Goal: Task Accomplishment & Management: Manage account settings

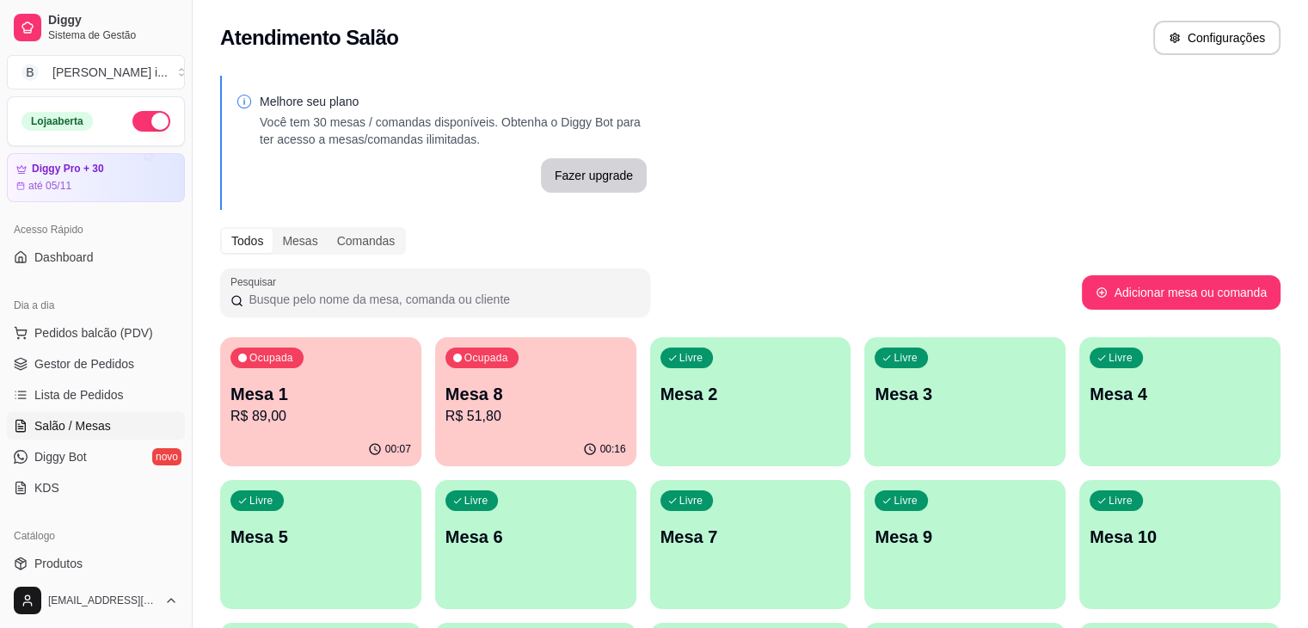
click at [481, 409] on p "R$ 51,80" at bounding box center [536, 416] width 181 height 21
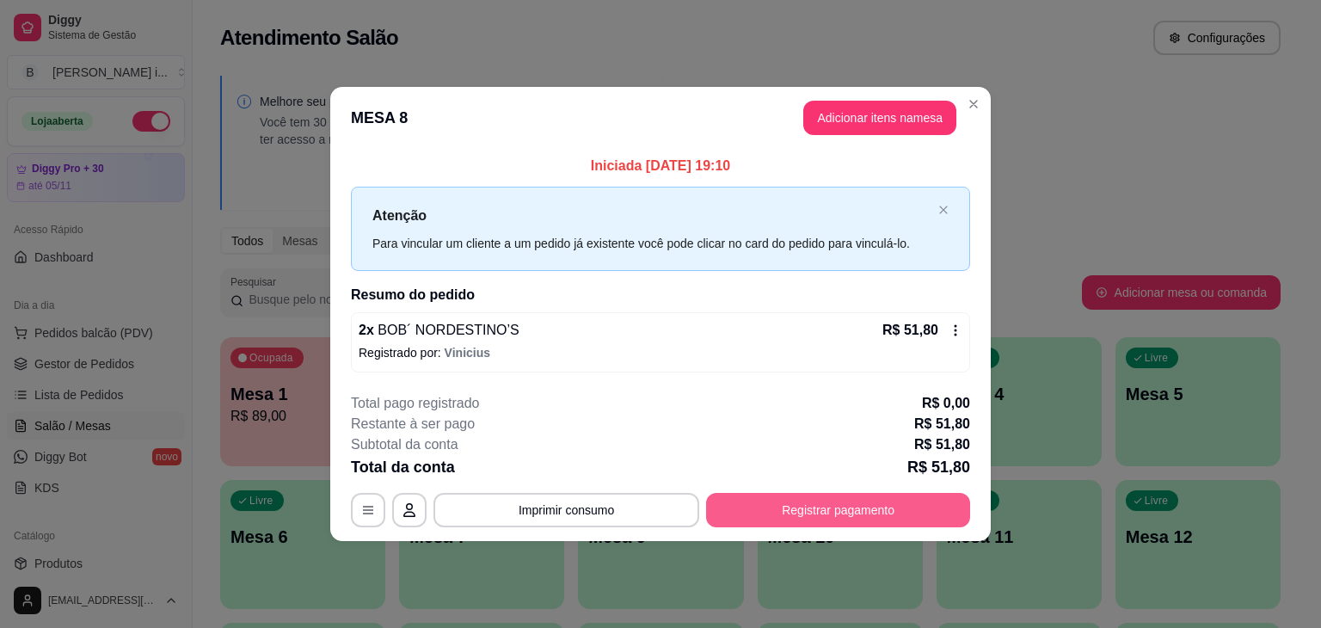
click at [747, 496] on button "Registrar pagamento" at bounding box center [838, 510] width 264 height 34
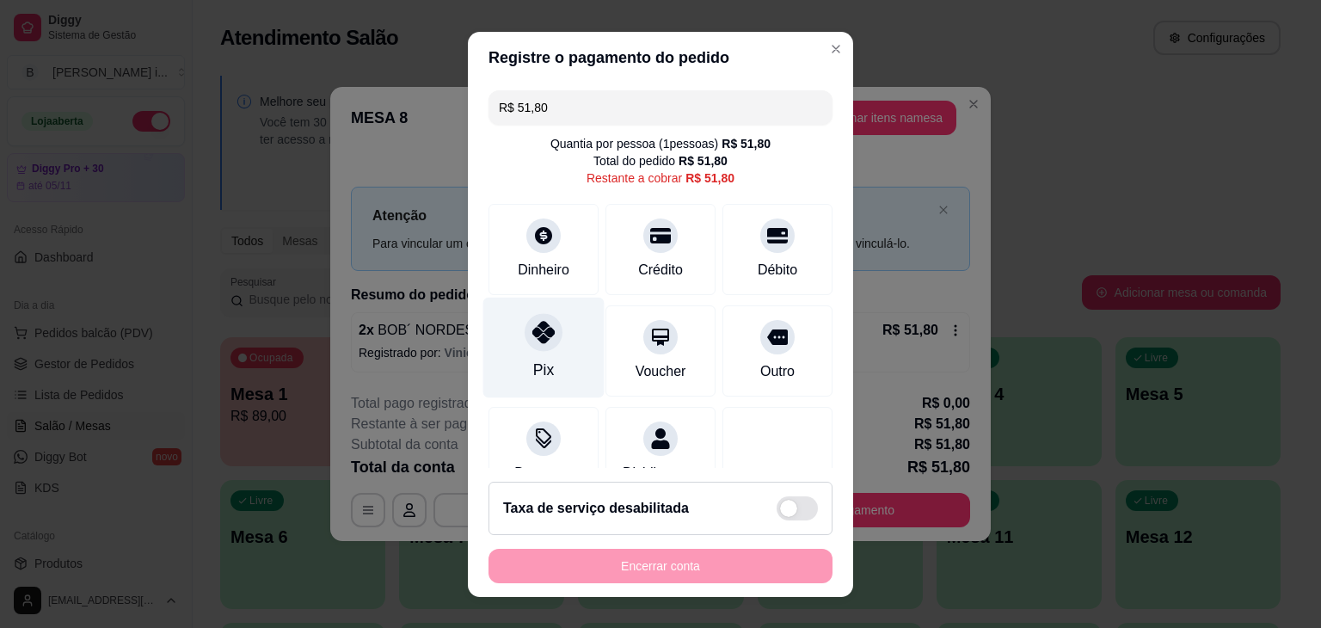
click at [532, 328] on icon at bounding box center [543, 332] width 22 height 22
type input "R$ 0,00"
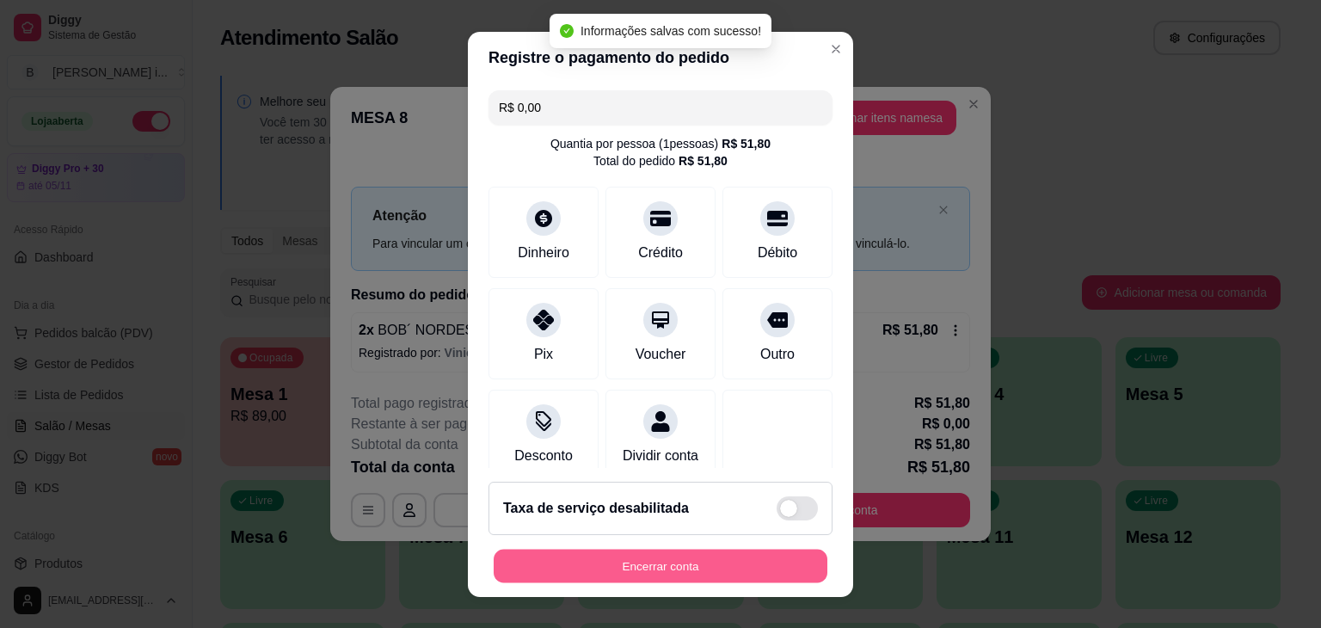
click at [679, 558] on button "Encerrar conta" at bounding box center [661, 566] width 334 height 34
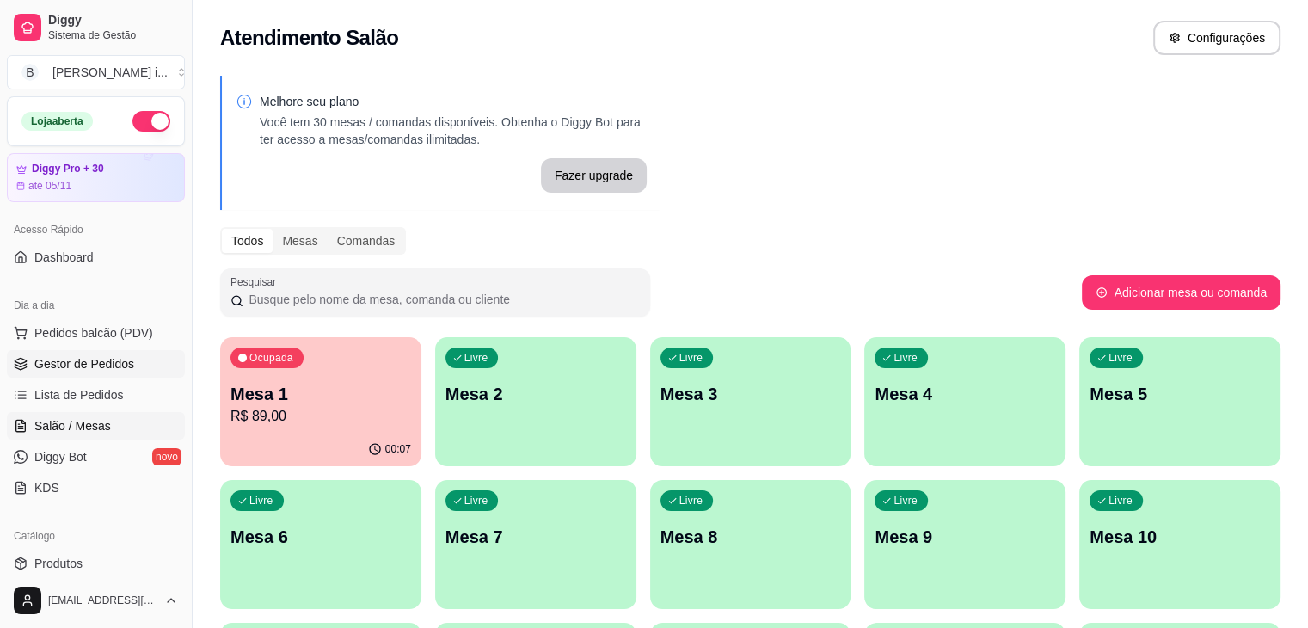
click at [110, 356] on span "Gestor de Pedidos" at bounding box center [84, 363] width 100 height 17
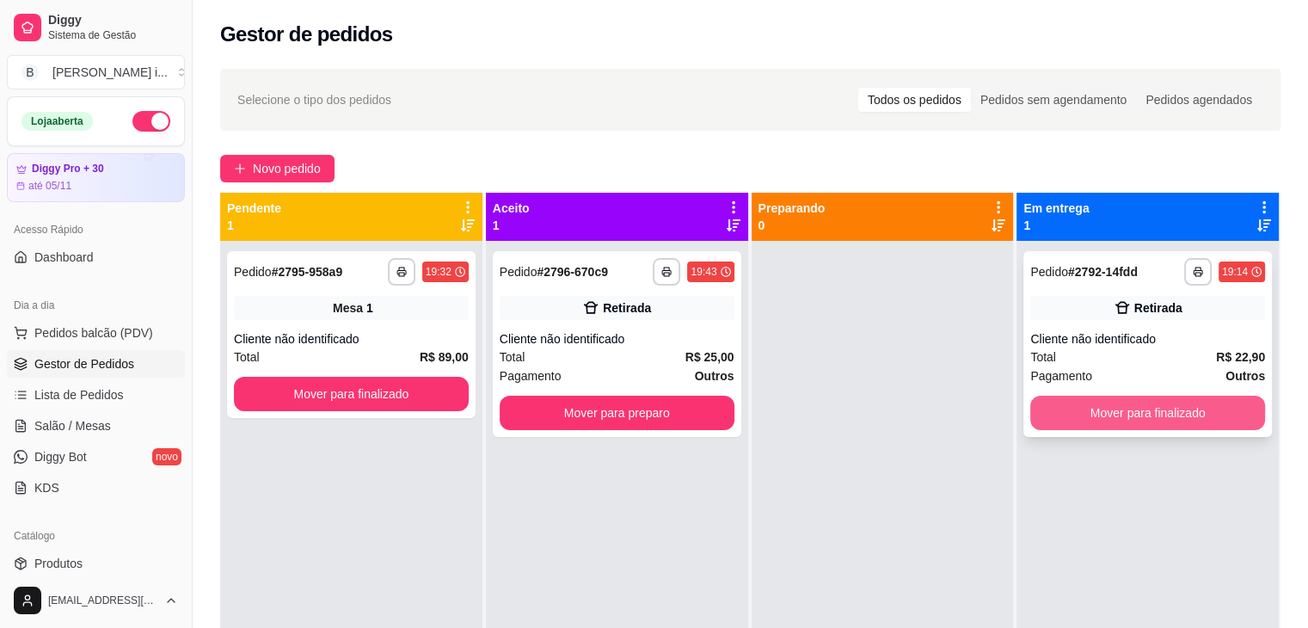
click at [1229, 414] on button "Mover para finalizado" at bounding box center [1148, 413] width 235 height 34
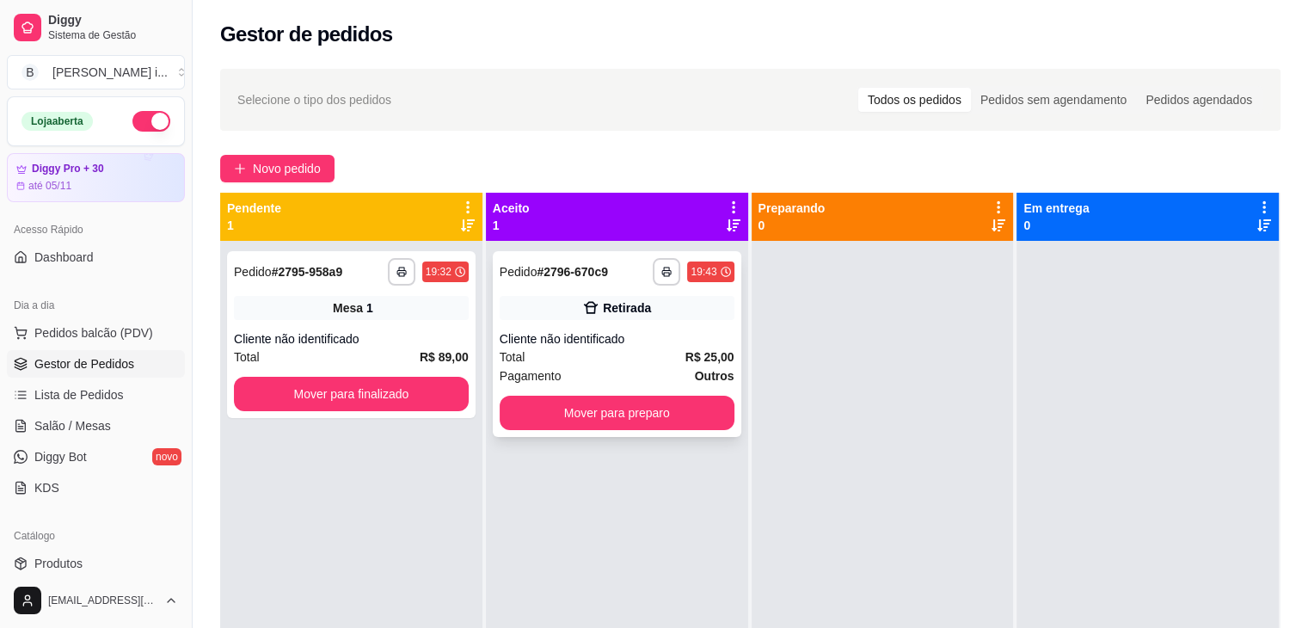
click at [643, 331] on div "Cliente não identificado" at bounding box center [617, 338] width 235 height 17
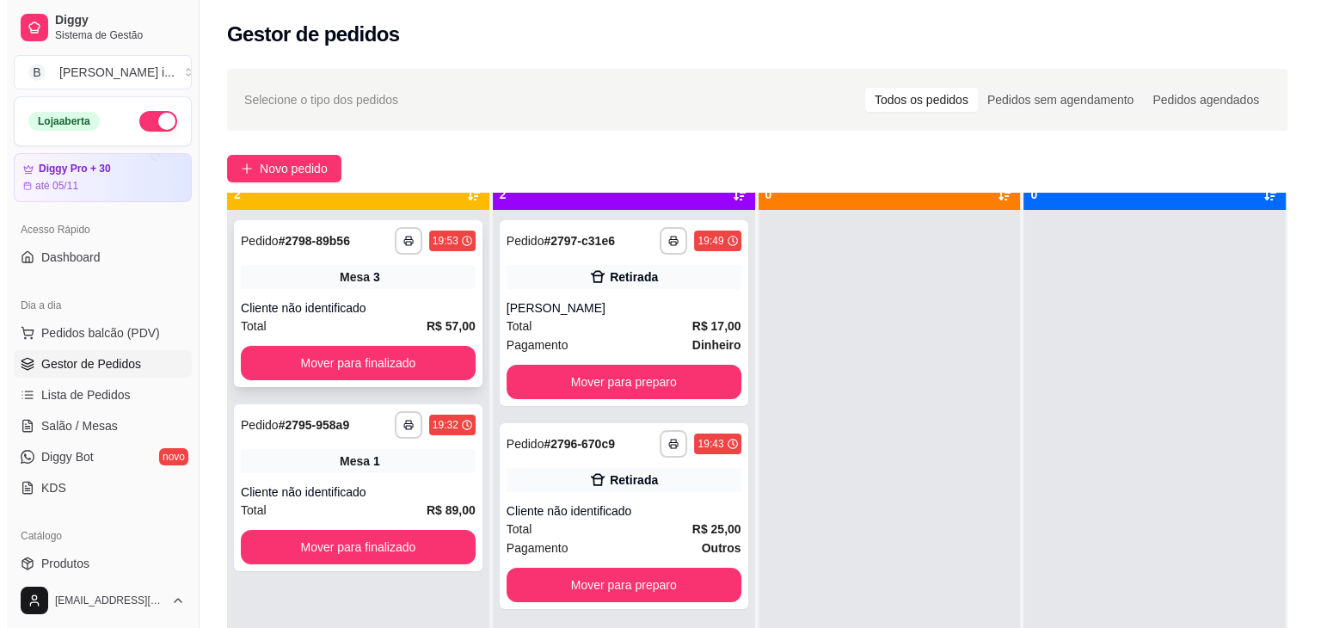
scroll to position [48, 0]
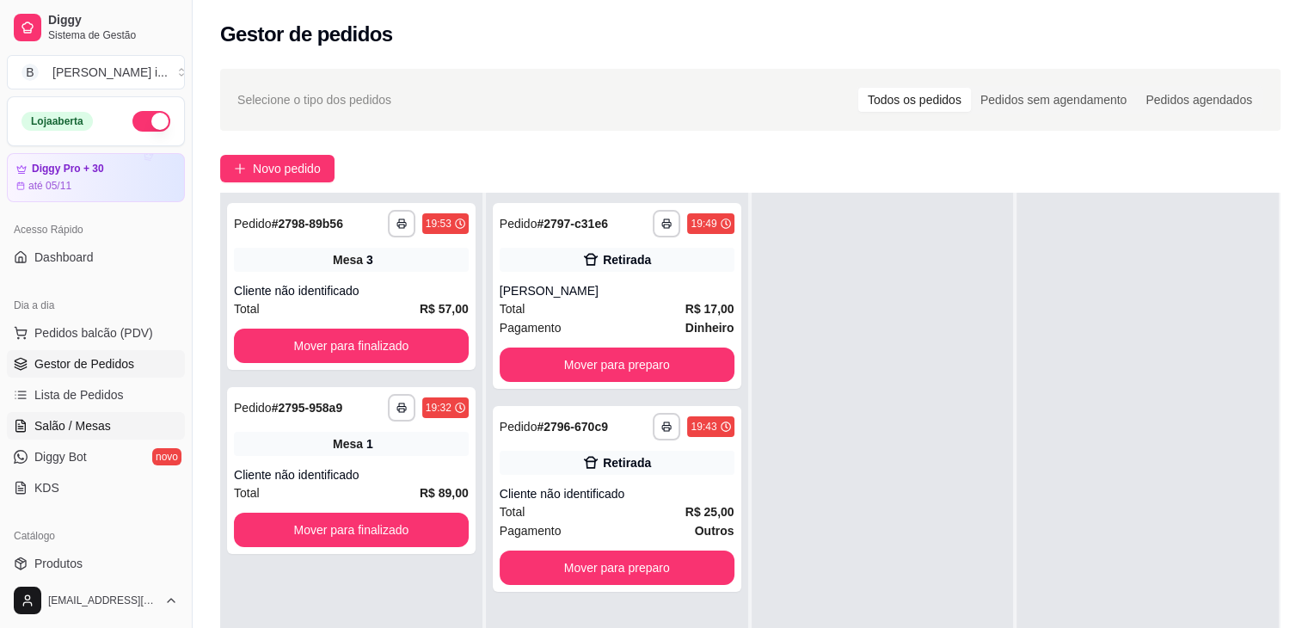
click at [78, 419] on span "Salão / Mesas" at bounding box center [72, 425] width 77 height 17
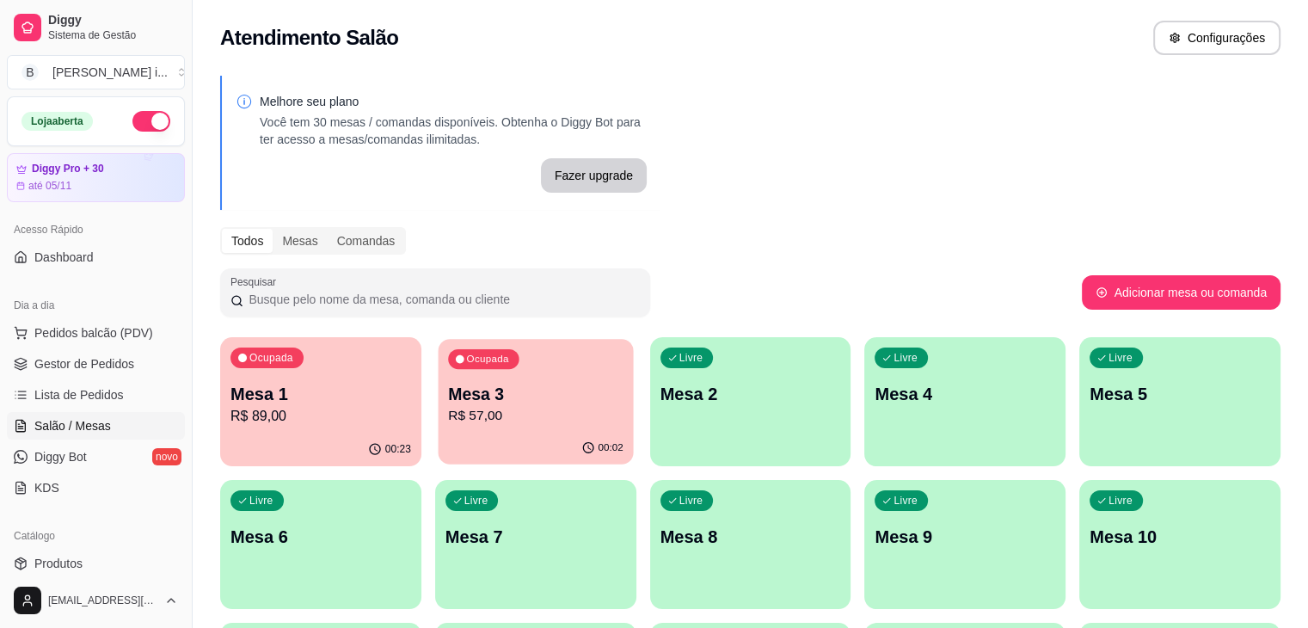
click at [485, 438] on div "00:02" at bounding box center [535, 448] width 195 height 33
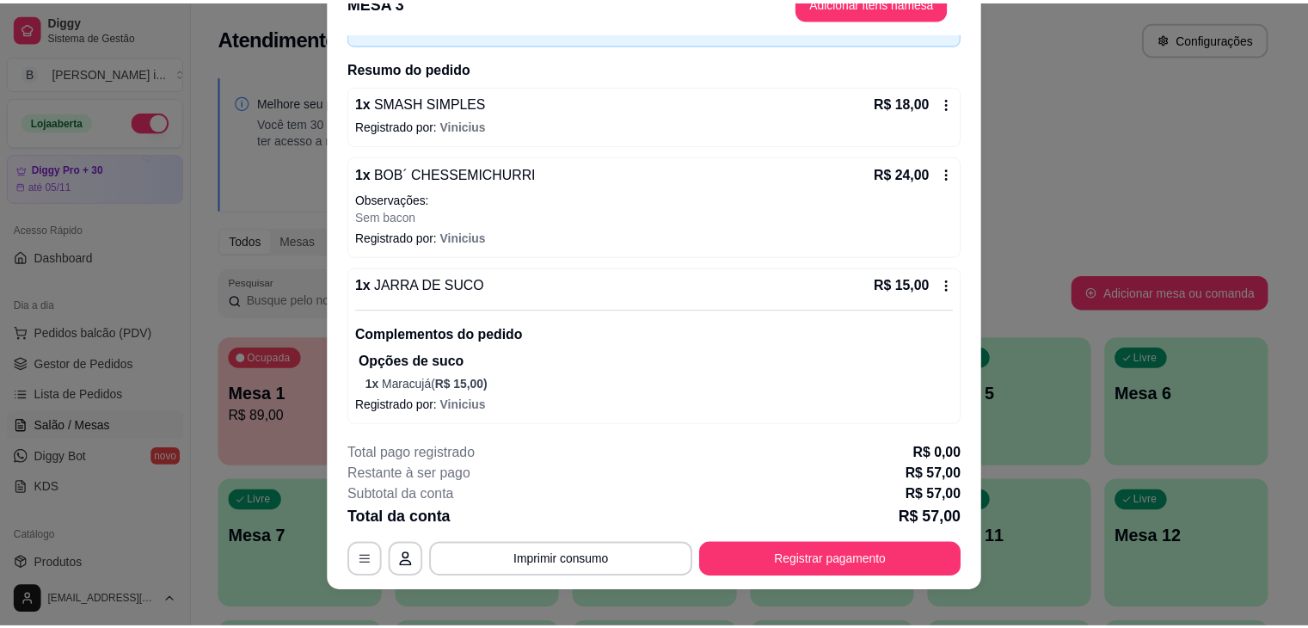
scroll to position [52, 0]
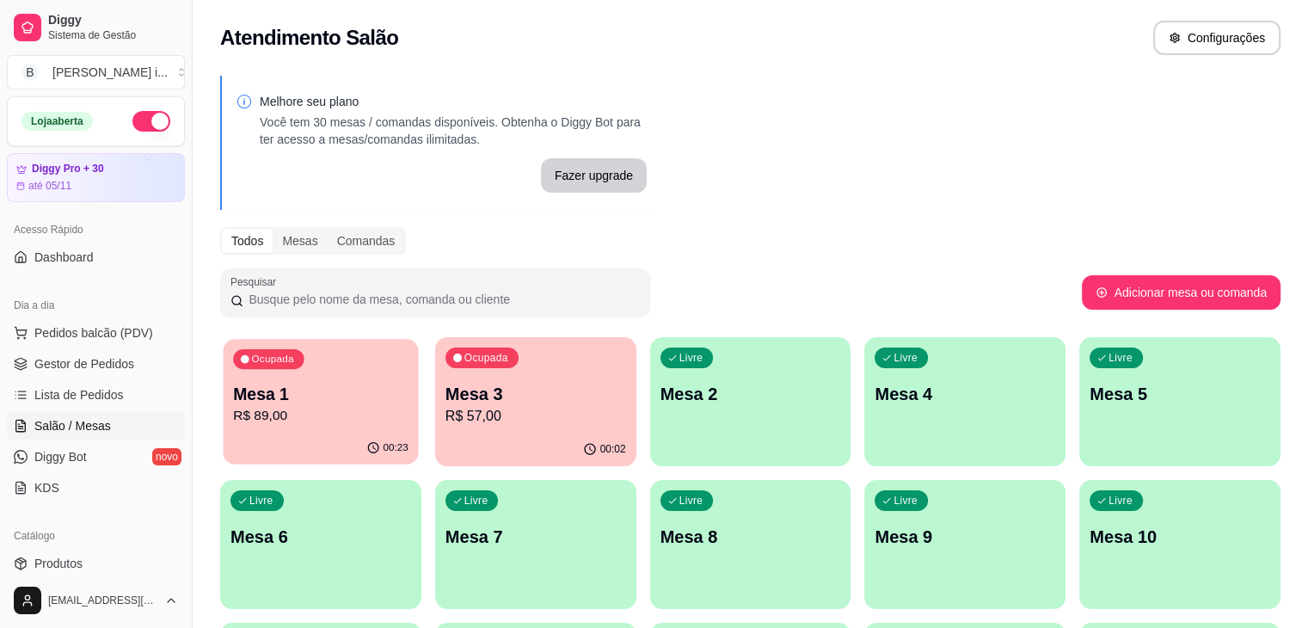
click at [331, 415] on p "R$ 89,00" at bounding box center [320, 416] width 175 height 20
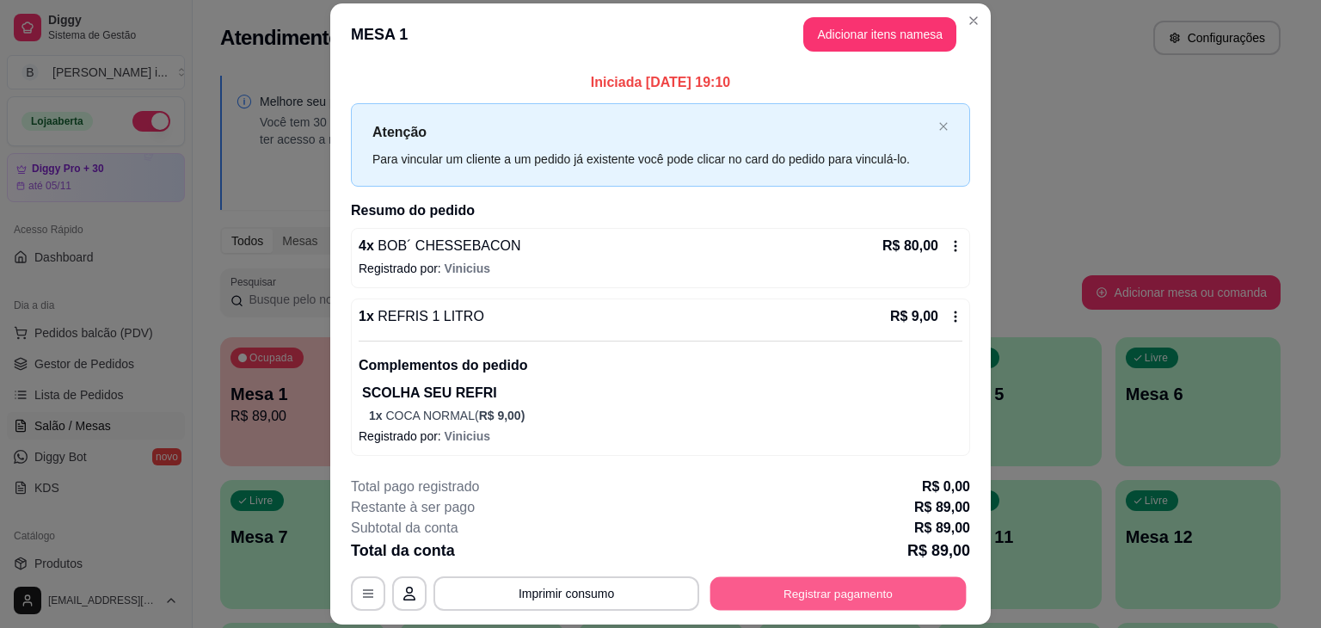
click at [762, 599] on button "Registrar pagamento" at bounding box center [839, 594] width 256 height 34
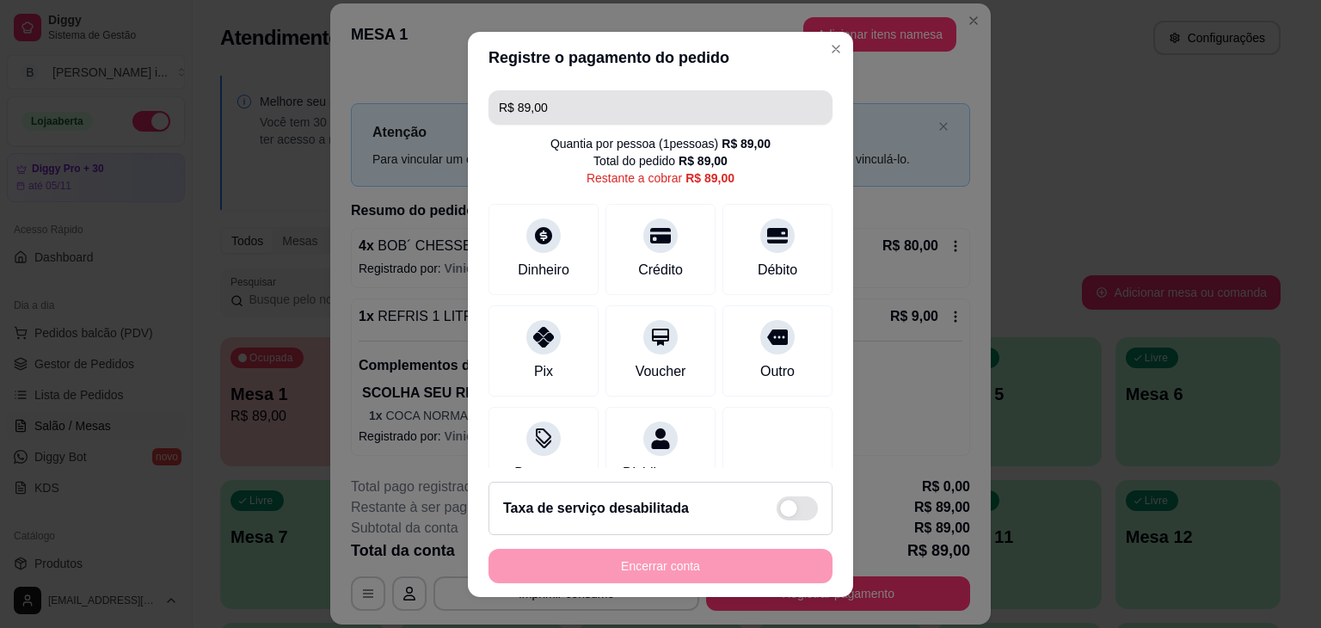
click at [587, 101] on input "R$ 89,00" at bounding box center [660, 107] width 323 height 34
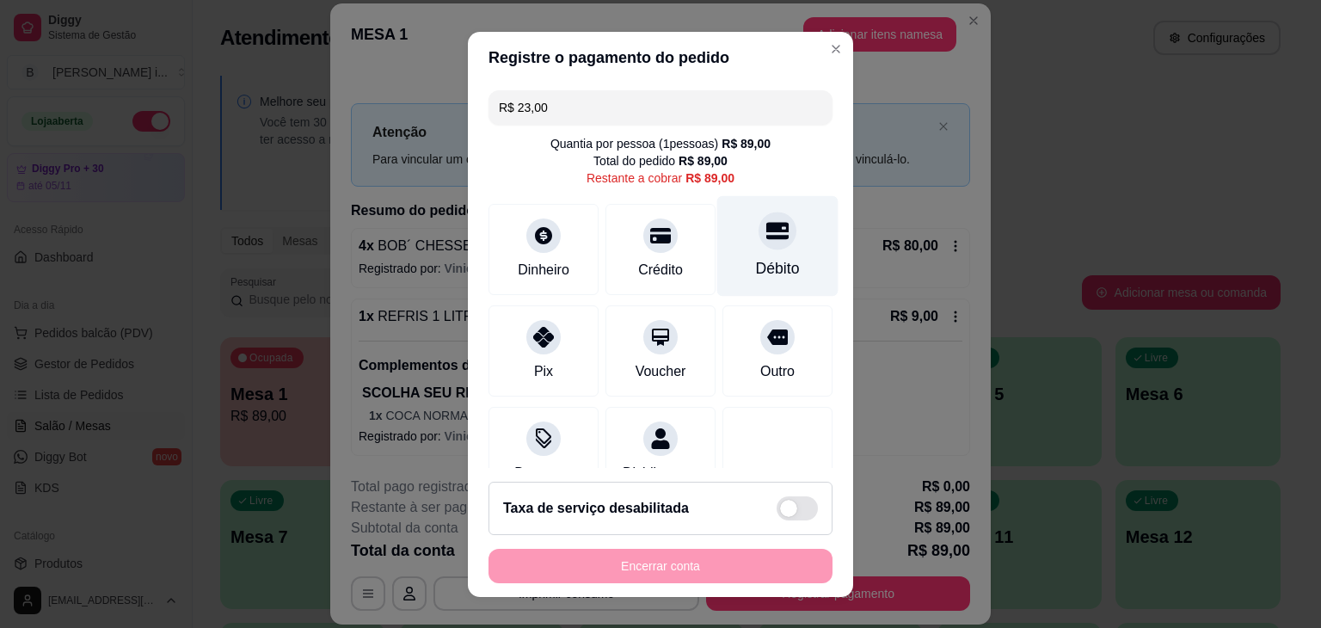
click at [749, 251] on div "Débito" at bounding box center [777, 245] width 121 height 101
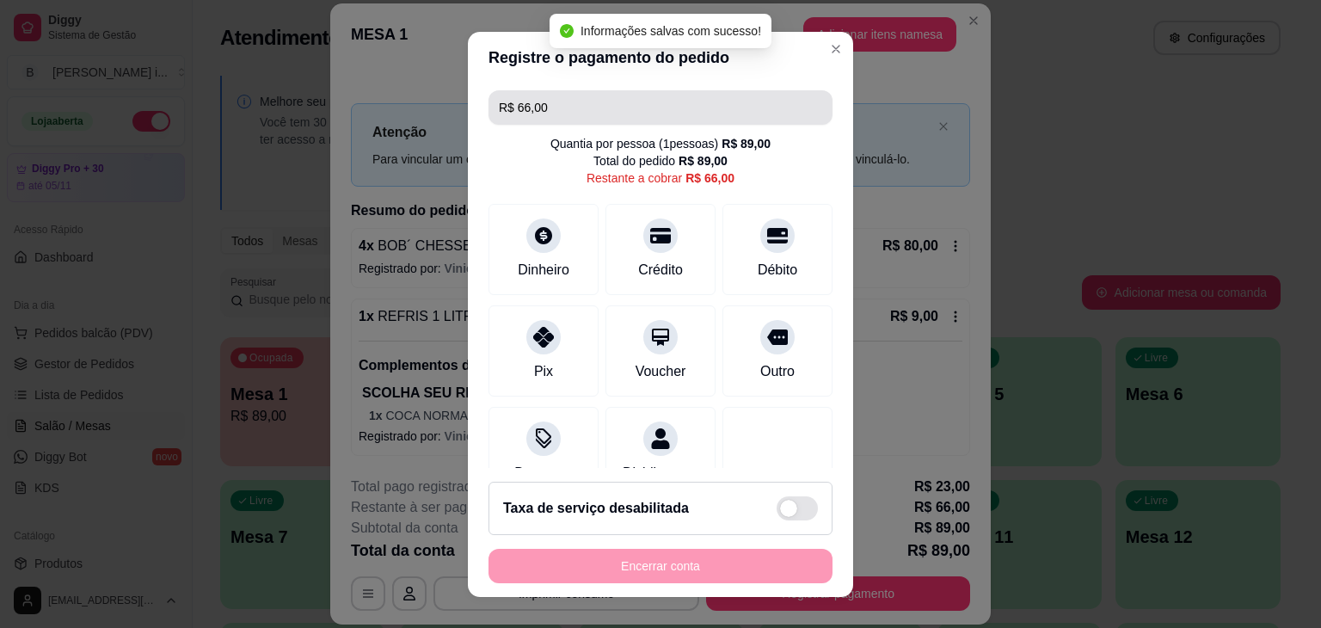
click at [619, 114] on input "R$ 66,00" at bounding box center [660, 107] width 323 height 34
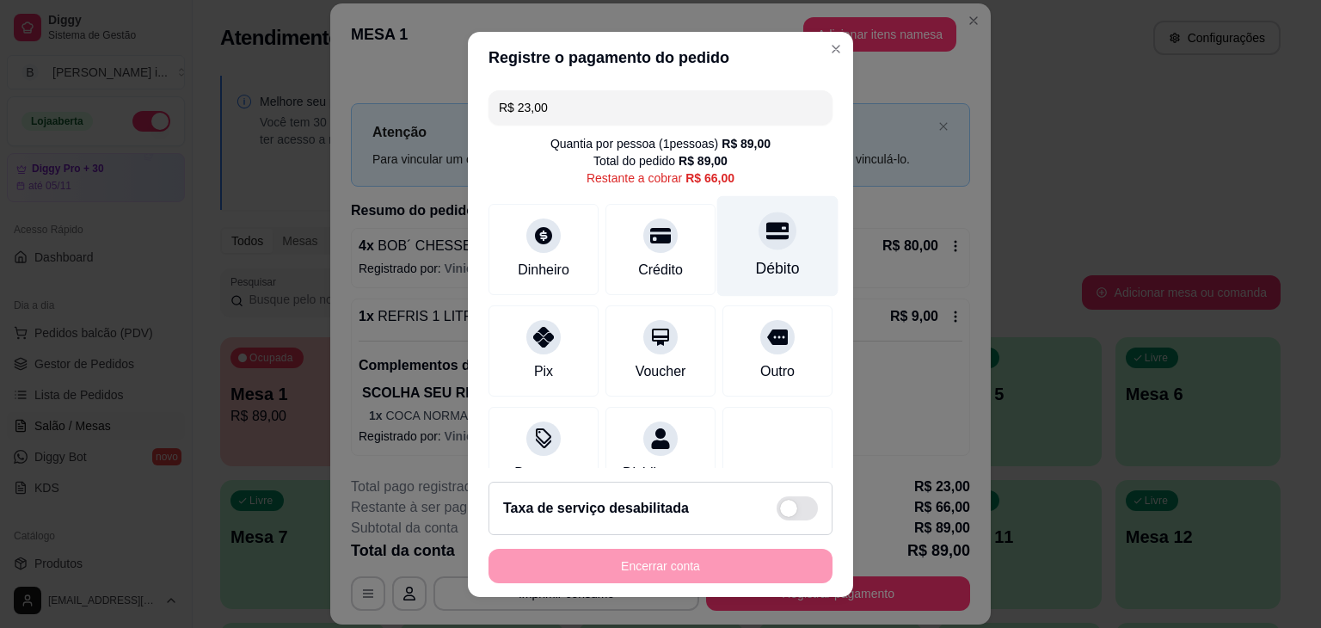
click at [778, 251] on div "Débito" at bounding box center [777, 245] width 121 height 101
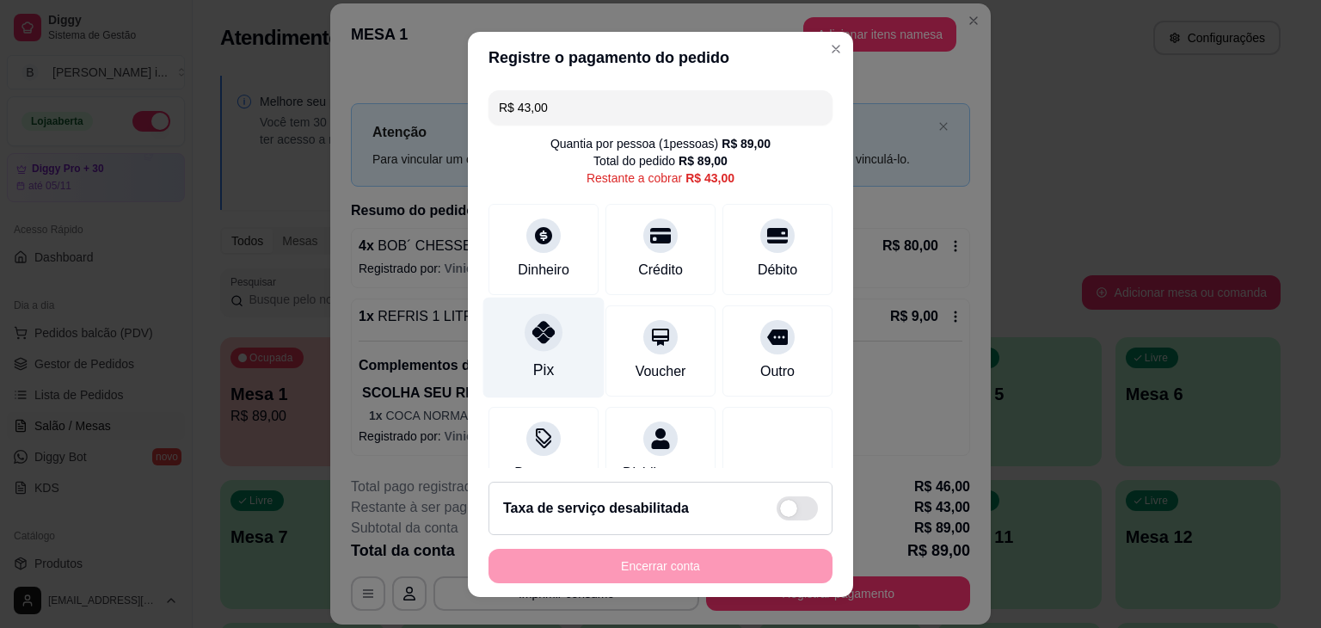
click at [533, 348] on div at bounding box center [544, 332] width 38 height 38
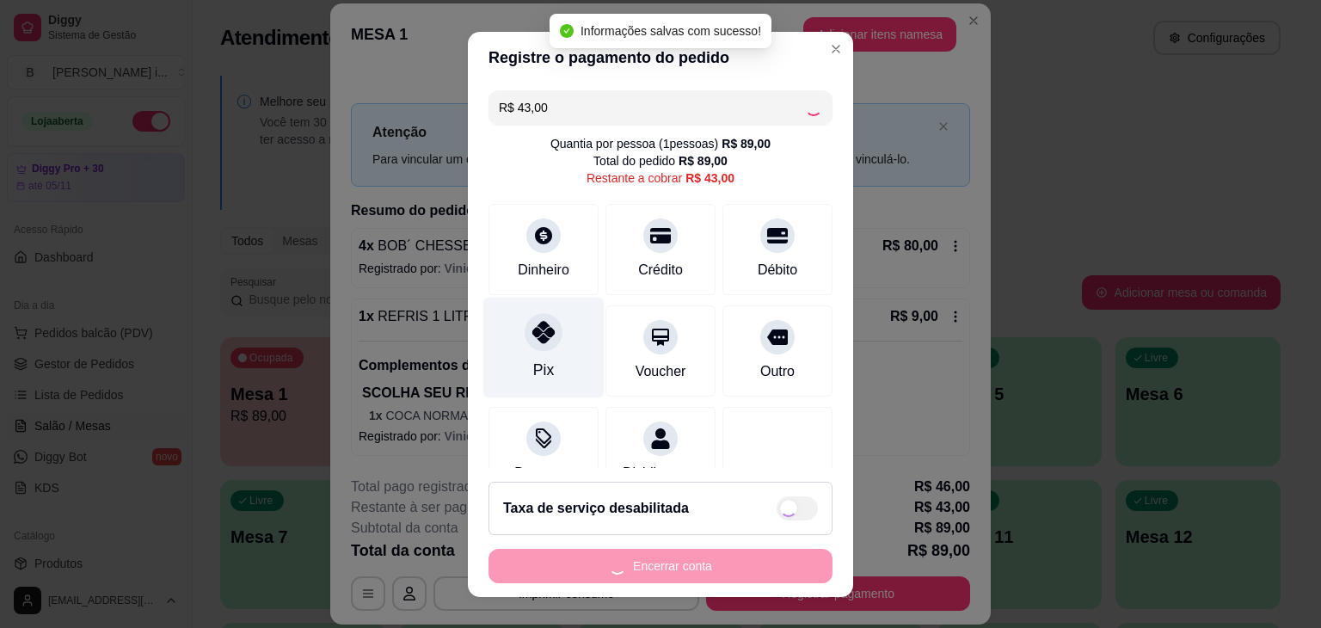
type input "R$ 0,00"
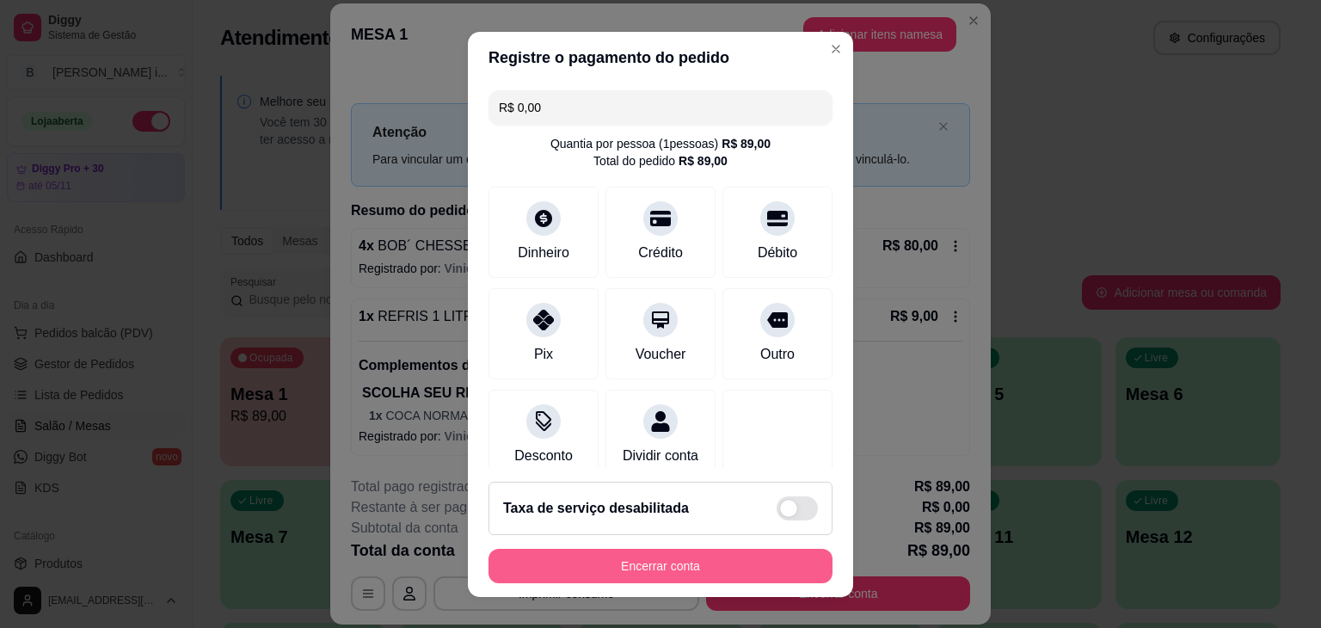
click at [733, 569] on button "Encerrar conta" at bounding box center [661, 566] width 344 height 34
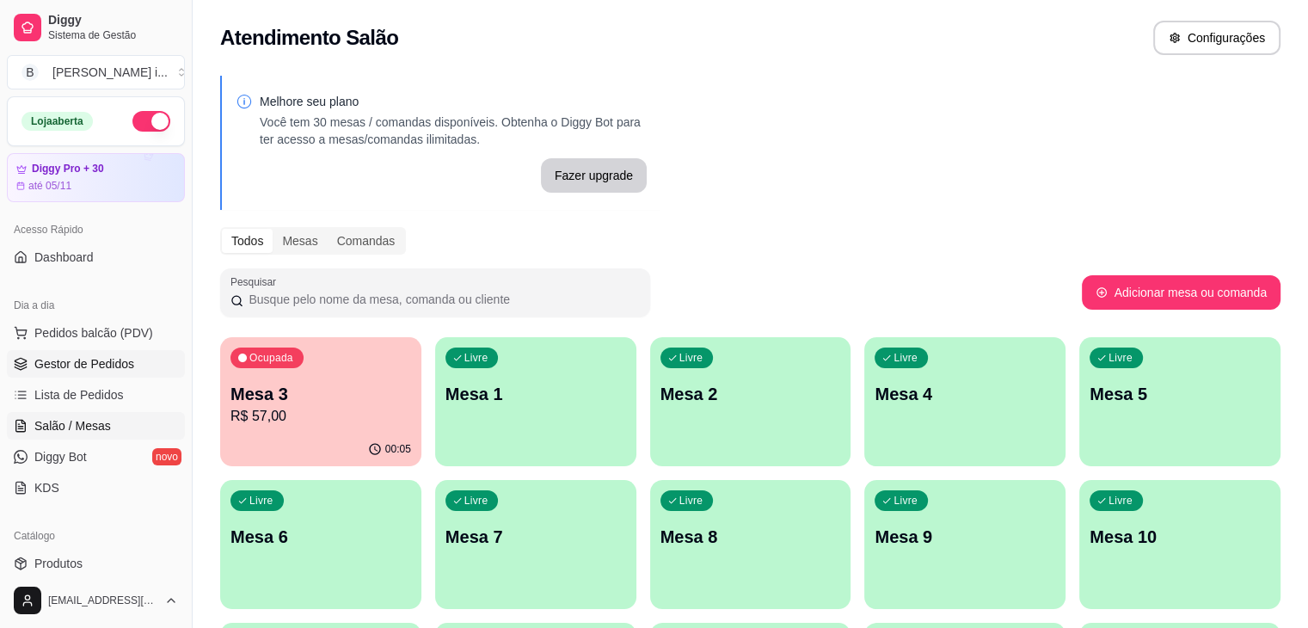
click at [61, 362] on span "Gestor de Pedidos" at bounding box center [84, 363] width 100 height 17
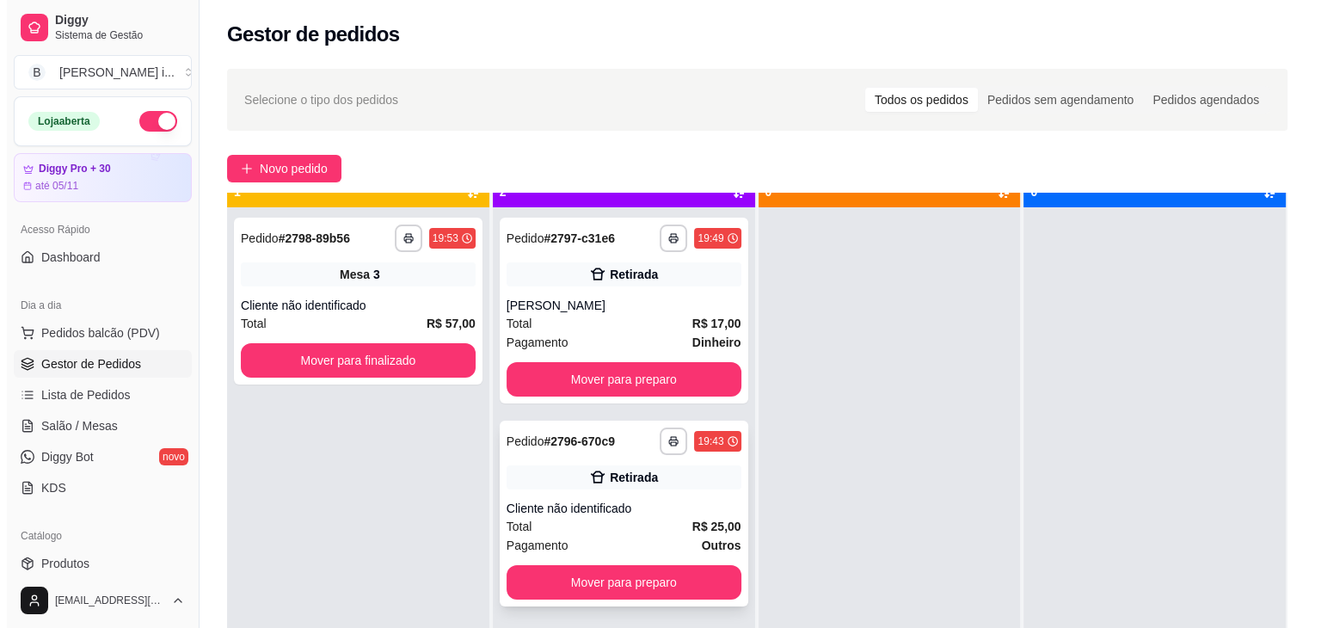
scroll to position [48, 0]
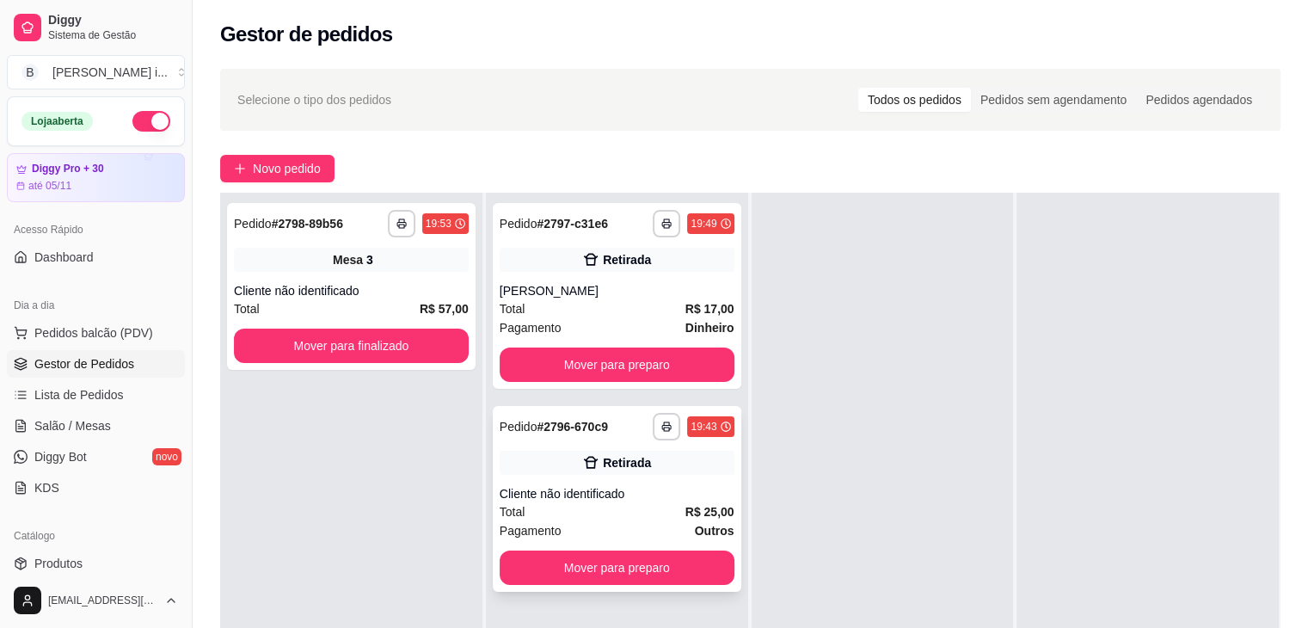
click at [640, 477] on div "**********" at bounding box center [617, 499] width 249 height 186
click at [708, 279] on div "**********" at bounding box center [617, 296] width 249 height 186
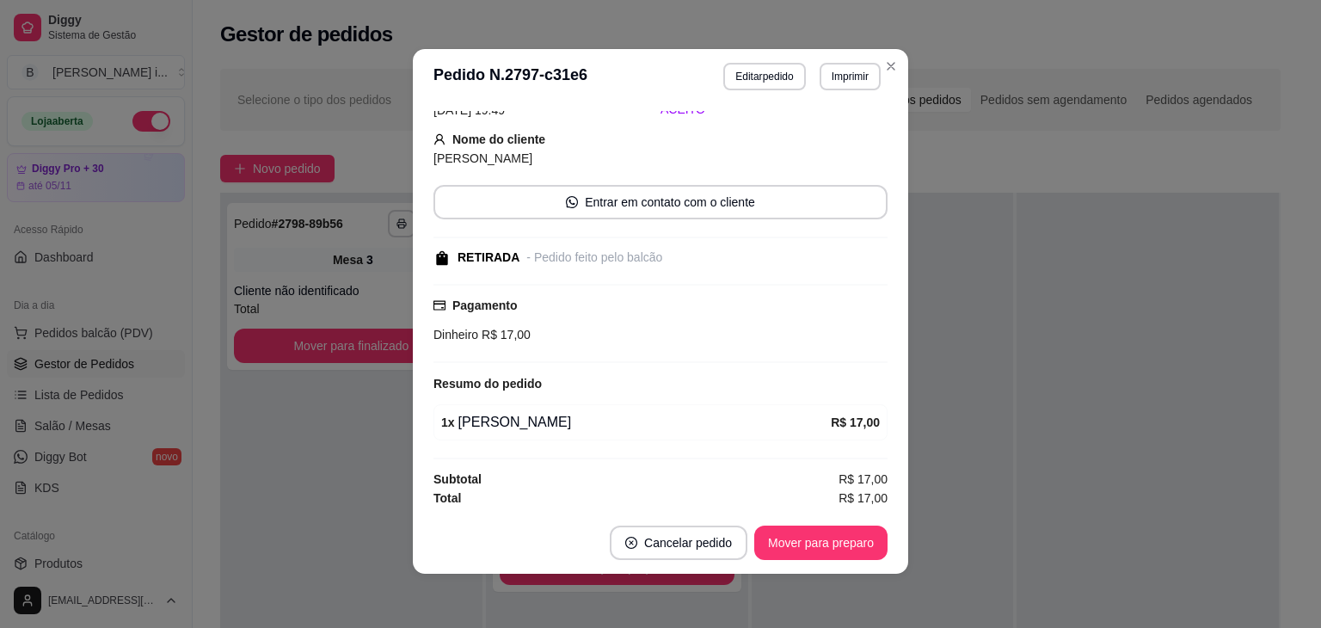
scroll to position [3, 0]
click at [848, 536] on button "Mover para preparo" at bounding box center [820, 543] width 129 height 34
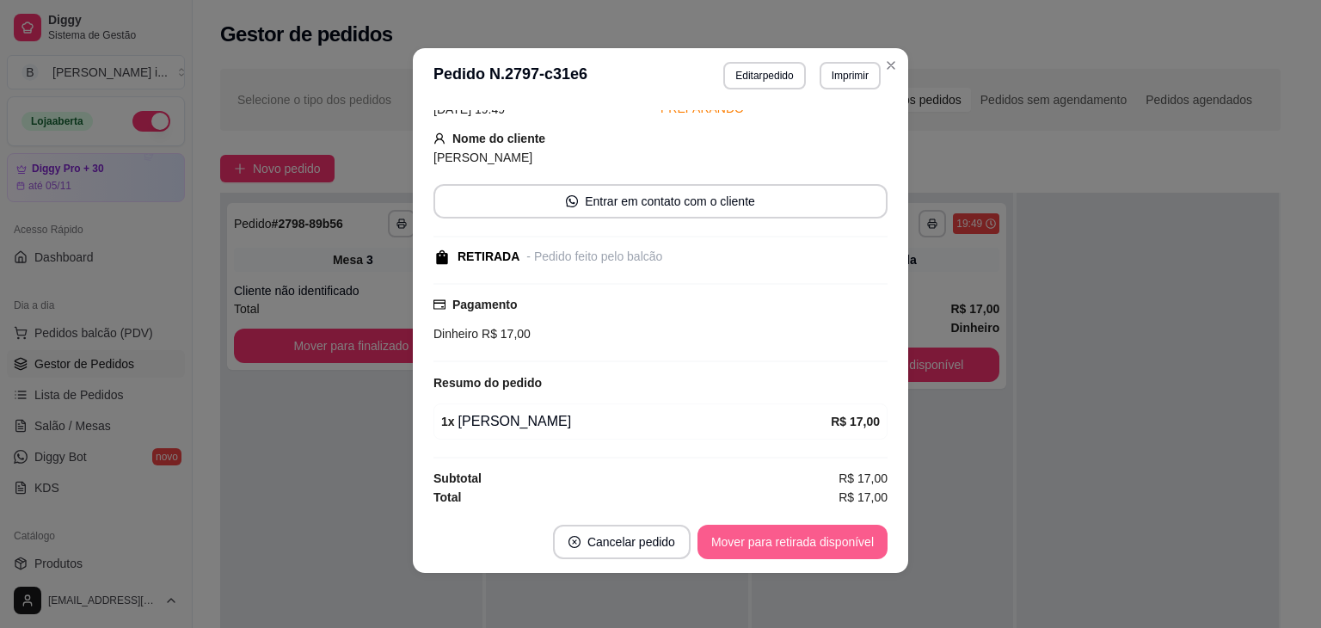
click at [846, 541] on button "Mover para retirada disponível" at bounding box center [793, 542] width 190 height 34
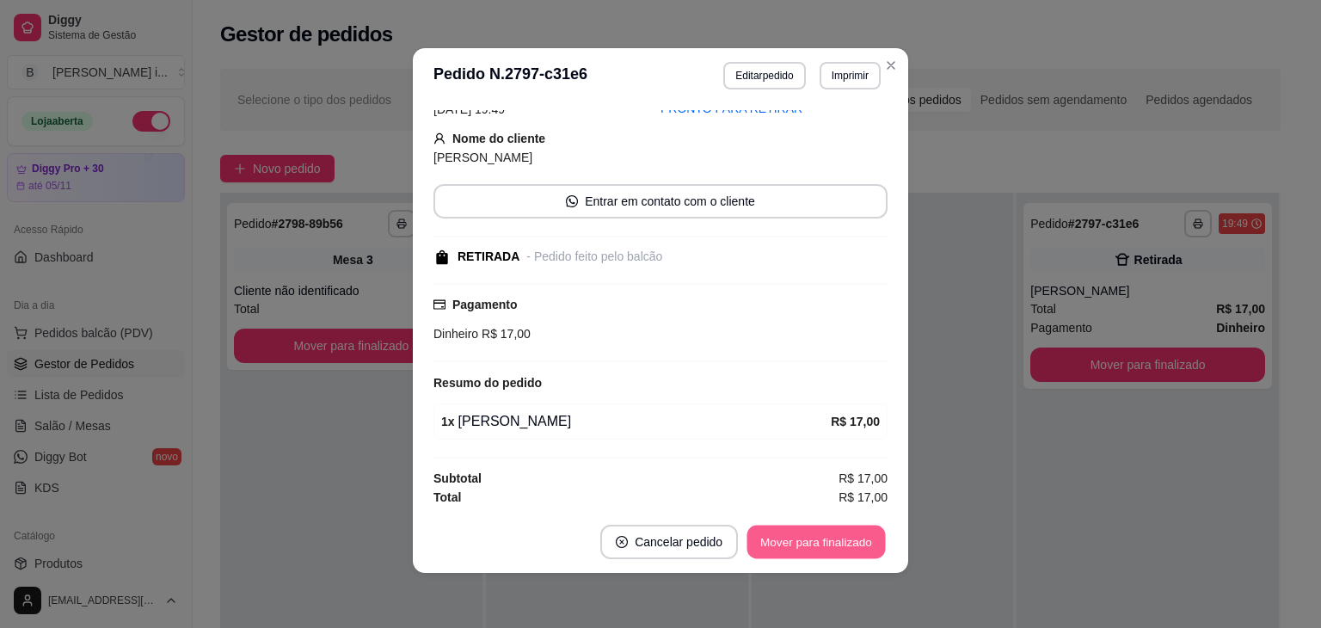
click at [846, 541] on button "Mover para finalizado" at bounding box center [817, 543] width 138 height 34
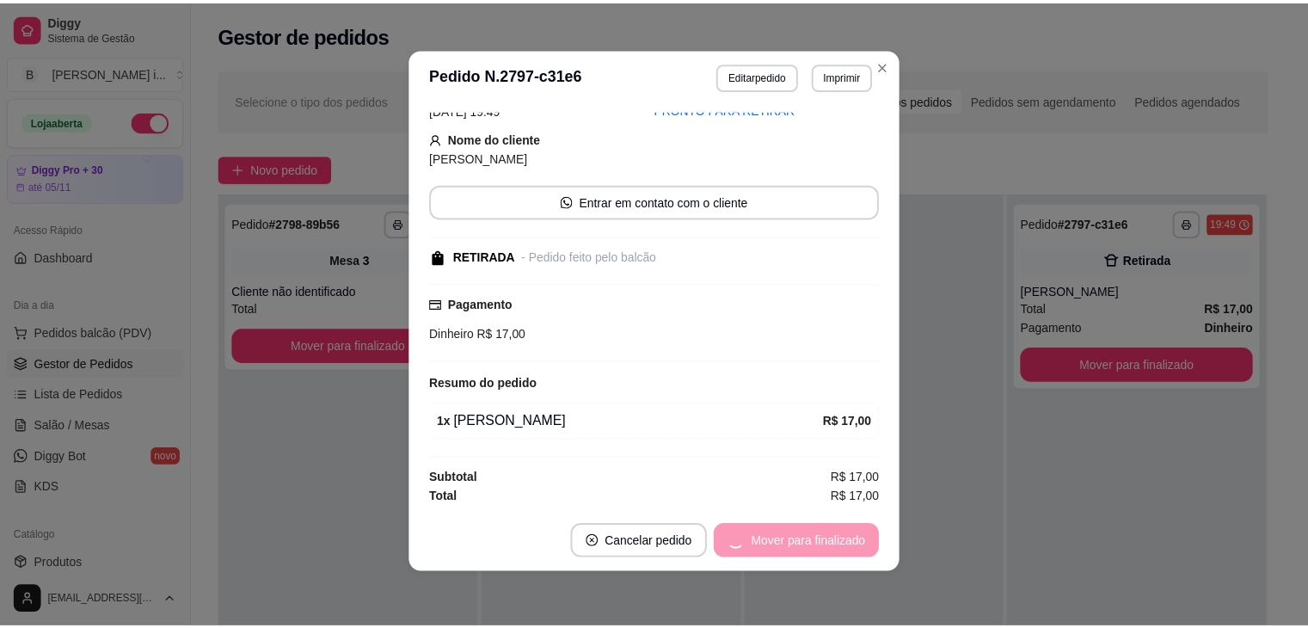
scroll to position [13, 0]
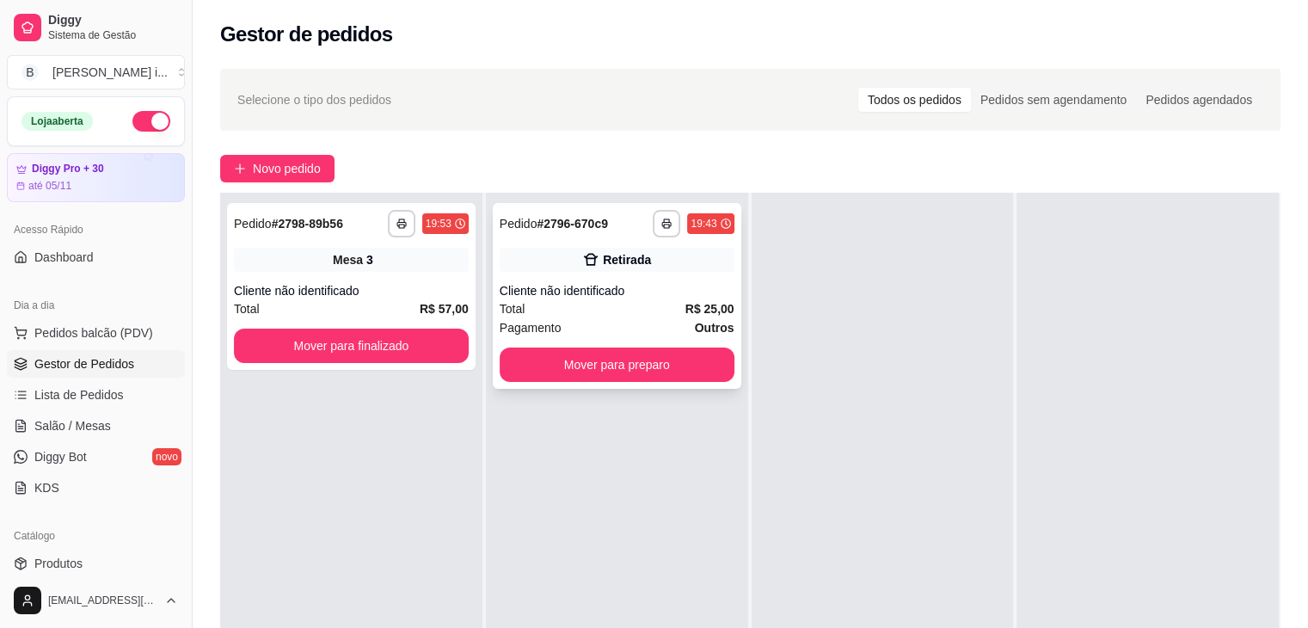
click at [661, 356] on button "Mover para preparo" at bounding box center [617, 365] width 235 height 34
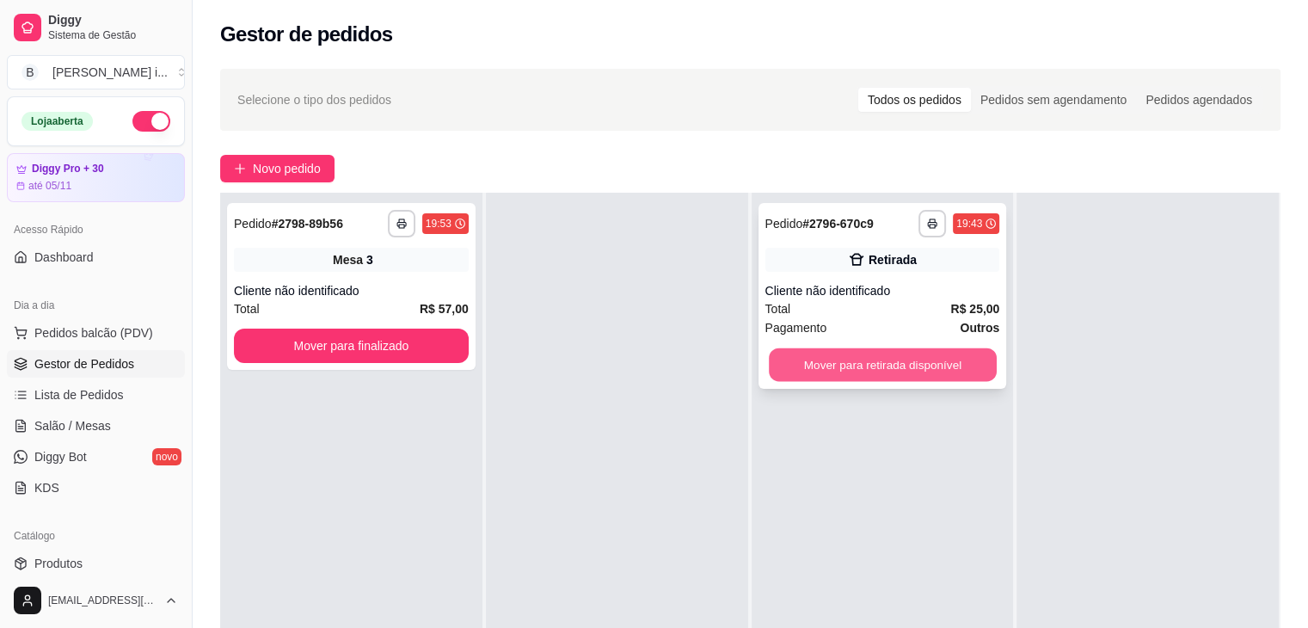
click at [938, 363] on button "Mover para retirada disponível" at bounding box center [883, 365] width 228 height 34
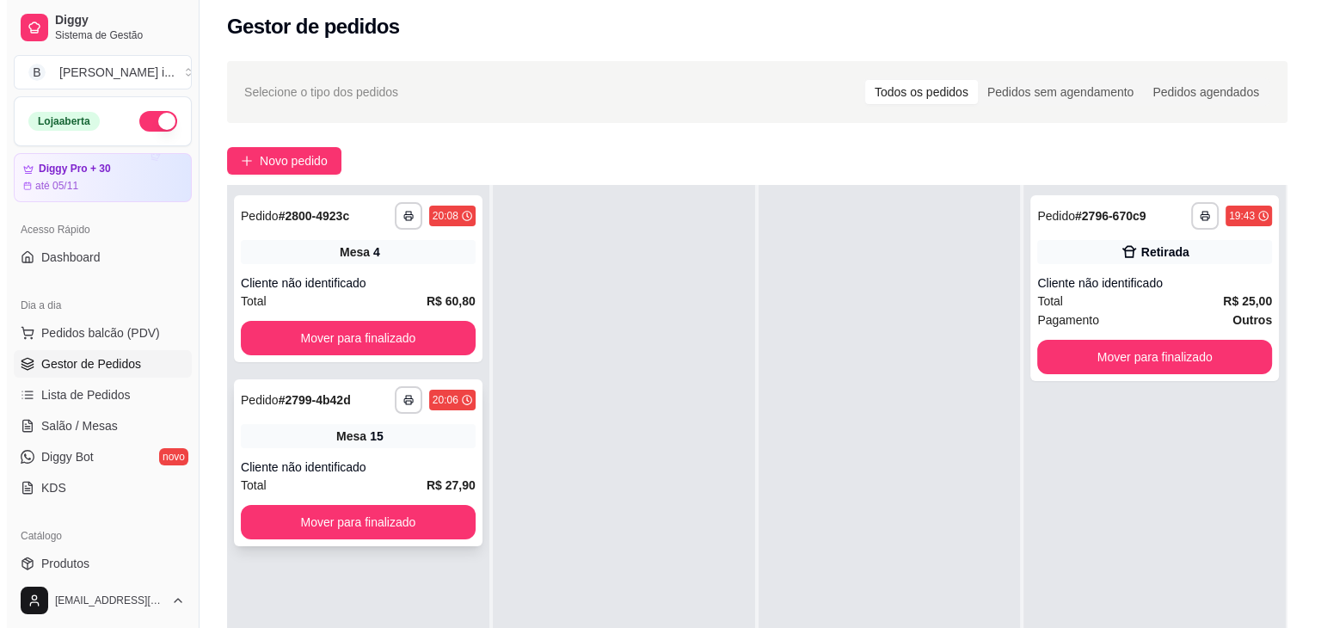
scroll to position [0, 0]
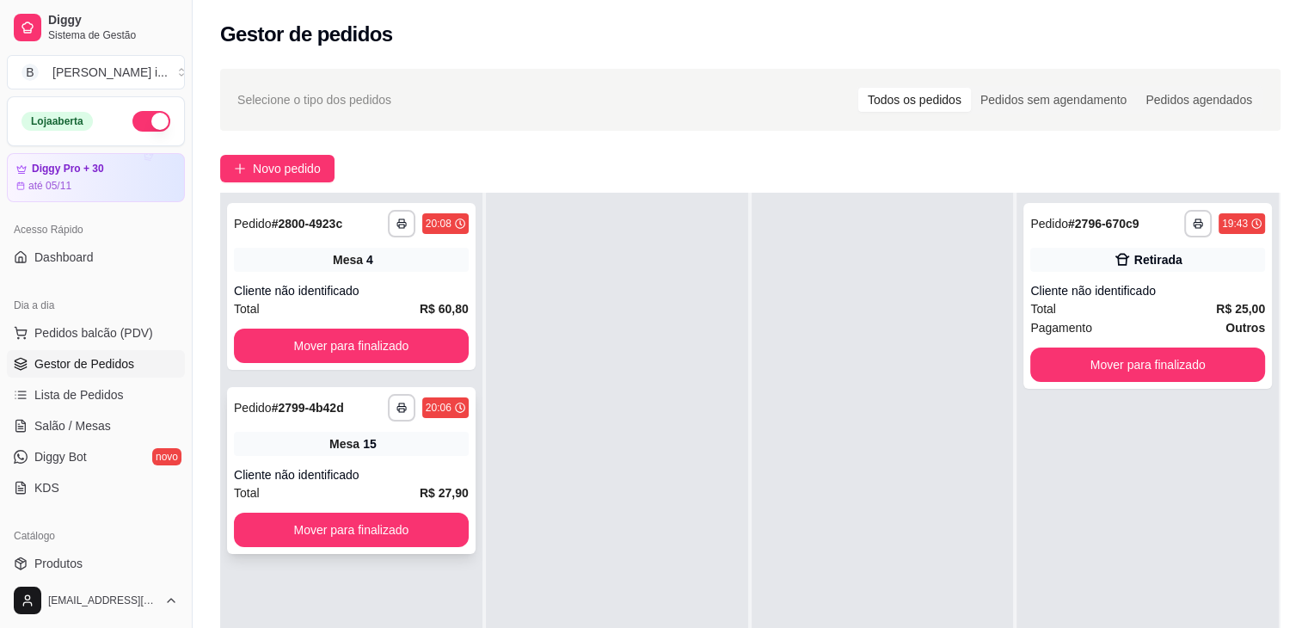
click at [372, 432] on div "Mesa 15" at bounding box center [351, 444] width 235 height 24
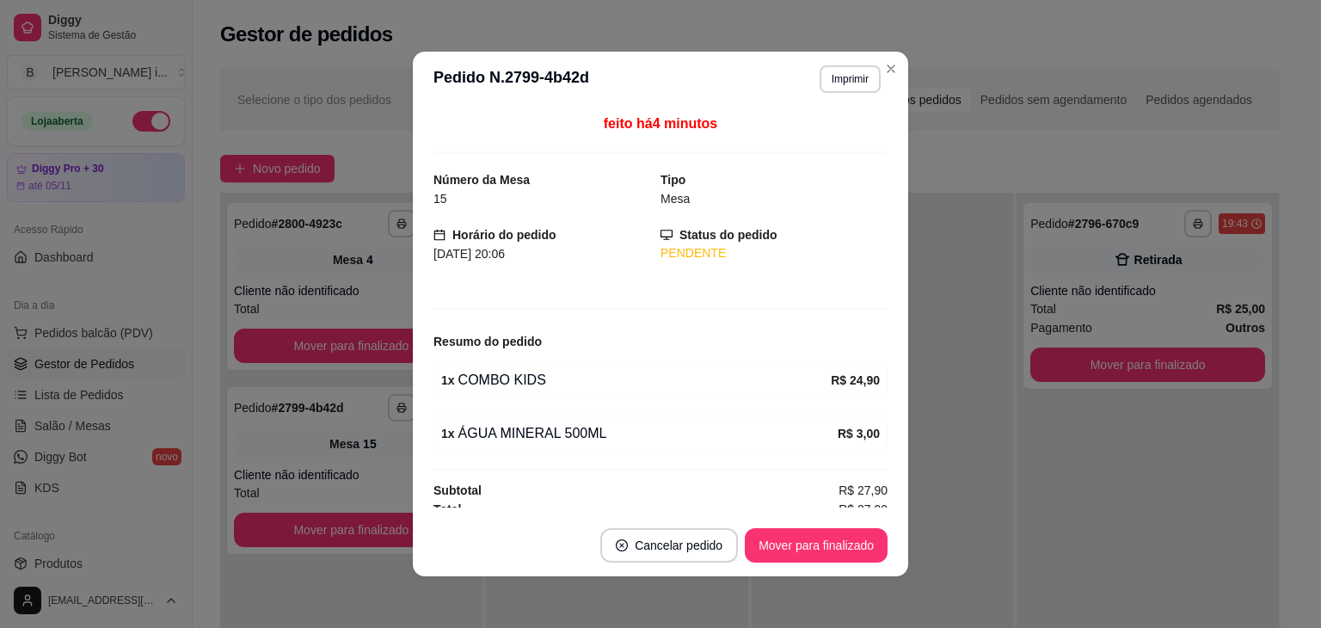
scroll to position [9, 0]
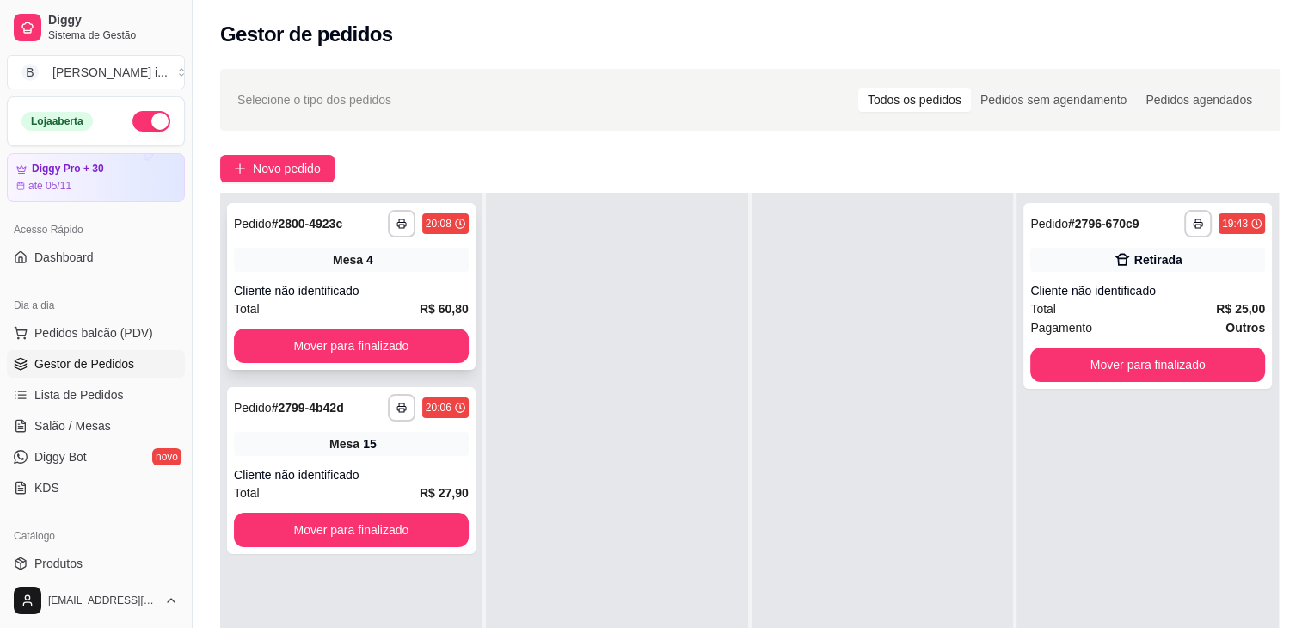
click at [306, 283] on div "Cliente não identificado" at bounding box center [351, 290] width 235 height 17
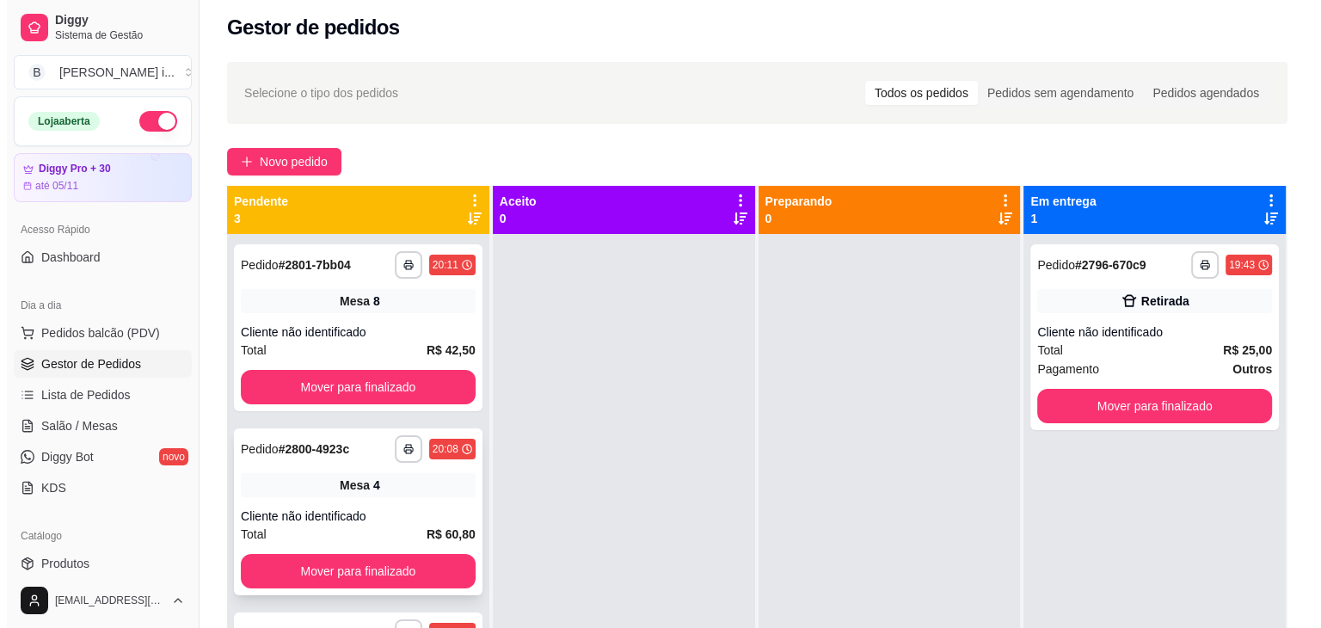
scroll to position [3, 0]
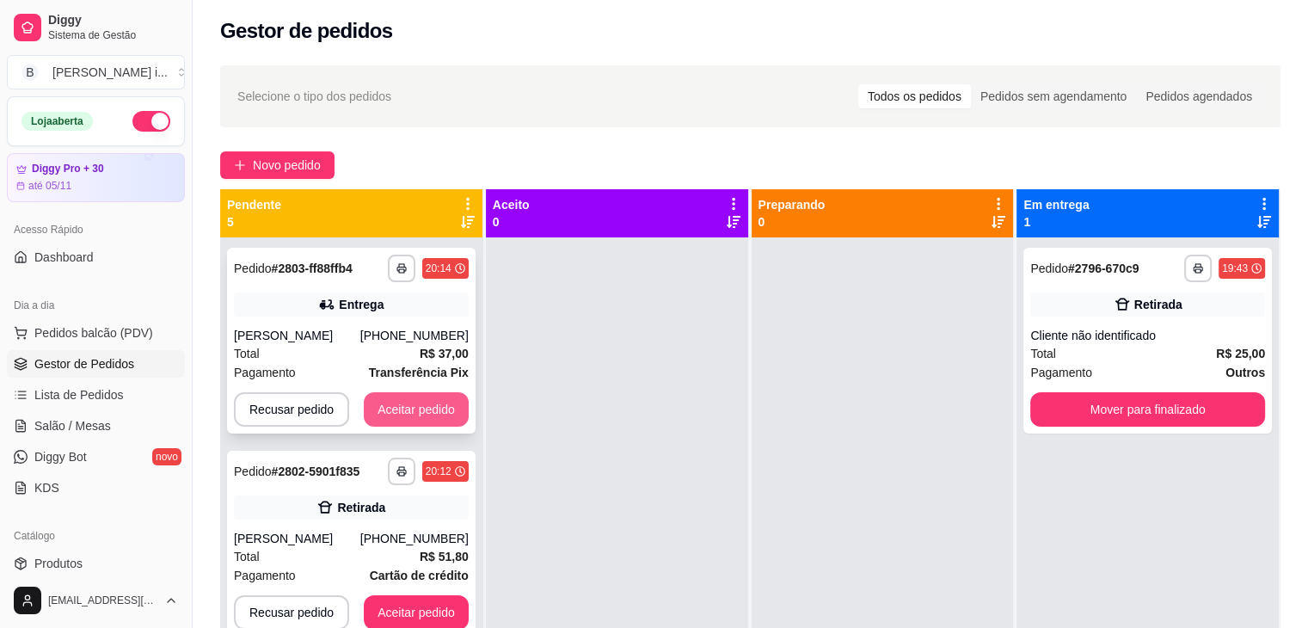
click at [368, 419] on button "Aceitar pedido" at bounding box center [416, 409] width 105 height 34
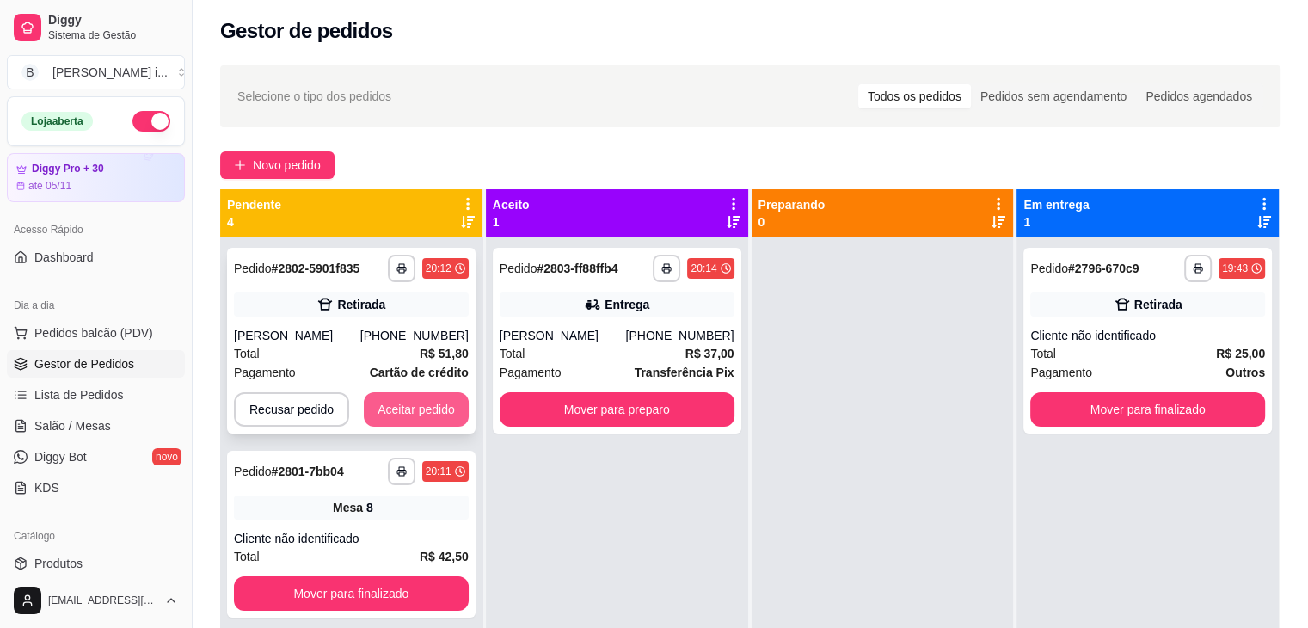
click at [425, 403] on button "Aceitar pedido" at bounding box center [416, 409] width 105 height 34
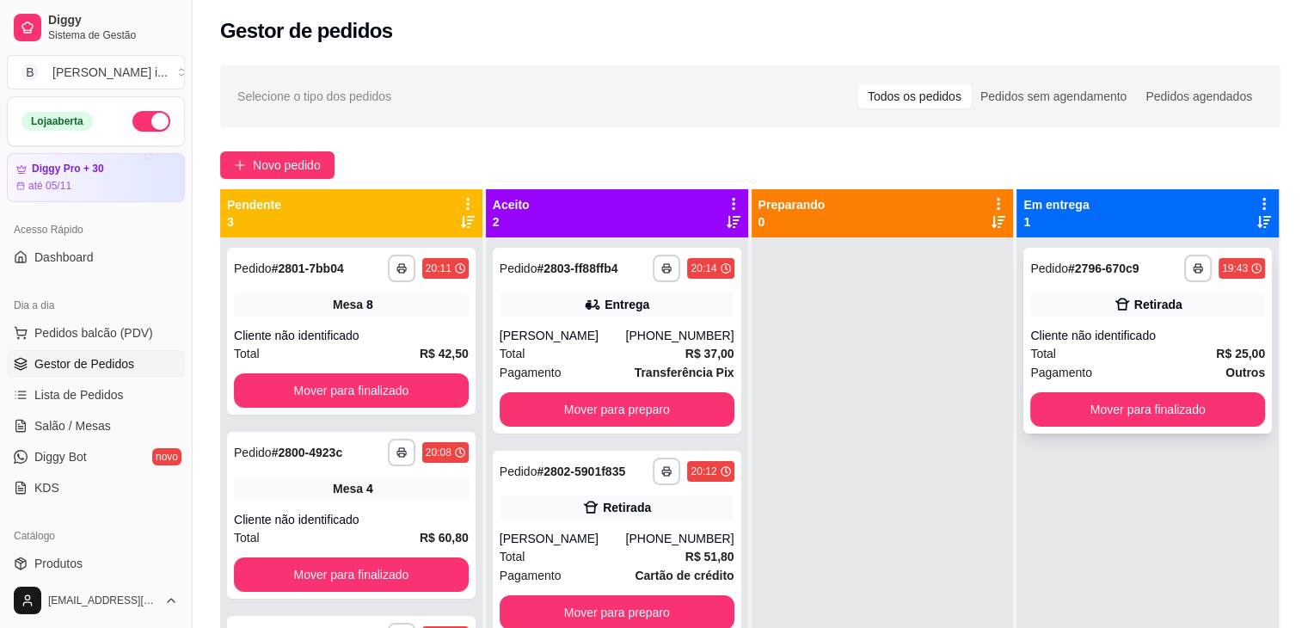
click at [1191, 352] on div "Total R$ 25,00" at bounding box center [1148, 353] width 235 height 19
click at [666, 422] on button "Mover para preparo" at bounding box center [617, 409] width 235 height 34
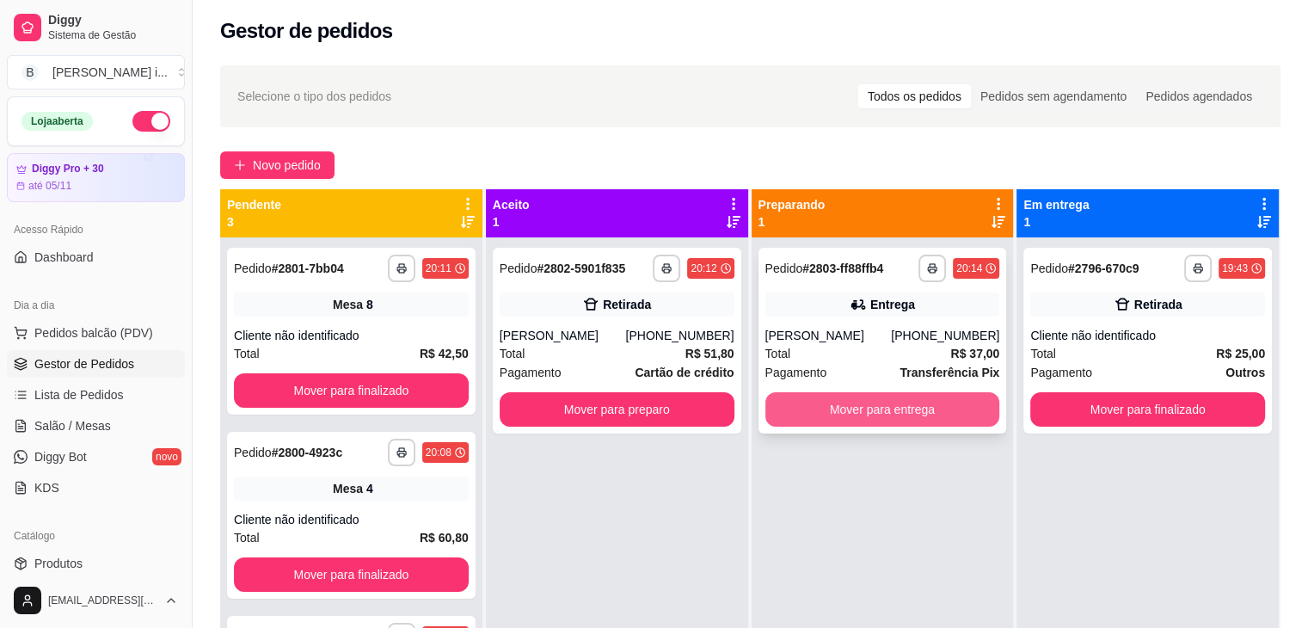
click at [827, 423] on button "Mover para entrega" at bounding box center [883, 409] width 235 height 34
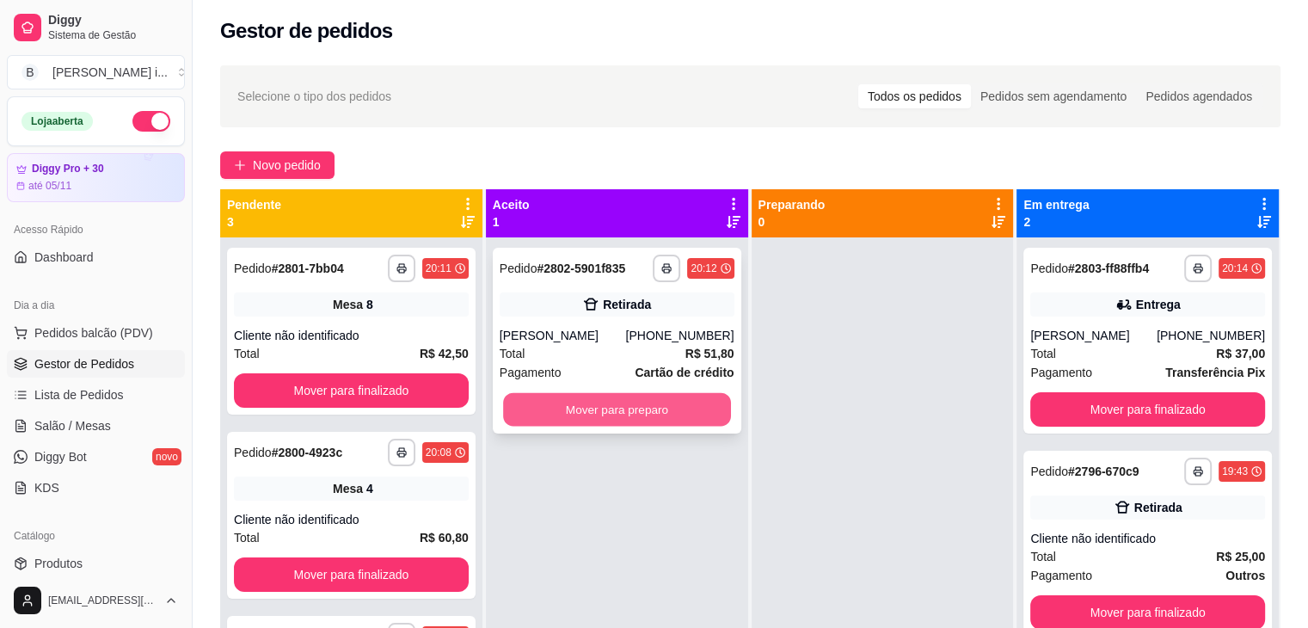
click at [646, 398] on button "Mover para preparo" at bounding box center [617, 410] width 228 height 34
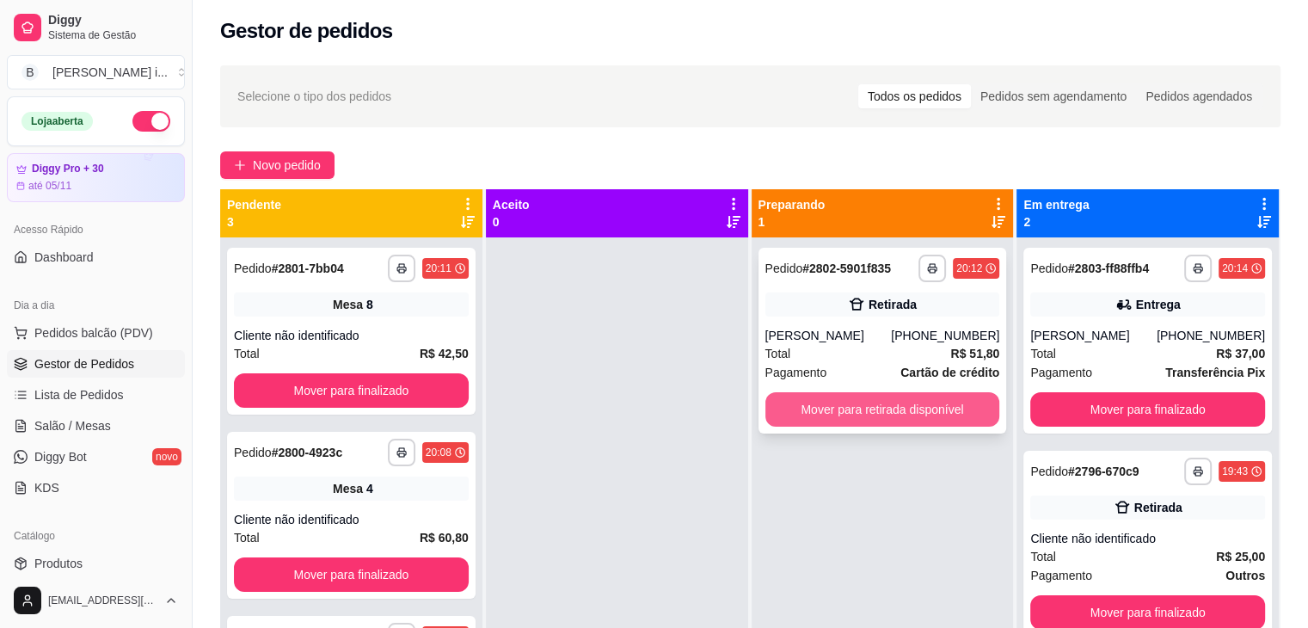
click at [790, 400] on button "Mover para retirada disponível" at bounding box center [883, 409] width 235 height 34
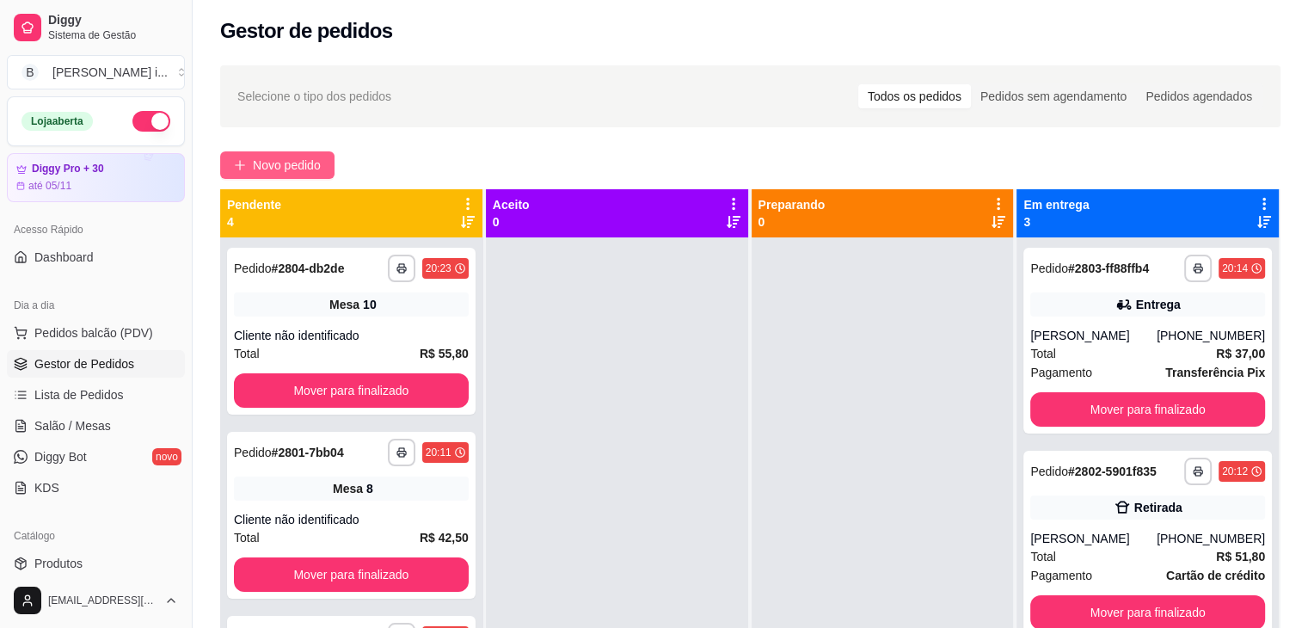
click at [296, 167] on span "Novo pedido" at bounding box center [287, 165] width 68 height 19
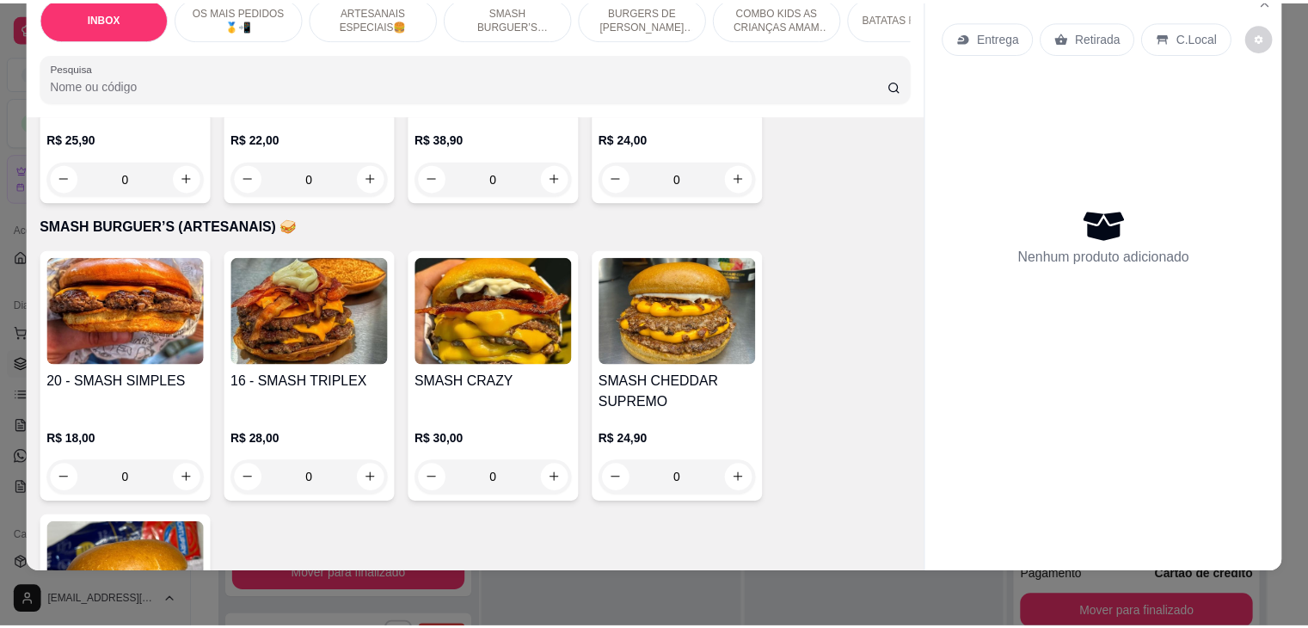
scroll to position [2237, 0]
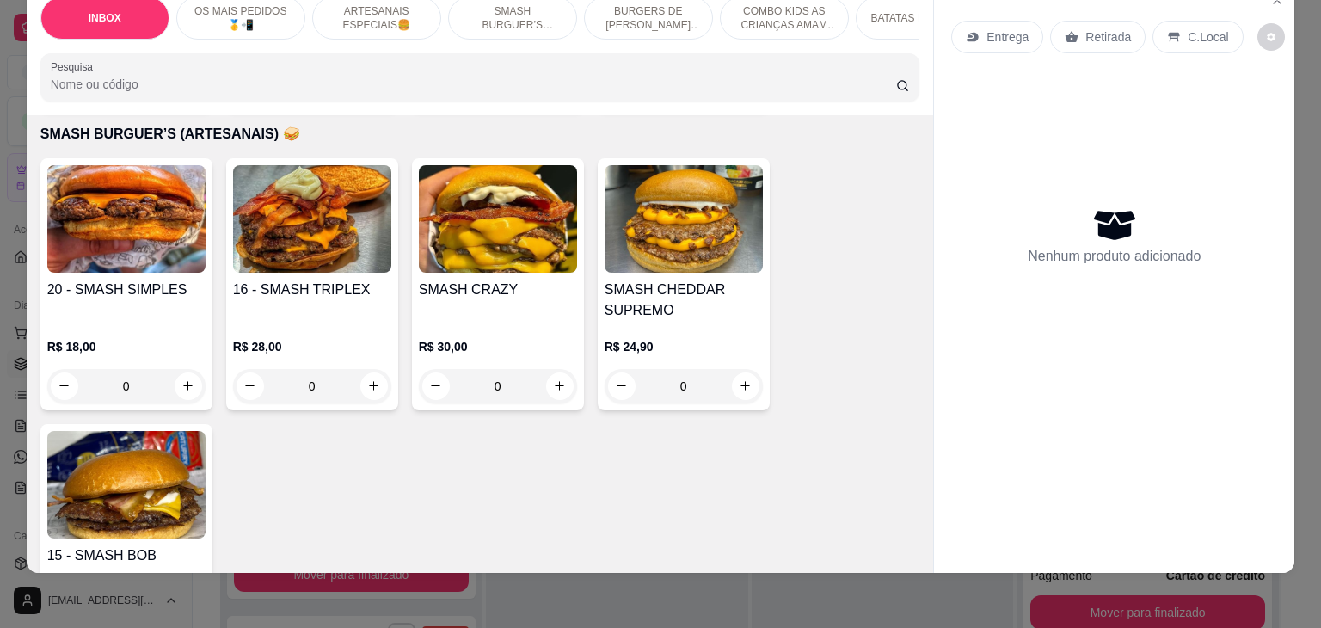
click at [108, 280] on h4 "20 - SMASH SIMPLES" at bounding box center [126, 290] width 158 height 21
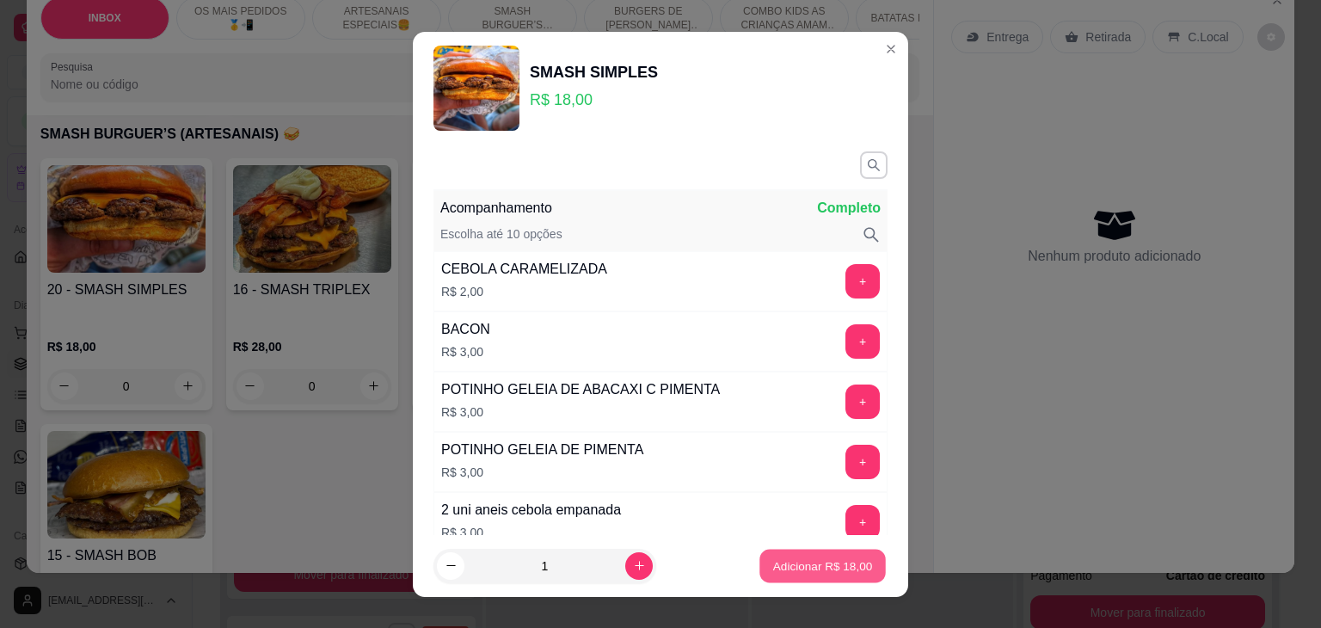
click at [803, 562] on p "Adicionar R$ 18,00" at bounding box center [823, 565] width 100 height 16
type input "1"
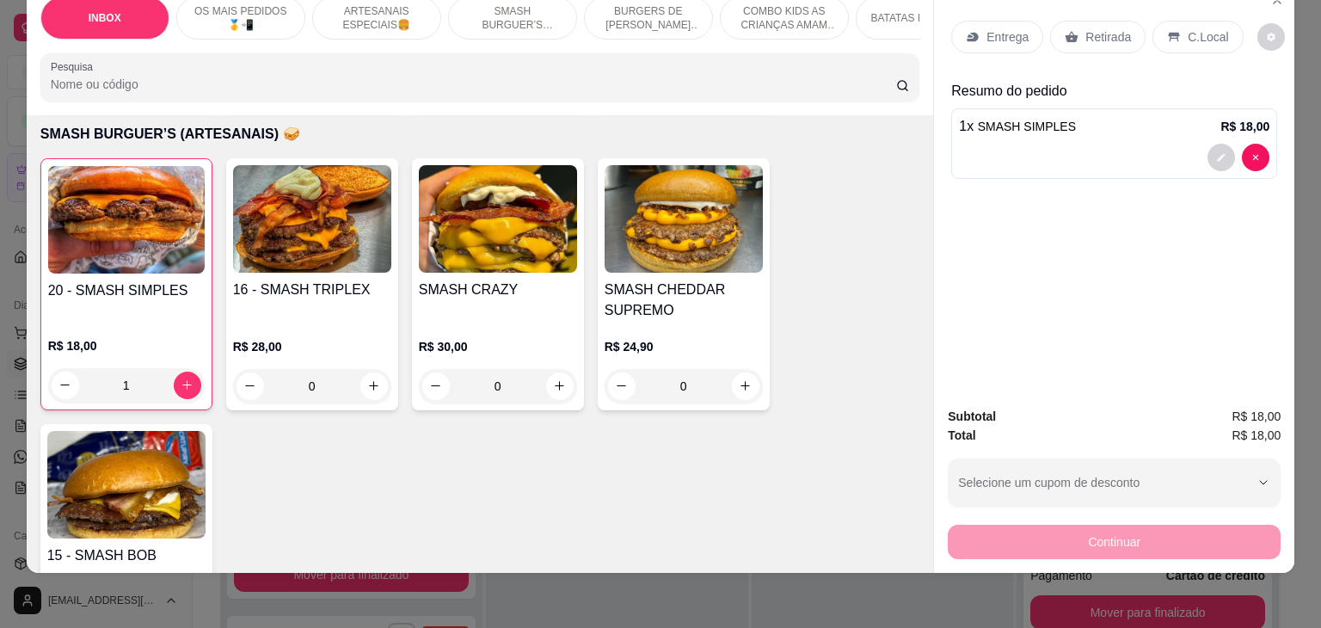
click at [1095, 28] on p "Retirada" at bounding box center [1109, 36] width 46 height 17
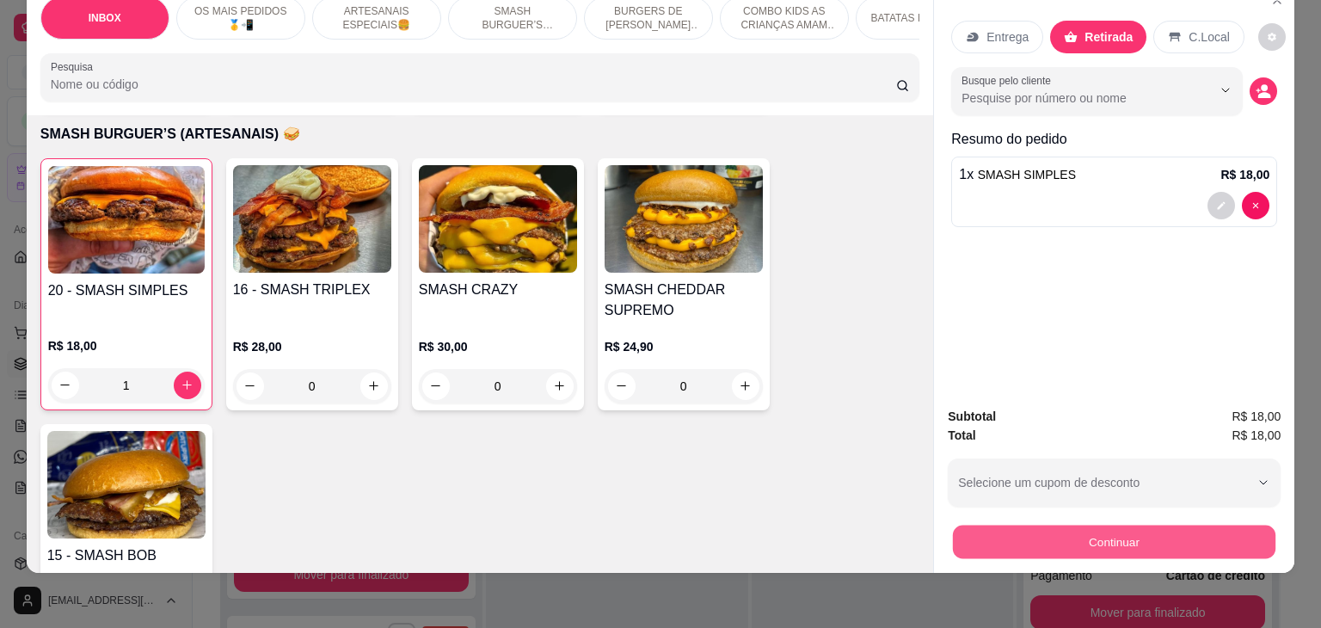
click at [1147, 526] on button "Continuar" at bounding box center [1114, 543] width 323 height 34
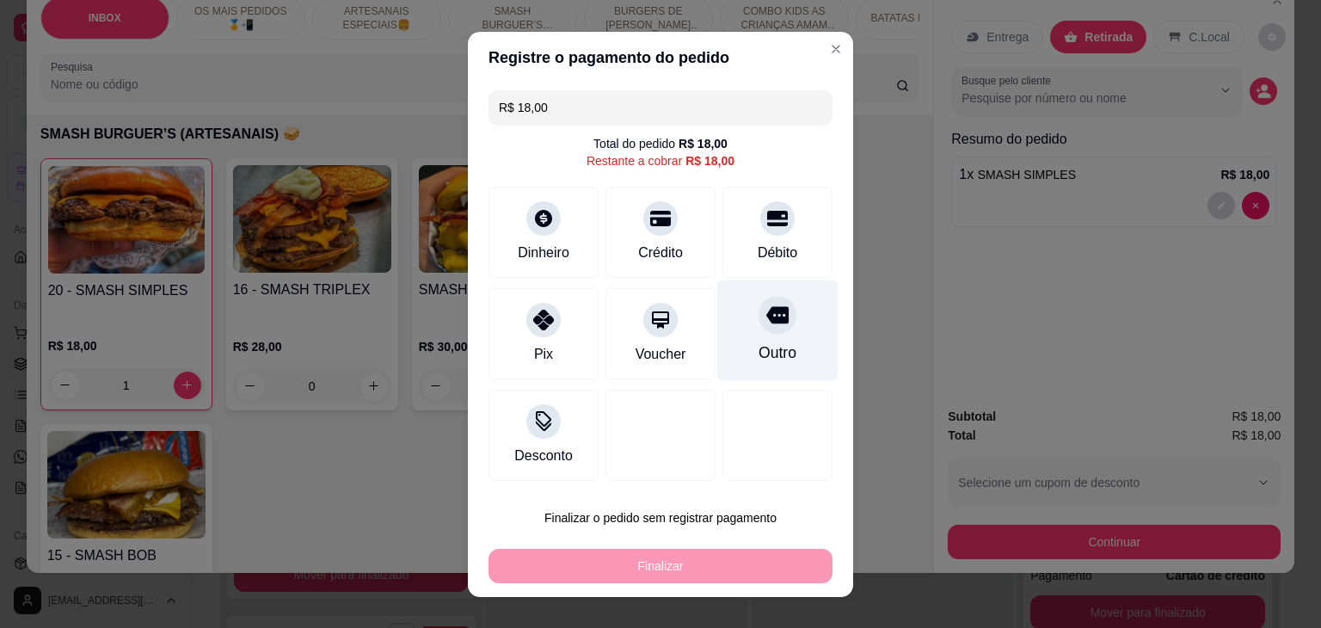
click at [788, 348] on div "Outro" at bounding box center [777, 330] width 121 height 101
type input "R$ 0,00"
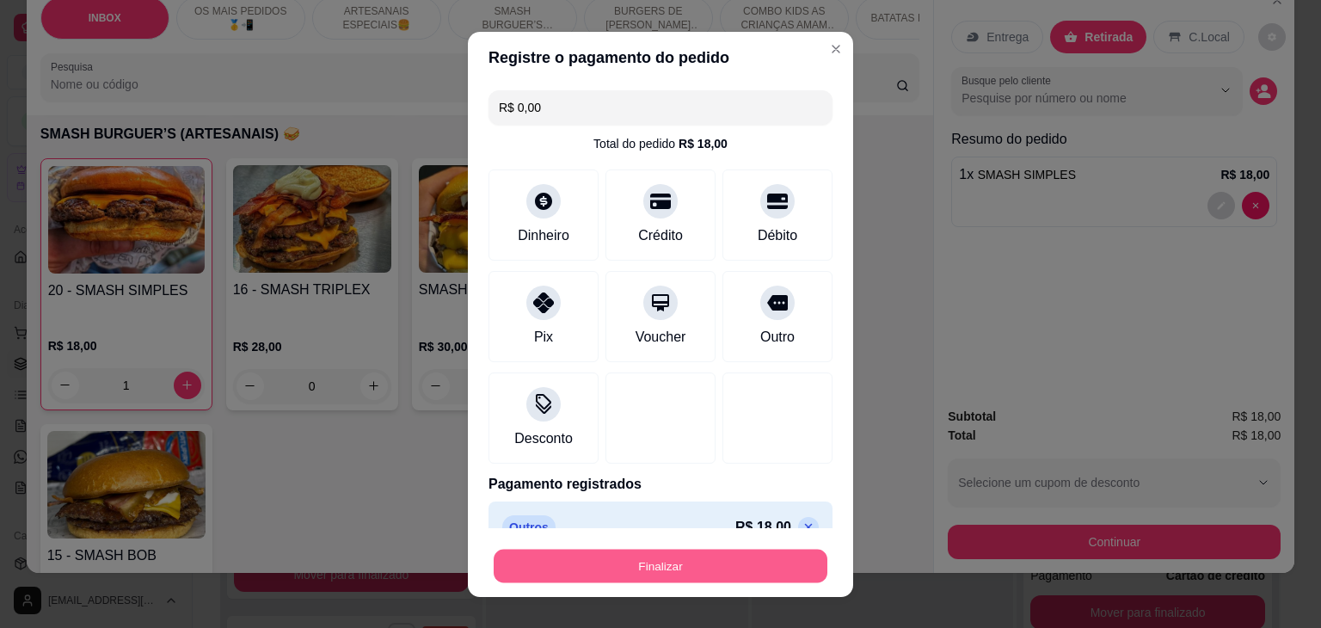
click at [670, 551] on button "Finalizar" at bounding box center [661, 566] width 334 height 34
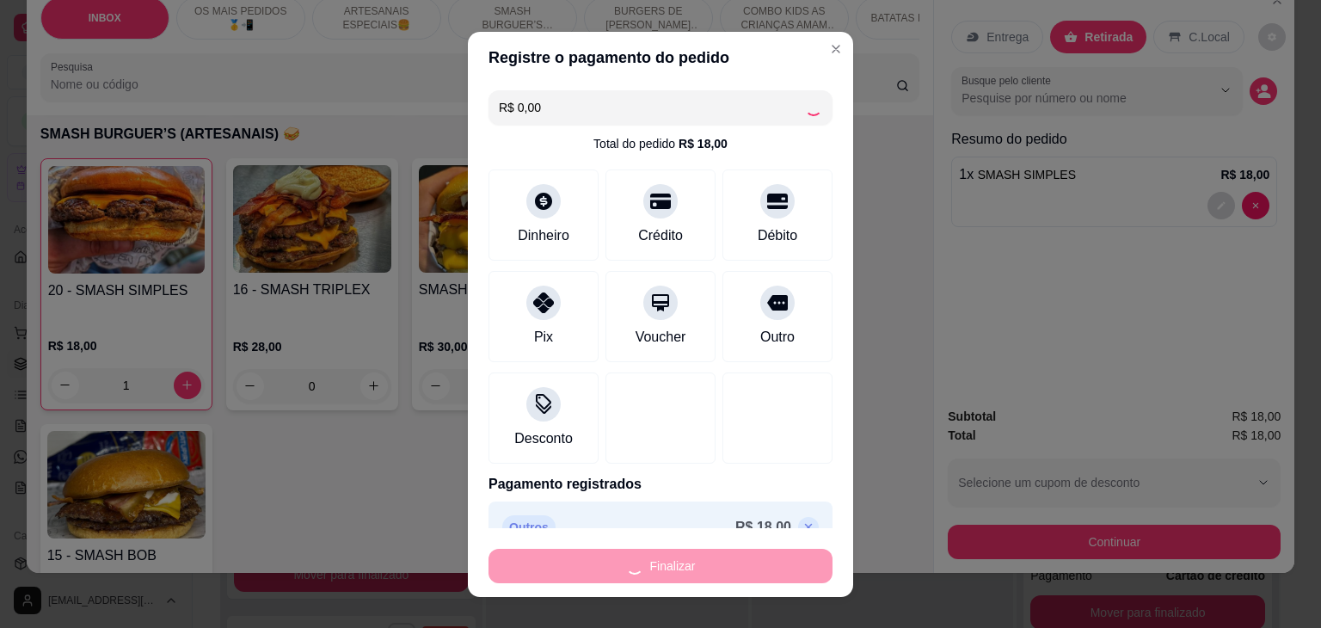
type input "0"
type input "-R$ 18,00"
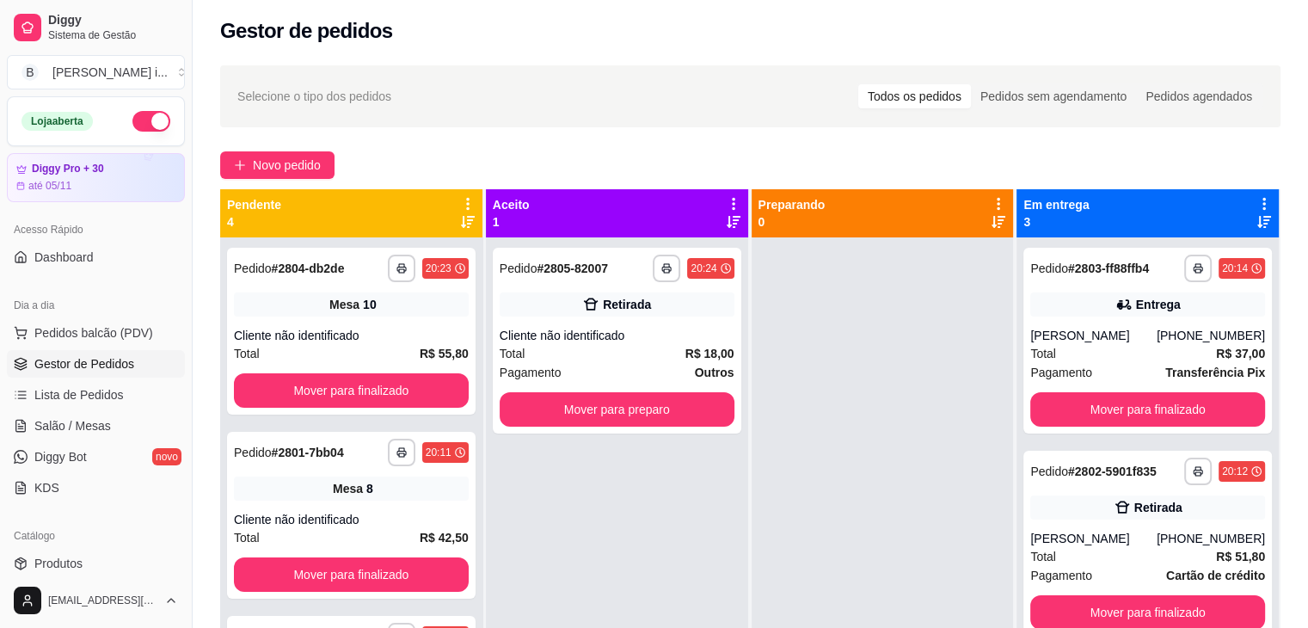
click at [941, 401] on div at bounding box center [883, 551] width 262 height 628
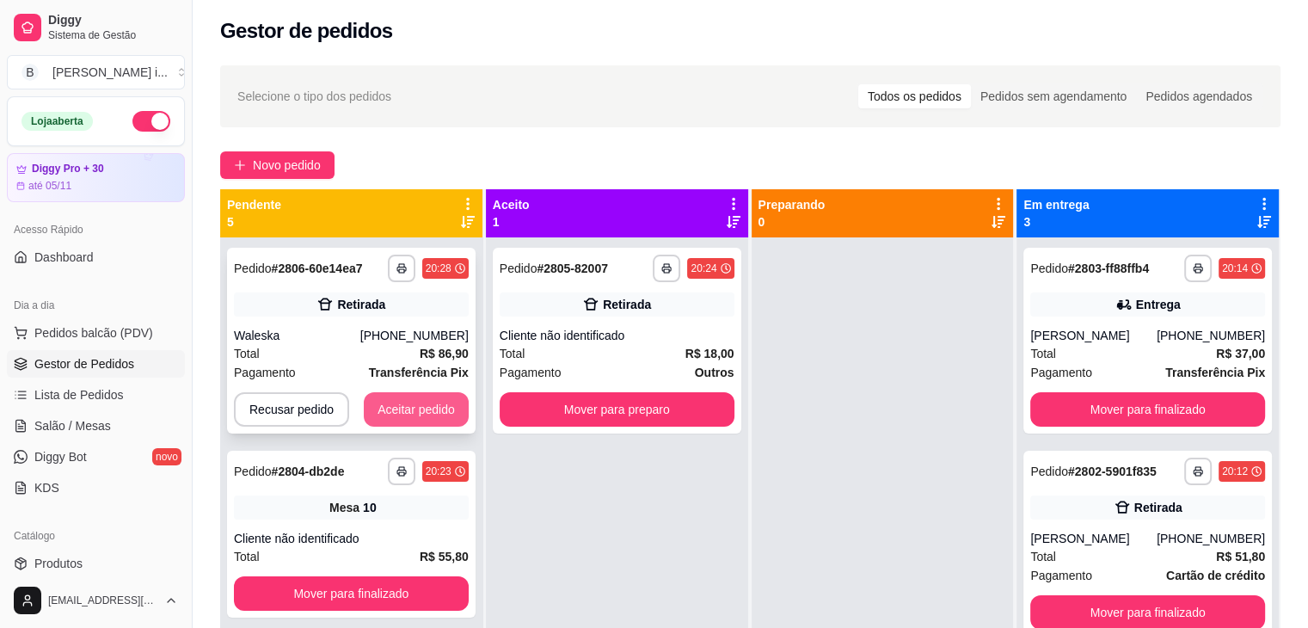
click at [435, 406] on button "Aceitar pedido" at bounding box center [416, 409] width 105 height 34
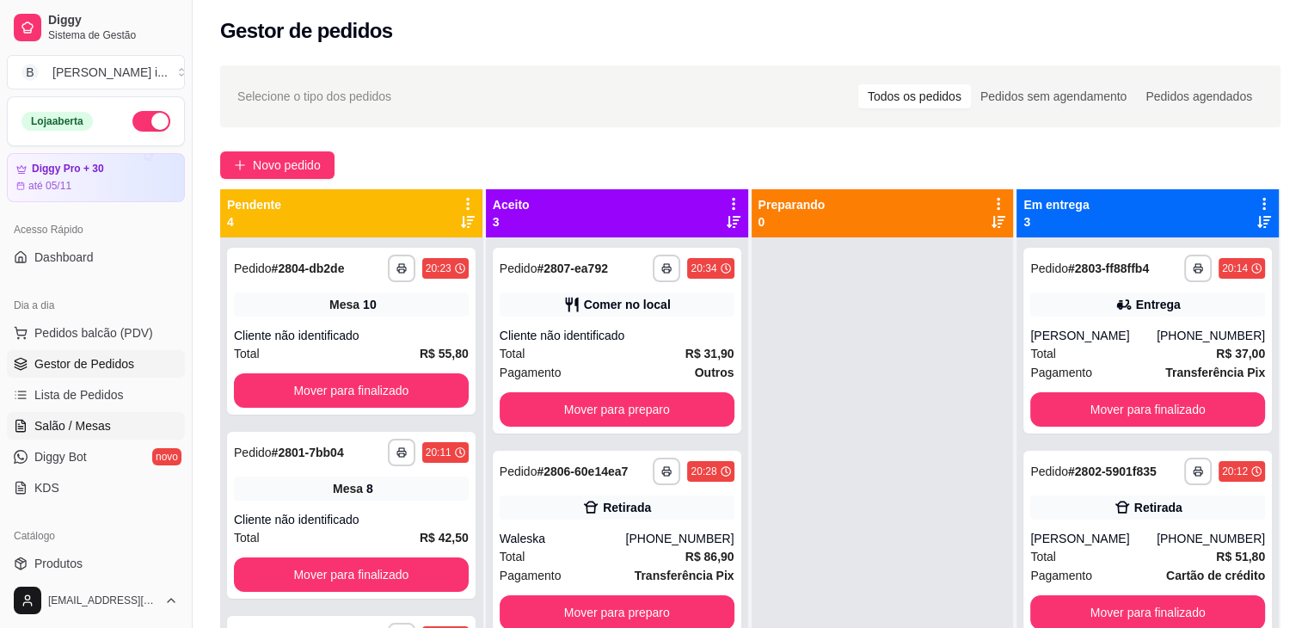
click at [83, 421] on span "Salão / Mesas" at bounding box center [72, 425] width 77 height 17
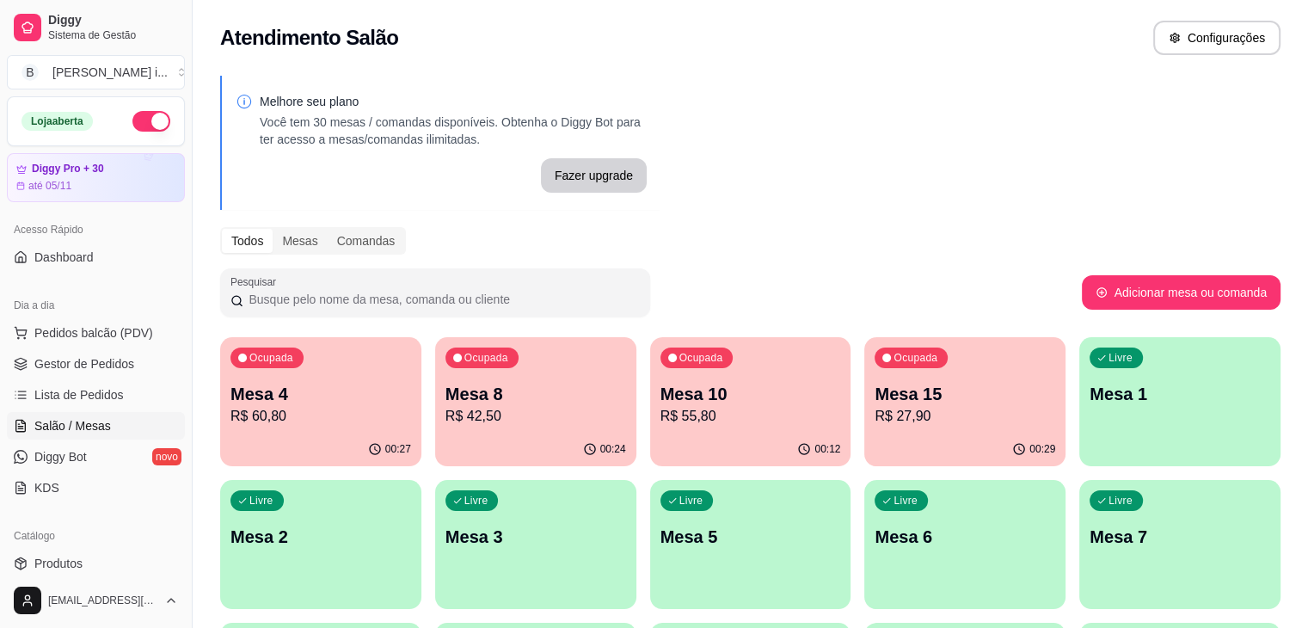
click at [471, 445] on div "00:24" at bounding box center [535, 450] width 201 height 34
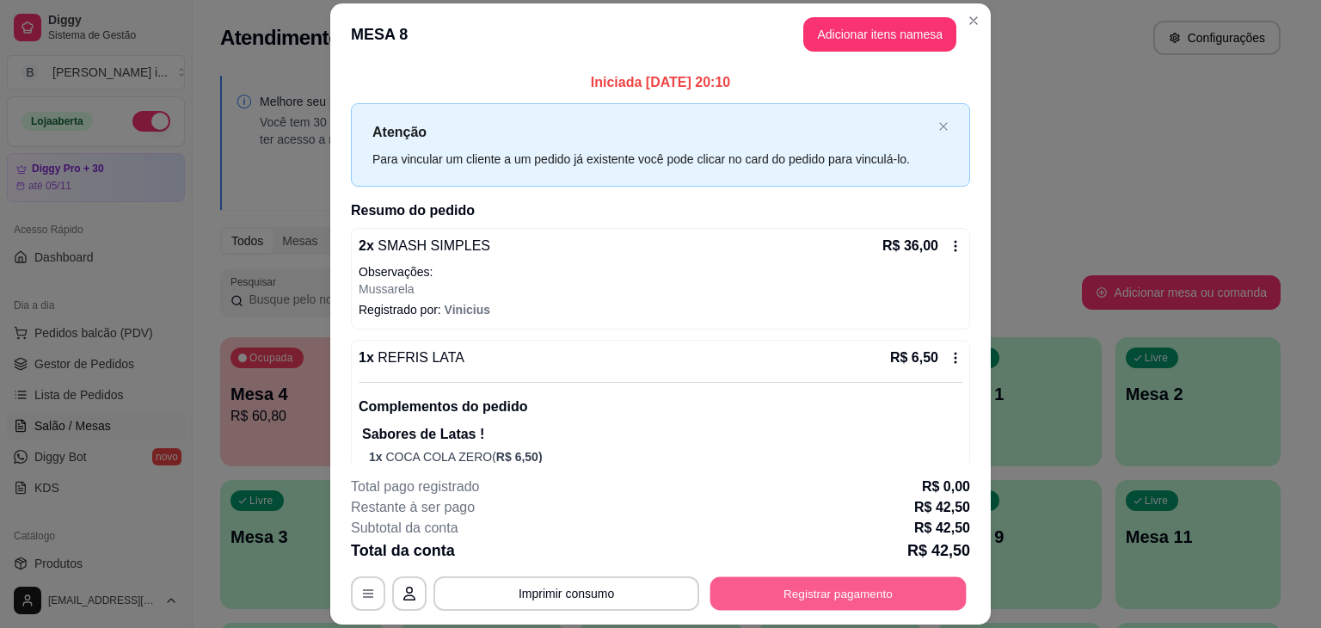
click at [816, 586] on button "Registrar pagamento" at bounding box center [839, 594] width 256 height 34
click at [633, 588] on button "Imprimir consumo" at bounding box center [567, 593] width 266 height 34
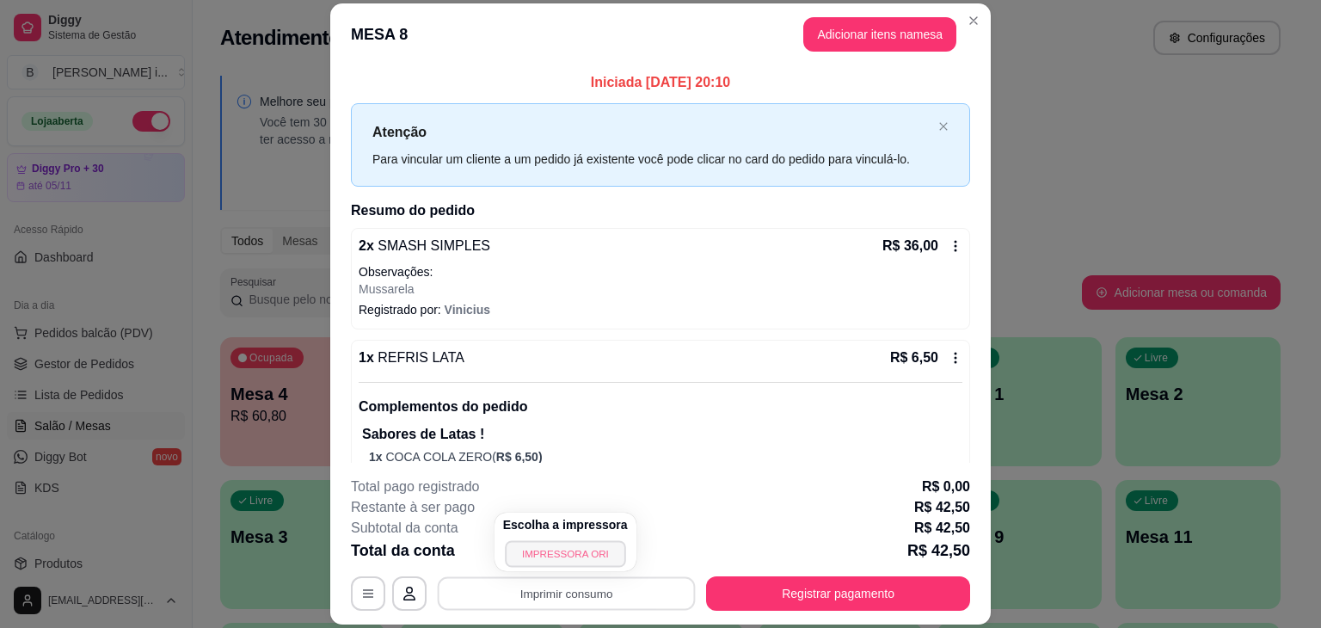
click at [577, 555] on button "IMPRESSORA ORI" at bounding box center [565, 553] width 120 height 27
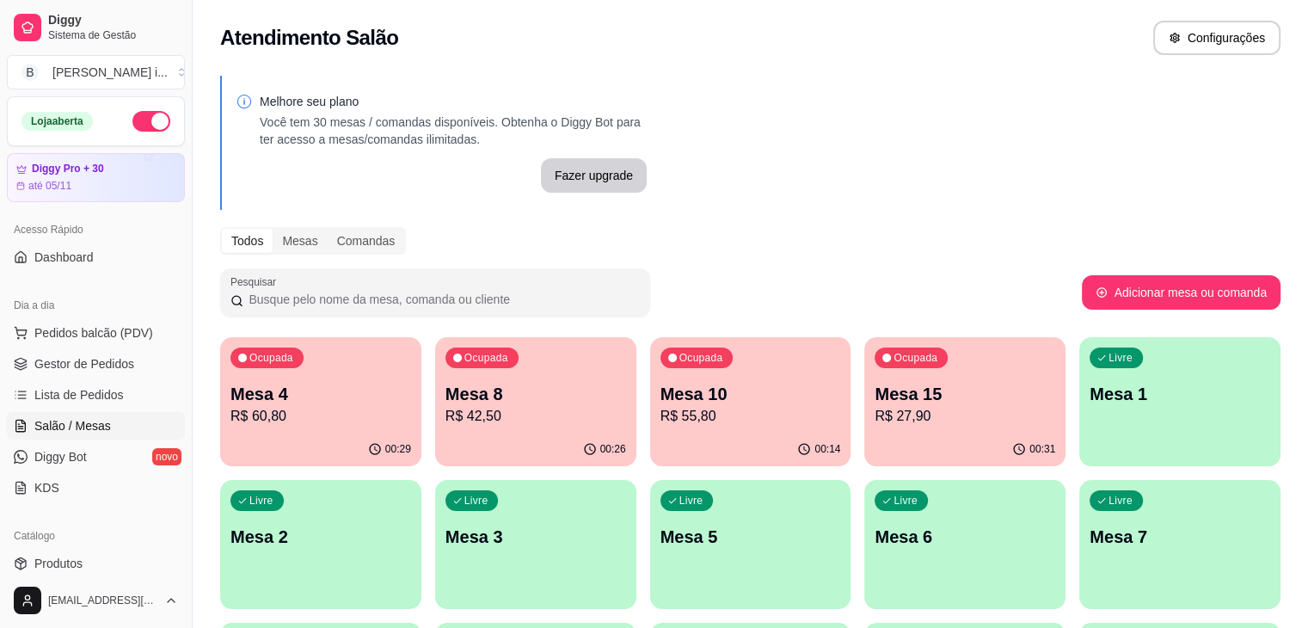
click at [315, 409] on p "R$ 60,80" at bounding box center [321, 416] width 181 height 21
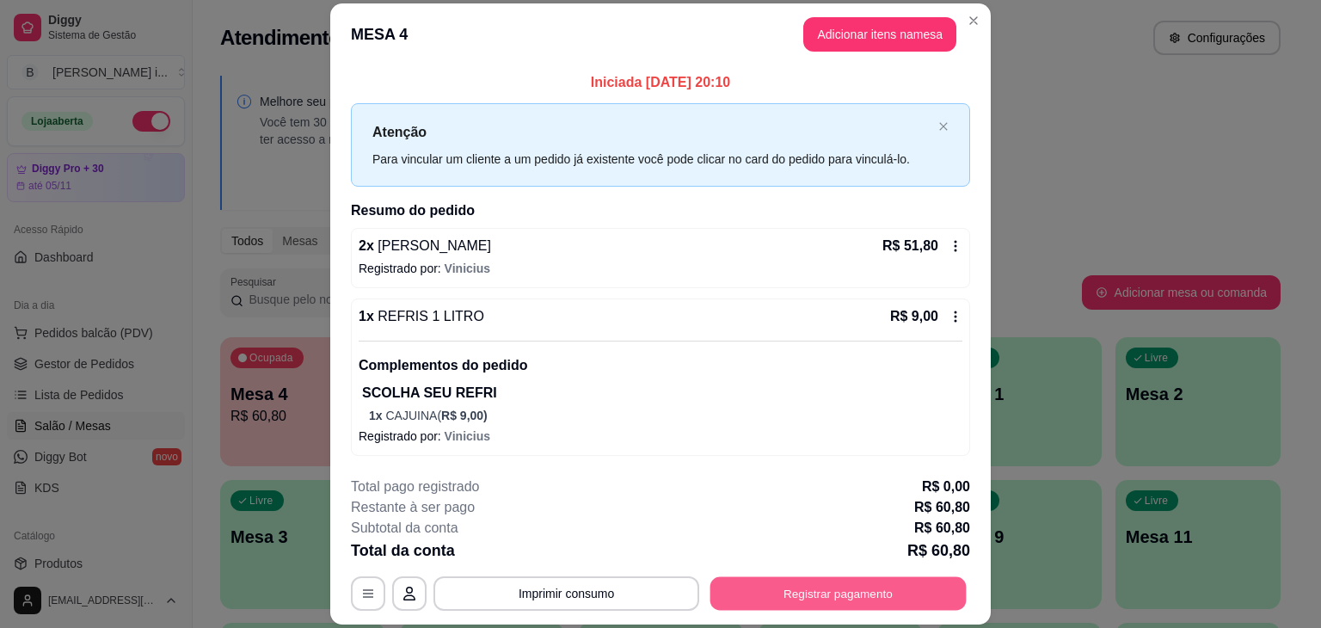
click at [743, 595] on button "Registrar pagamento" at bounding box center [839, 594] width 256 height 34
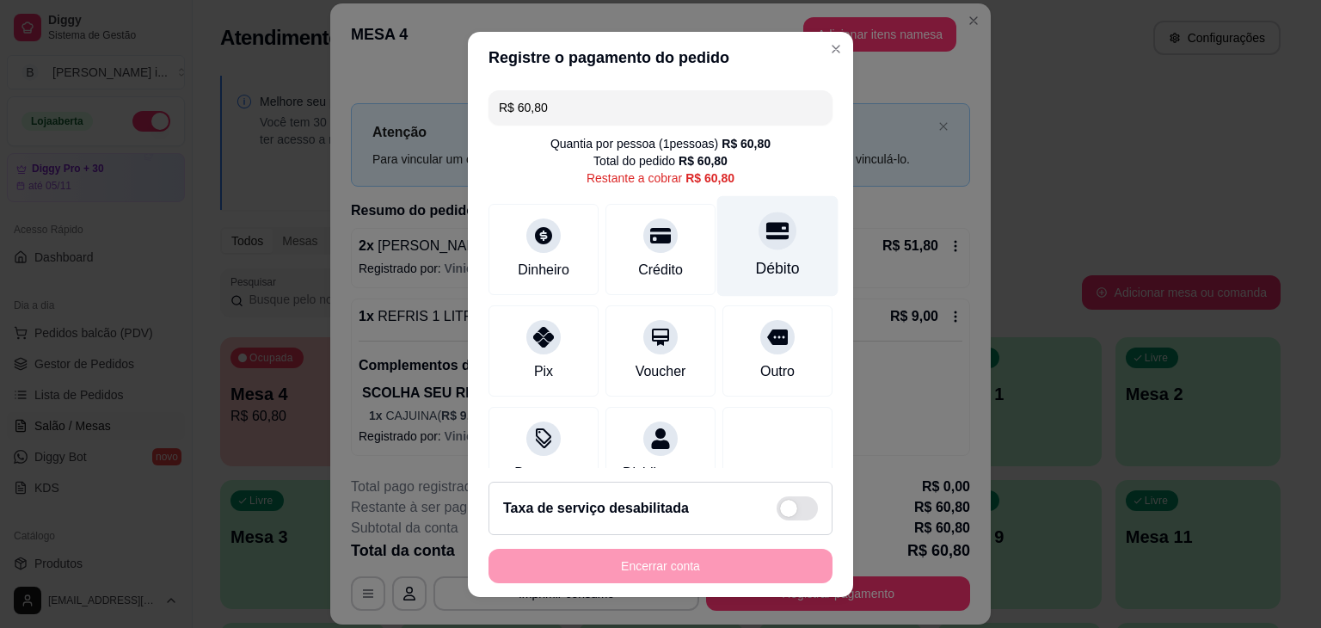
click at [756, 266] on div "Débito" at bounding box center [778, 268] width 44 height 22
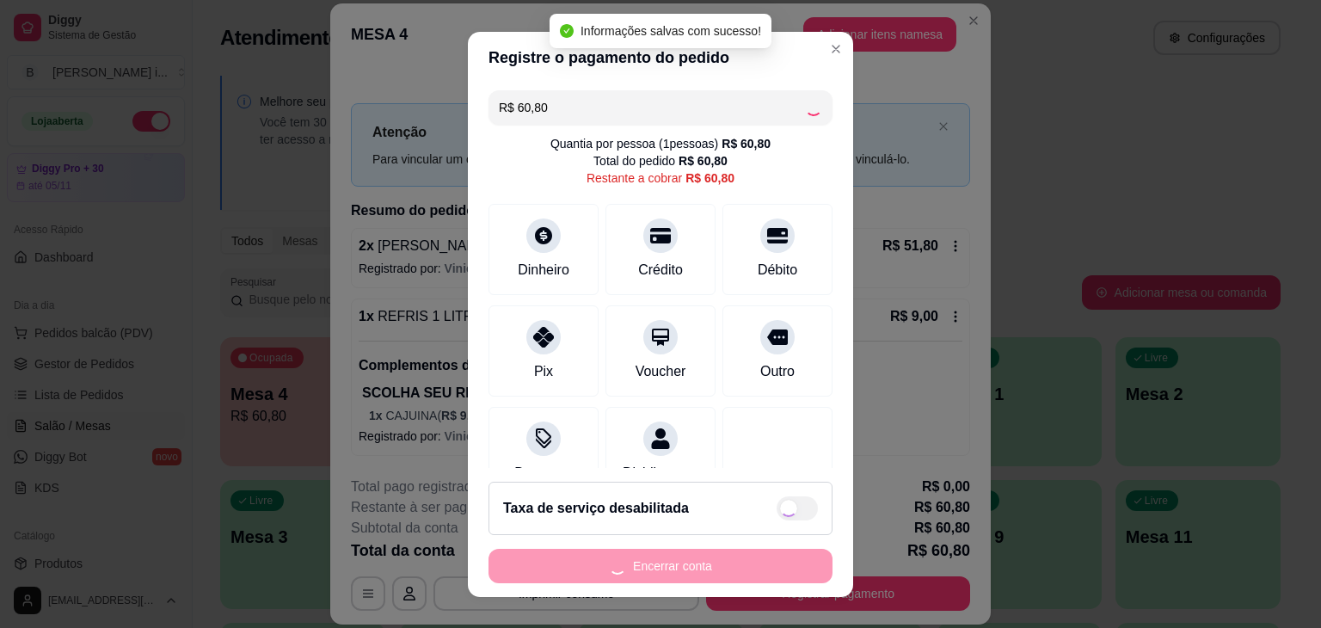
type input "R$ 0,00"
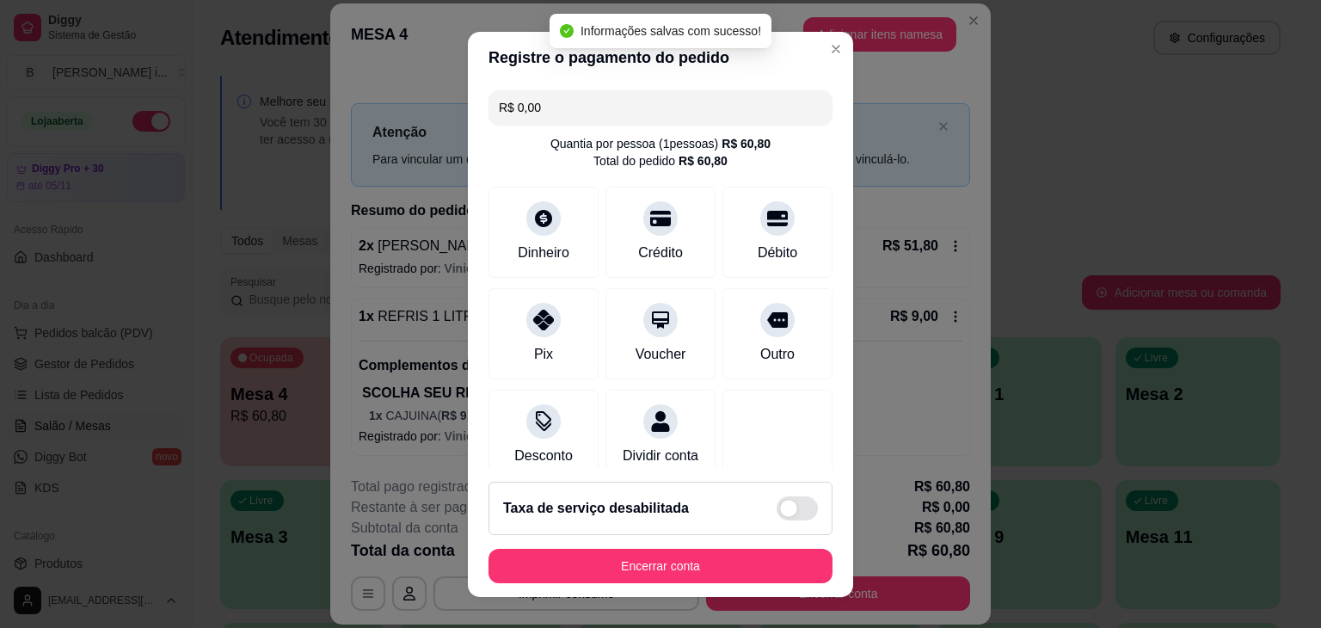
click at [657, 539] on footer "Taxa de serviço desabilitada Encerrar conta" at bounding box center [660, 532] width 385 height 129
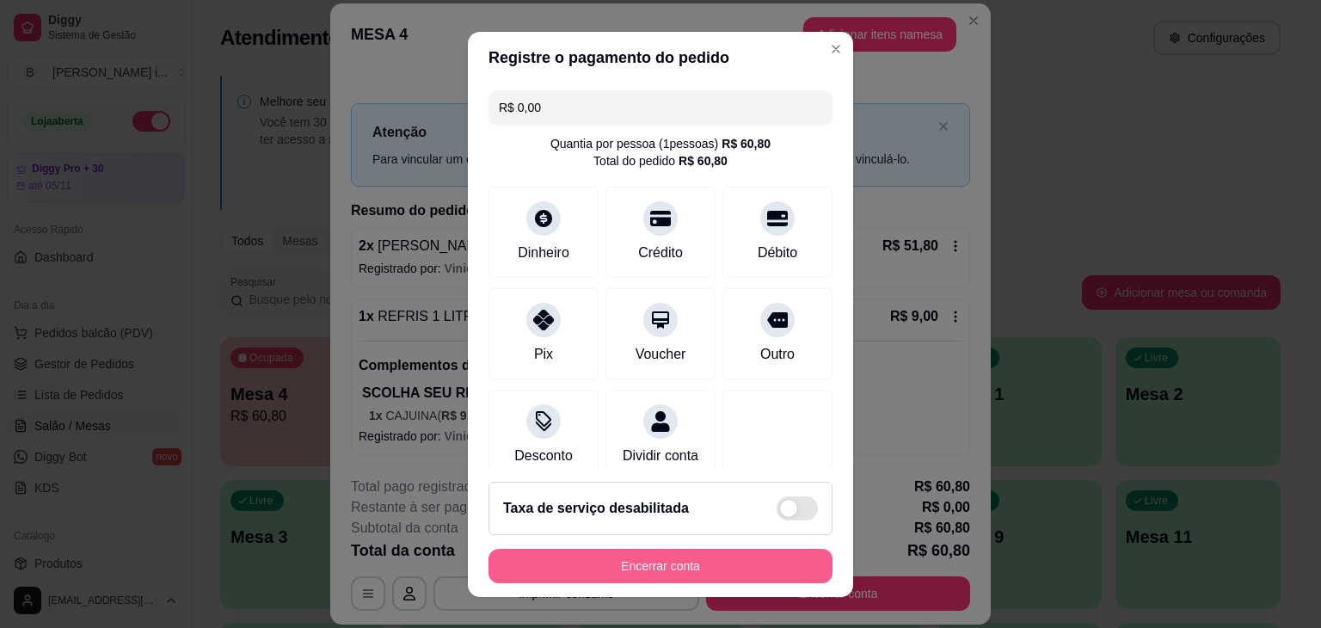
click at [735, 563] on button "Encerrar conta" at bounding box center [661, 566] width 344 height 34
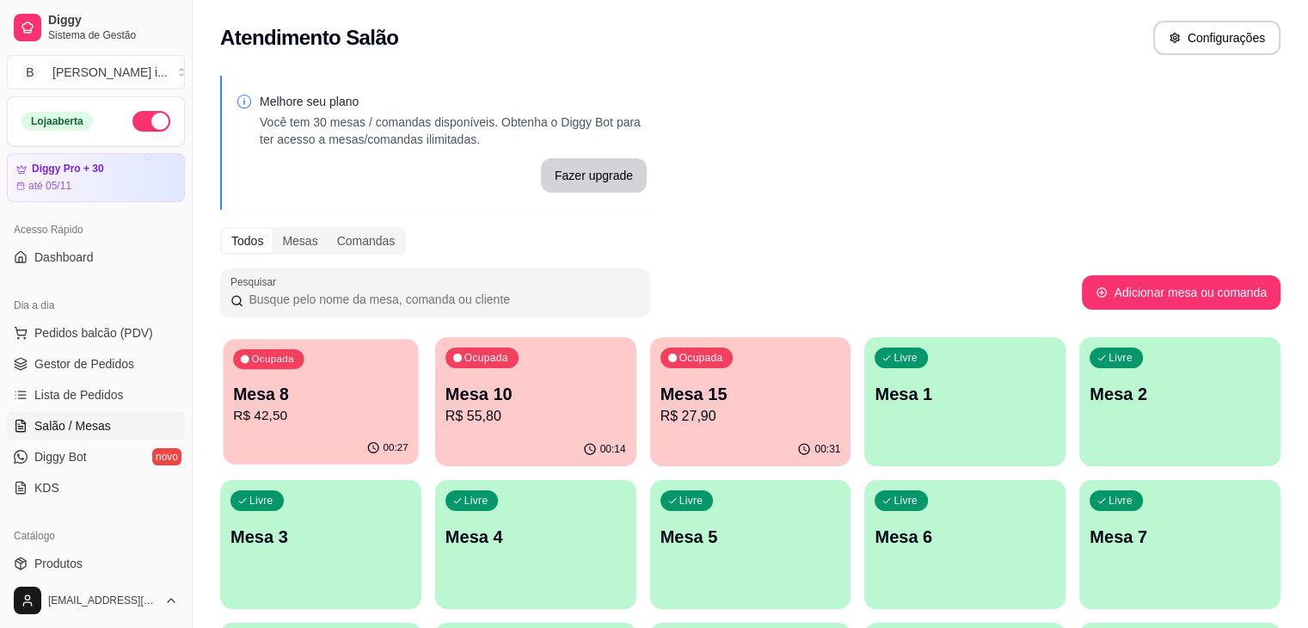
click at [320, 390] on p "Mesa 8" at bounding box center [320, 394] width 175 height 23
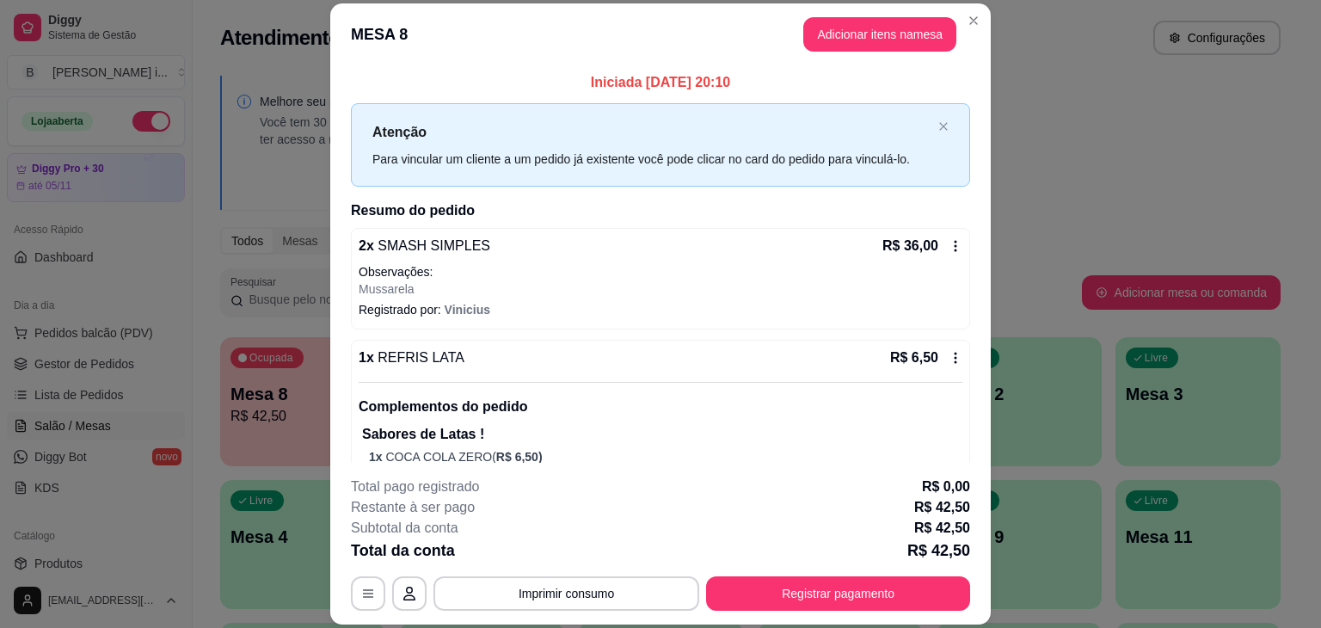
click at [907, 610] on div "**********" at bounding box center [660, 593] width 619 height 34
click at [812, 591] on button "Registrar pagamento" at bounding box center [838, 593] width 264 height 34
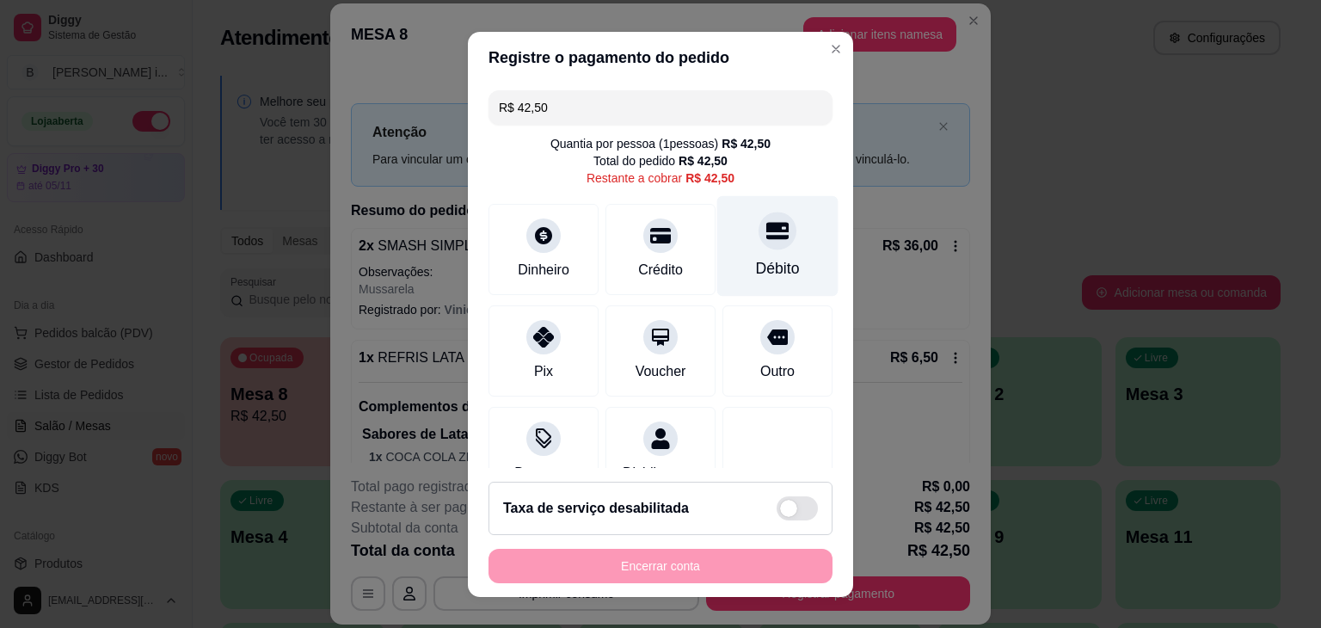
click at [724, 259] on div "Débito" at bounding box center [777, 245] width 121 height 101
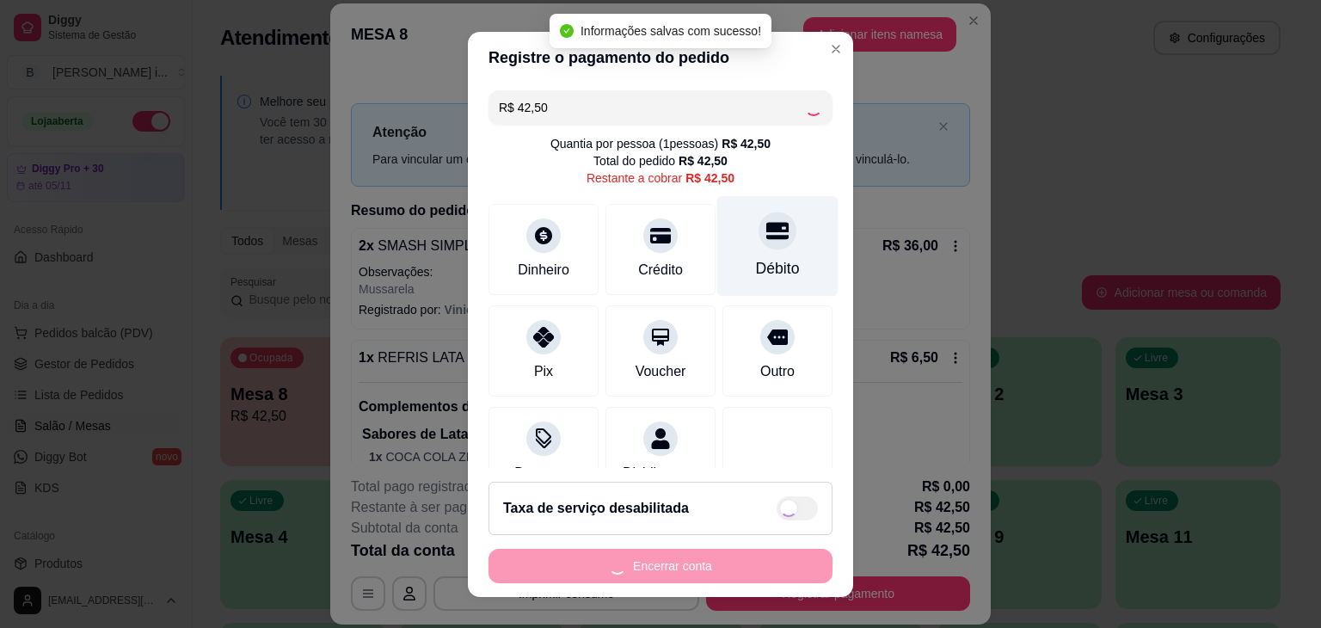
type input "R$ 0,00"
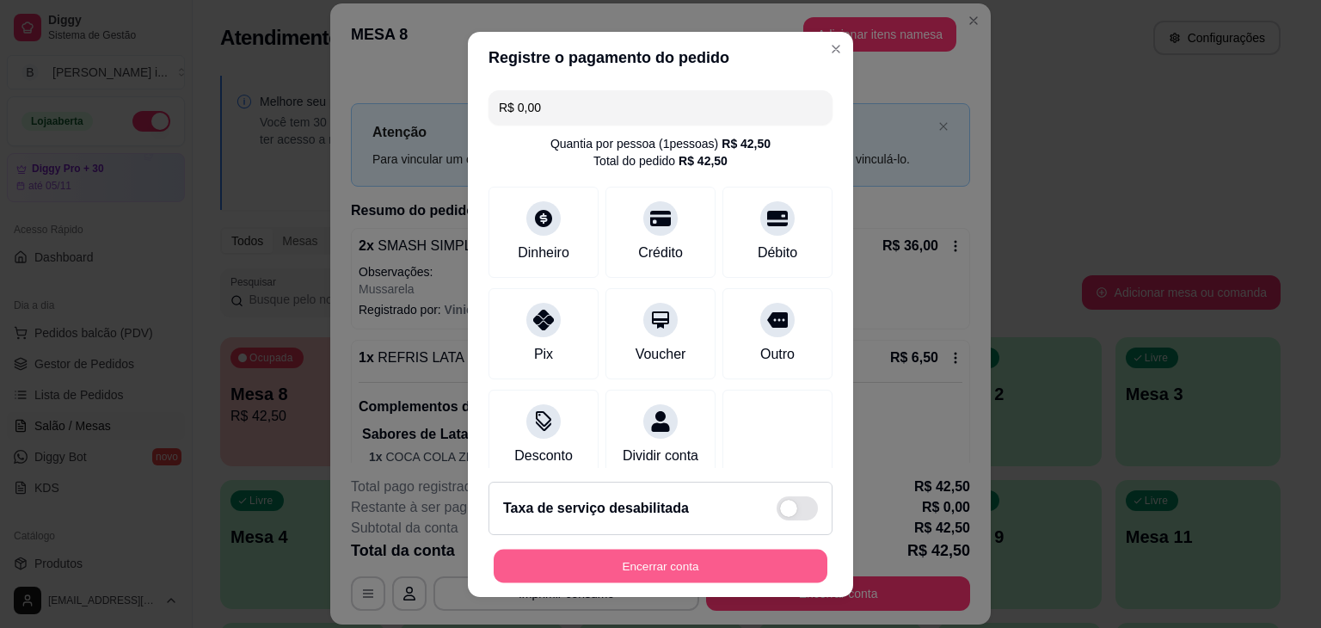
click at [643, 570] on button "Encerrar conta" at bounding box center [661, 566] width 334 height 34
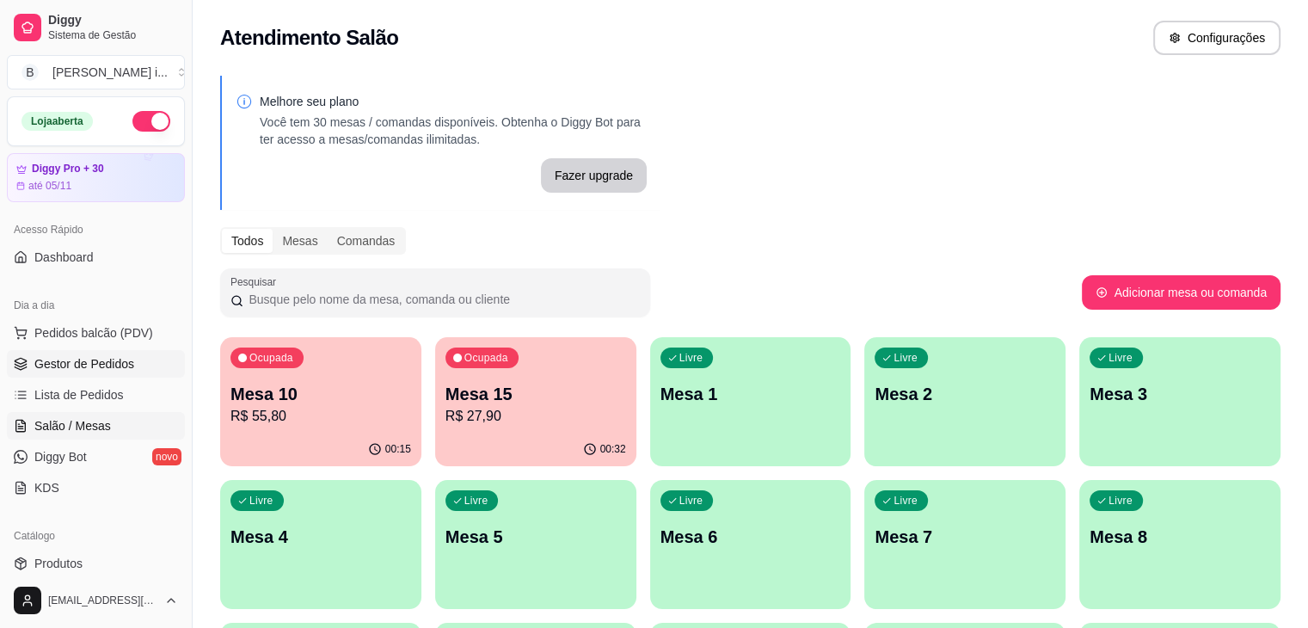
click at [86, 364] on span "Gestor de Pedidos" at bounding box center [84, 363] width 100 height 17
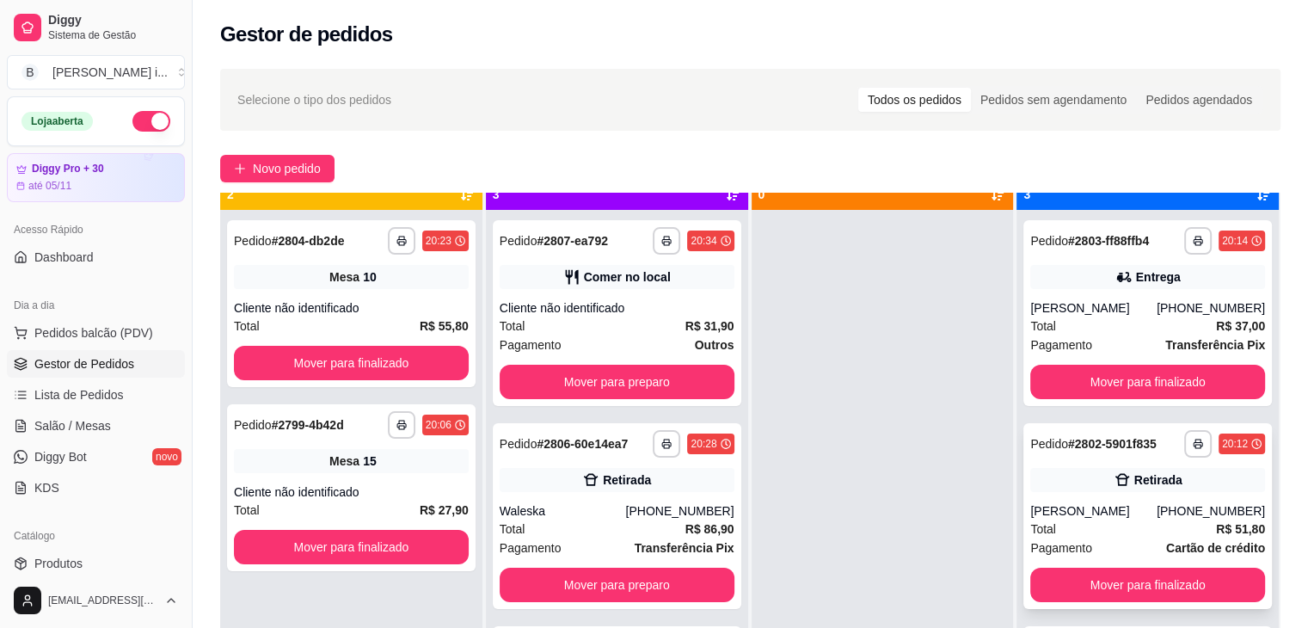
scroll to position [48, 0]
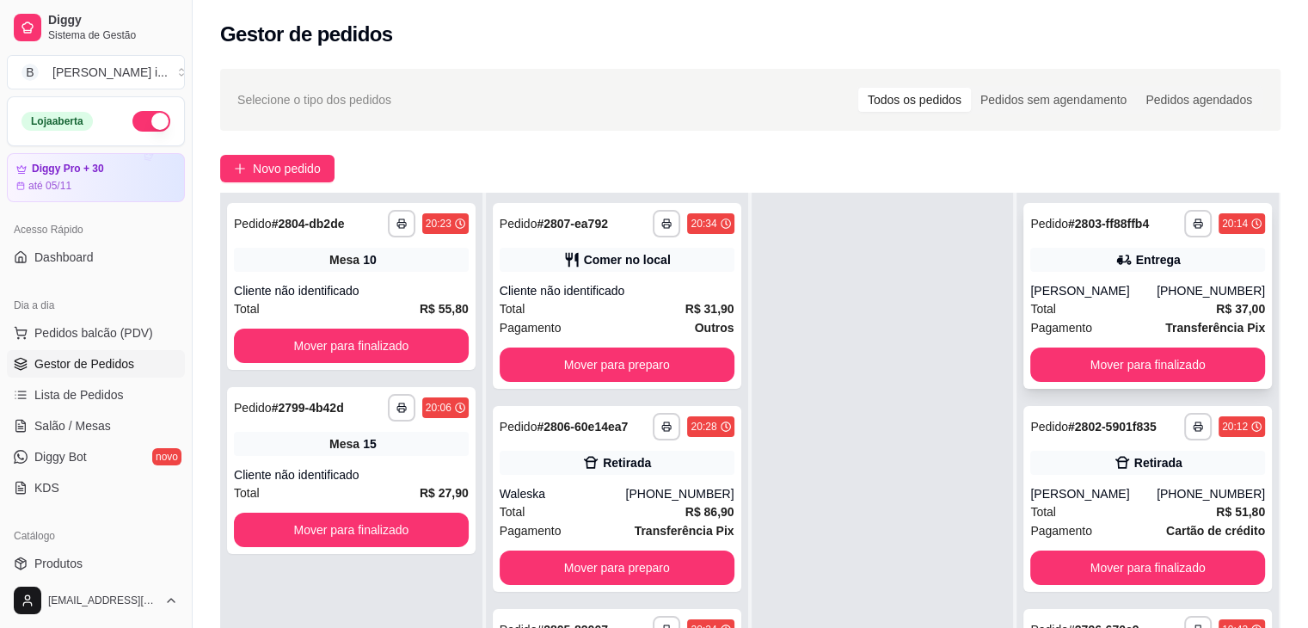
click at [1158, 305] on div "Total R$ 37,00" at bounding box center [1148, 308] width 235 height 19
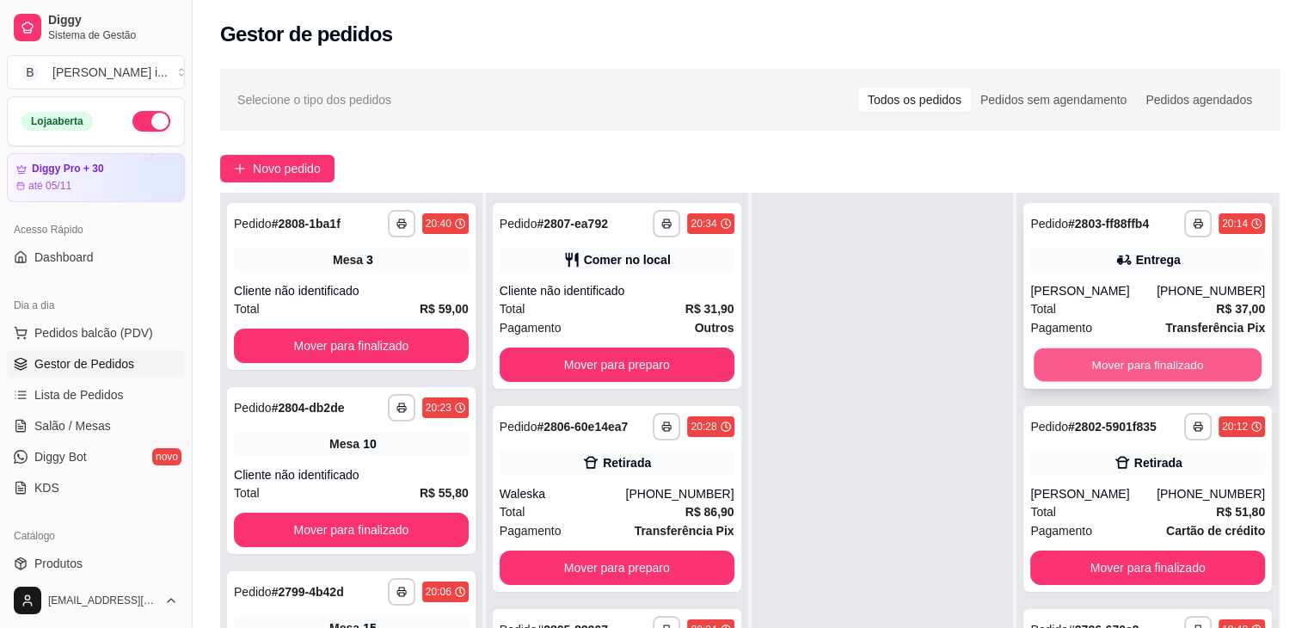
click at [1208, 376] on button "Mover para finalizado" at bounding box center [1148, 365] width 228 height 34
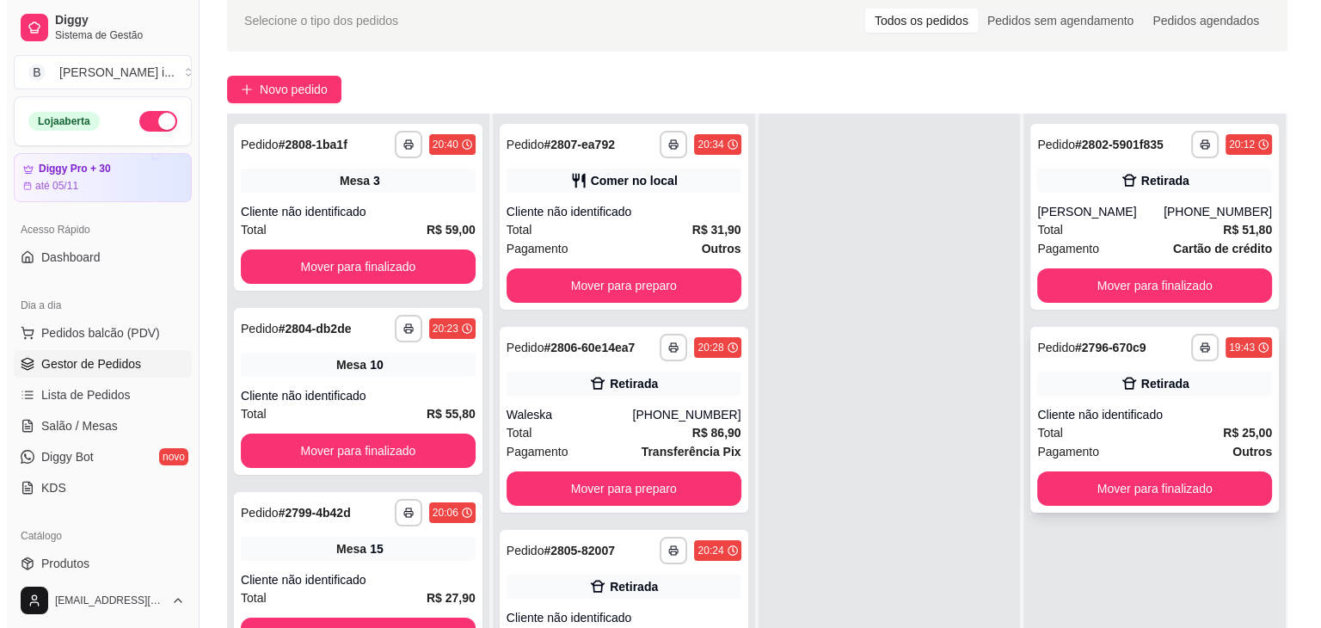
scroll to position [258, 0]
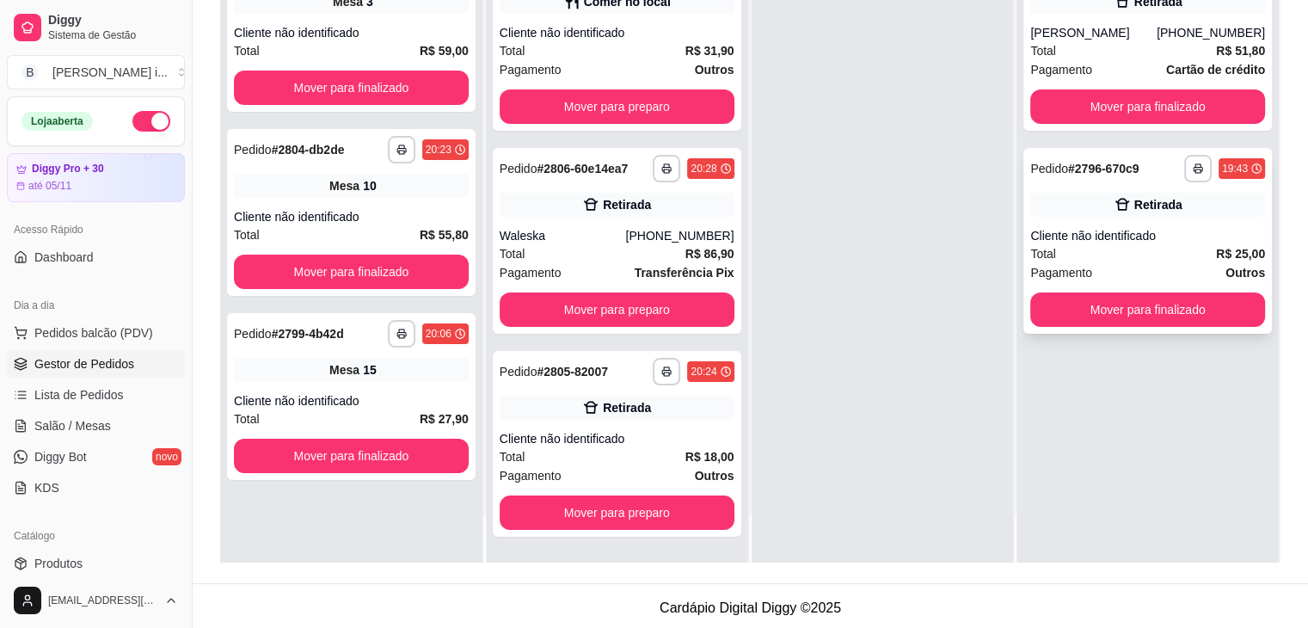
click at [1163, 209] on div "Retirada" at bounding box center [1159, 204] width 48 height 17
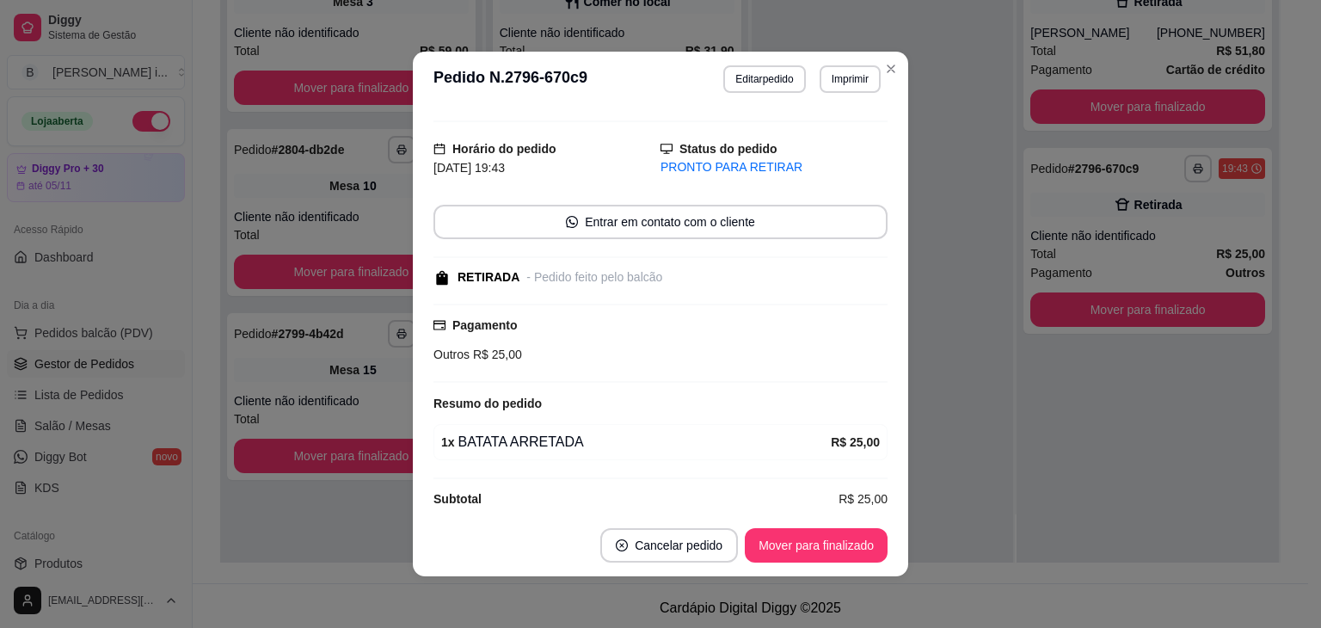
scroll to position [48, 0]
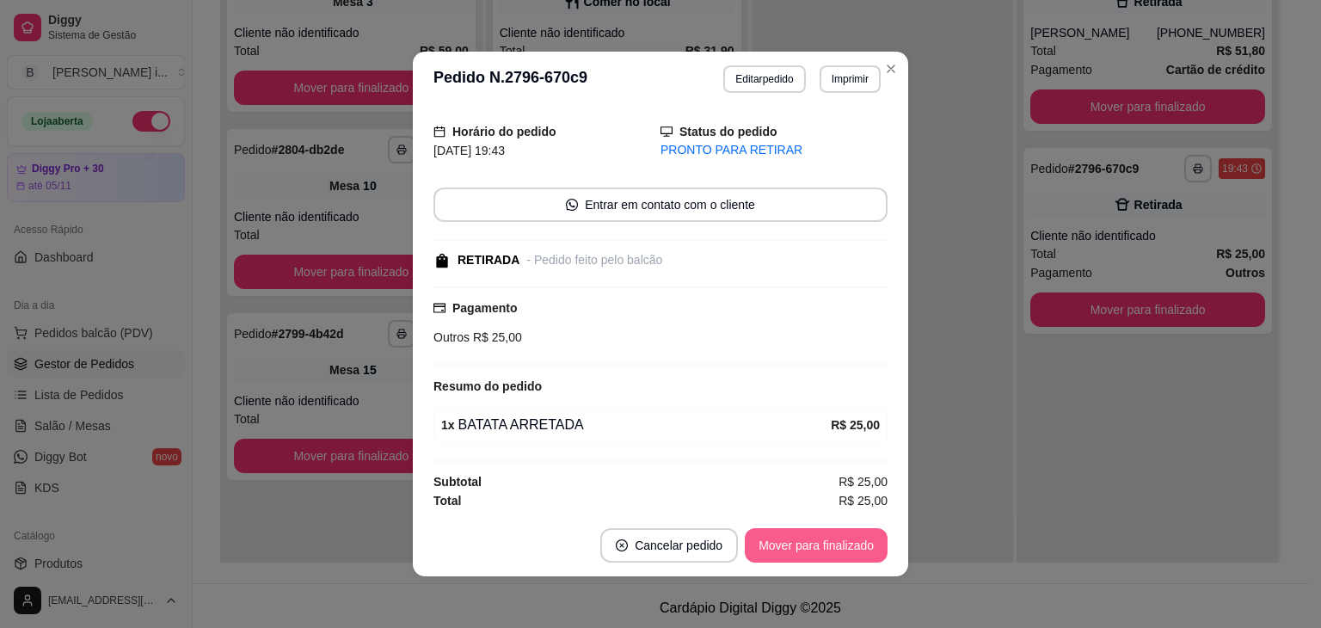
click at [863, 550] on button "Mover para finalizado" at bounding box center [816, 545] width 143 height 34
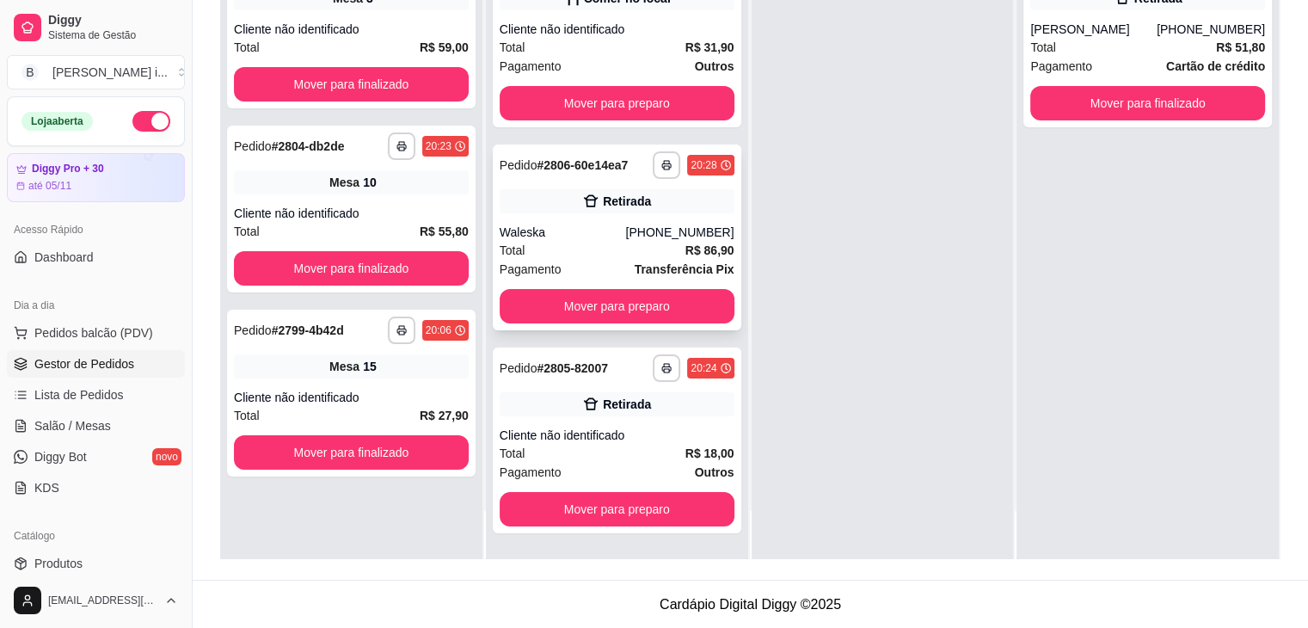
scroll to position [262, 0]
click at [673, 304] on button "Mover para preparo" at bounding box center [617, 307] width 228 height 34
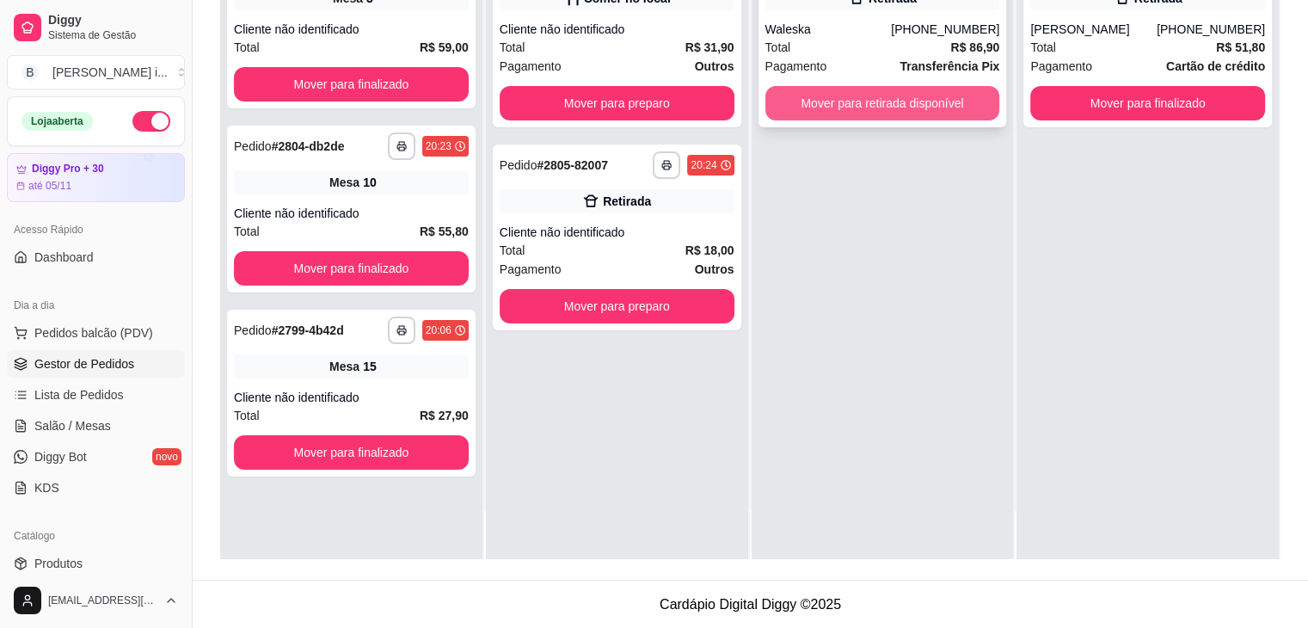
click at [928, 92] on button "Mover para retirada disponível" at bounding box center [883, 103] width 235 height 34
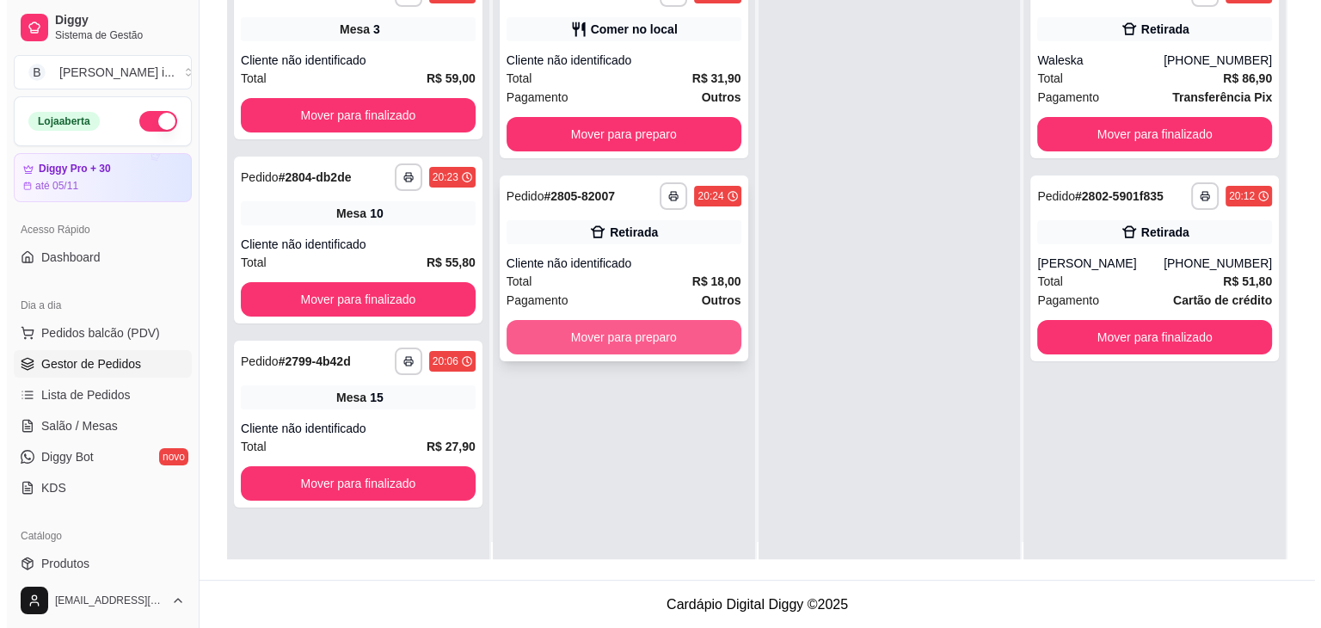
scroll to position [0, 0]
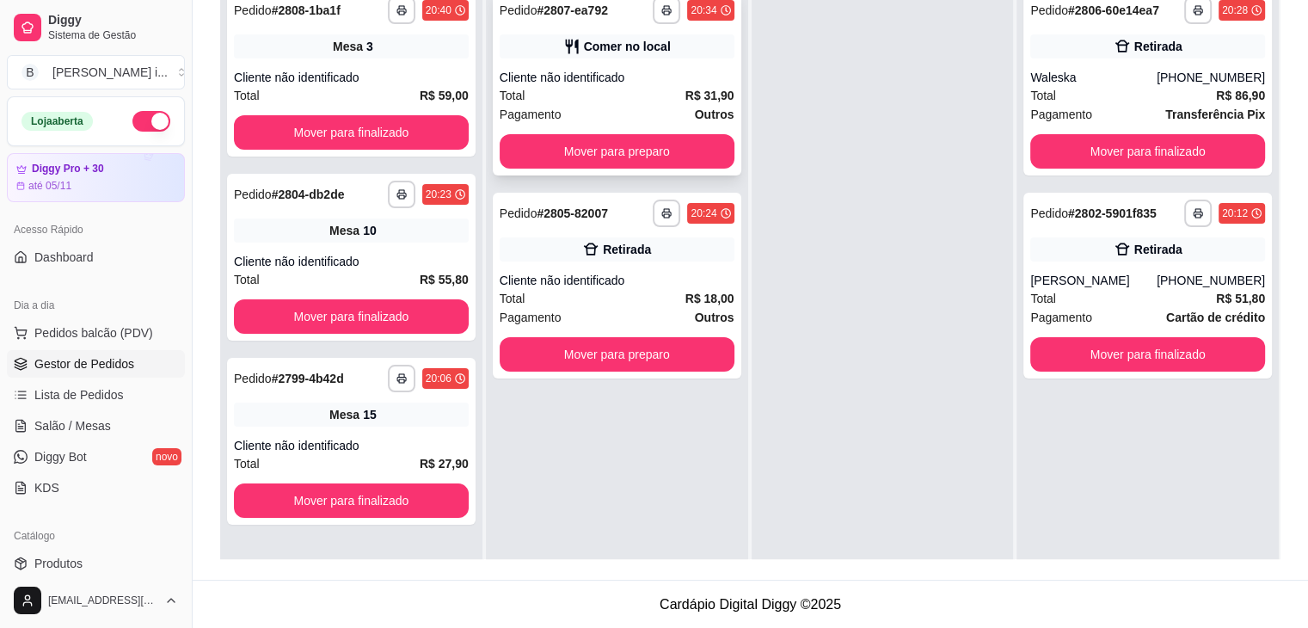
click at [616, 64] on div "**********" at bounding box center [617, 83] width 249 height 186
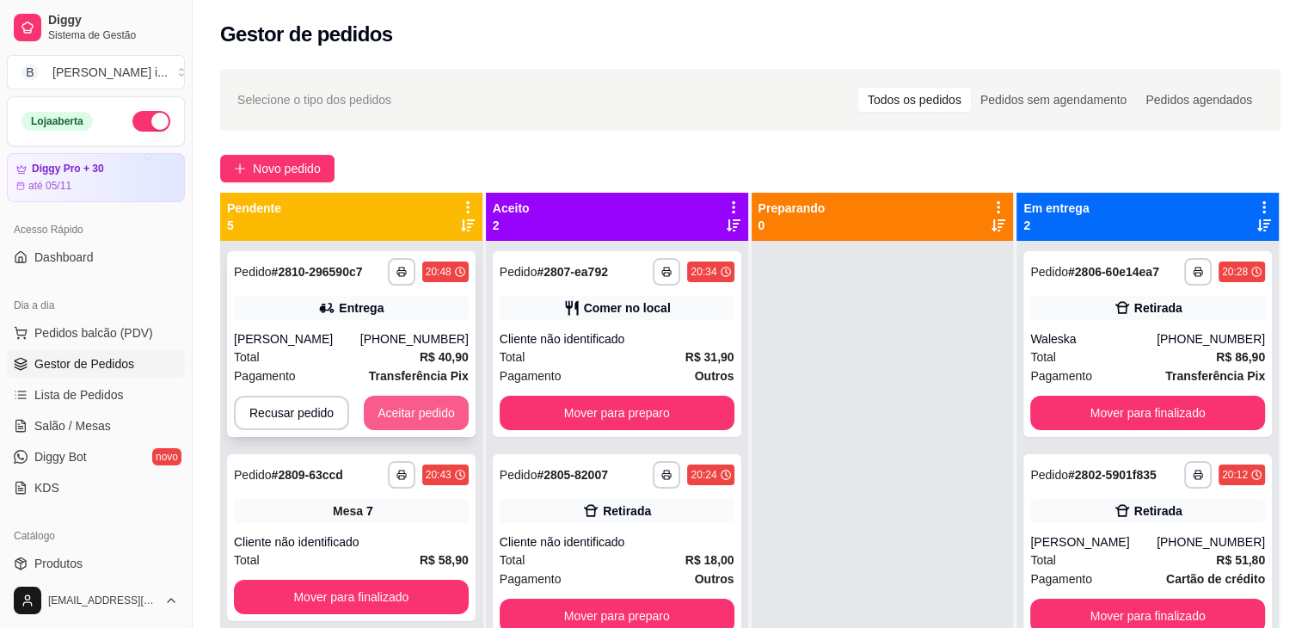
click at [425, 429] on button "Aceitar pedido" at bounding box center [416, 413] width 105 height 34
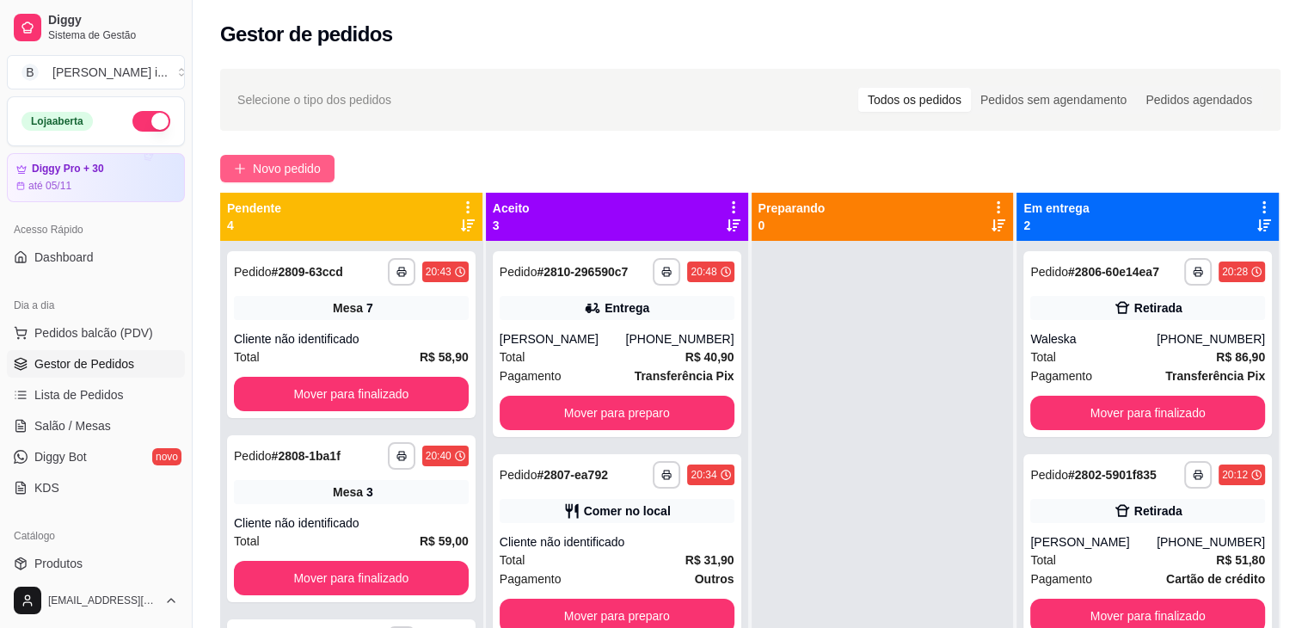
click at [272, 157] on button "Novo pedido" at bounding box center [277, 169] width 114 height 28
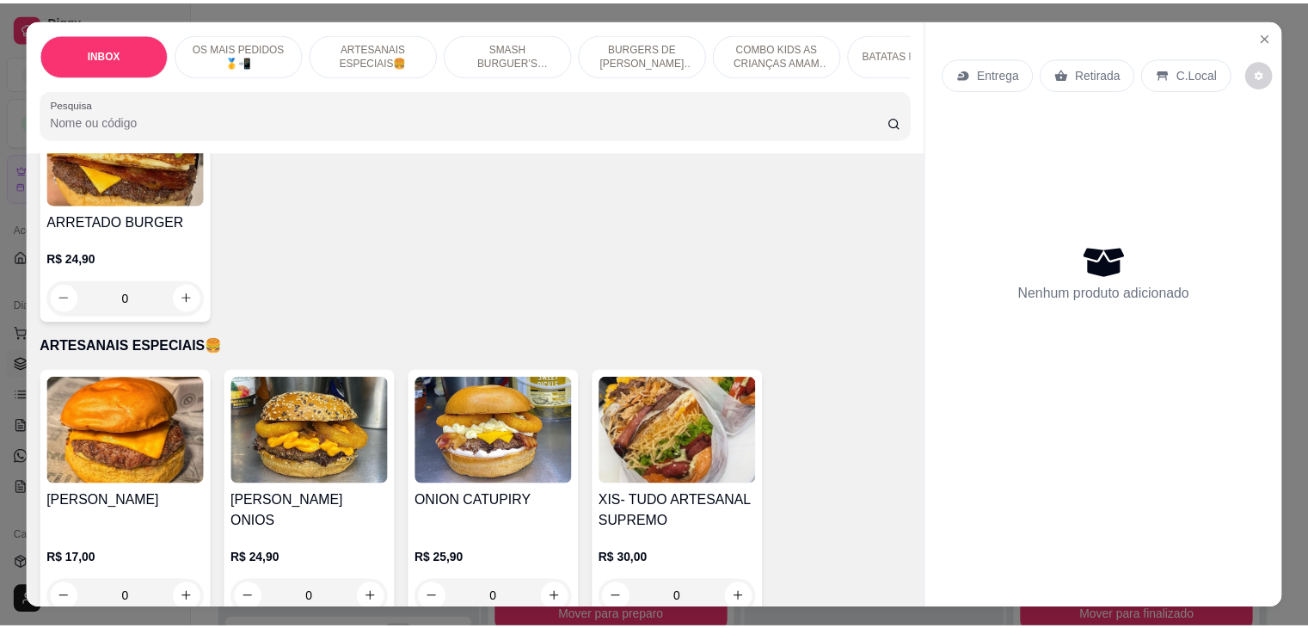
scroll to position [1032, 0]
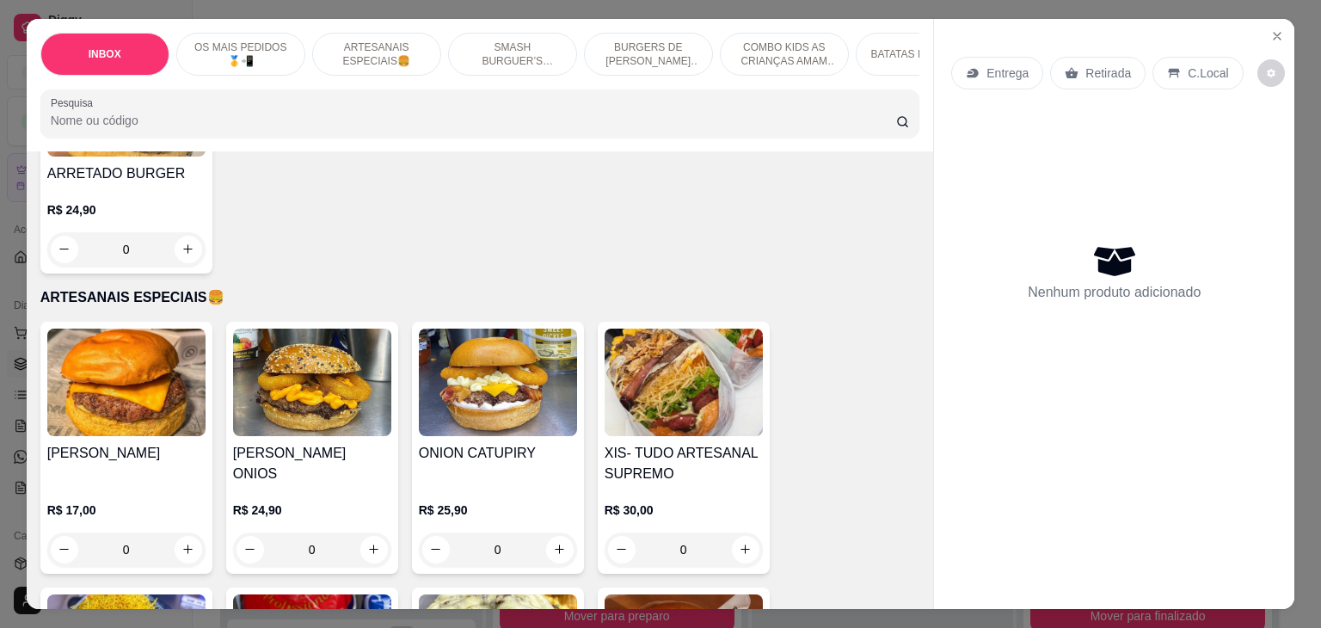
click at [109, 390] on img at bounding box center [126, 383] width 158 height 108
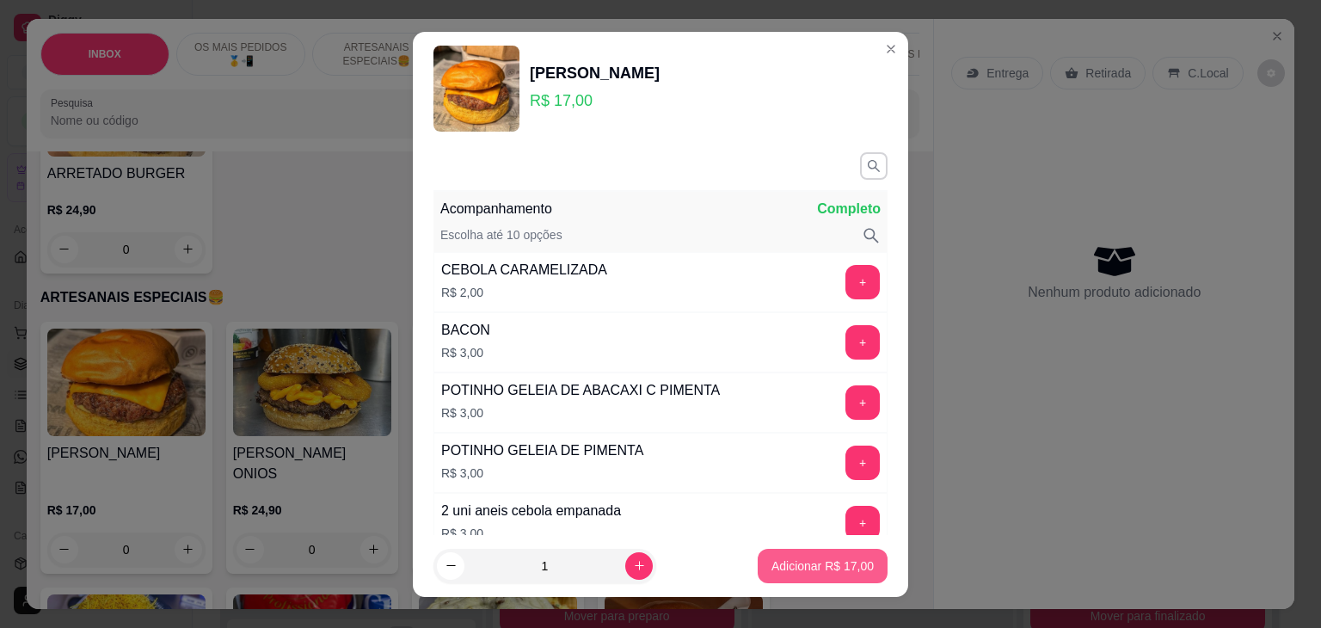
click at [772, 569] on p "Adicionar R$ 17,00" at bounding box center [823, 565] width 102 height 17
type input "1"
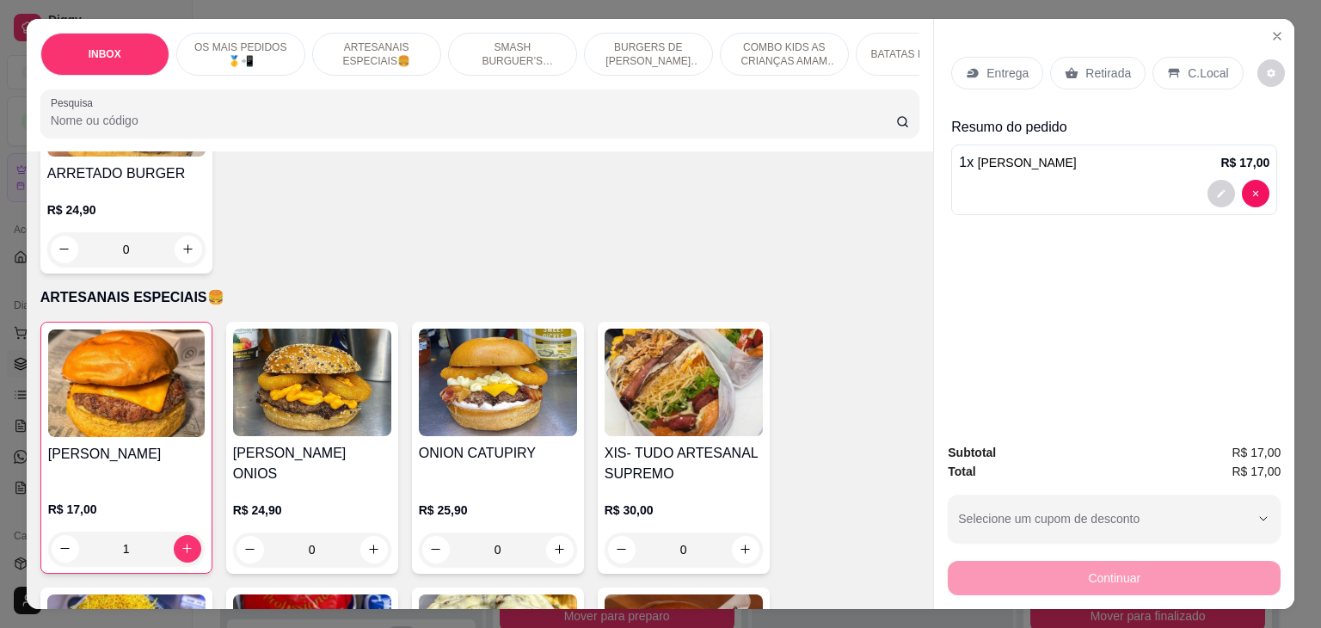
click at [1188, 65] on p "C.Local" at bounding box center [1208, 73] width 40 height 17
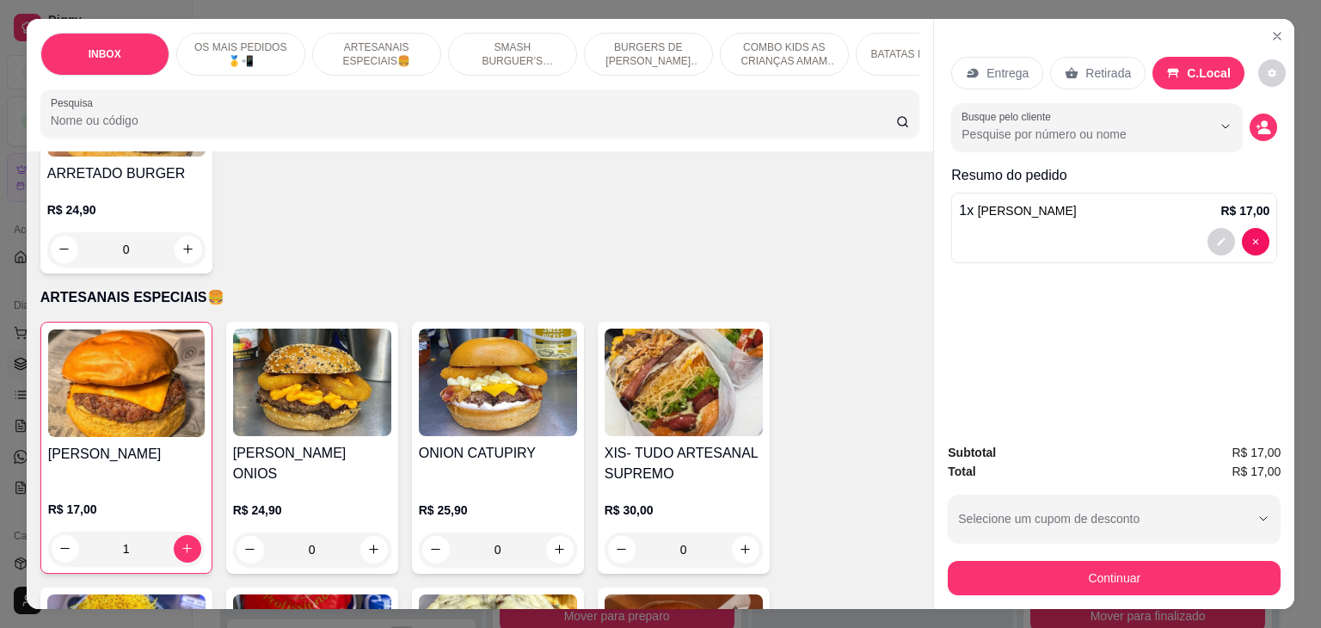
click at [1250, 130] on button "decrease-product-quantity" at bounding box center [1264, 128] width 28 height 28
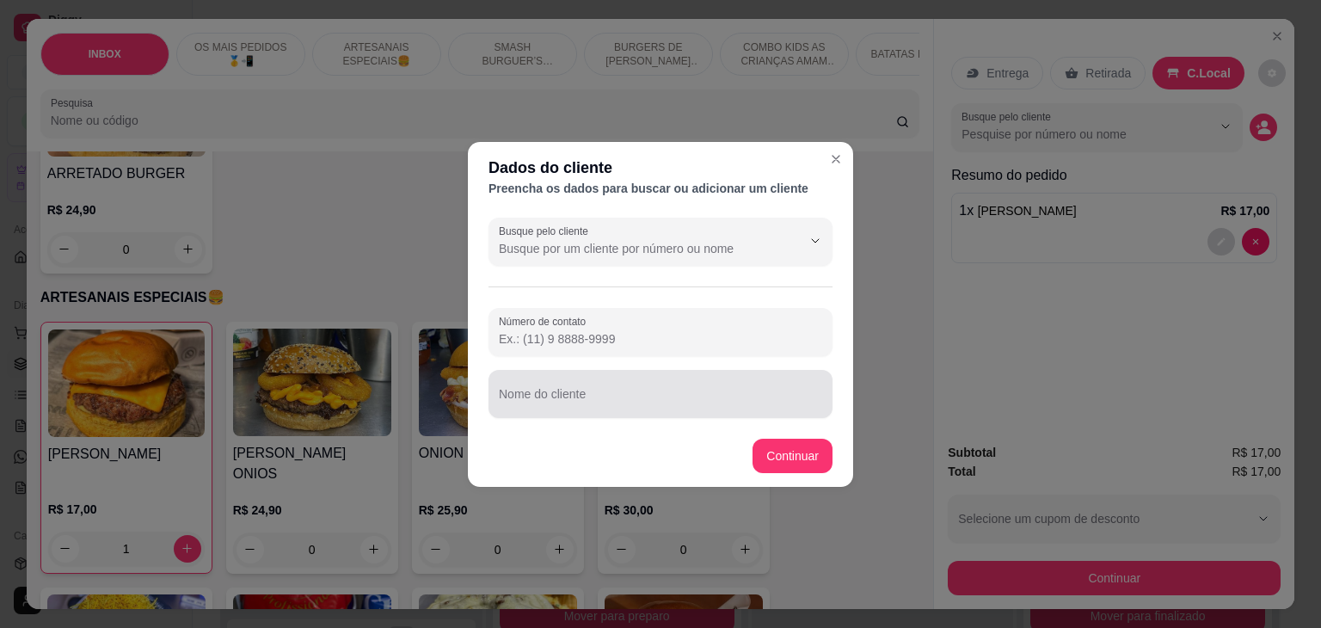
click at [621, 405] on input "Nome do cliente" at bounding box center [660, 400] width 323 height 17
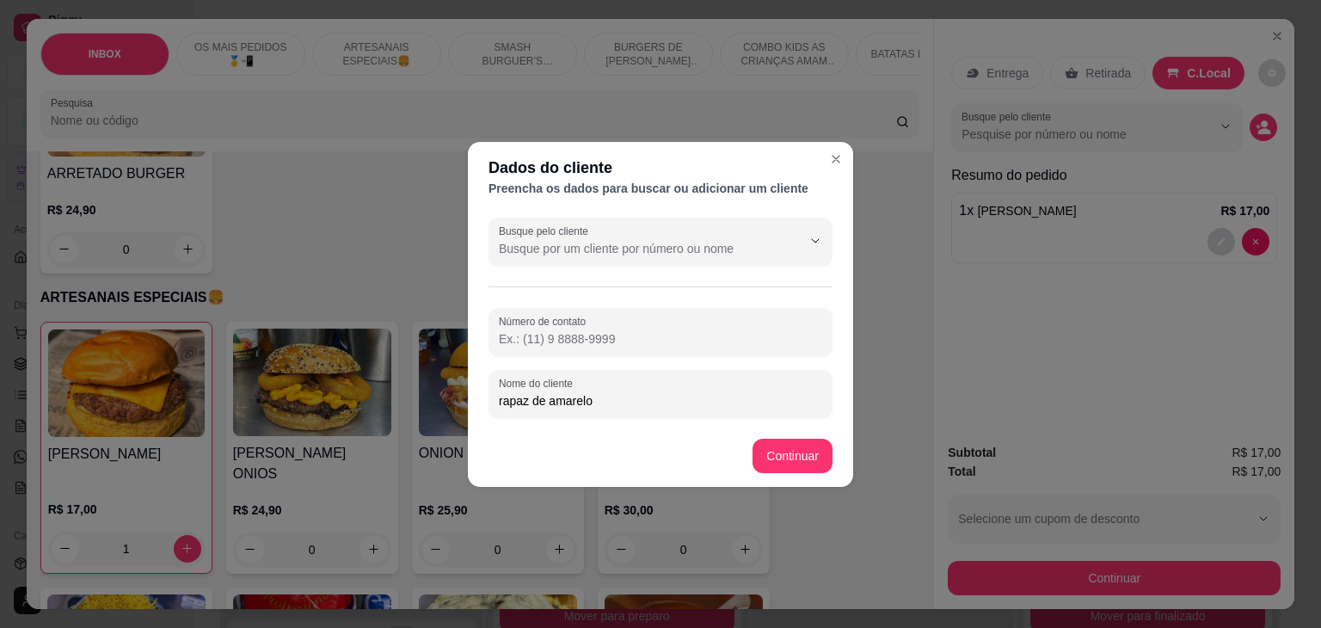
type input "rapaz de amarelo"
click at [786, 435] on footer "Continuar" at bounding box center [660, 456] width 385 height 62
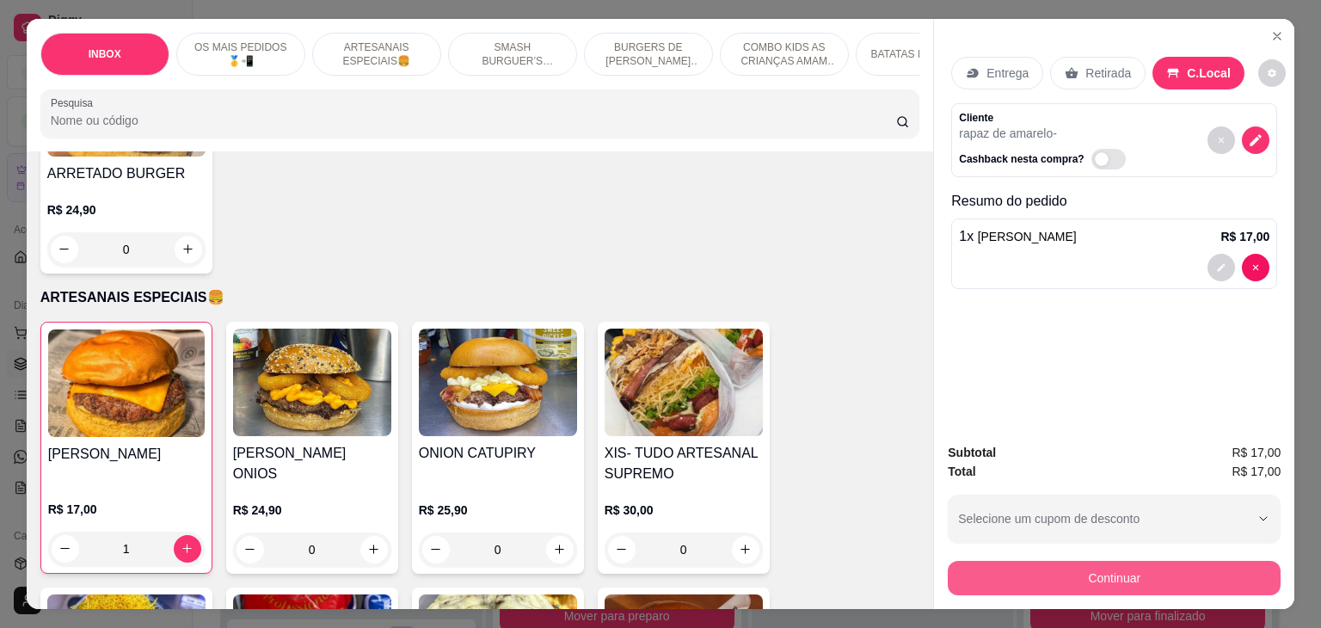
click at [1156, 561] on button "Continuar" at bounding box center [1114, 578] width 333 height 34
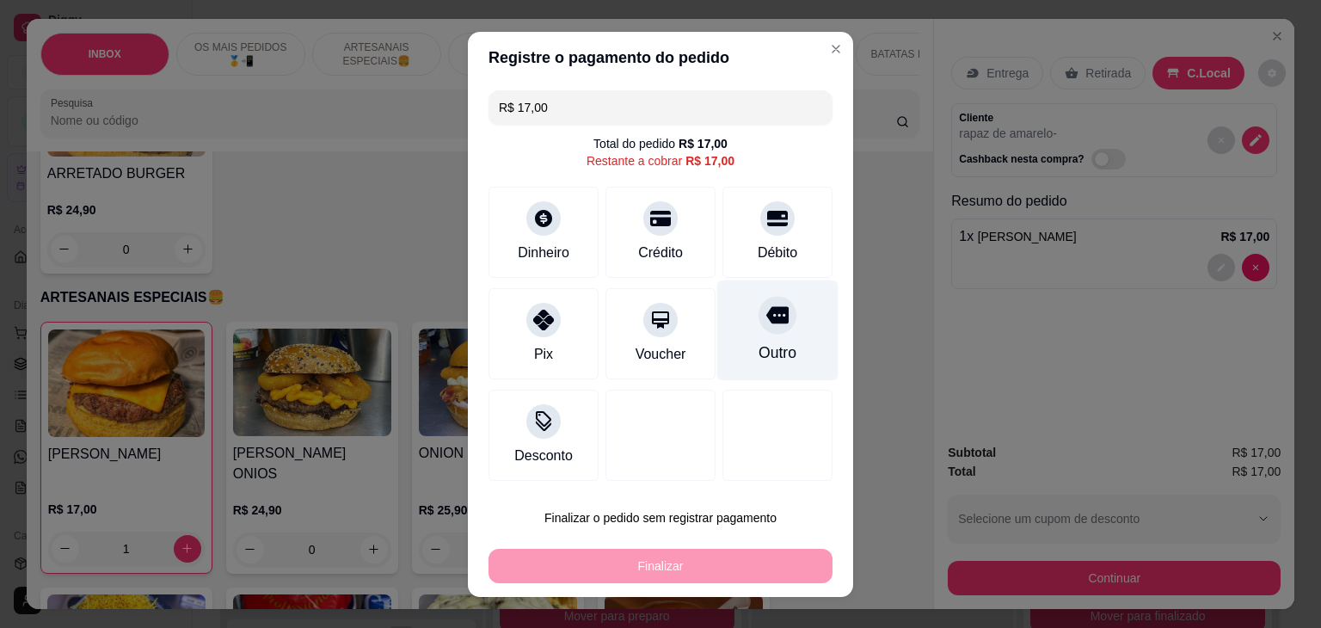
click at [767, 351] on div "Outro" at bounding box center [778, 353] width 38 height 22
type input "R$ 0,00"
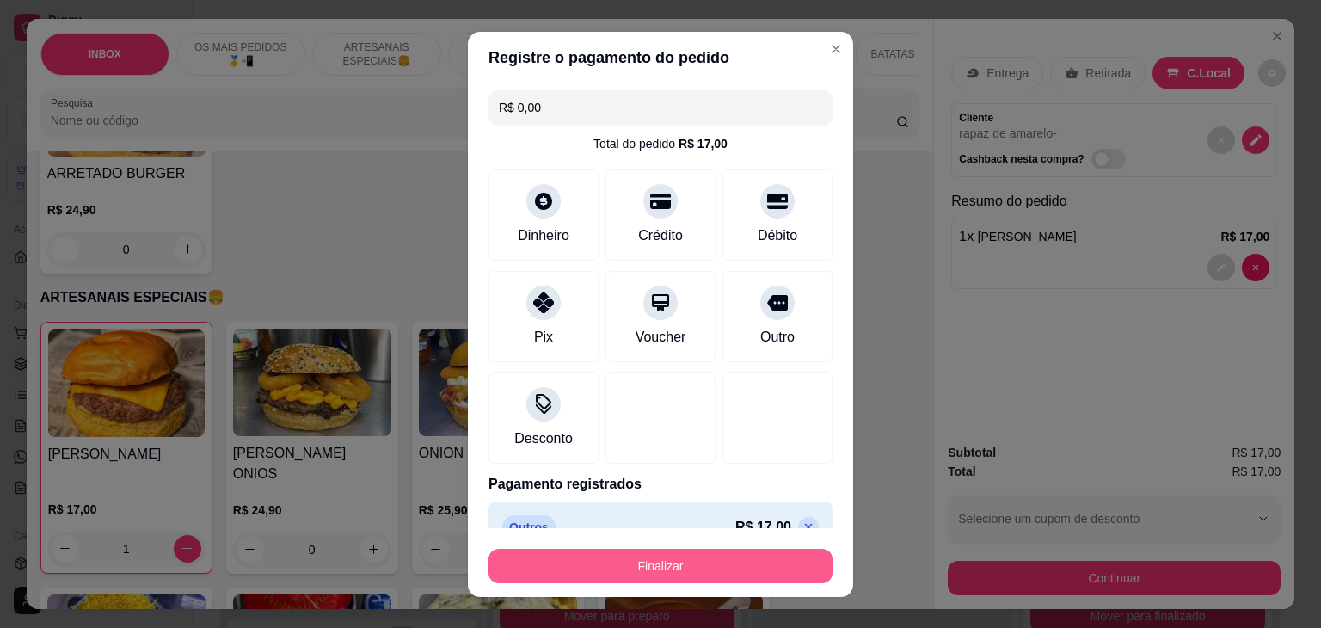
click at [738, 569] on button "Finalizar" at bounding box center [661, 566] width 344 height 34
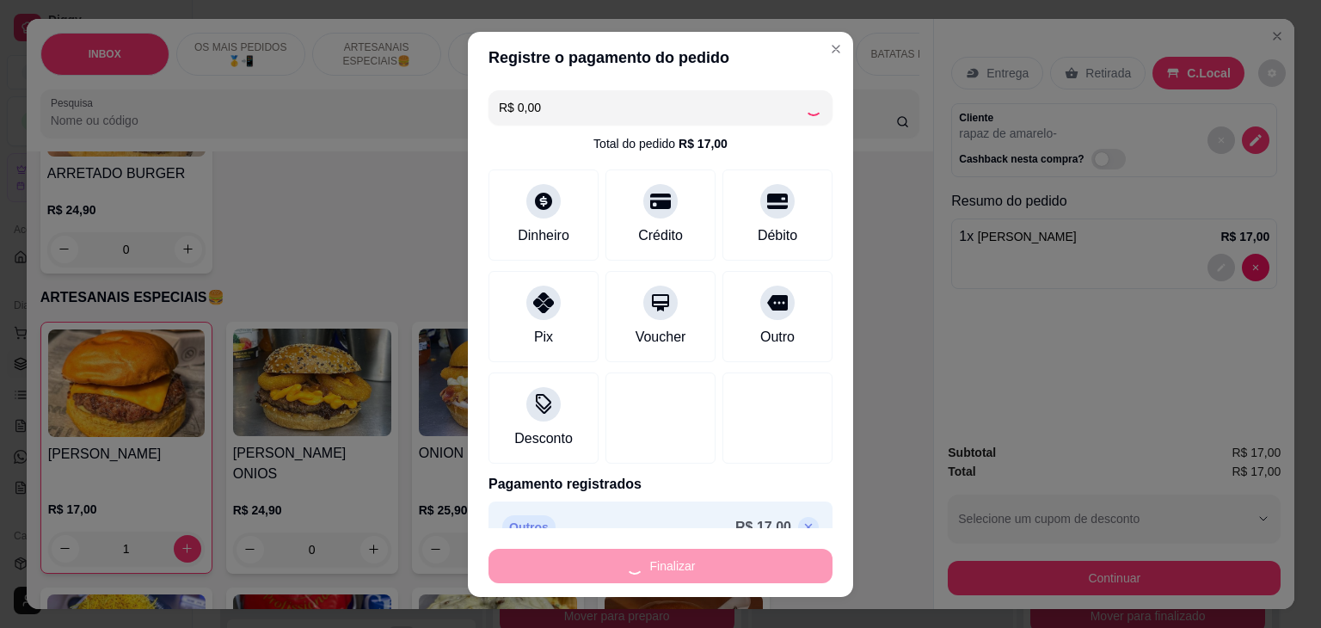
type input "0"
type input "-R$ 17,00"
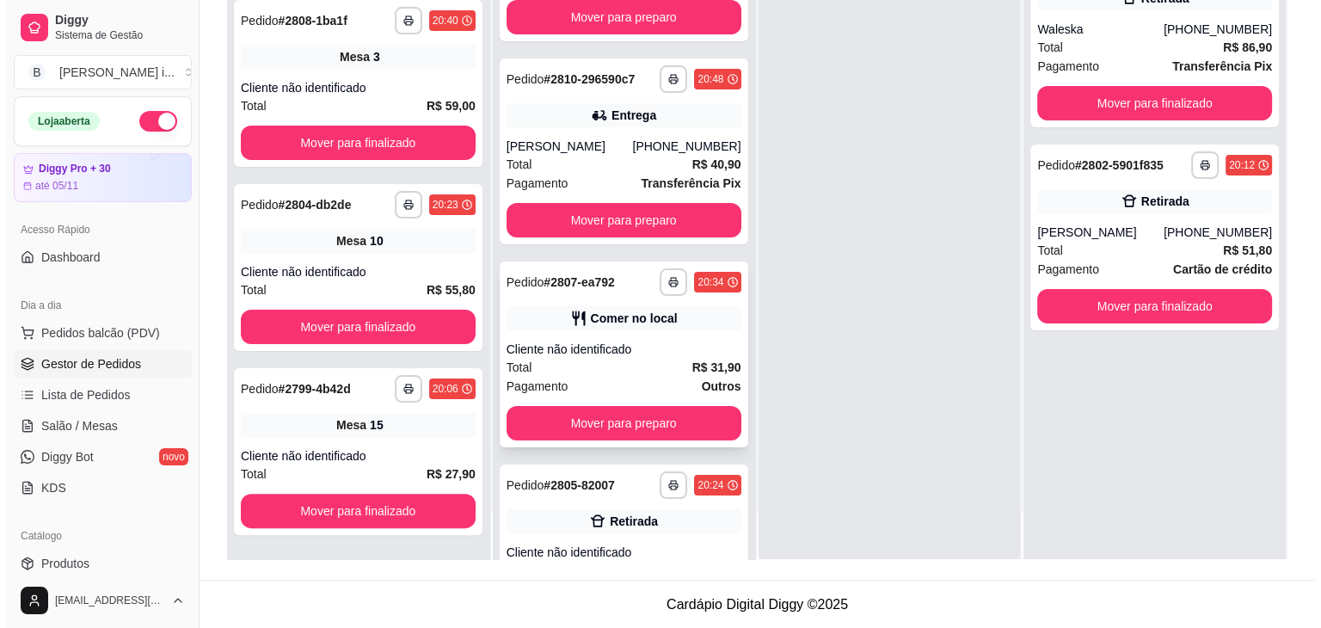
scroll to position [218, 0]
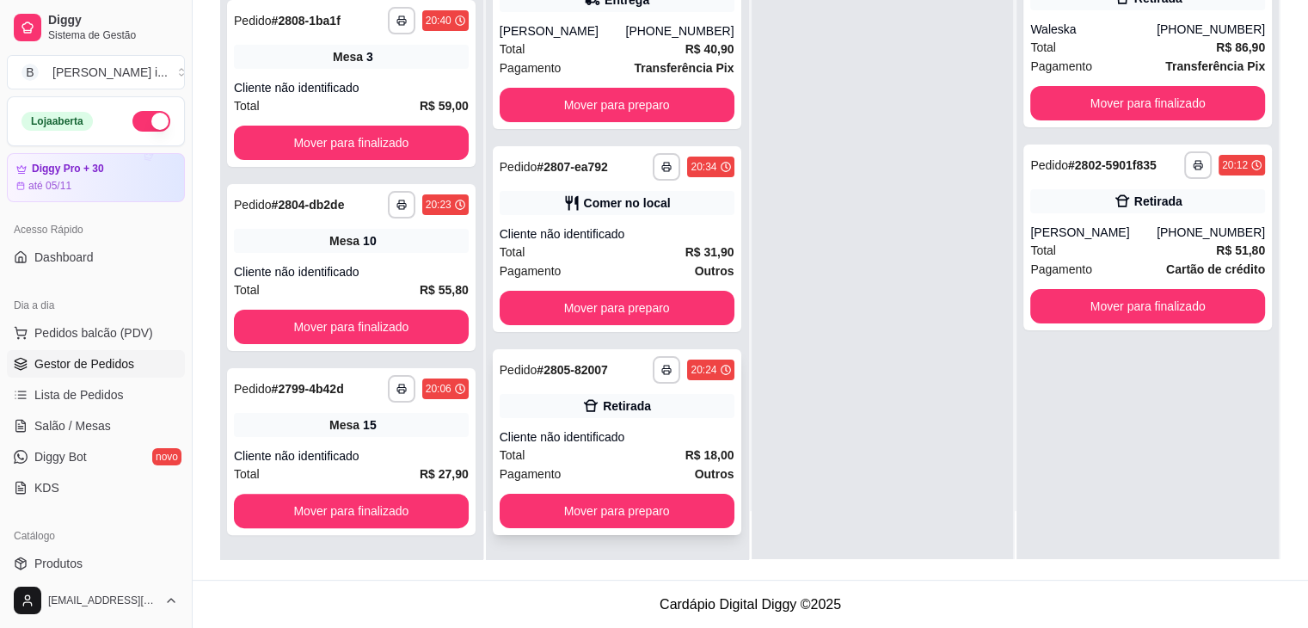
click at [691, 415] on div "Retirada" at bounding box center [617, 406] width 235 height 24
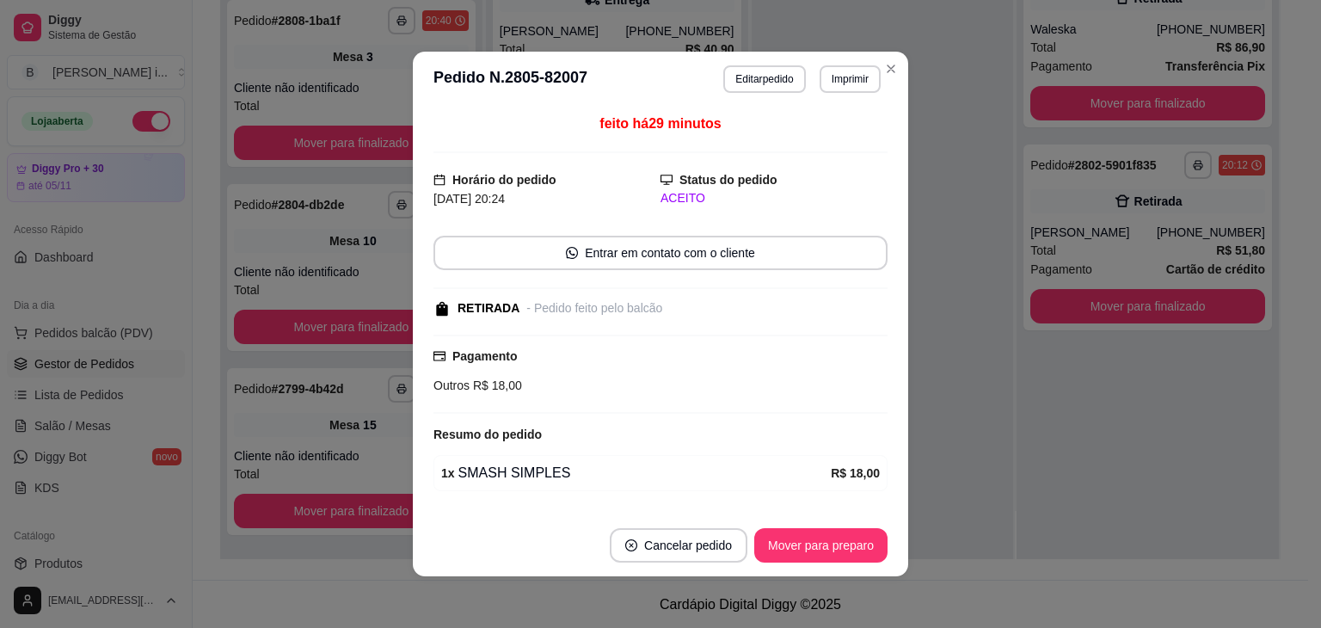
scroll to position [48, 0]
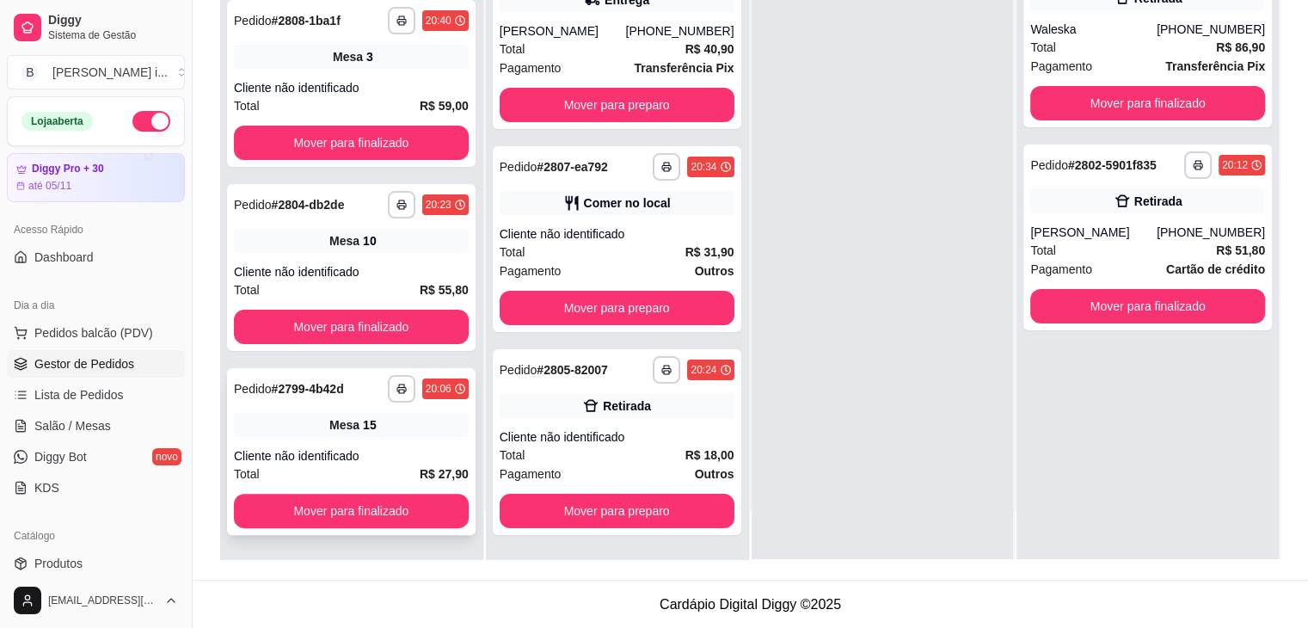
click at [336, 436] on div "**********" at bounding box center [351, 451] width 249 height 167
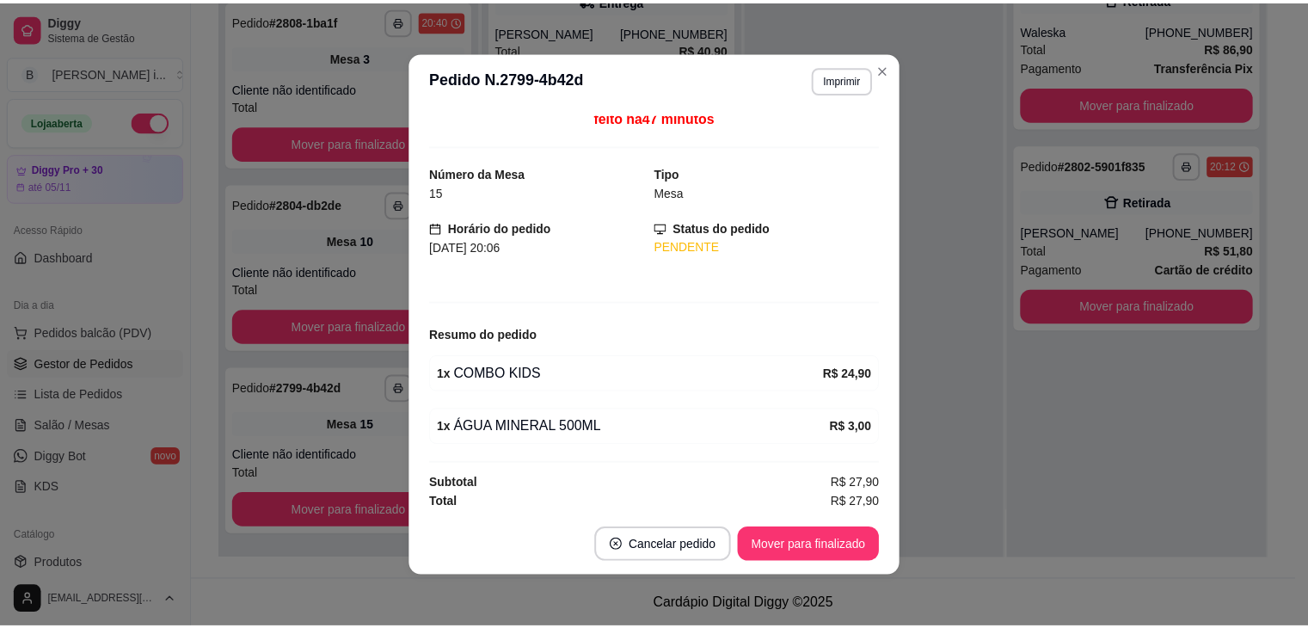
scroll to position [9, 0]
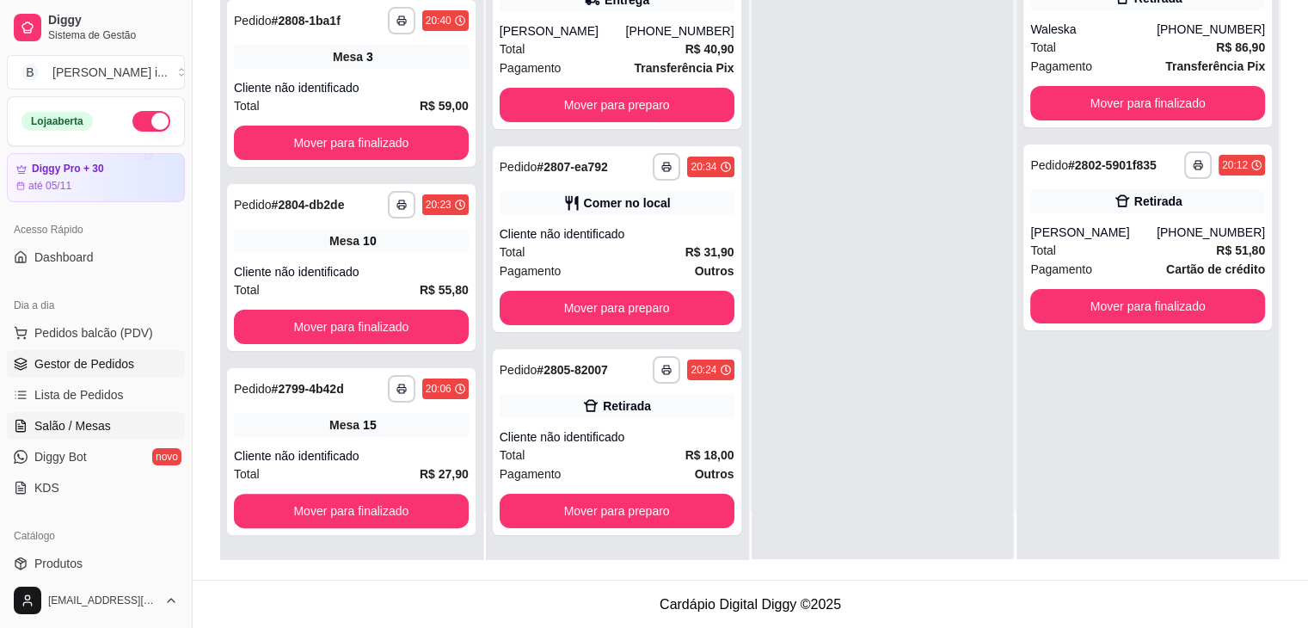
click at [79, 424] on span "Salão / Mesas" at bounding box center [72, 425] width 77 height 17
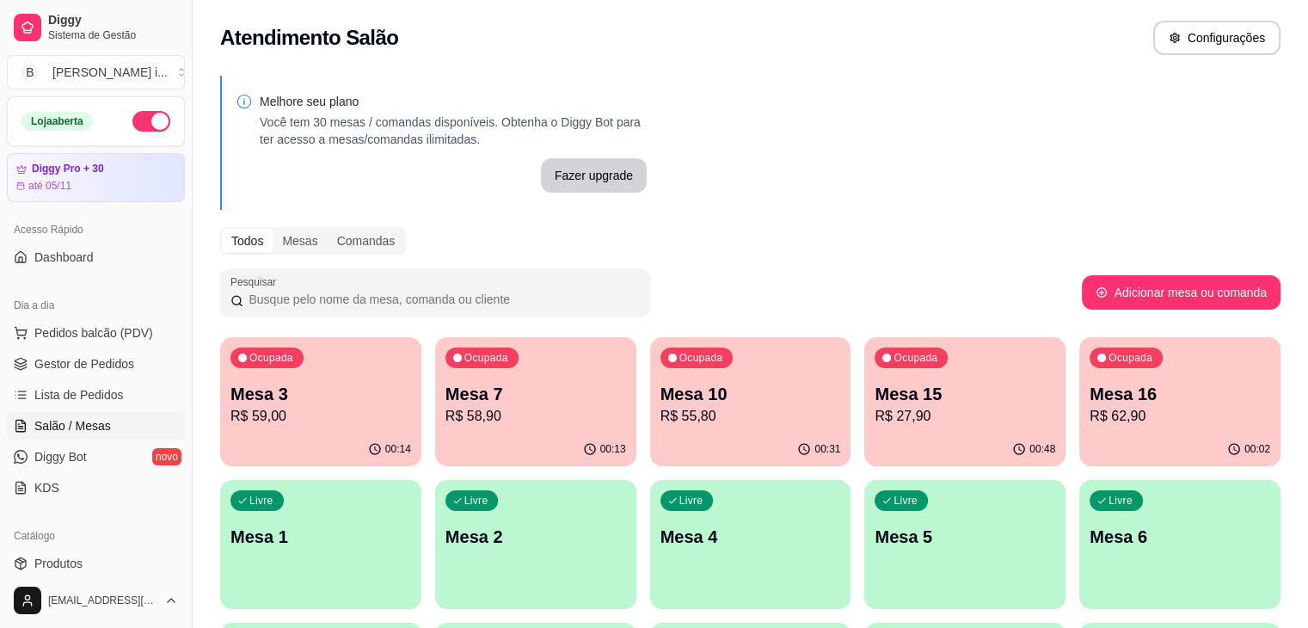
click at [875, 422] on p "R$ 27,90" at bounding box center [965, 416] width 181 height 21
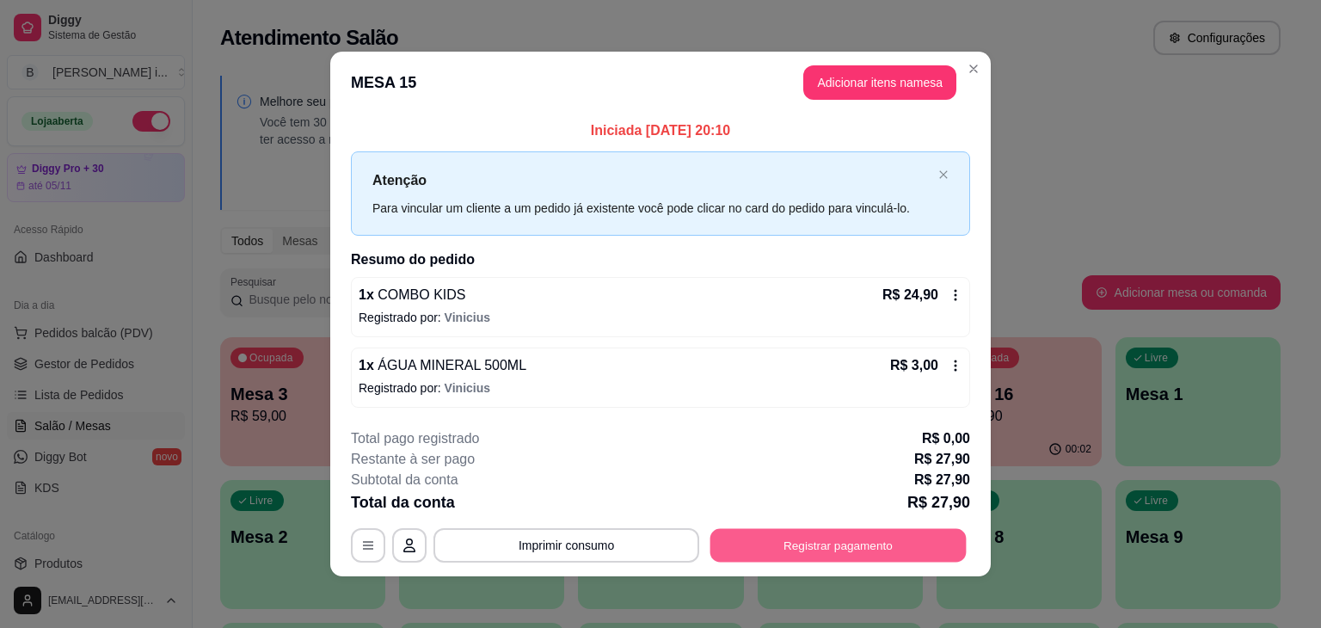
click at [839, 534] on button "Registrar pagamento" at bounding box center [839, 545] width 256 height 34
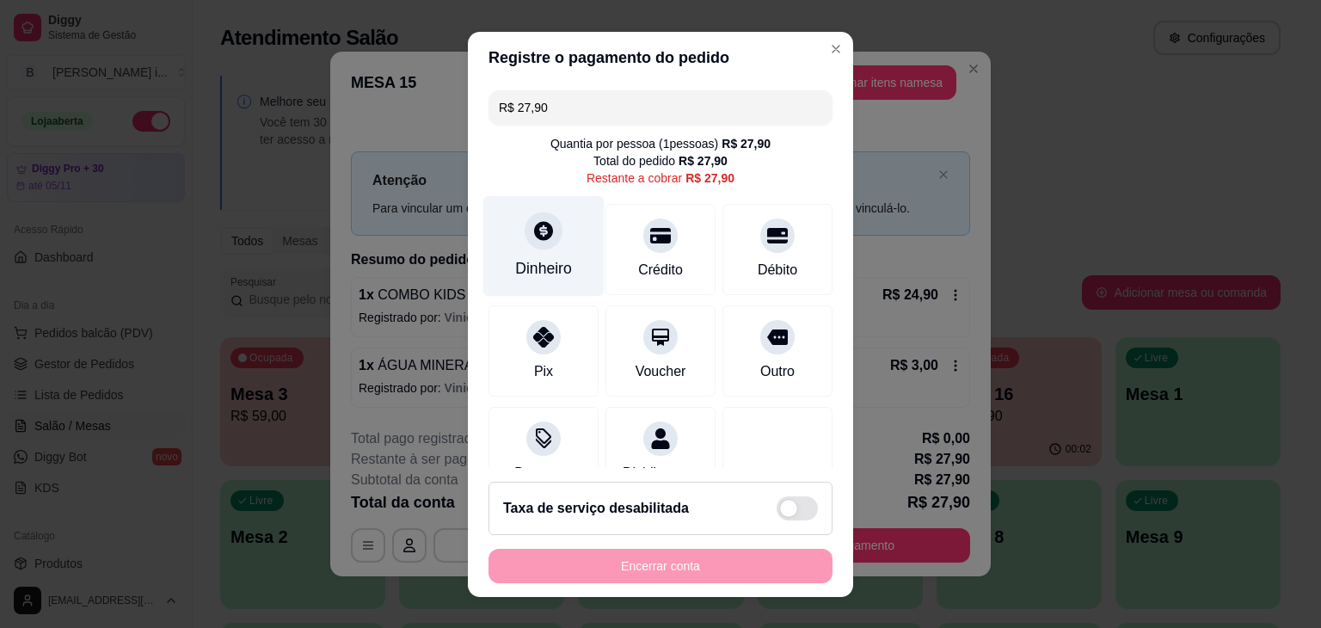
click at [543, 221] on icon at bounding box center [543, 230] width 22 height 22
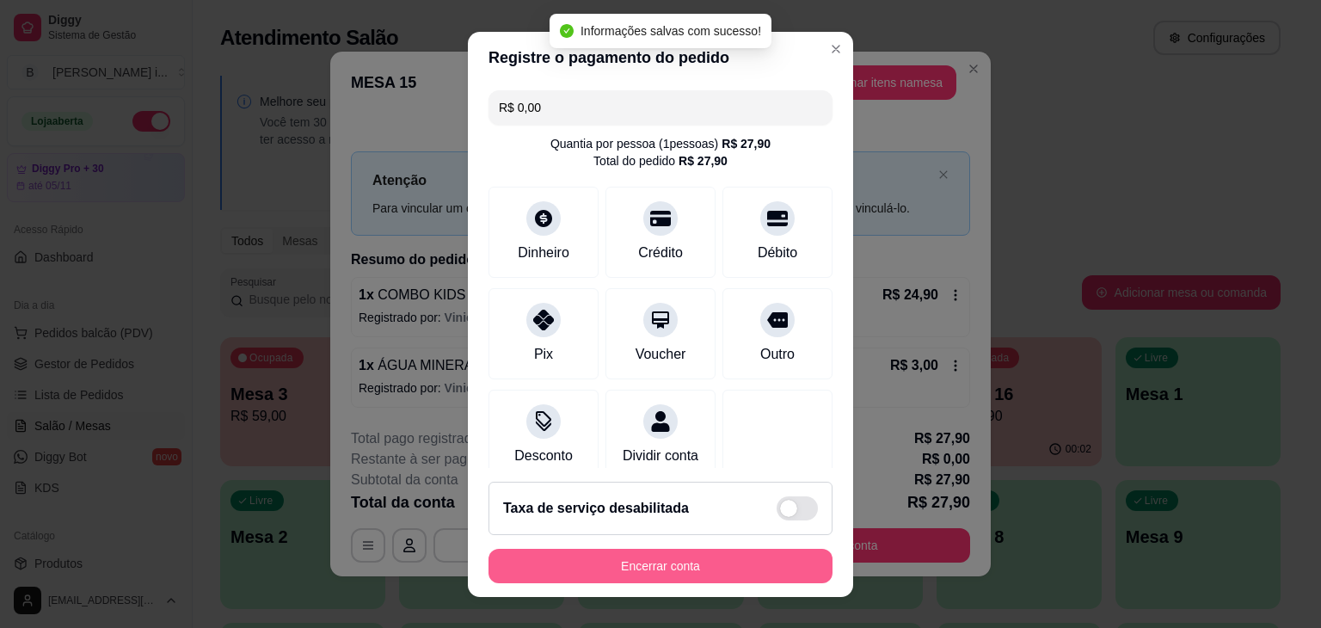
type input "R$ 0,00"
click at [680, 553] on button "Encerrar conta" at bounding box center [661, 566] width 334 height 34
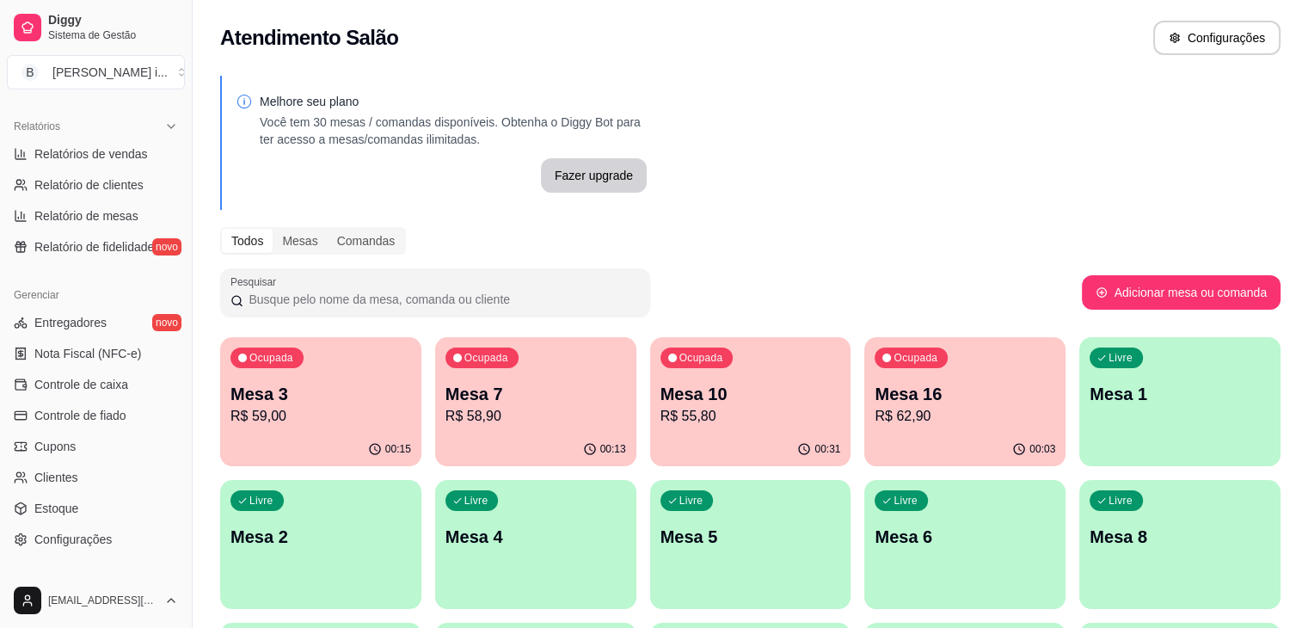
scroll to position [344, 0]
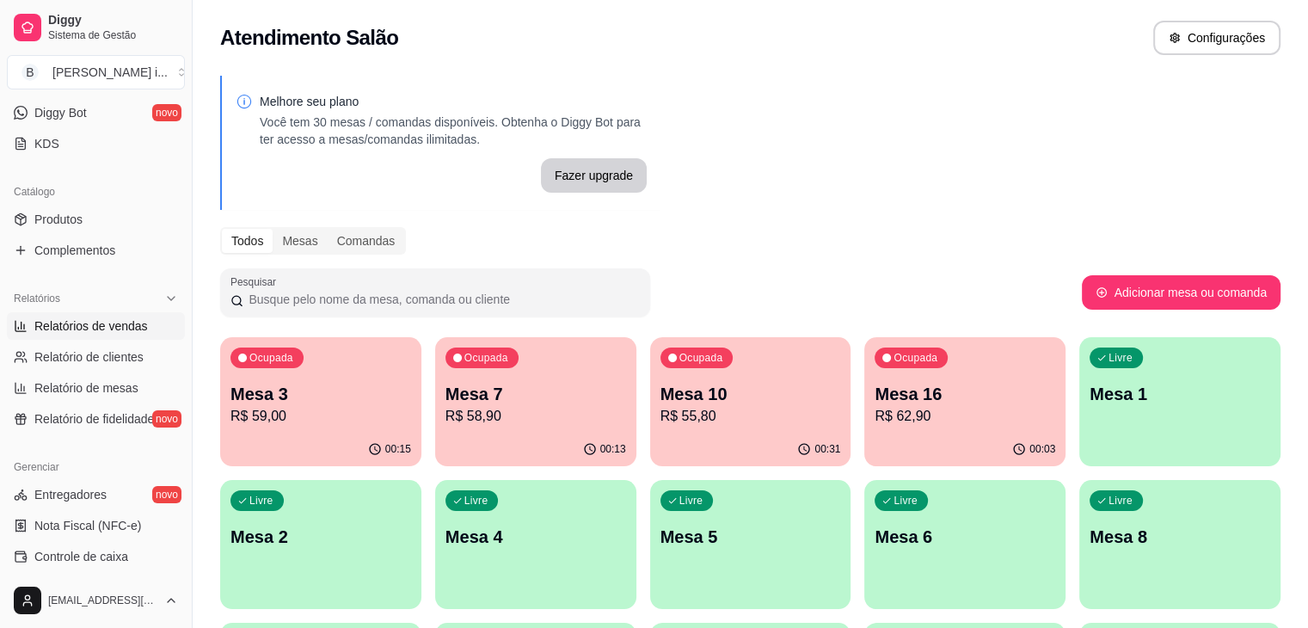
click at [89, 329] on span "Relatórios de vendas" at bounding box center [91, 325] width 114 height 17
select select "ALL"
select select "0"
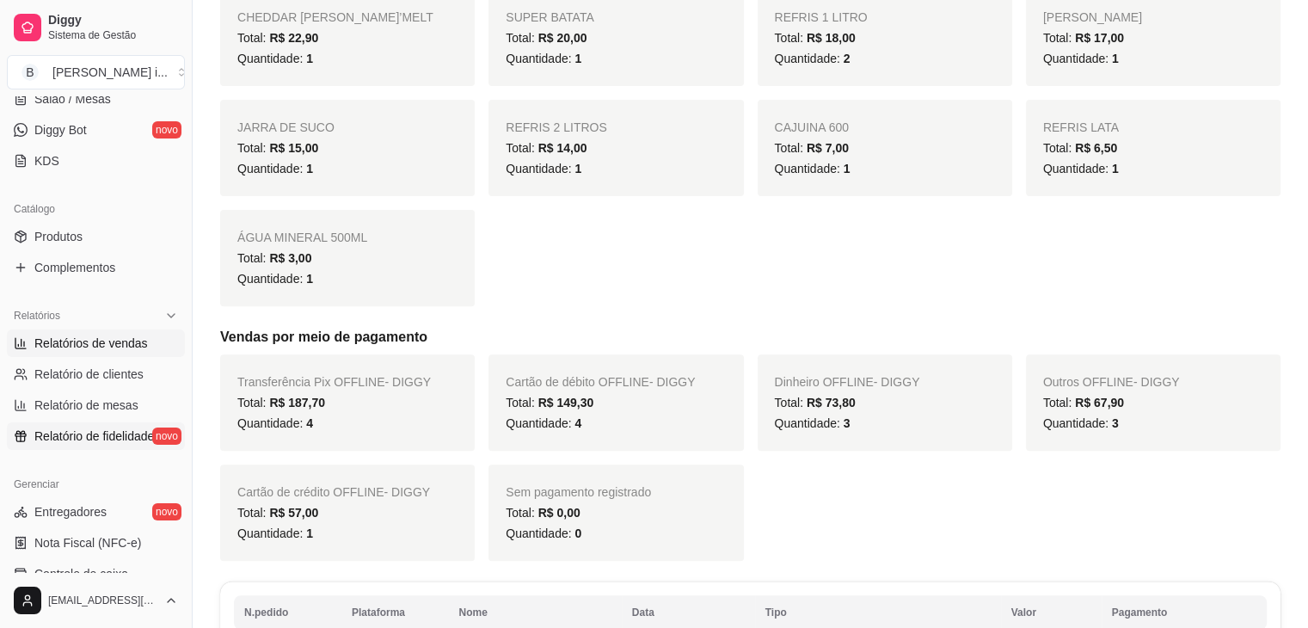
scroll to position [265, 0]
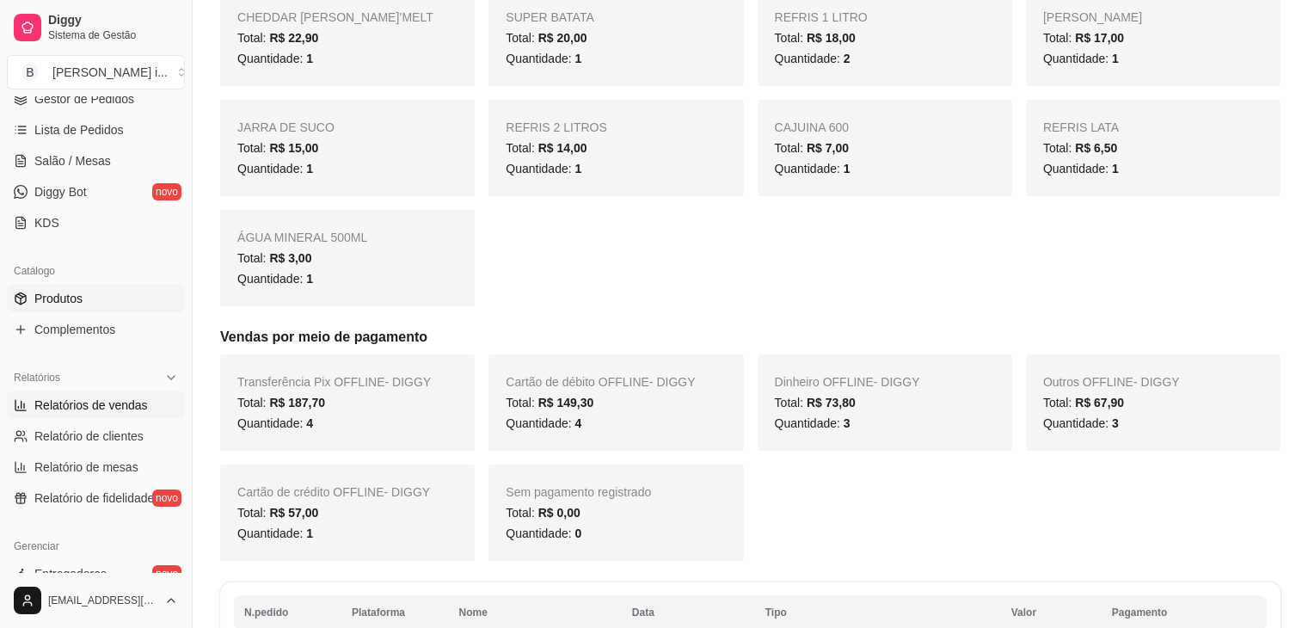
click at [81, 298] on span "Produtos" at bounding box center [58, 298] width 48 height 17
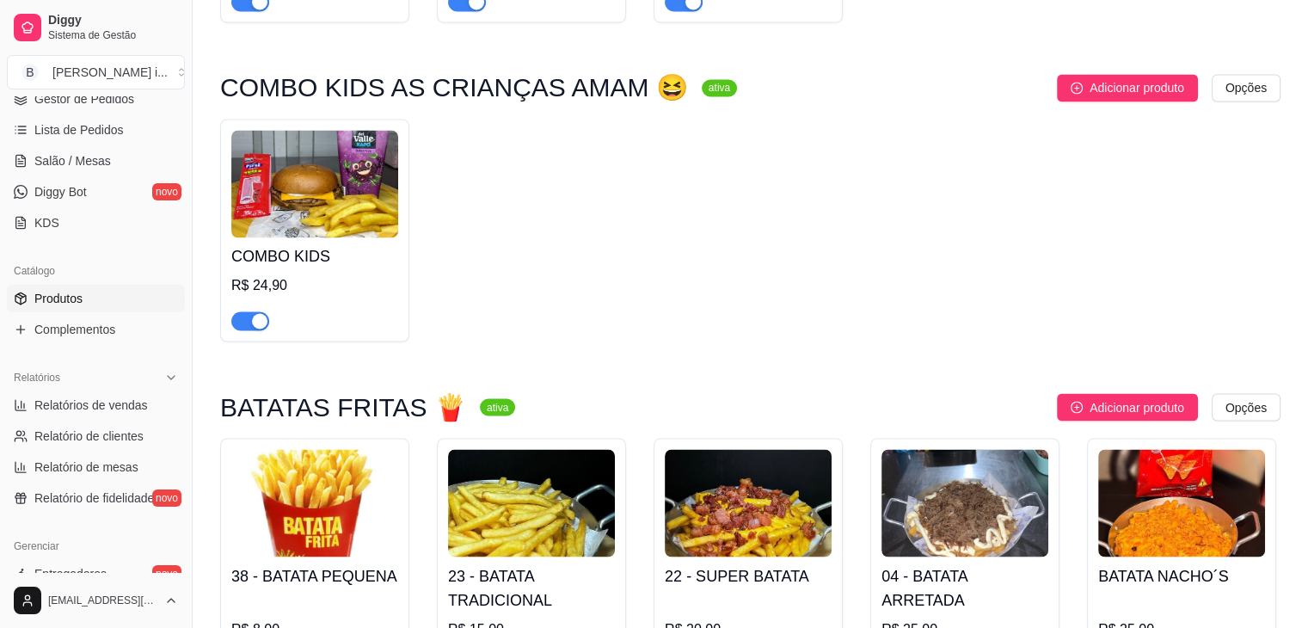
scroll to position [2925, 0]
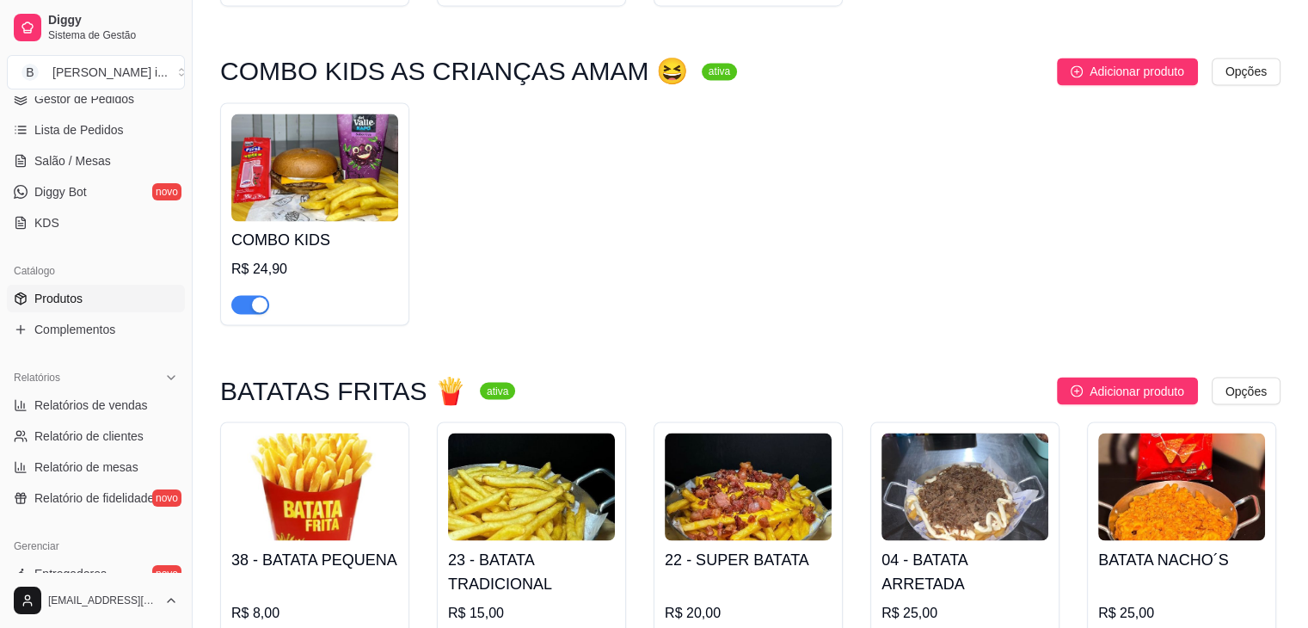
click at [454, 286] on div "COMBO KIDS R$ 24,90" at bounding box center [750, 213] width 1061 height 223
click at [343, 239] on div "COMBO KIDS R$ 24,90" at bounding box center [314, 267] width 167 height 93
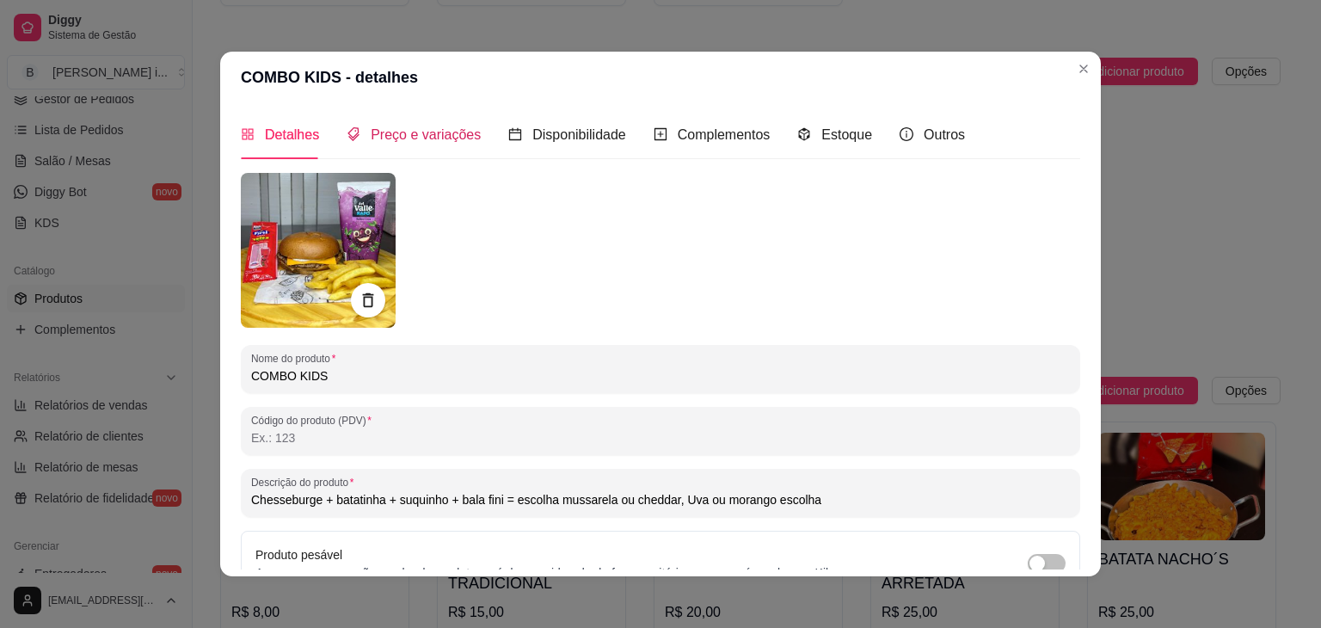
click at [388, 138] on span "Preço e variações" at bounding box center [426, 134] width 110 height 15
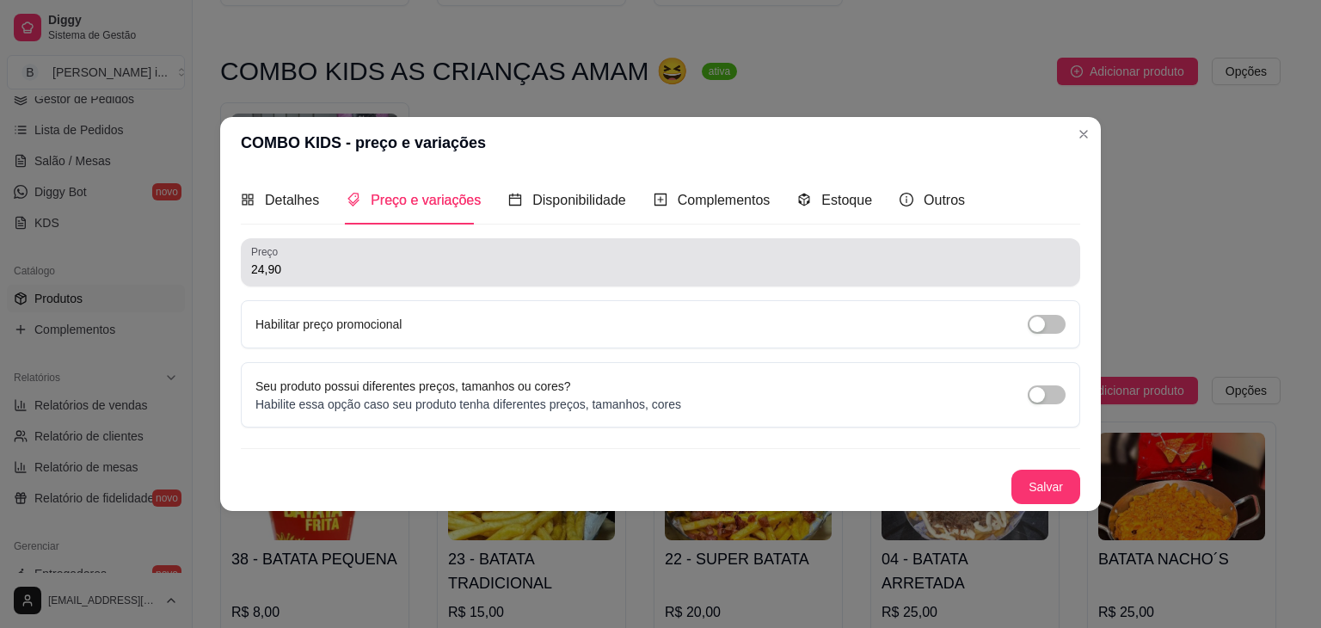
click at [323, 246] on div "24,90" at bounding box center [660, 262] width 819 height 34
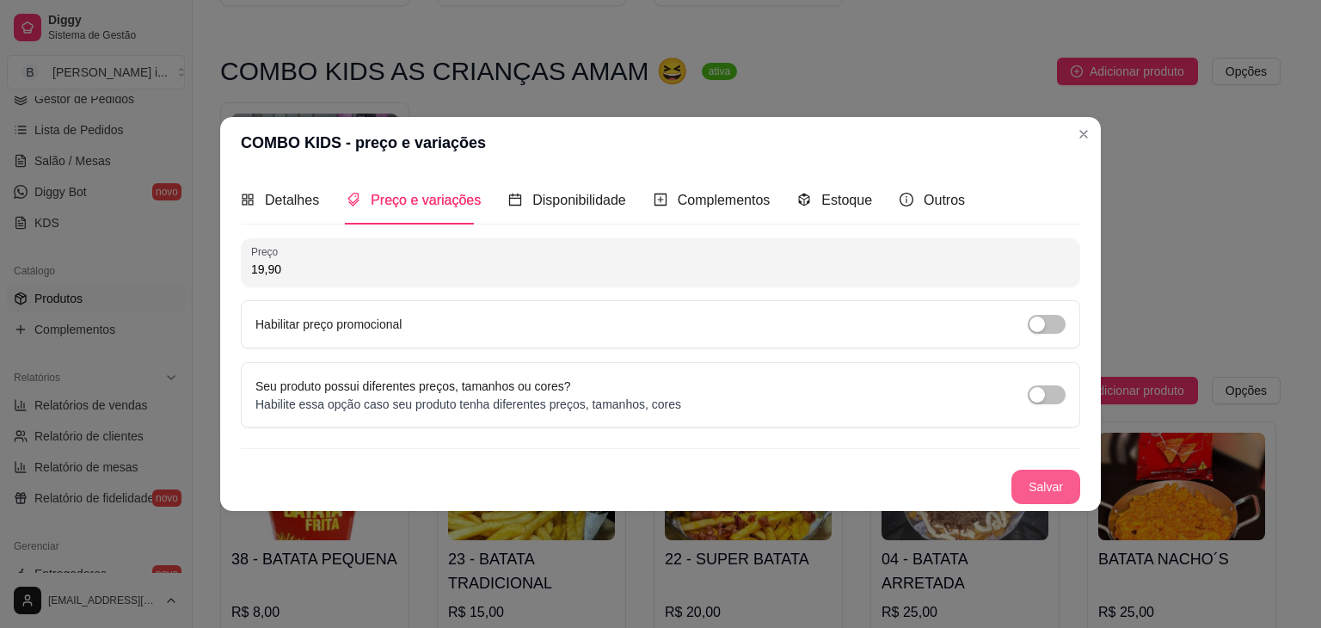
click at [1042, 488] on button "Salvar" at bounding box center [1046, 487] width 69 height 34
click at [1041, 317] on div "button" at bounding box center [1037, 324] width 15 height 15
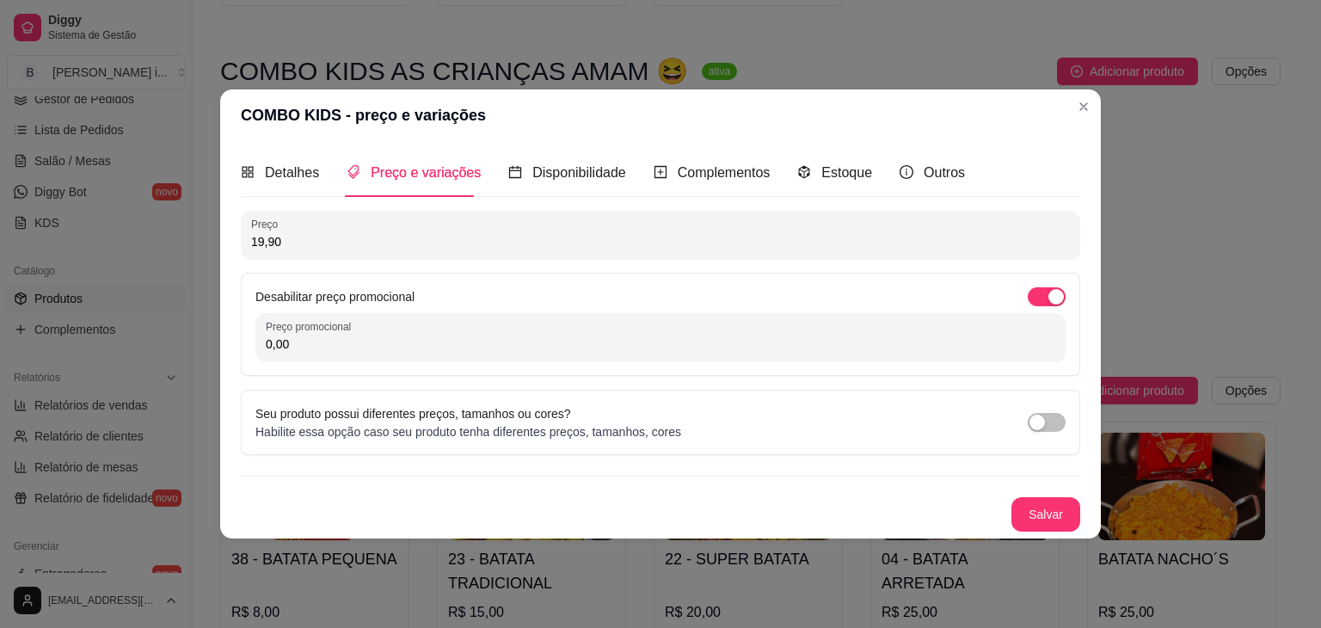
click at [461, 235] on input "19,90" at bounding box center [660, 241] width 819 height 17
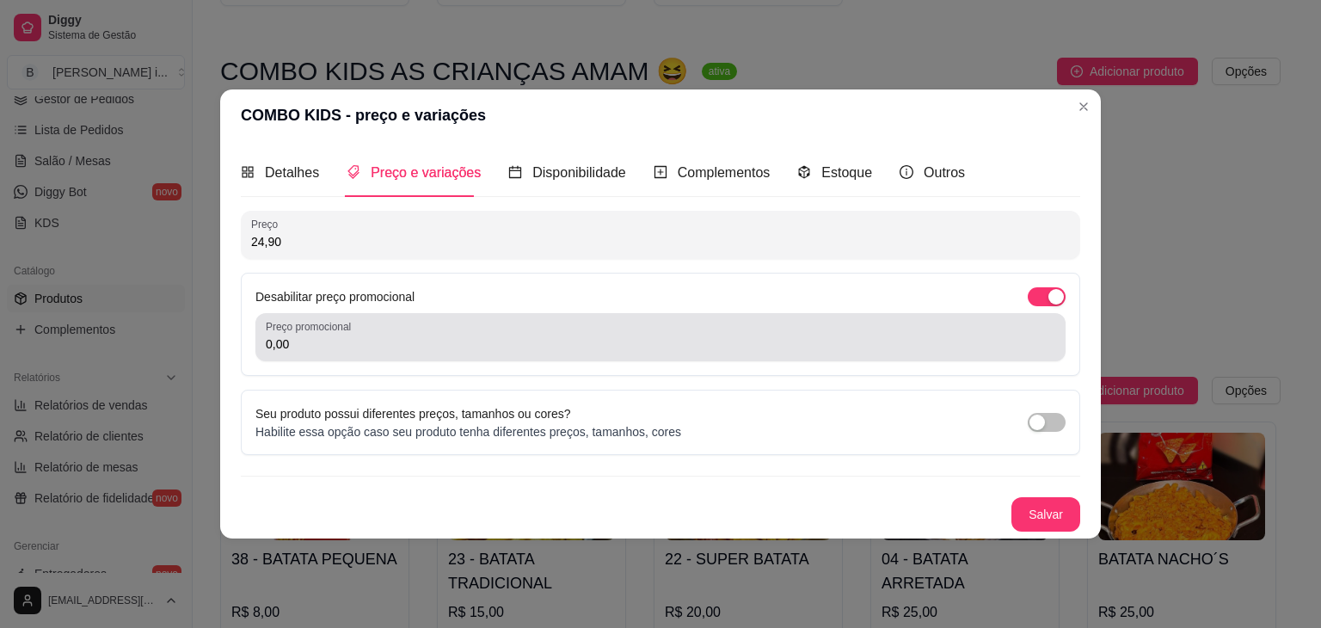
type input "24,90"
click at [379, 343] on input "0,00" at bounding box center [661, 343] width 790 height 17
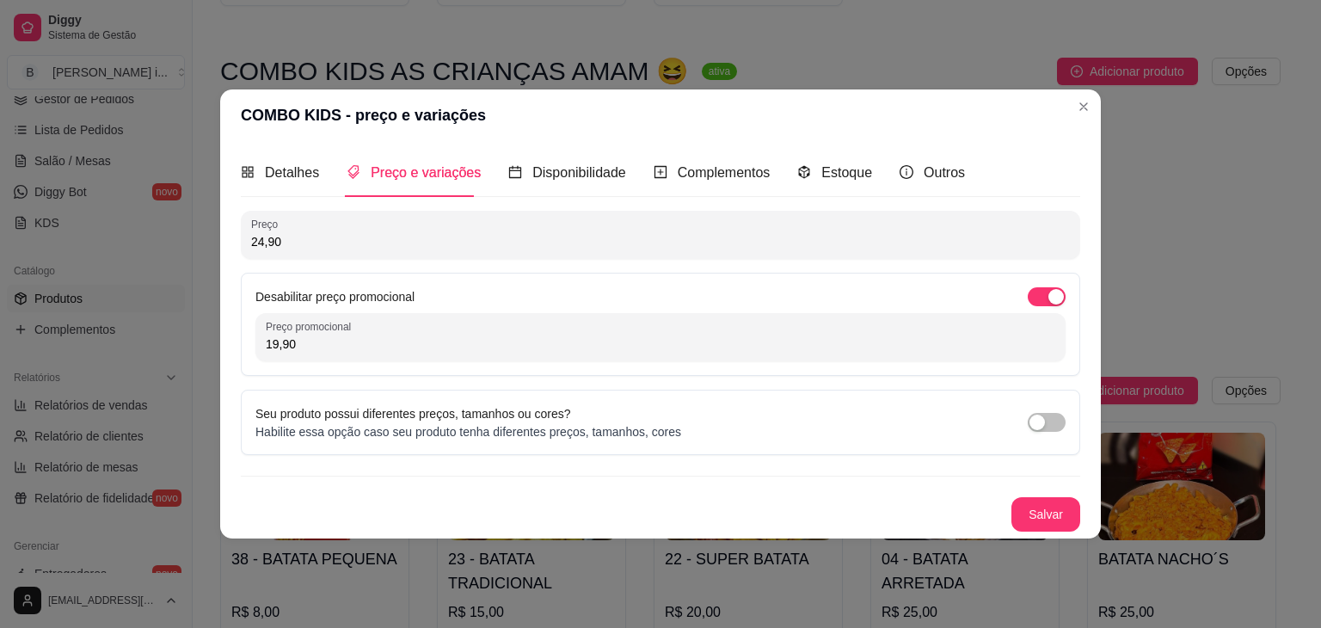
type input "19,90"
click at [1060, 510] on button "Salvar" at bounding box center [1045, 515] width 67 height 34
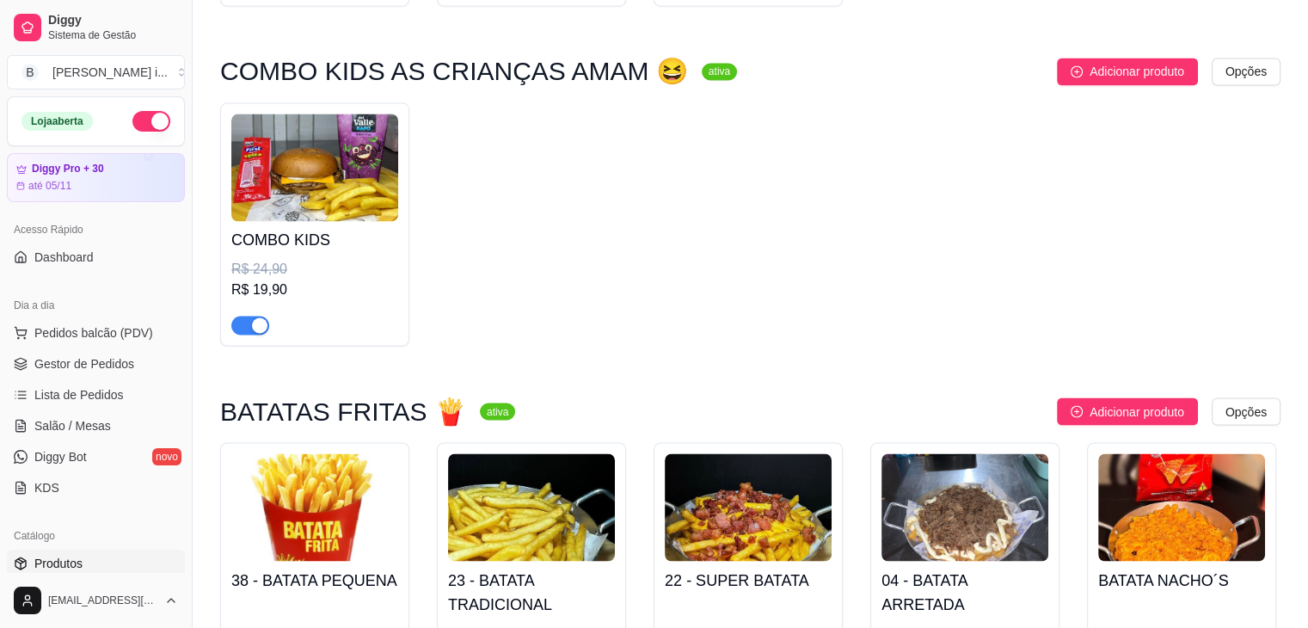
scroll to position [2753, 0]
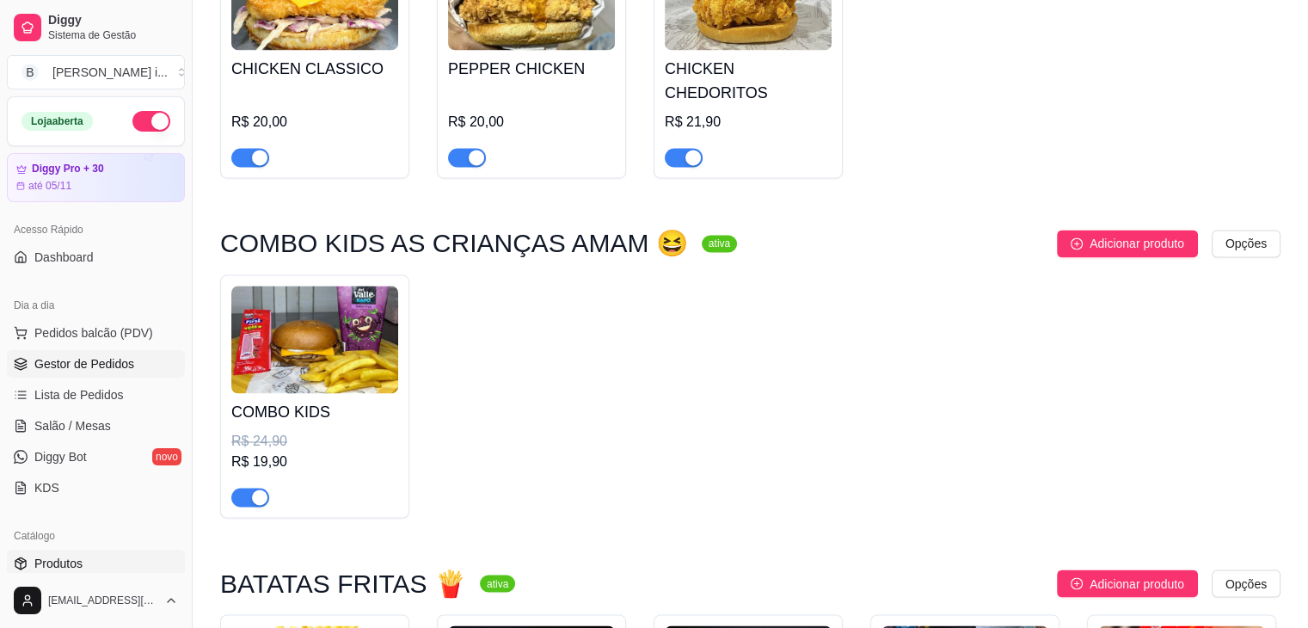
click at [67, 366] on span "Gestor de Pedidos" at bounding box center [84, 363] width 100 height 17
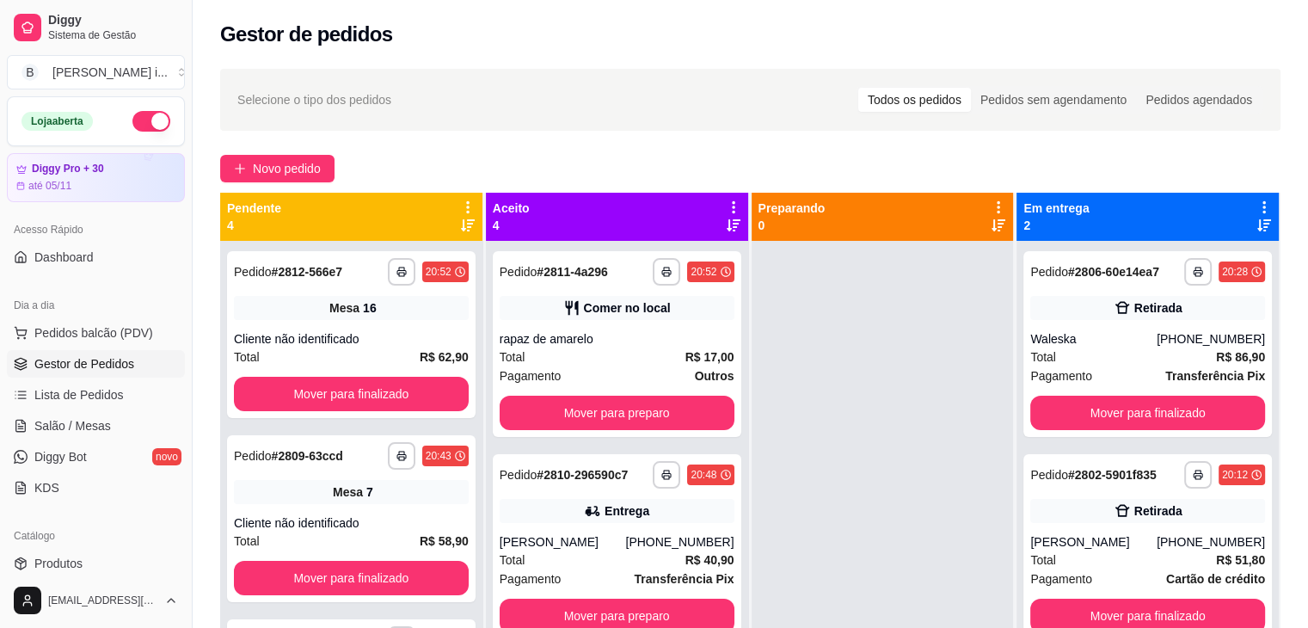
click at [101, 365] on span "Gestor de Pedidos" at bounding box center [84, 363] width 100 height 17
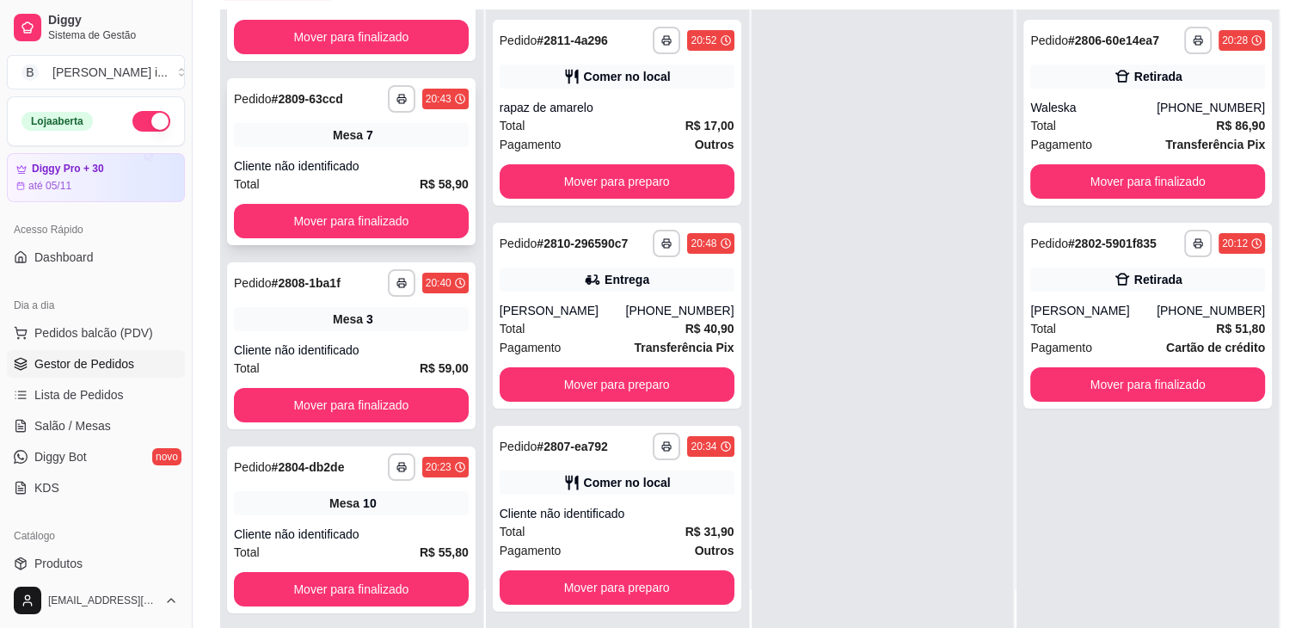
scroll to position [262, 0]
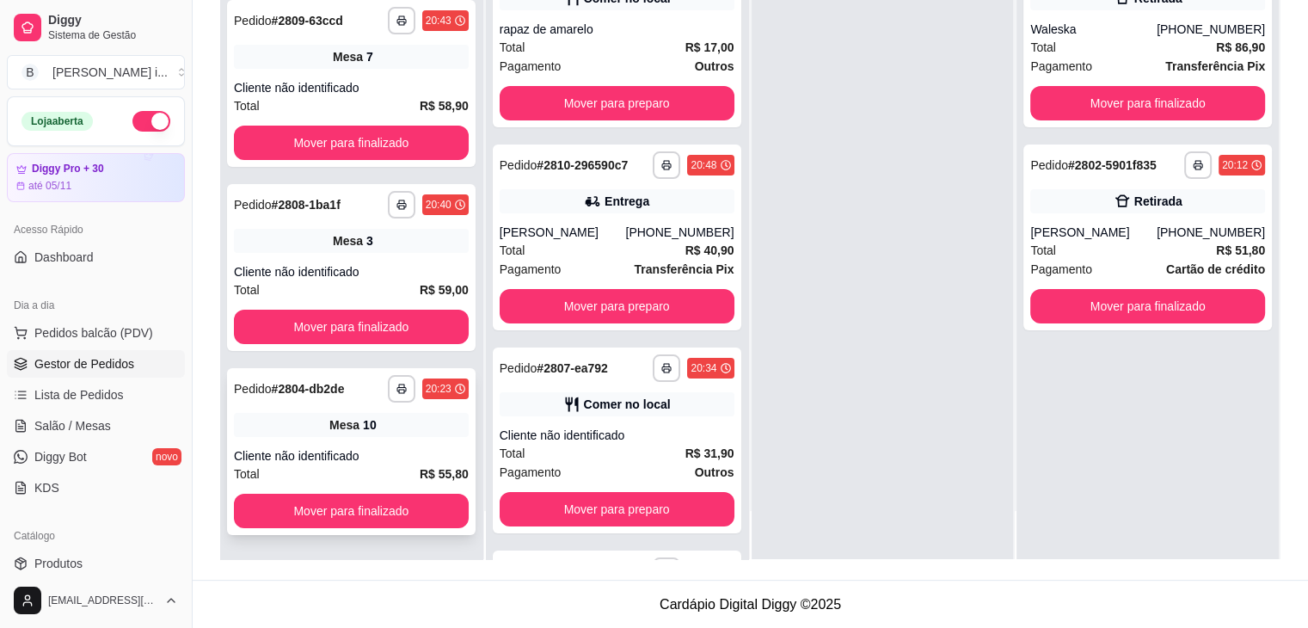
click at [444, 450] on div "Cliente não identificado" at bounding box center [351, 455] width 235 height 17
click at [97, 420] on span "Salão / Mesas" at bounding box center [72, 425] width 77 height 17
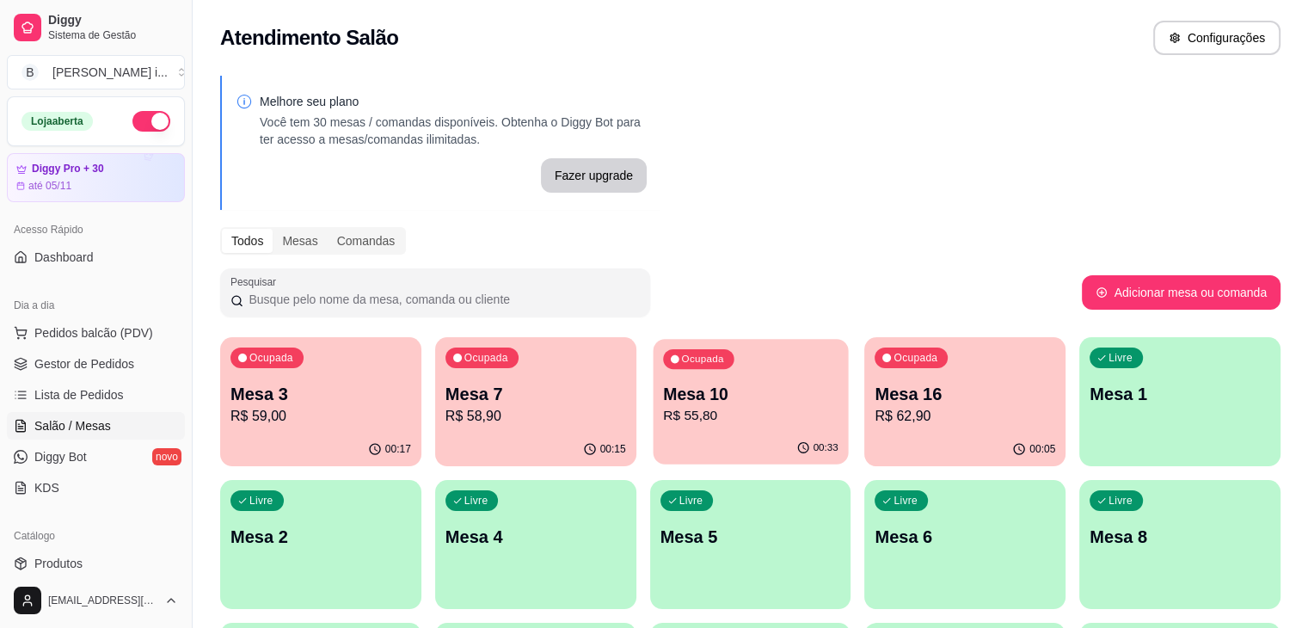
click at [698, 421] on p "R$ 55,80" at bounding box center [750, 416] width 175 height 20
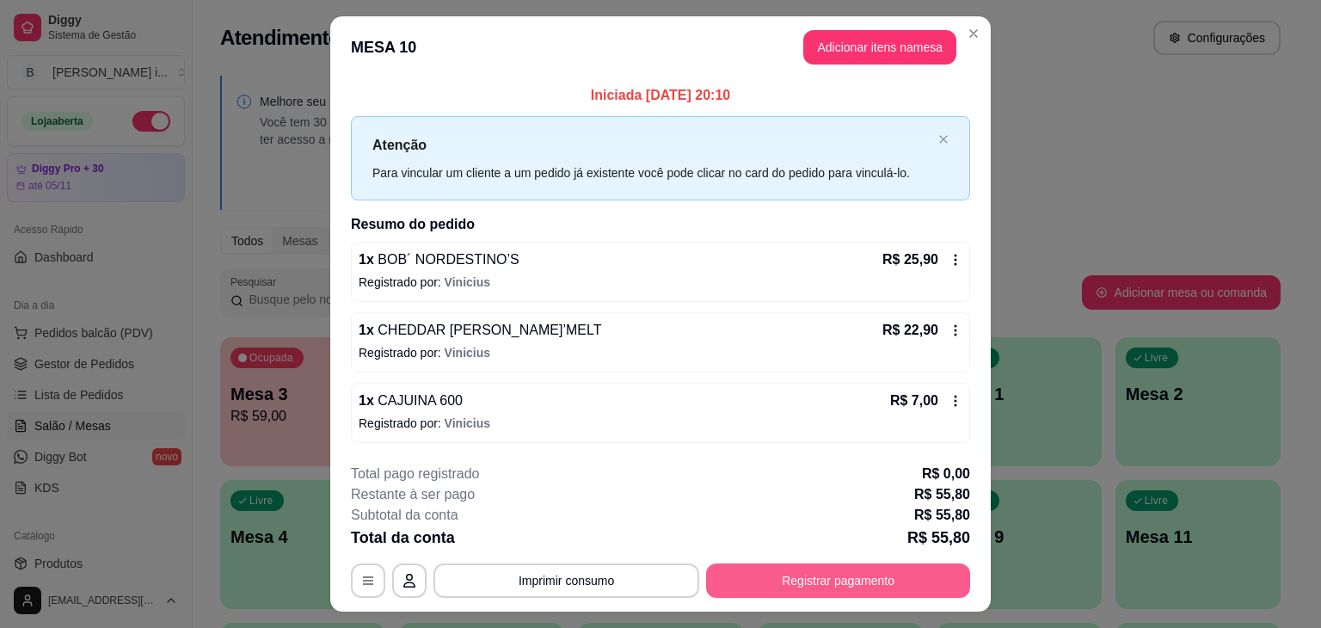
click at [867, 575] on button "Registrar pagamento" at bounding box center [838, 580] width 264 height 34
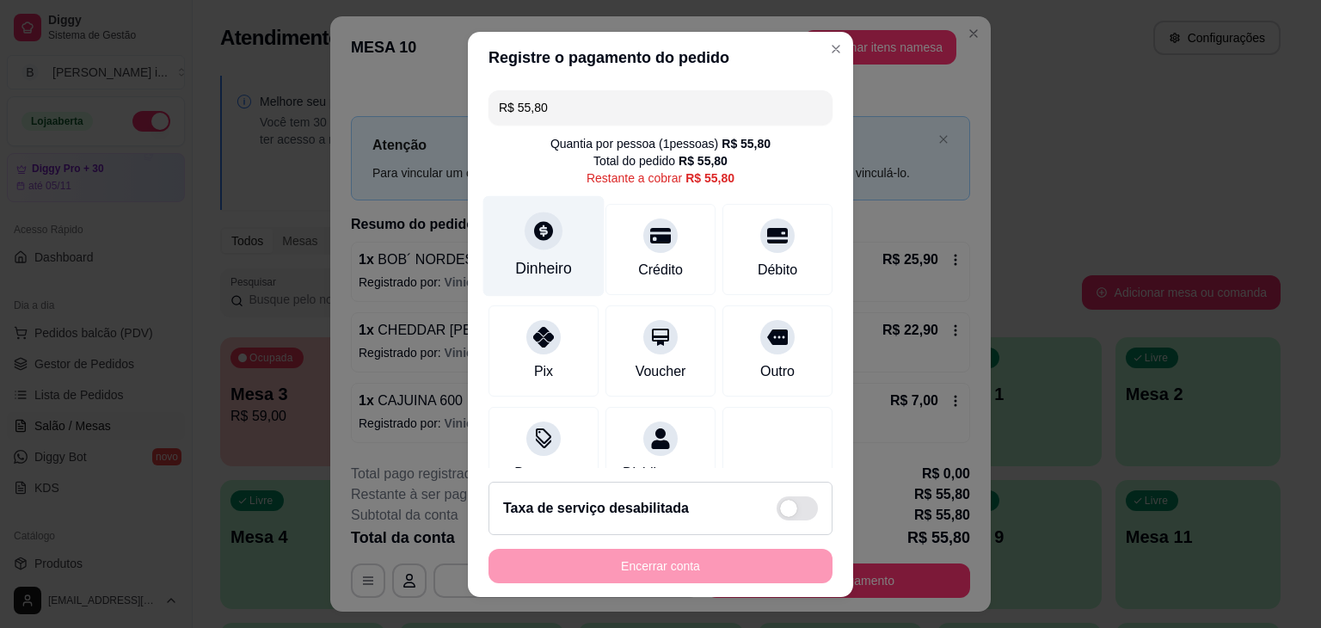
click at [532, 251] on div "Dinheiro" at bounding box center [543, 245] width 121 height 101
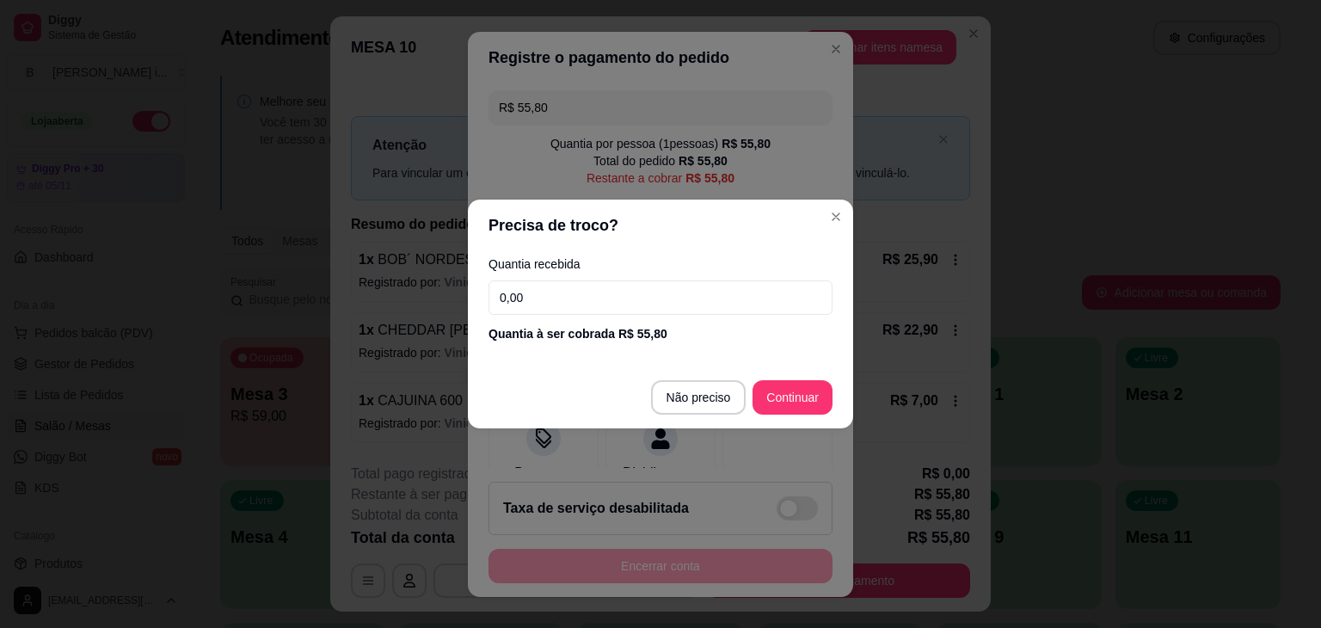
click at [657, 297] on input "0,00" at bounding box center [661, 297] width 344 height 34
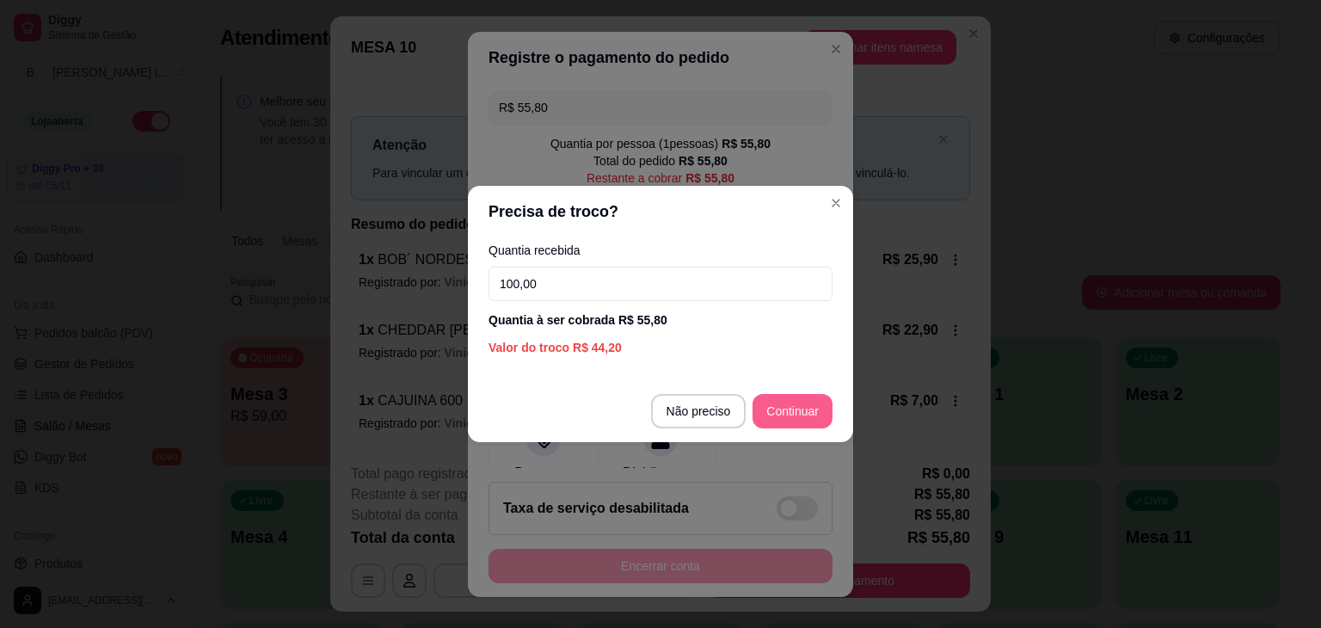
type input "100,00"
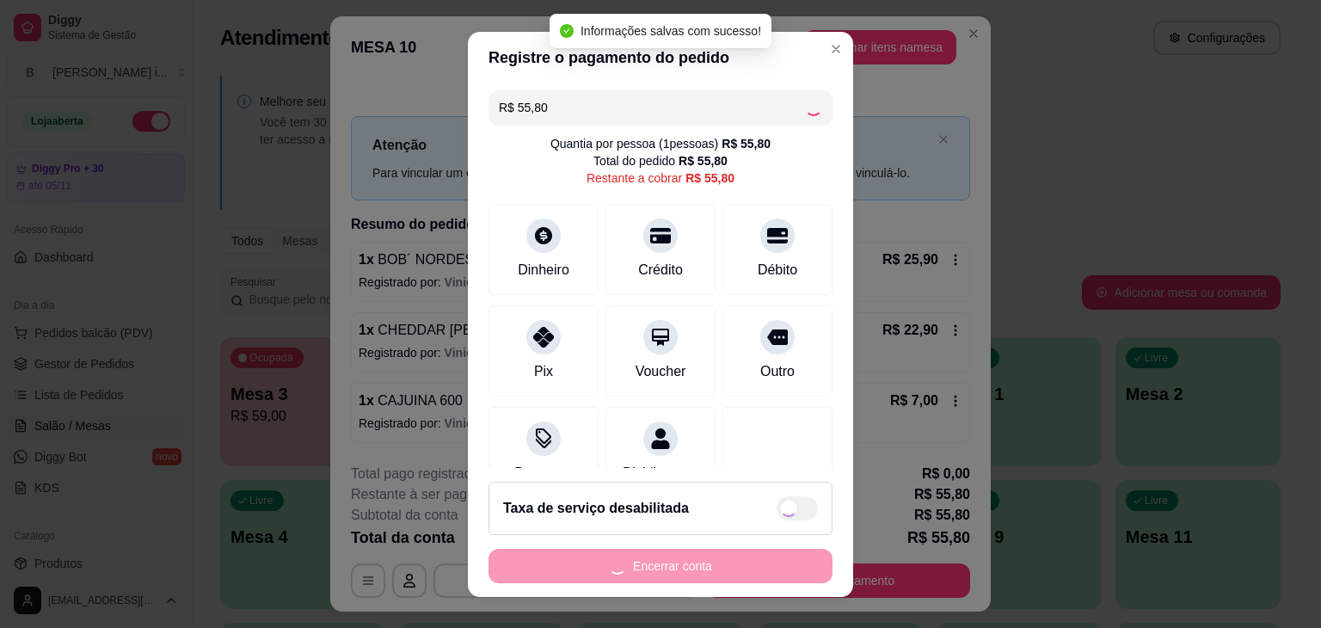
type input "R$ 0,00"
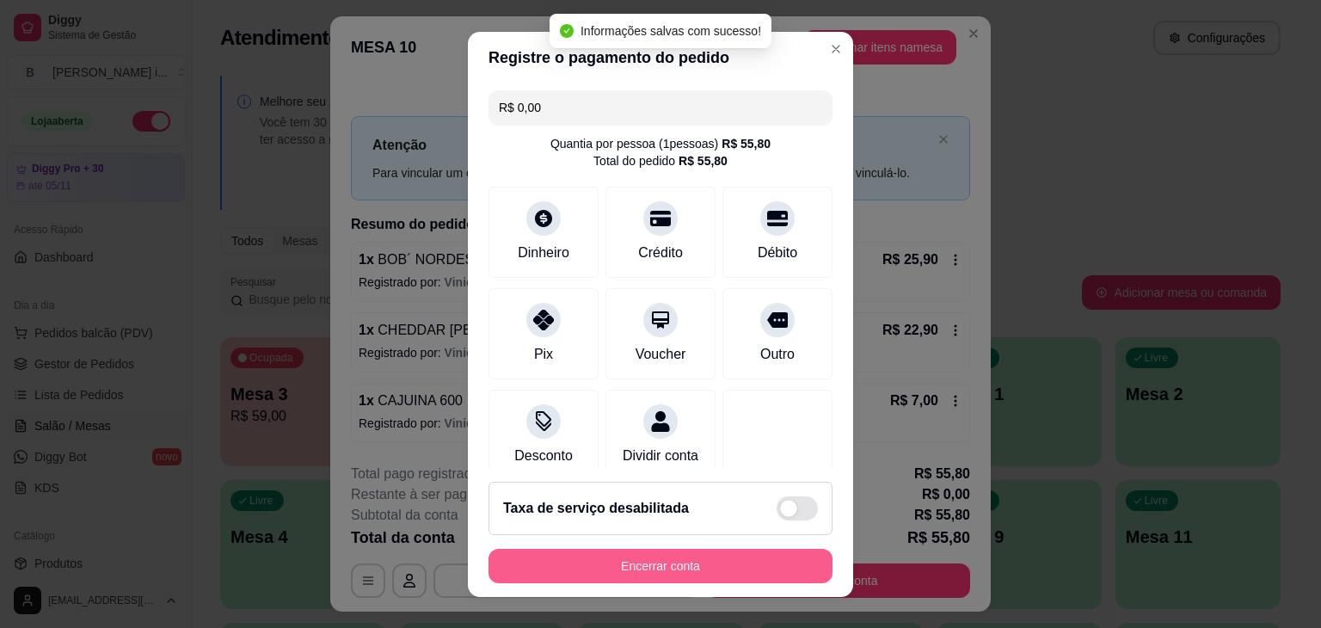
click at [749, 575] on button "Encerrar conta" at bounding box center [661, 566] width 344 height 34
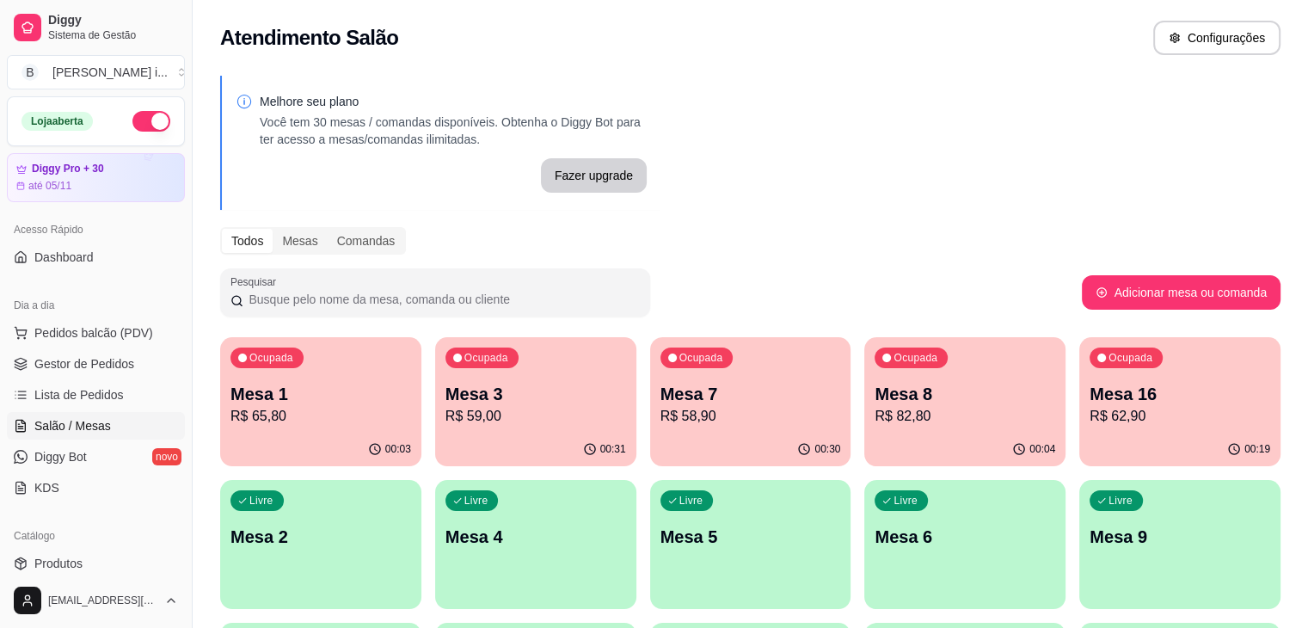
click at [447, 399] on p "Mesa 3" at bounding box center [536, 394] width 181 height 24
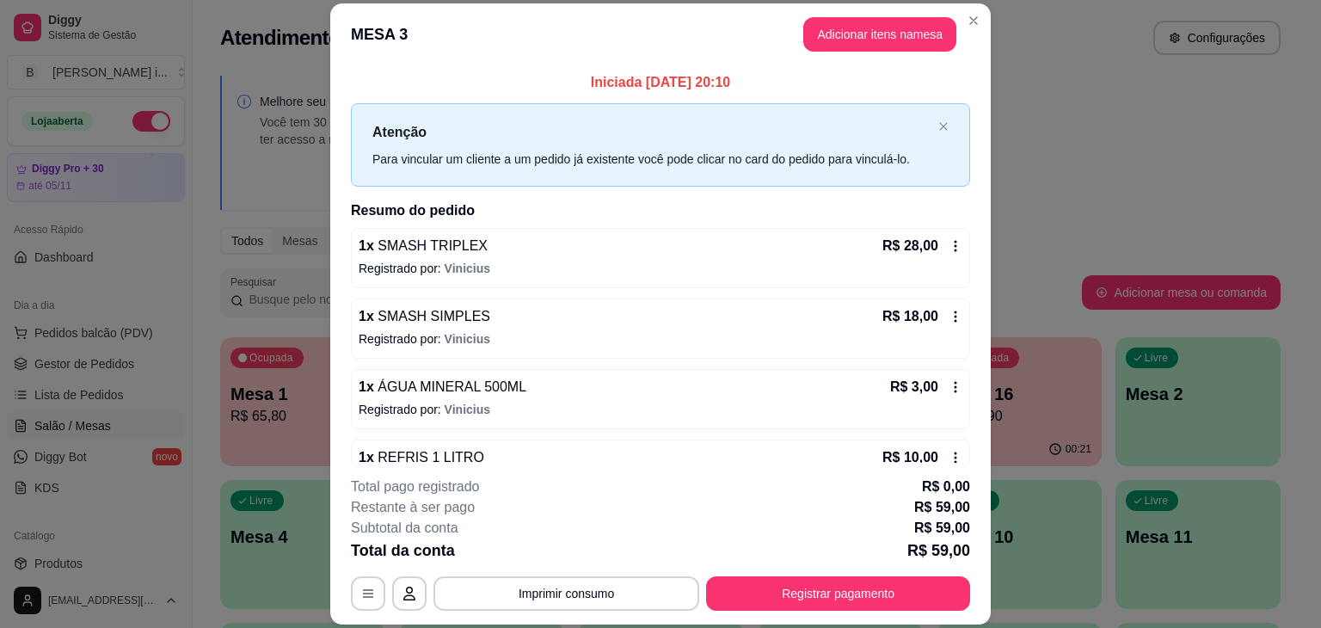
click at [949, 251] on icon at bounding box center [956, 246] width 14 height 14
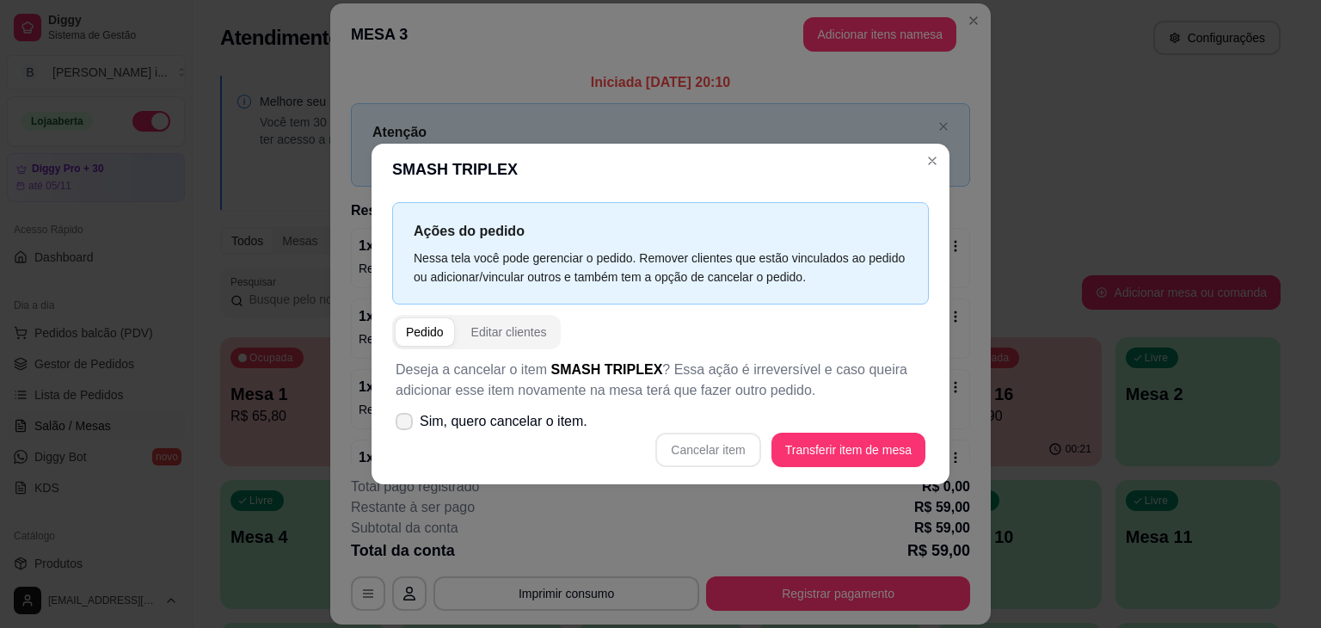
click at [509, 428] on span "Sim, quero cancelar o item." at bounding box center [504, 421] width 168 height 21
click at [406, 428] on input "Sim, quero cancelar o item." at bounding box center [400, 430] width 11 height 11
checkbox input "true"
click at [742, 456] on button "Cancelar item" at bounding box center [708, 451] width 102 height 34
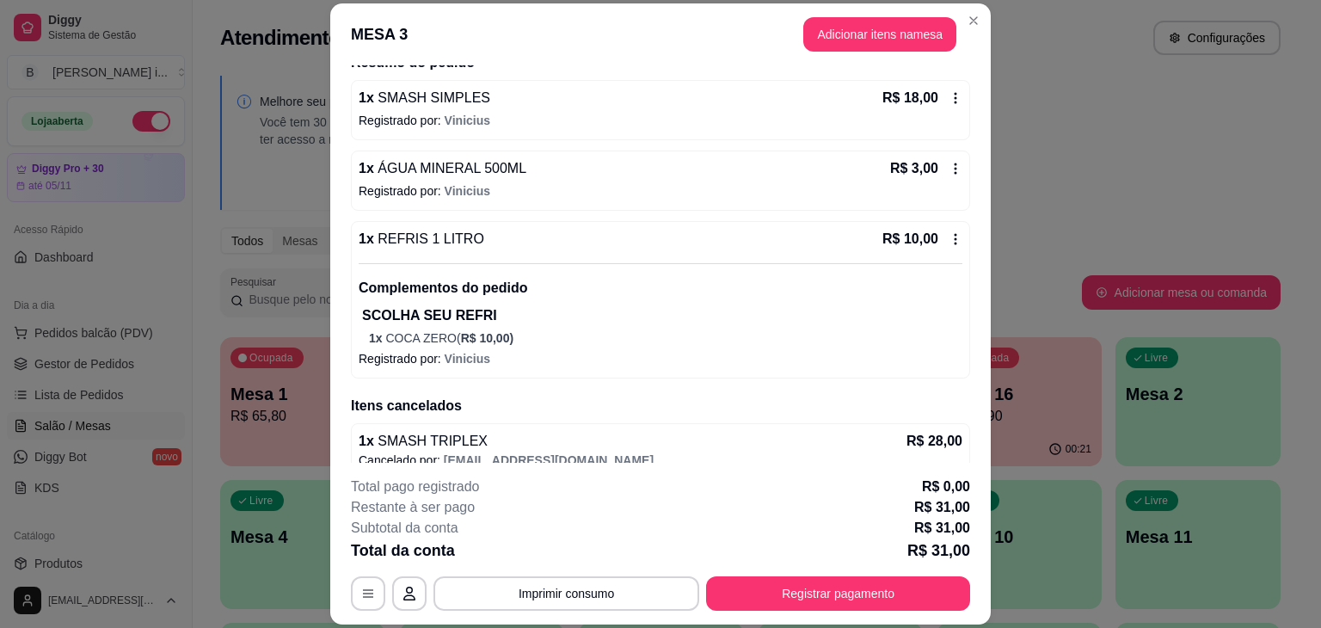
scroll to position [166, 0]
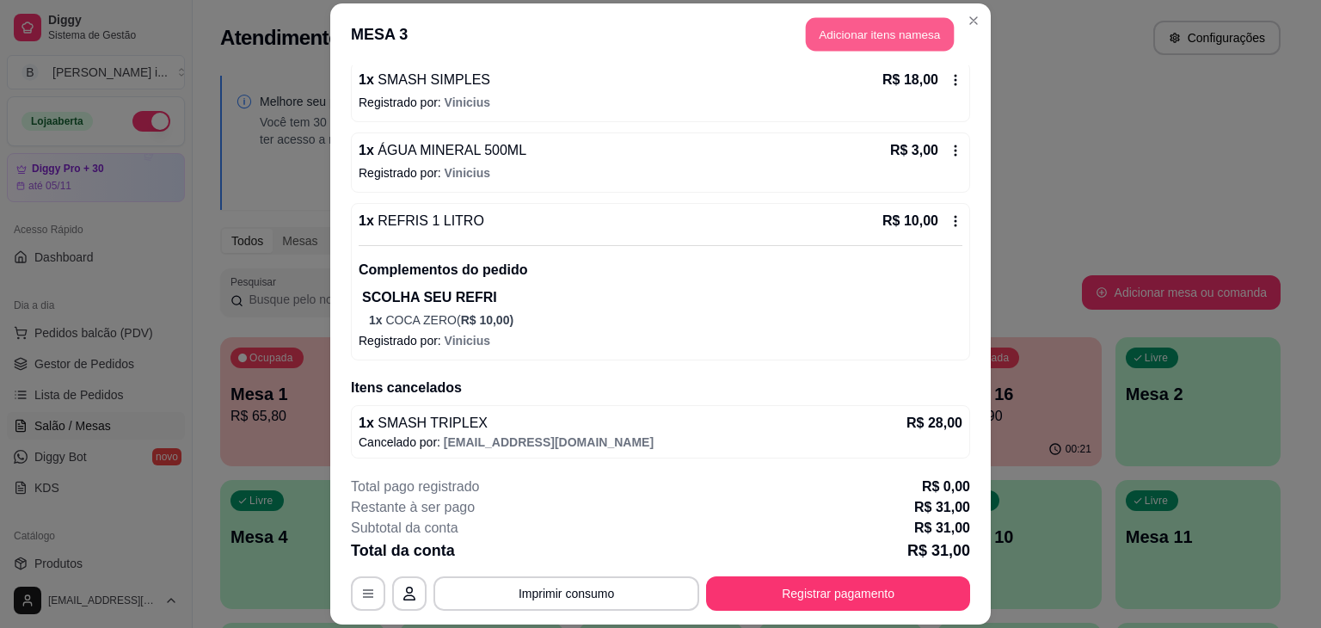
click at [828, 33] on button "Adicionar itens na mesa" at bounding box center [880, 34] width 148 height 34
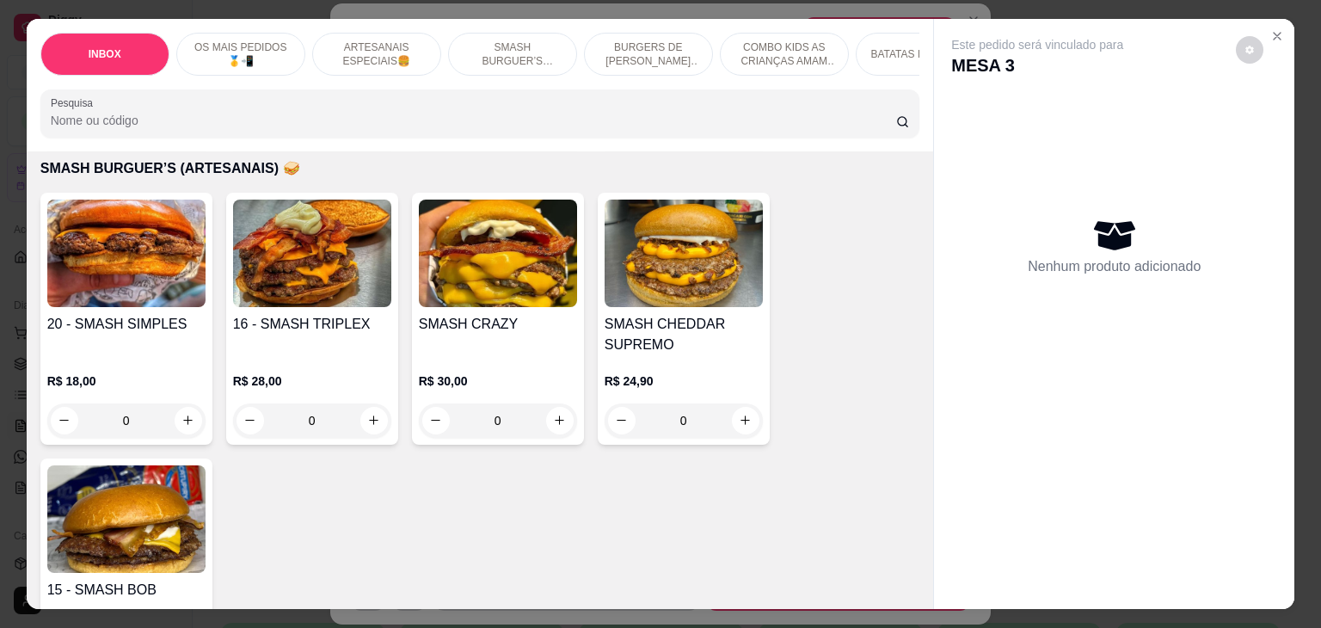
scroll to position [2323, 0]
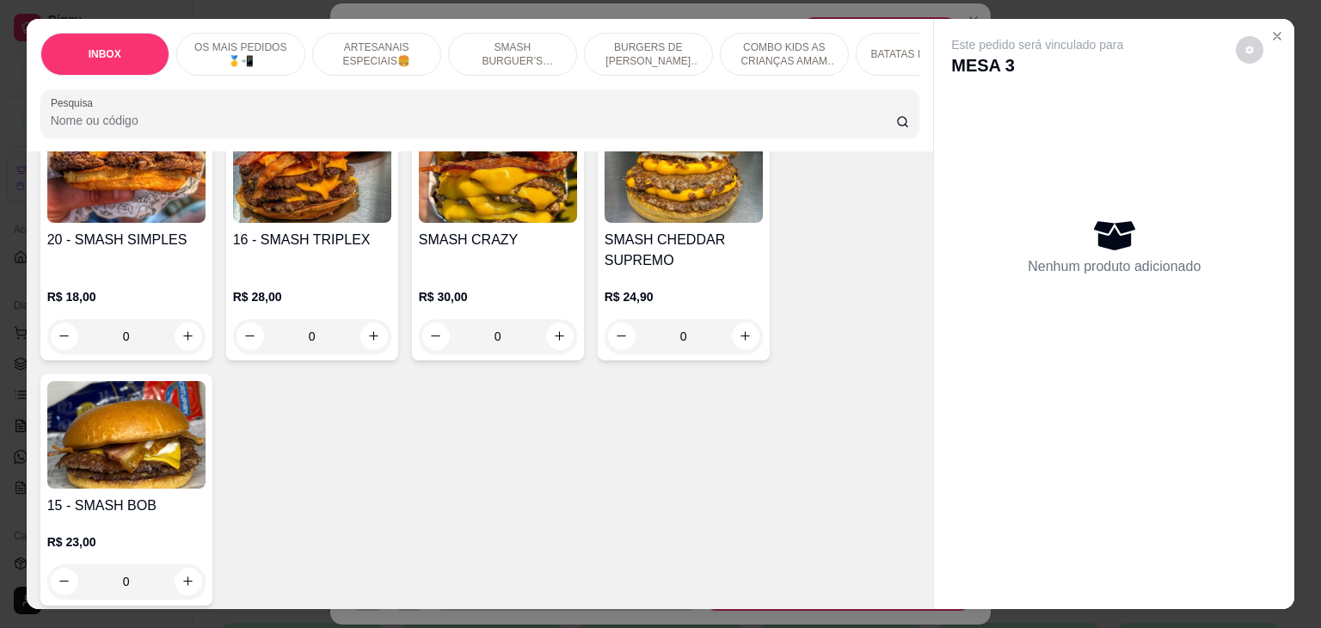
click at [79, 464] on img at bounding box center [126, 435] width 158 height 108
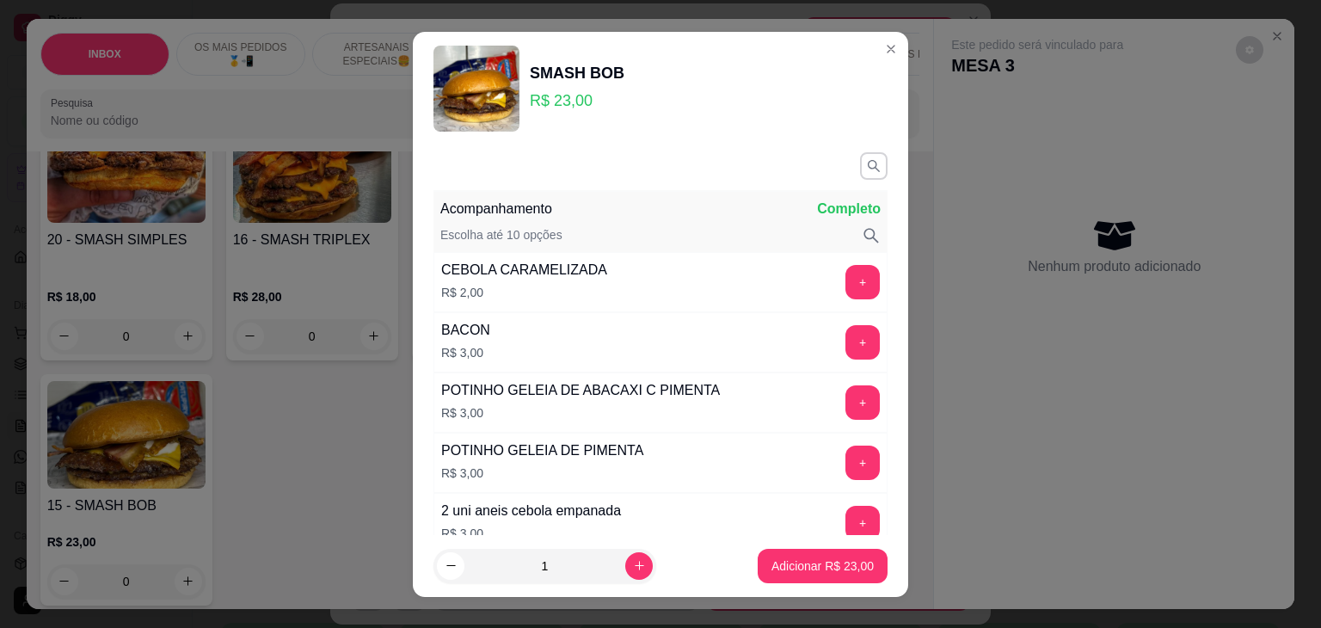
click at [855, 582] on footer "1 Adicionar R$ 23,00" at bounding box center [660, 566] width 495 height 62
click at [845, 567] on p "Adicionar R$ 23,00" at bounding box center [823, 565] width 100 height 16
type input "1"
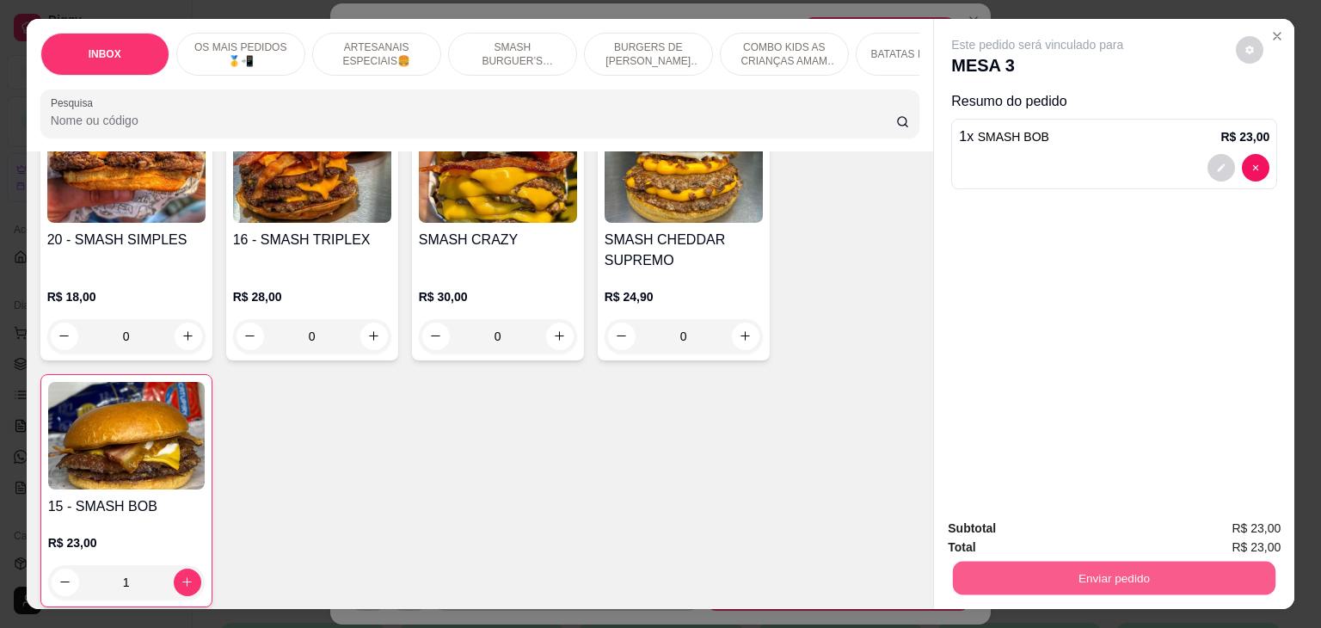
click at [1153, 567] on button "Enviar pedido" at bounding box center [1114, 579] width 323 height 34
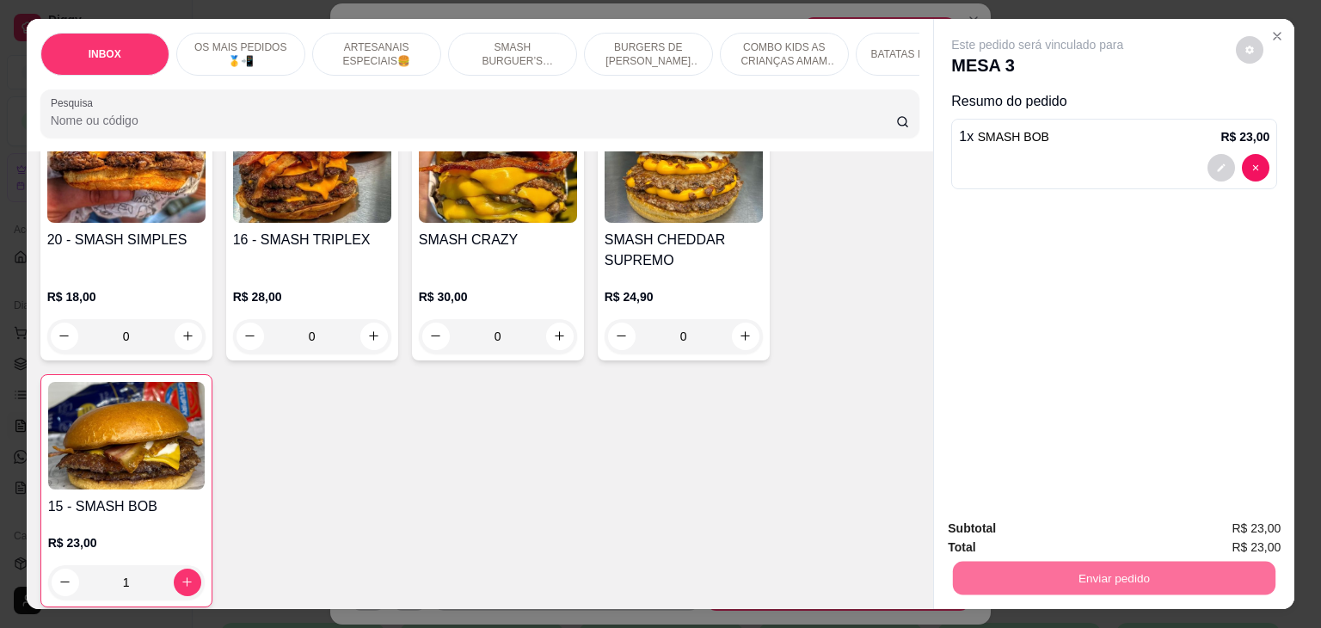
click at [1245, 533] on button "Enviar pedido" at bounding box center [1236, 529] width 95 height 32
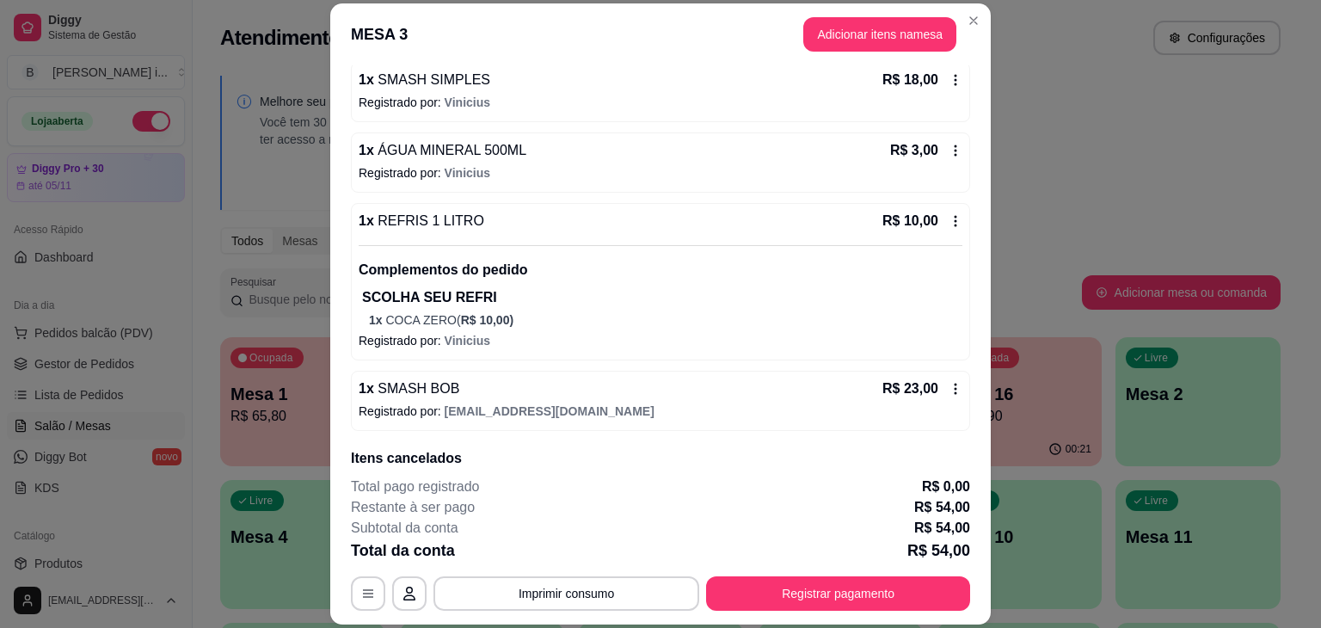
scroll to position [52, 0]
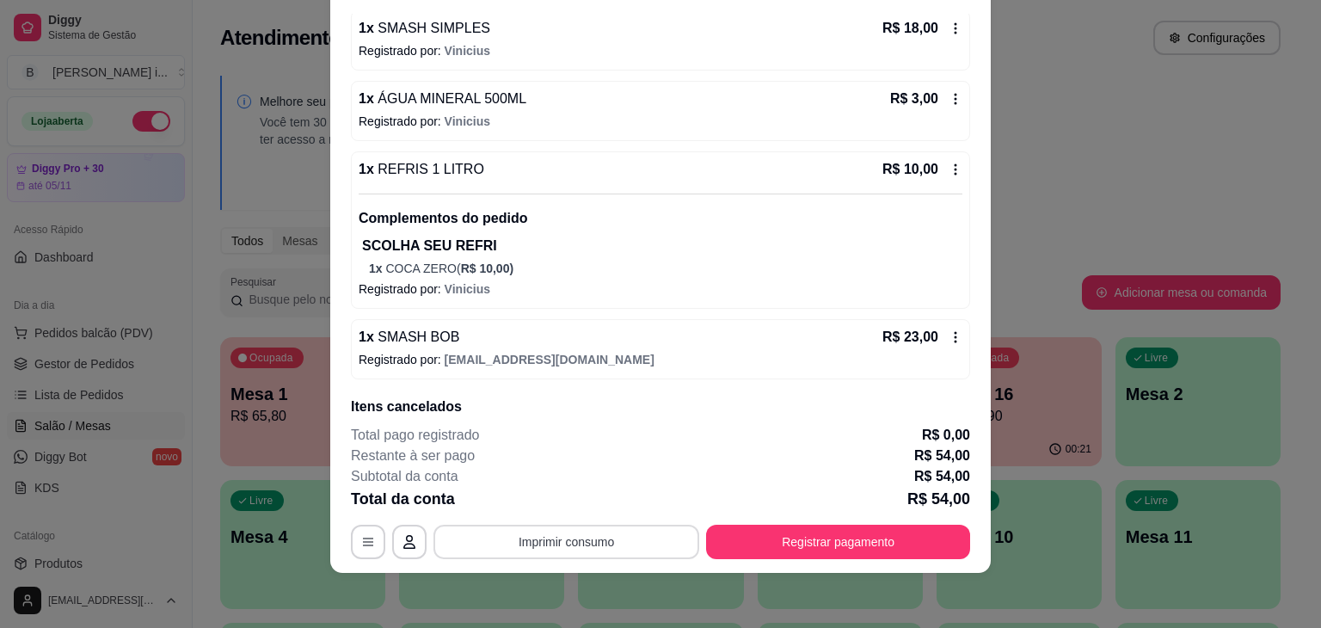
click at [602, 530] on button "Imprimir consumo" at bounding box center [567, 542] width 266 height 34
click at [585, 497] on button "IMPRESSORA ORI" at bounding box center [565, 503] width 125 height 28
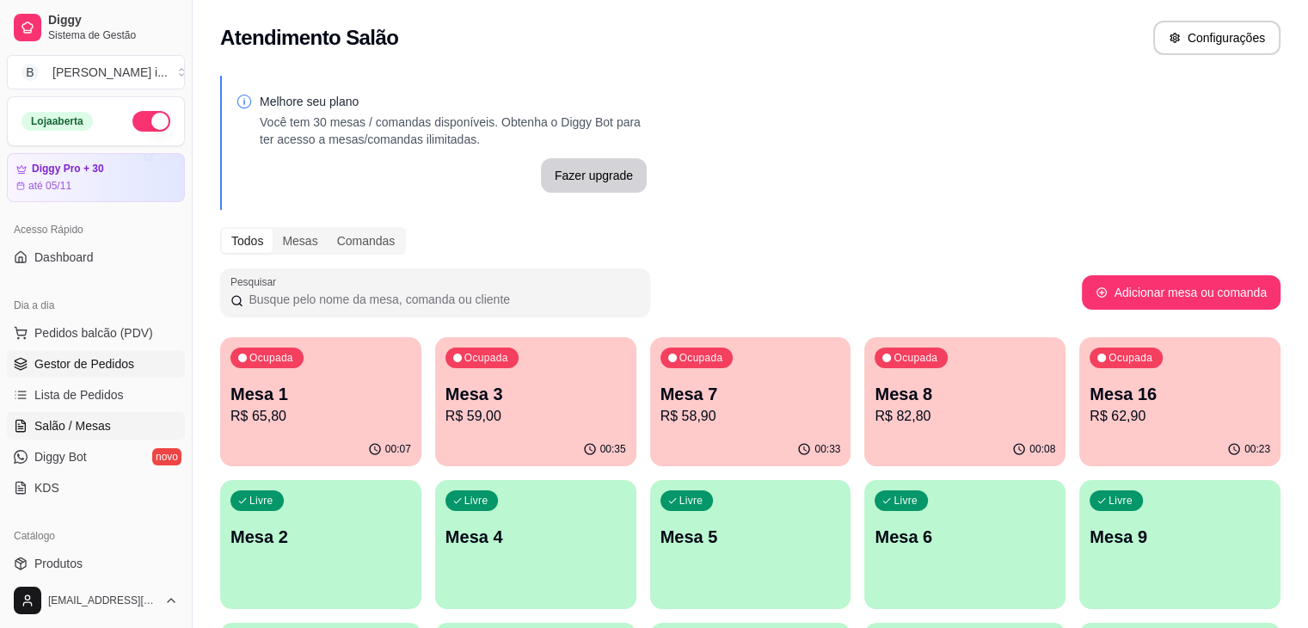
click at [72, 364] on span "Gestor de Pedidos" at bounding box center [84, 363] width 100 height 17
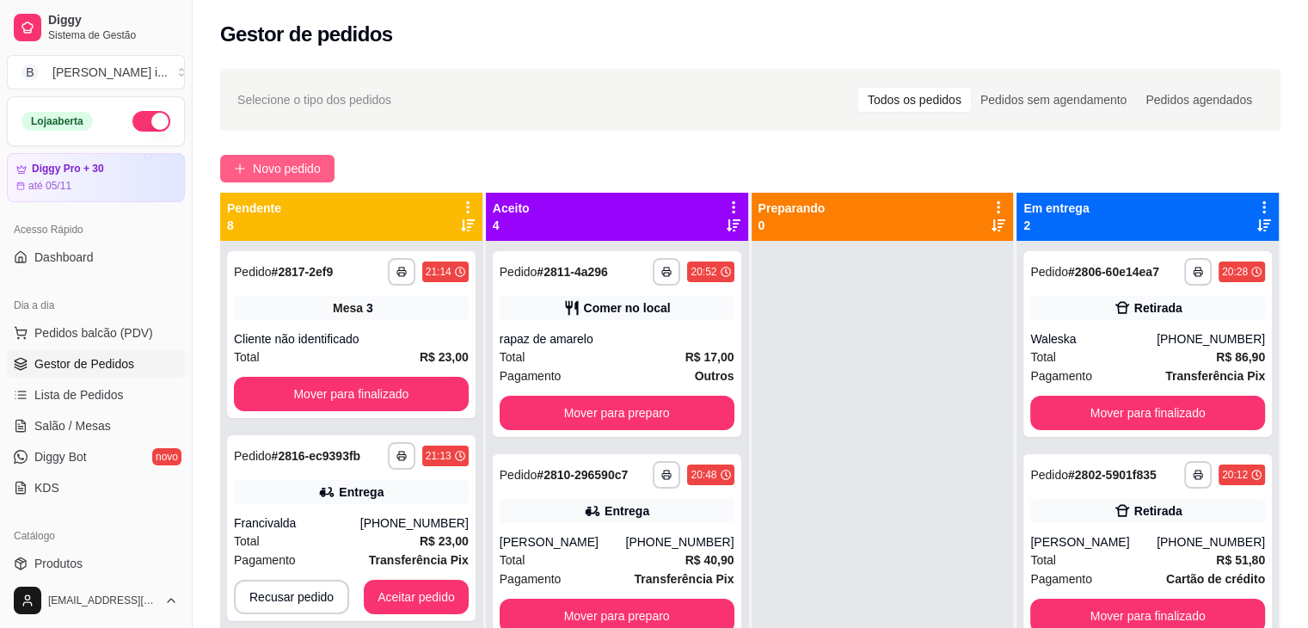
click at [299, 169] on span "Novo pedido" at bounding box center [287, 168] width 68 height 19
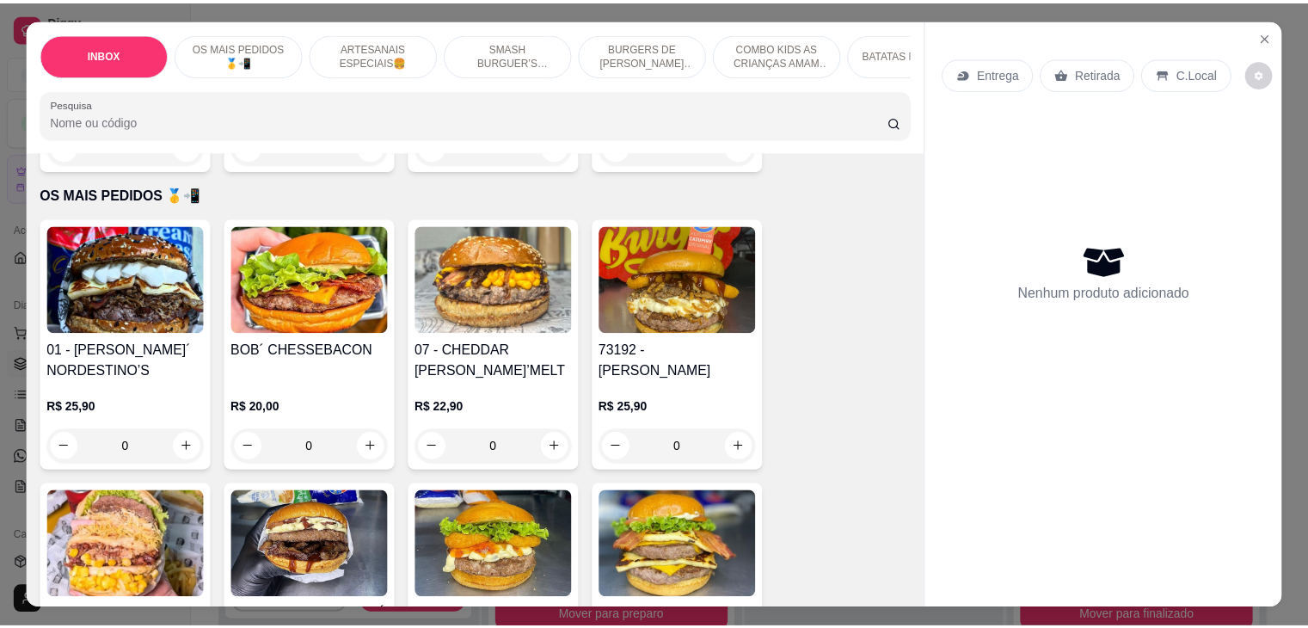
scroll to position [344, 0]
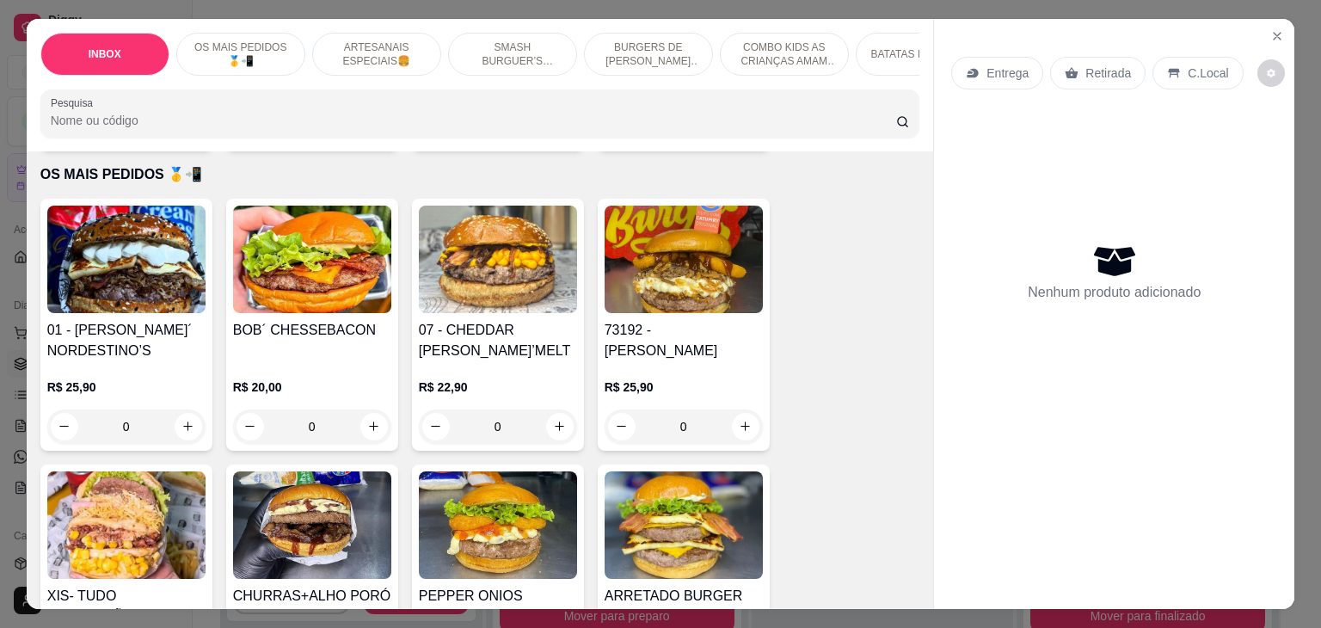
click at [671, 379] on p "R$ 25,90" at bounding box center [684, 387] width 158 height 17
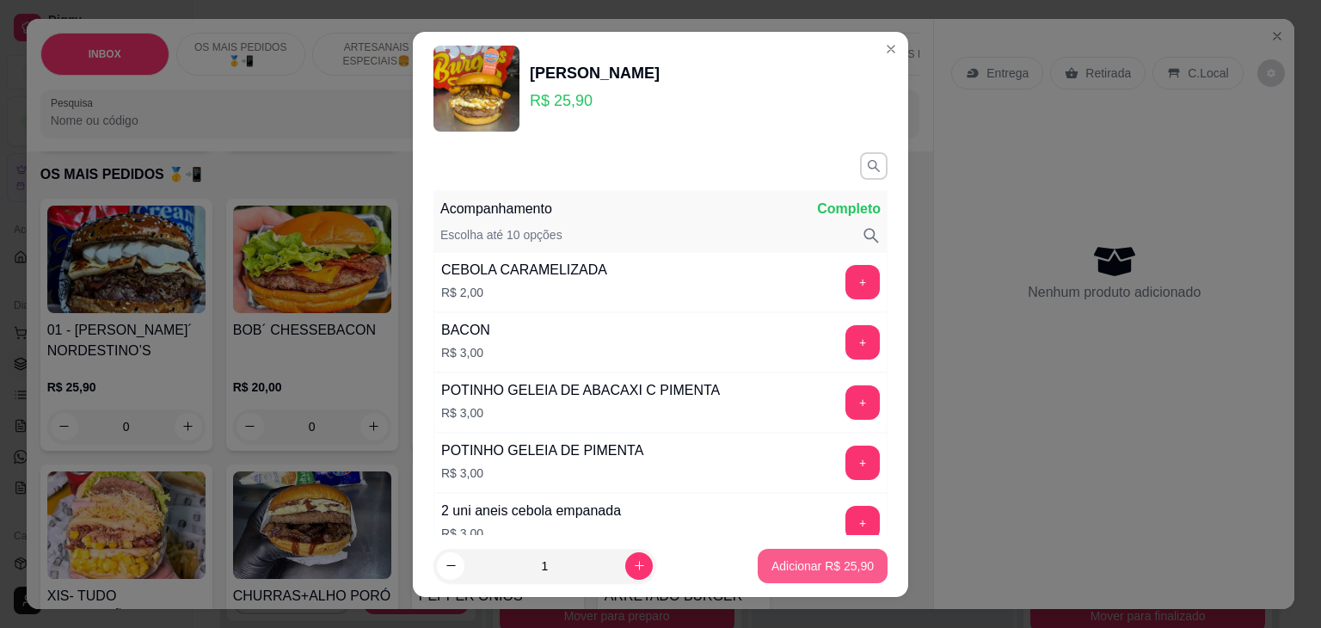
click at [846, 568] on p "Adicionar R$ 25,90" at bounding box center [823, 565] width 102 height 17
type input "1"
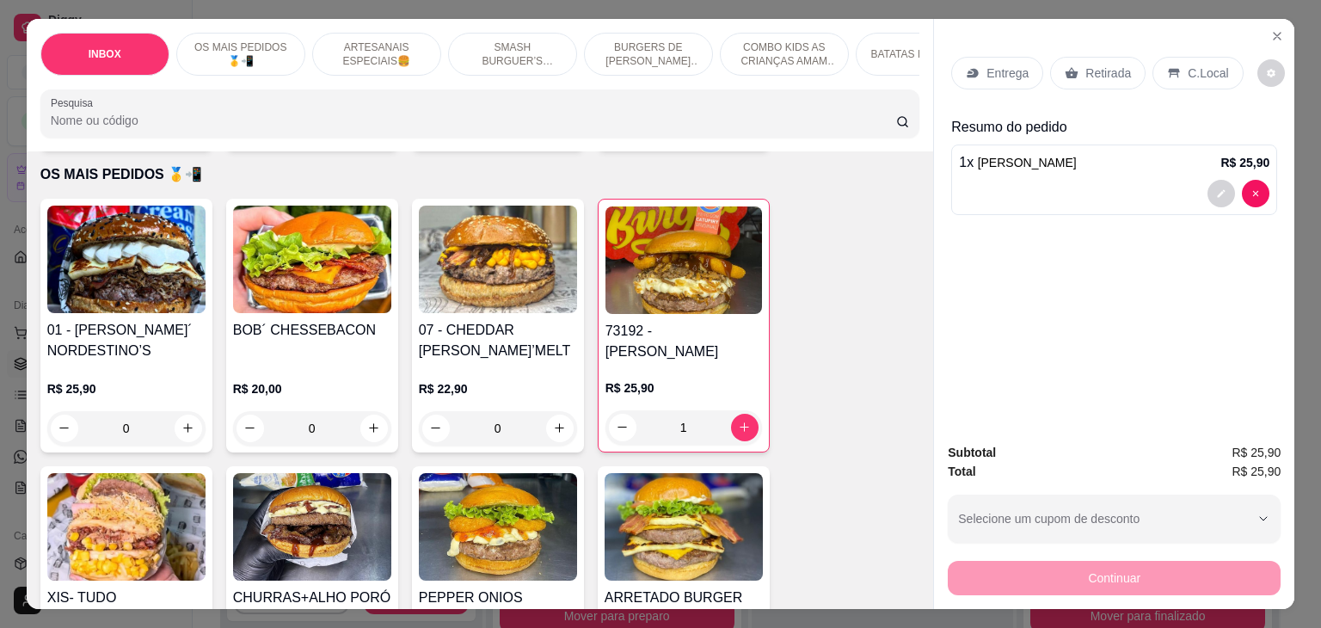
click at [1116, 65] on p "Retirada" at bounding box center [1109, 73] width 46 height 17
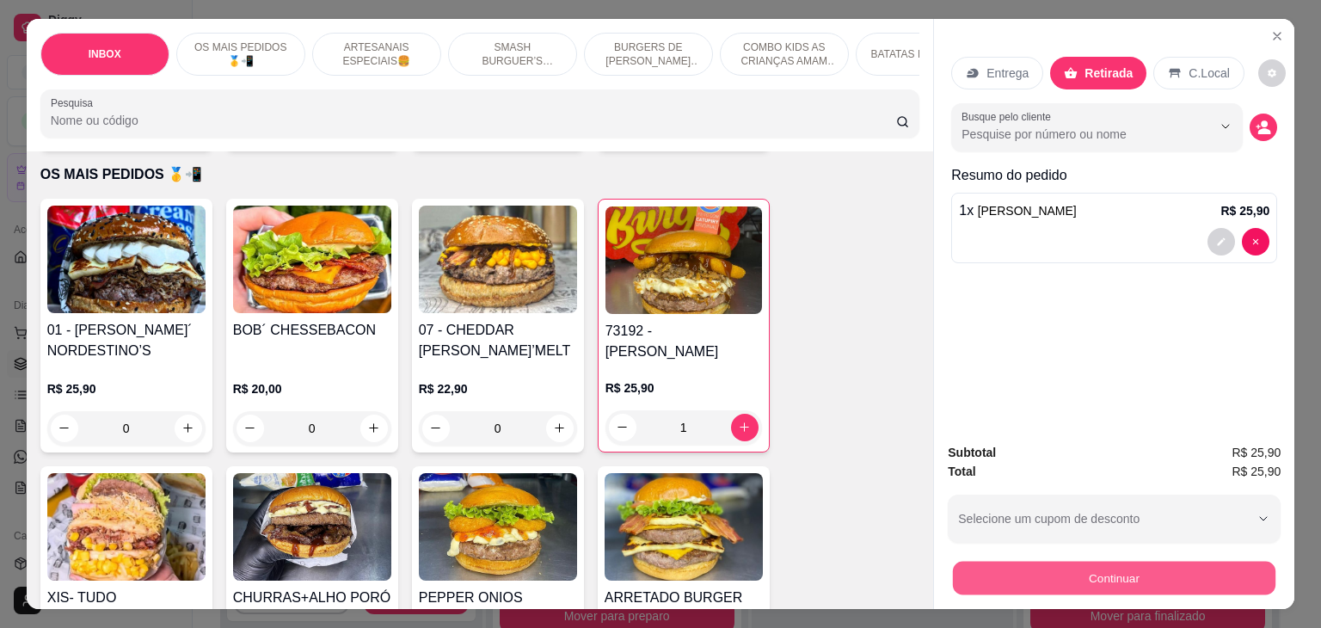
click at [1186, 572] on button "Continuar" at bounding box center [1114, 579] width 323 height 34
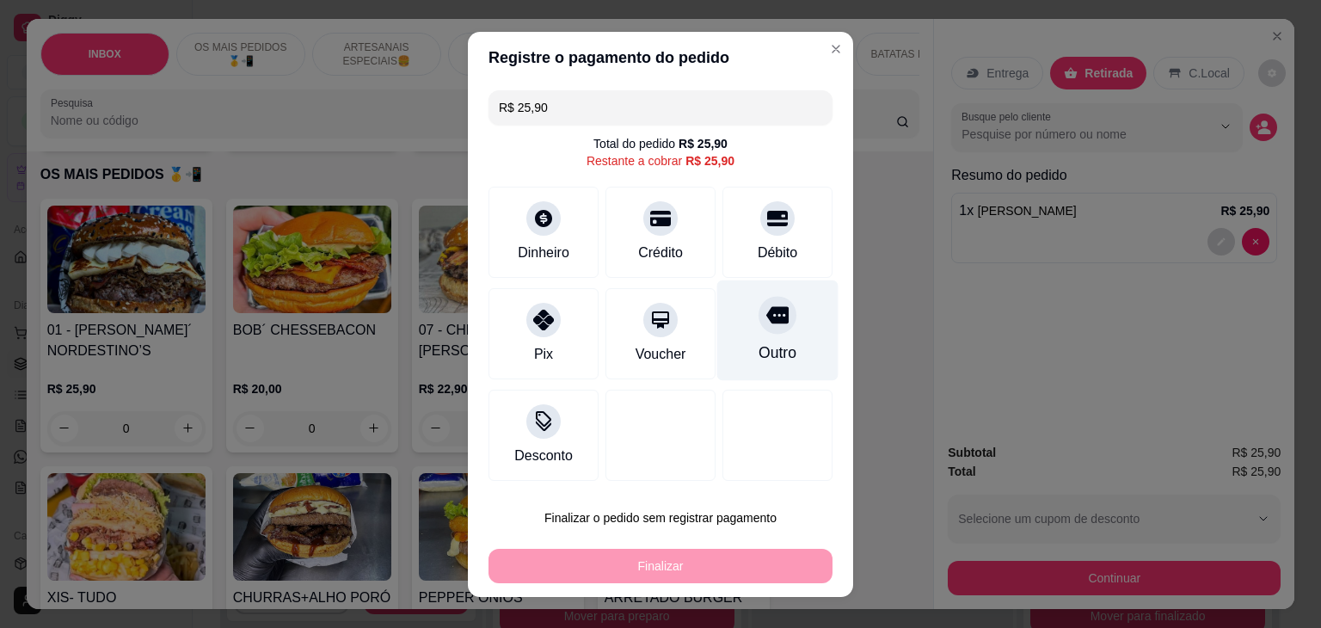
click at [723, 321] on div "Outro" at bounding box center [777, 330] width 121 height 101
type input "R$ 0,00"
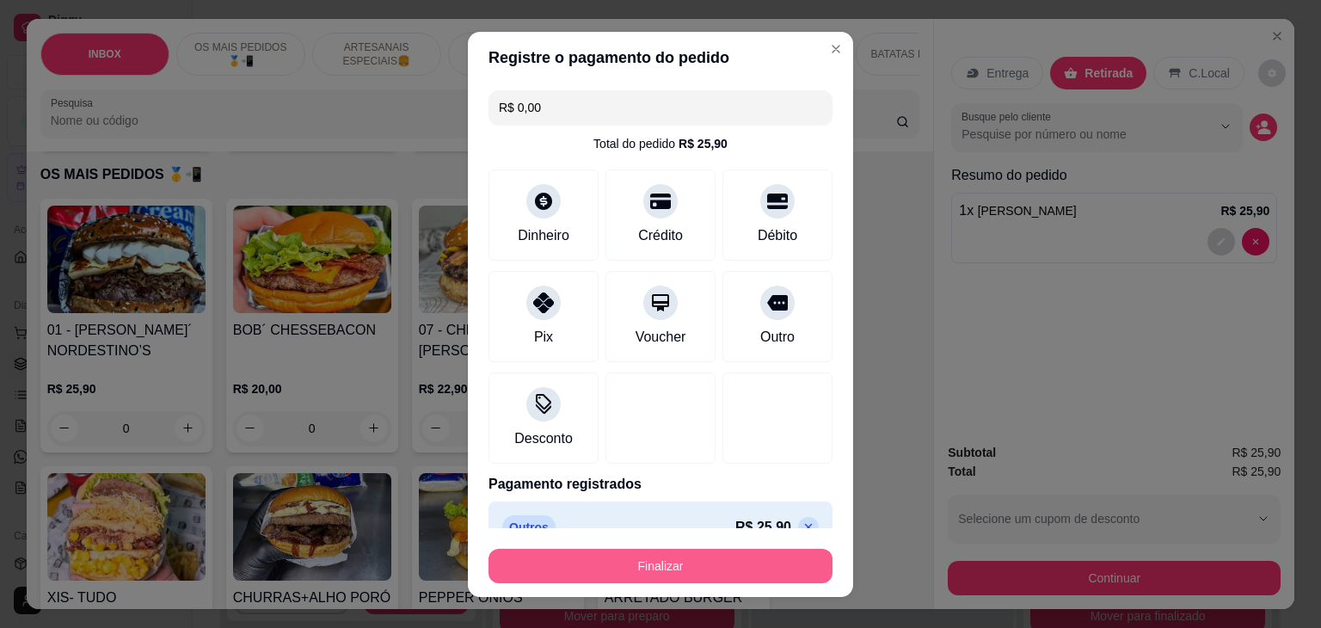
click at [688, 557] on button "Finalizar" at bounding box center [661, 566] width 344 height 34
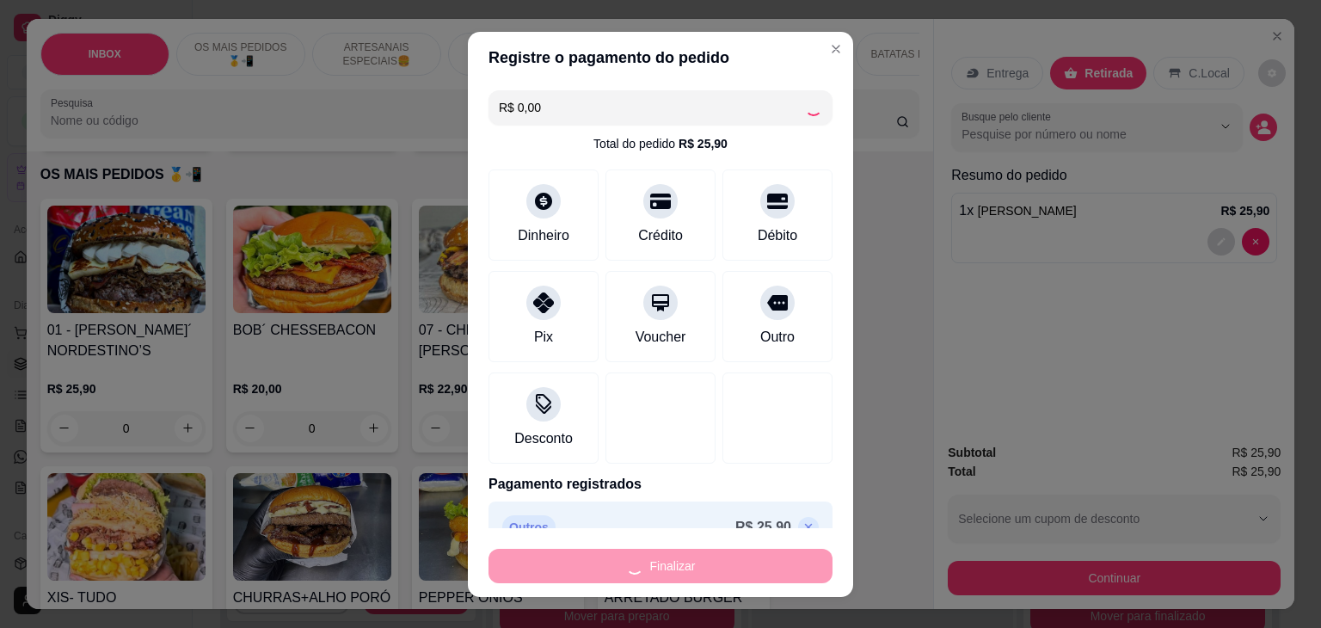
type input "0"
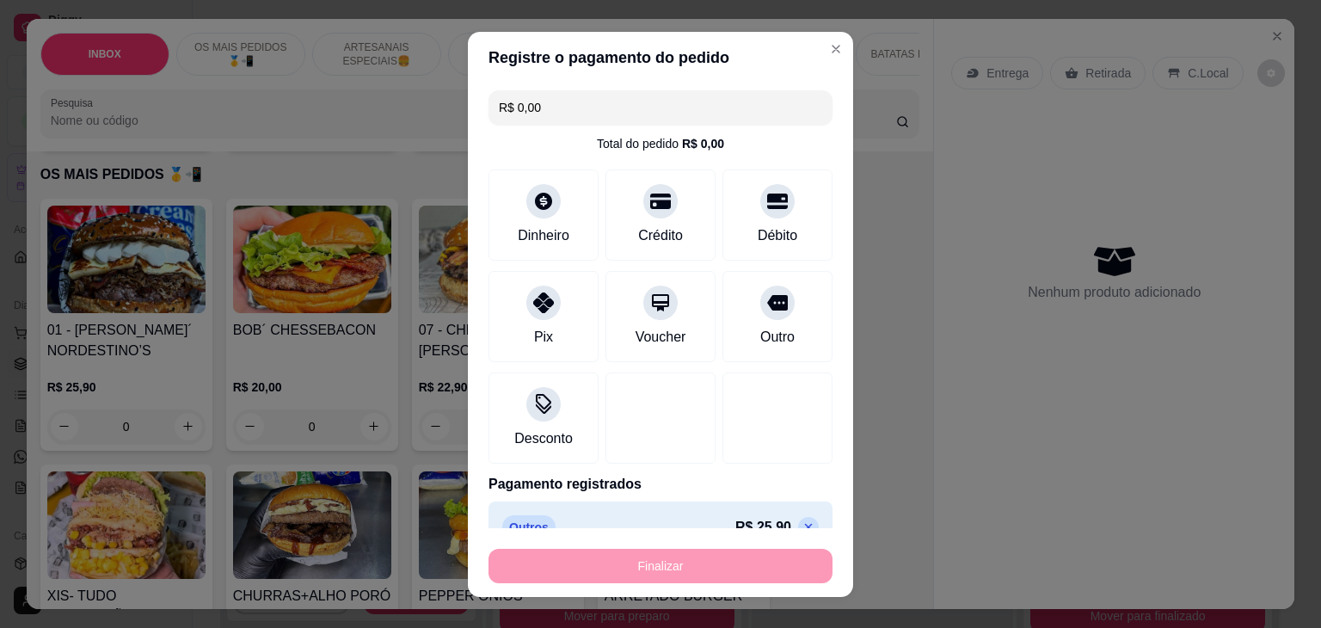
type input "-R$ 25,90"
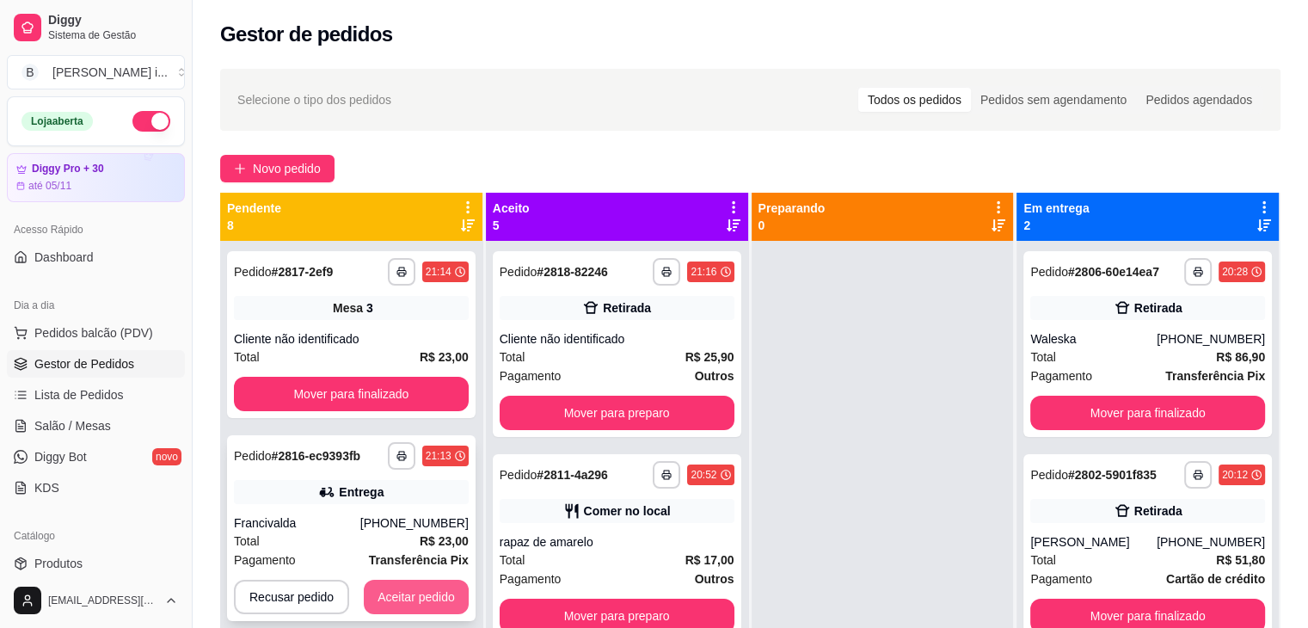
click at [385, 606] on button "Aceitar pedido" at bounding box center [416, 597] width 105 height 34
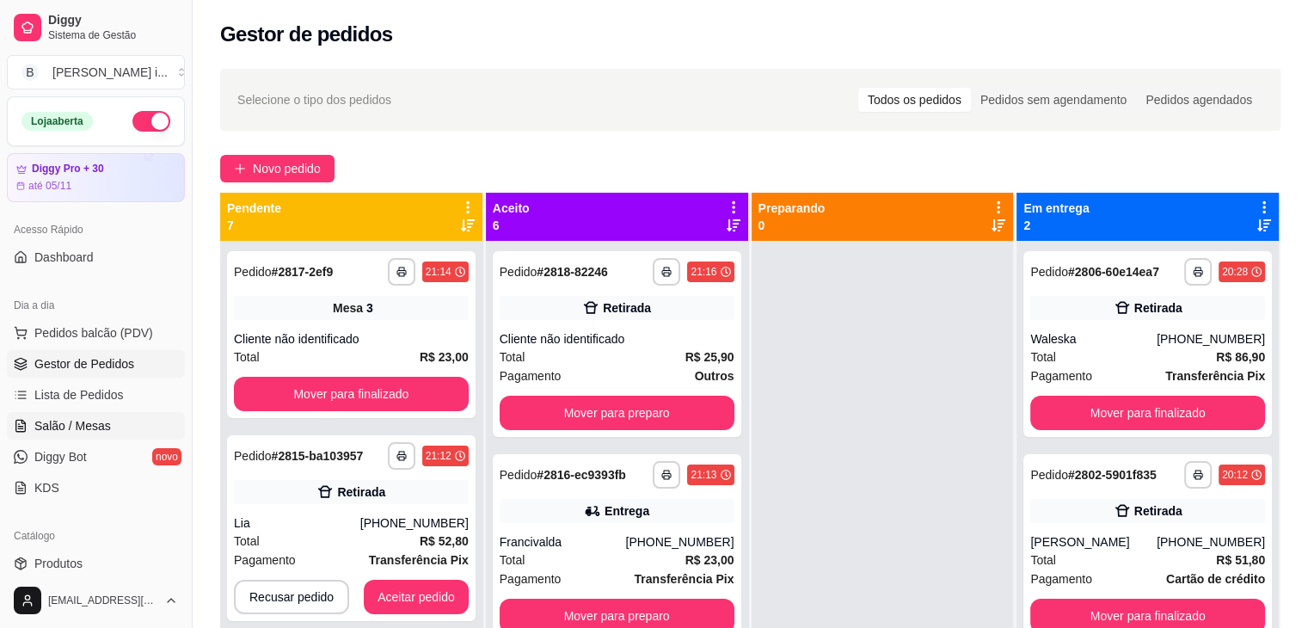
click at [67, 425] on span "Salão / Mesas" at bounding box center [72, 425] width 77 height 17
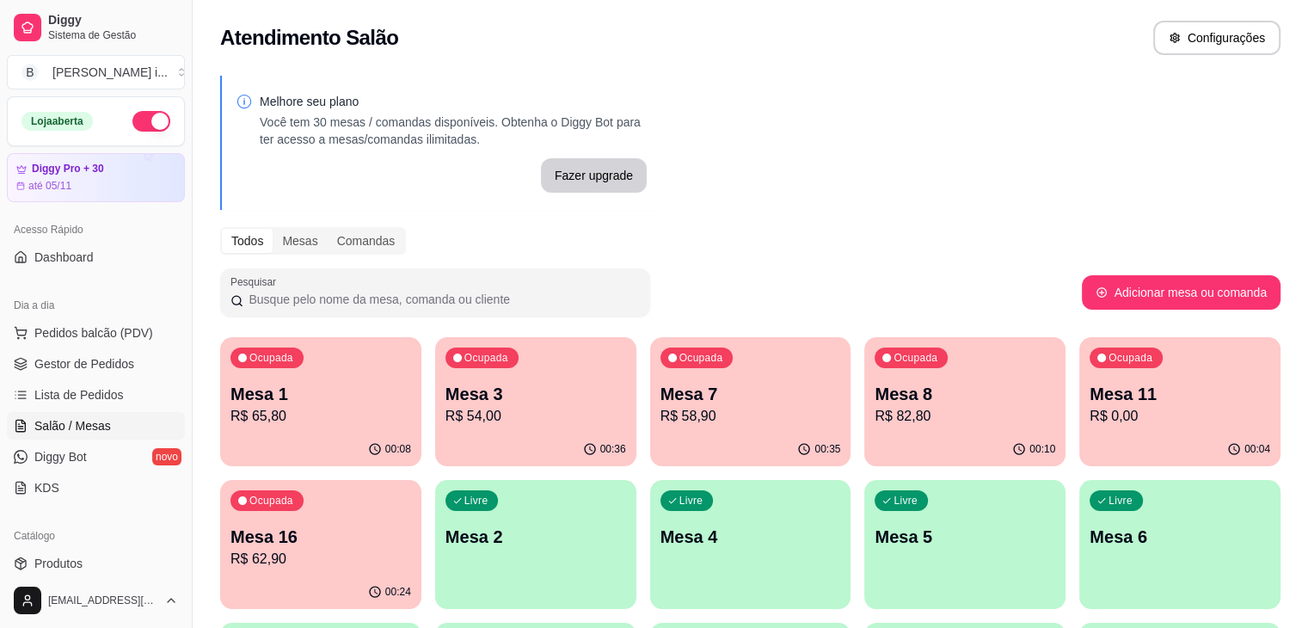
click at [470, 426] on p "R$ 54,00" at bounding box center [536, 416] width 181 height 21
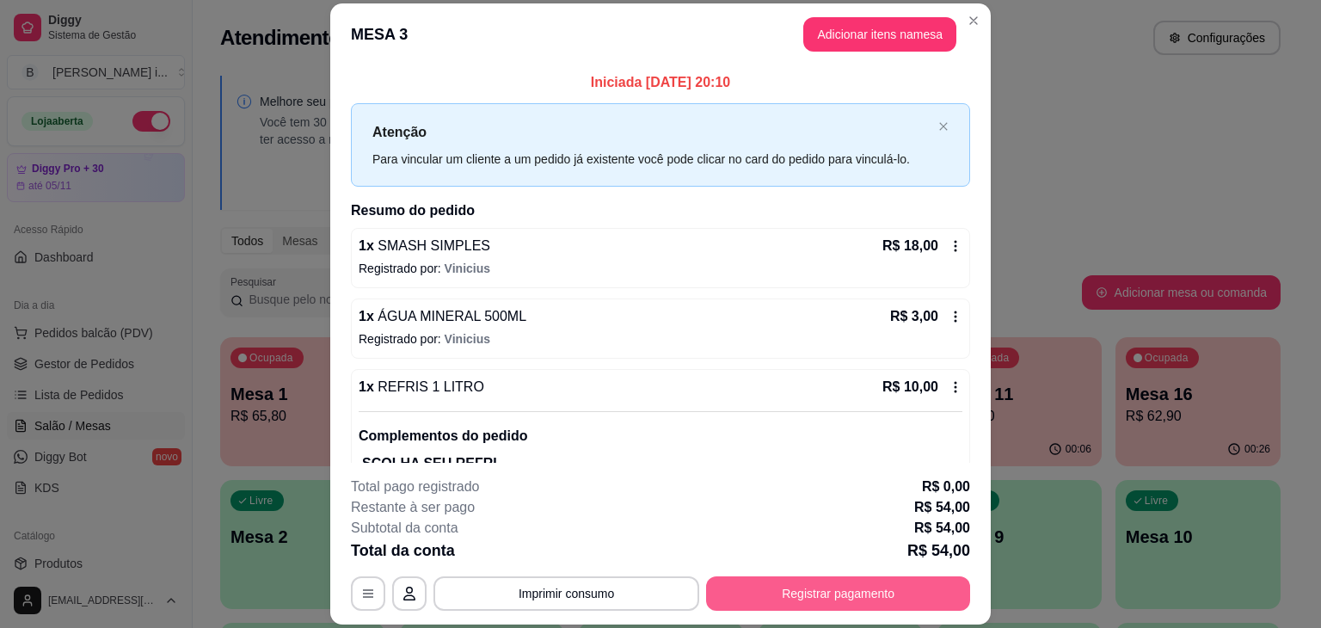
click at [779, 586] on button "Registrar pagamento" at bounding box center [838, 593] width 264 height 34
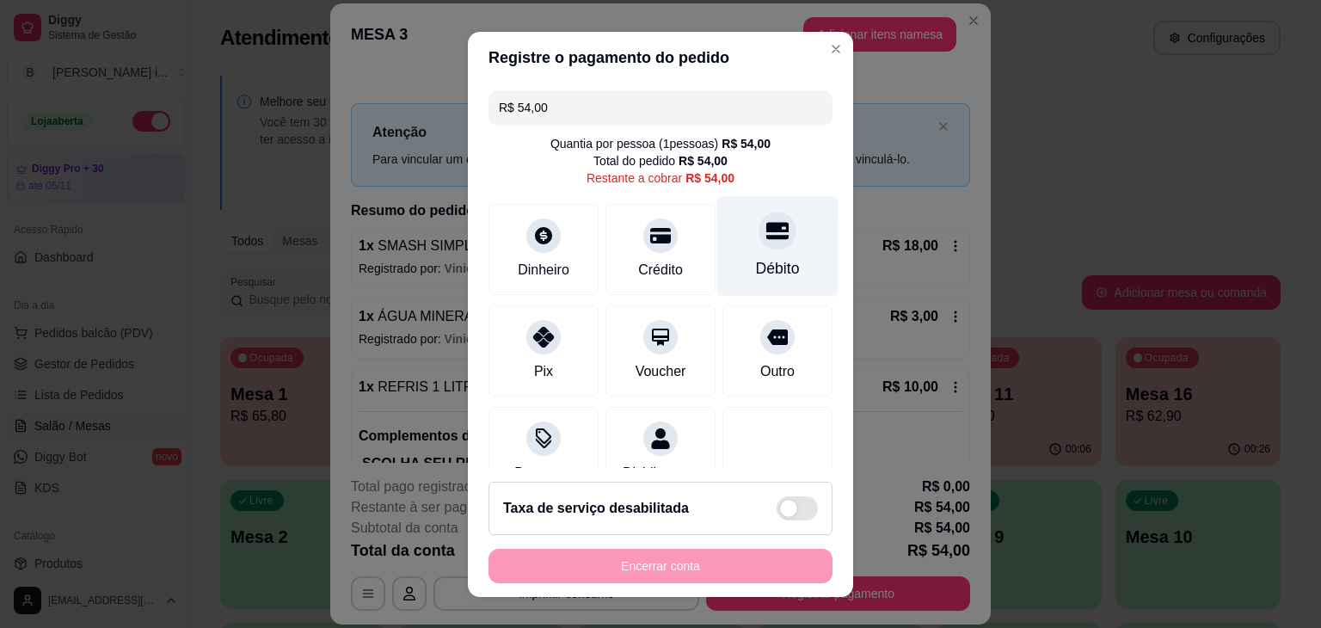
click at [733, 246] on div "Débito" at bounding box center [777, 245] width 121 height 101
type input "R$ 0,00"
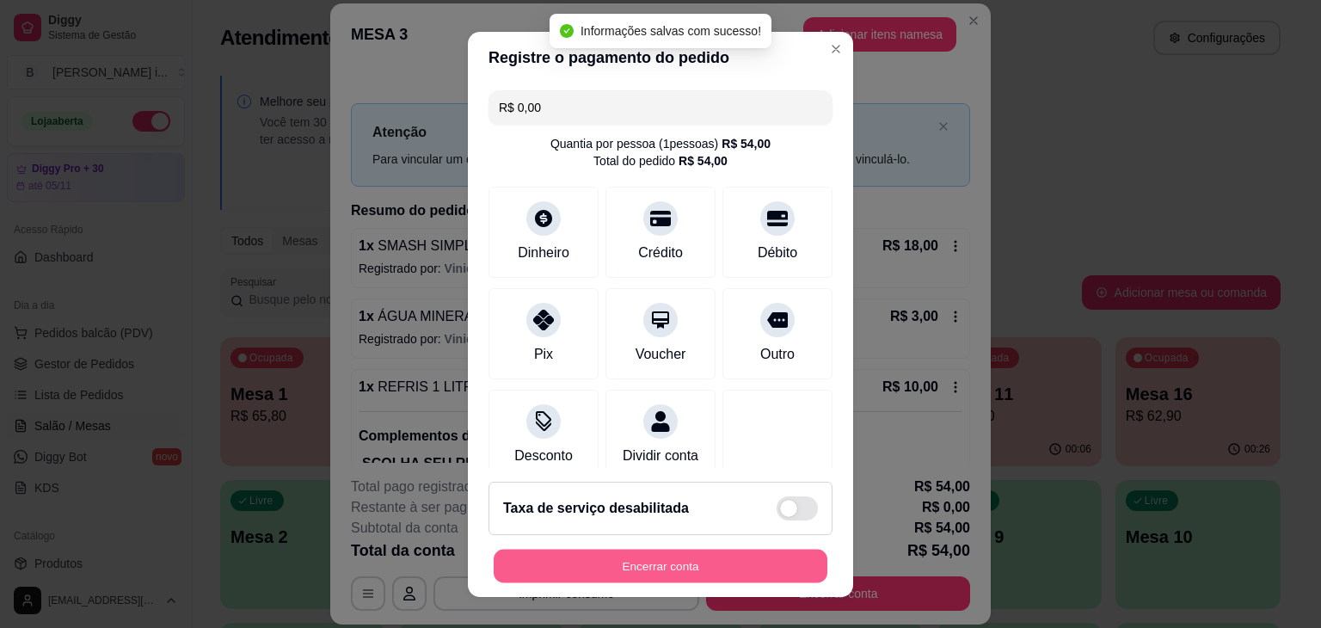
click at [677, 569] on button "Encerrar conta" at bounding box center [661, 566] width 334 height 34
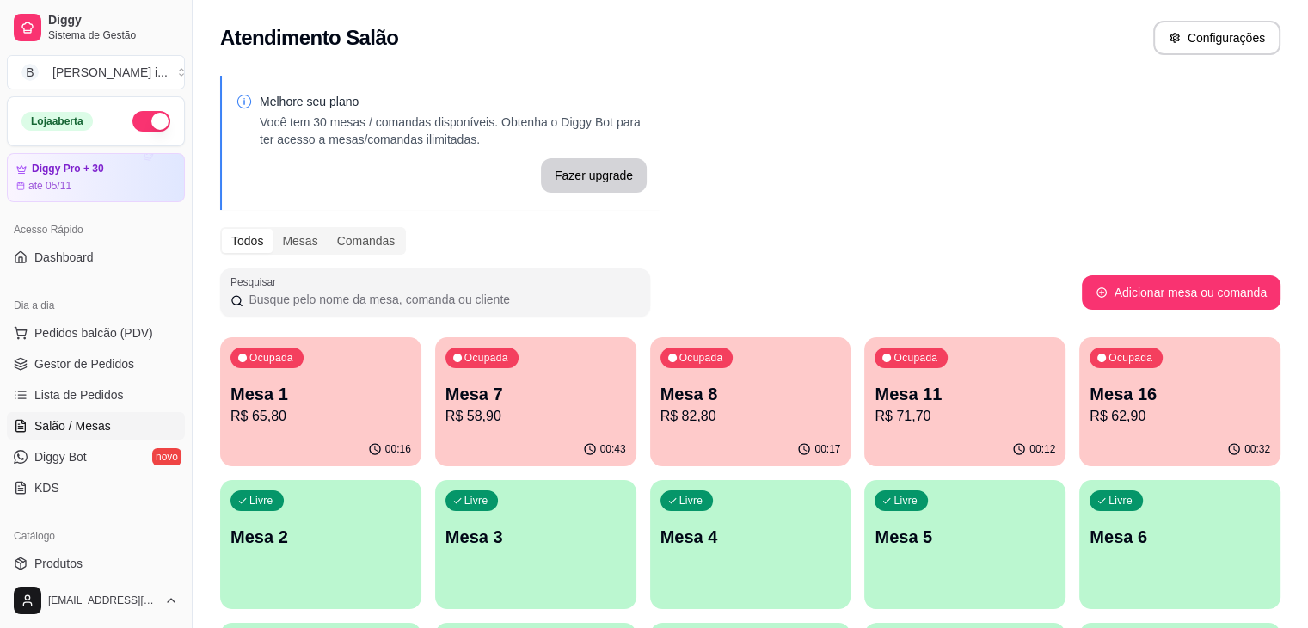
click at [491, 431] on div "Ocupada Mesa 7 R$ 58,90" at bounding box center [535, 384] width 201 height 95
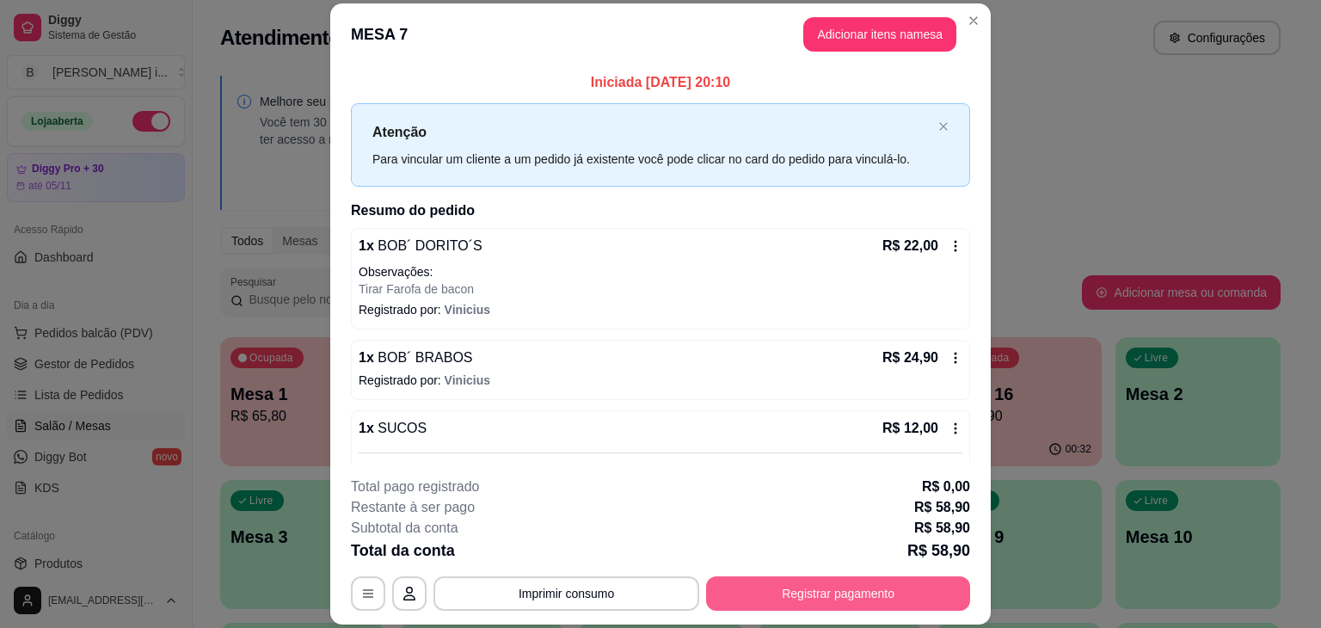
click at [808, 582] on button "Registrar pagamento" at bounding box center [838, 593] width 264 height 34
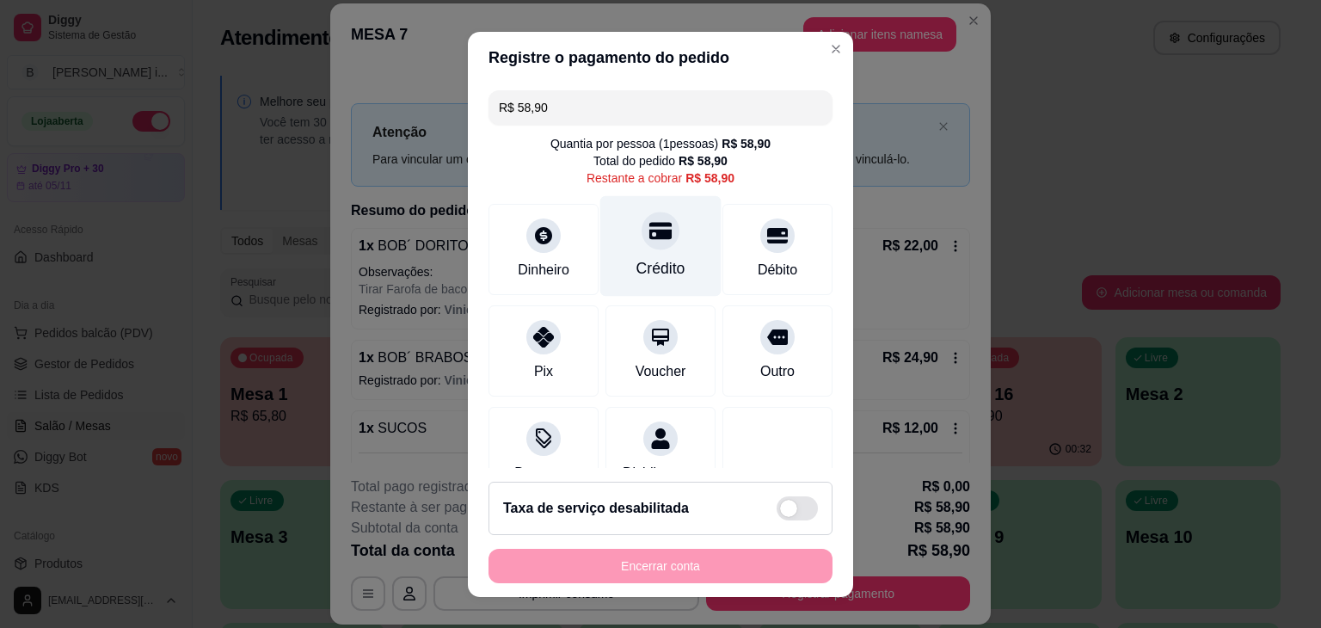
click at [649, 277] on div "Crédito" at bounding box center [661, 268] width 49 height 22
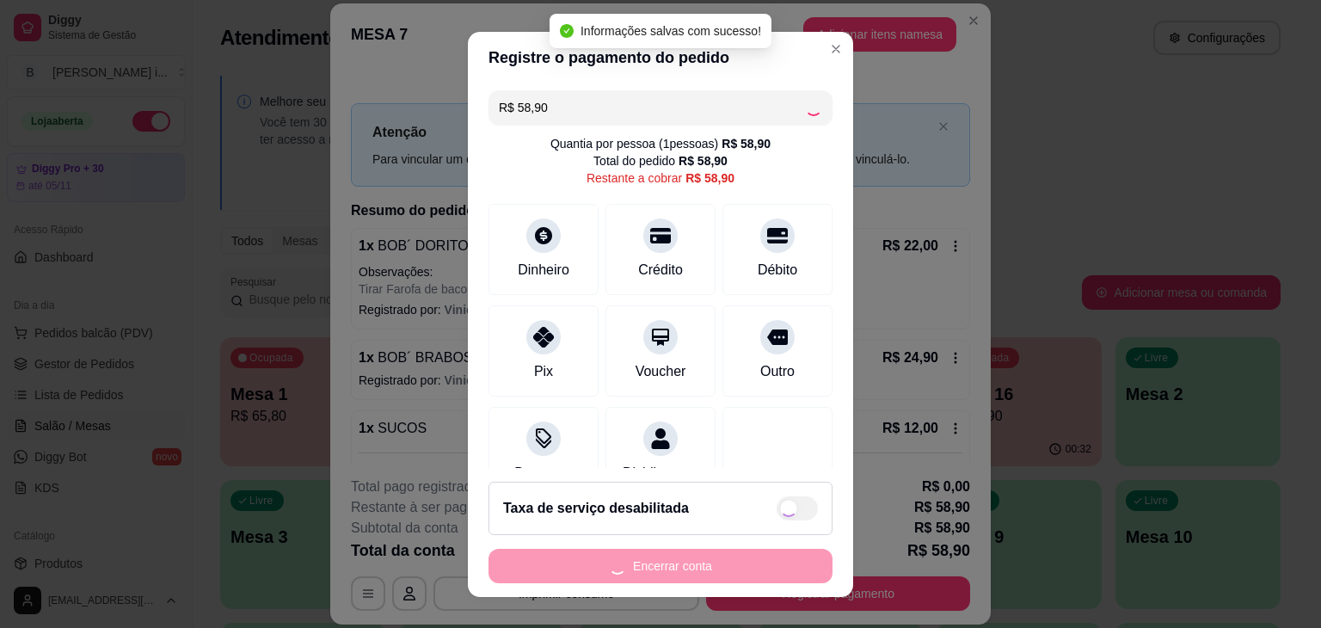
type input "R$ 0,00"
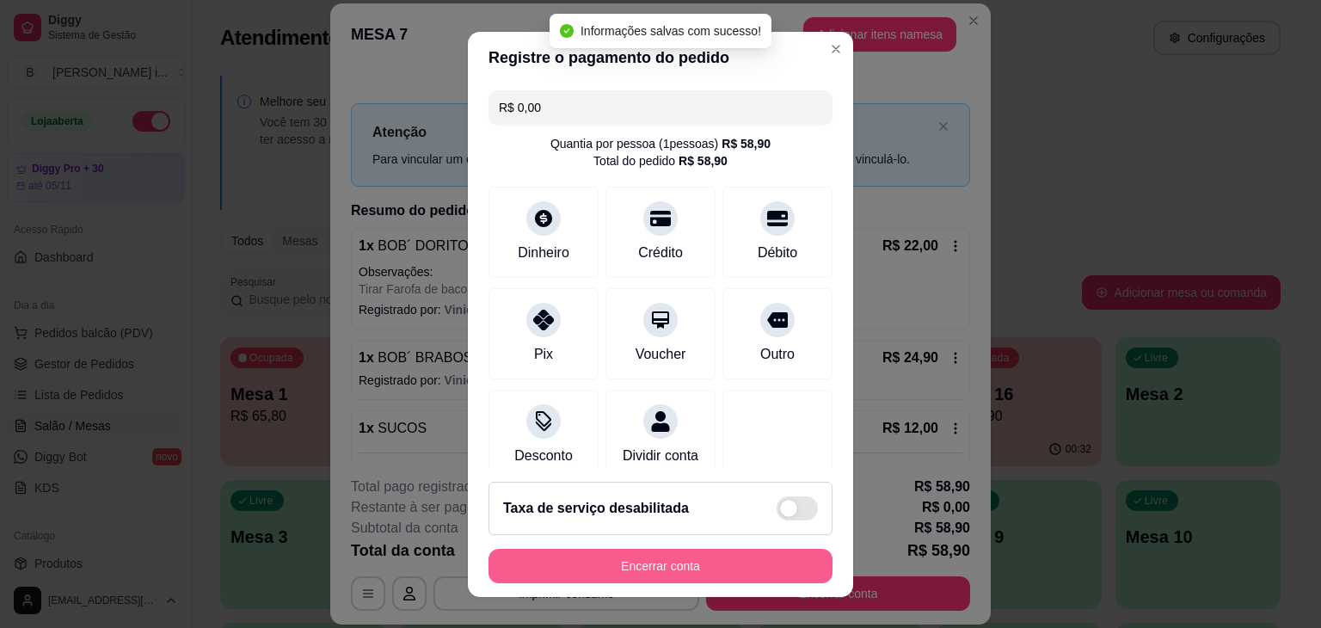
click at [740, 572] on button "Encerrar conta" at bounding box center [661, 566] width 344 height 34
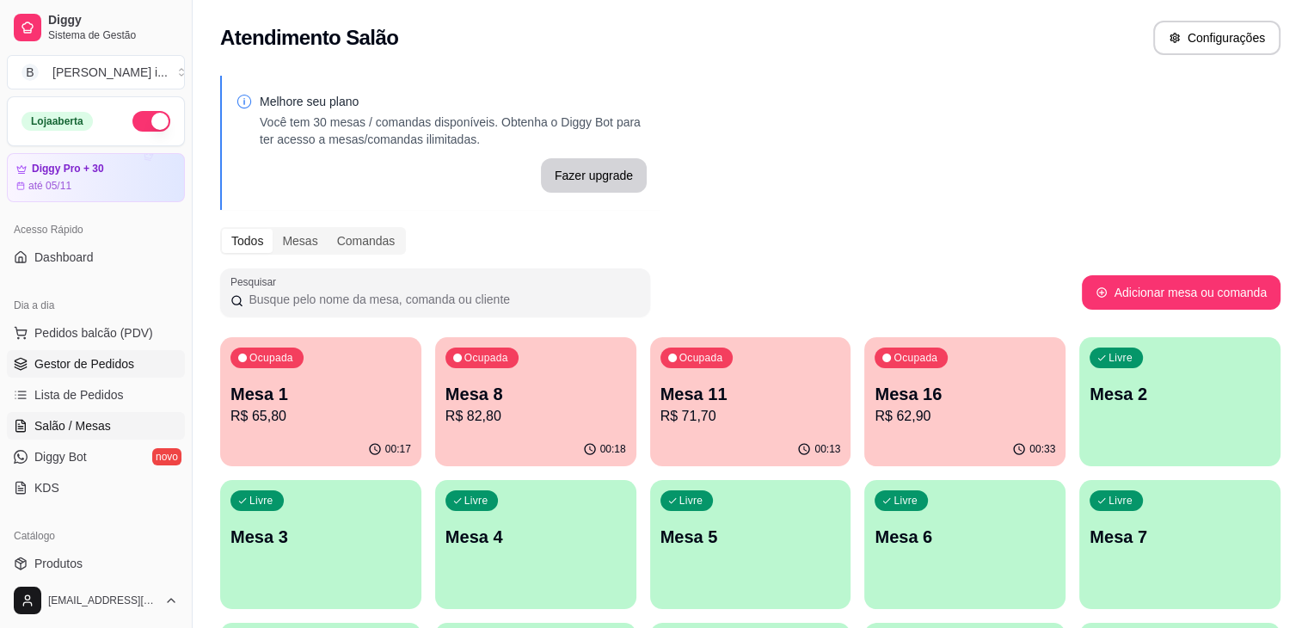
click at [93, 357] on span "Gestor de Pedidos" at bounding box center [84, 363] width 100 height 17
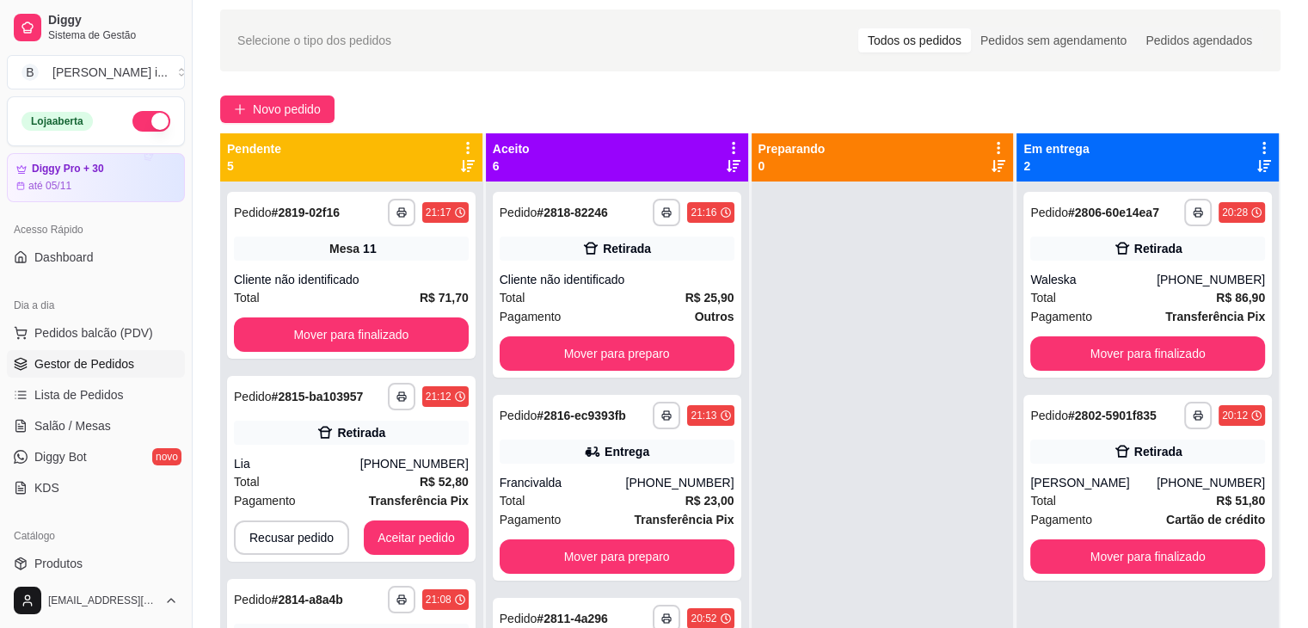
scroll to position [86, 0]
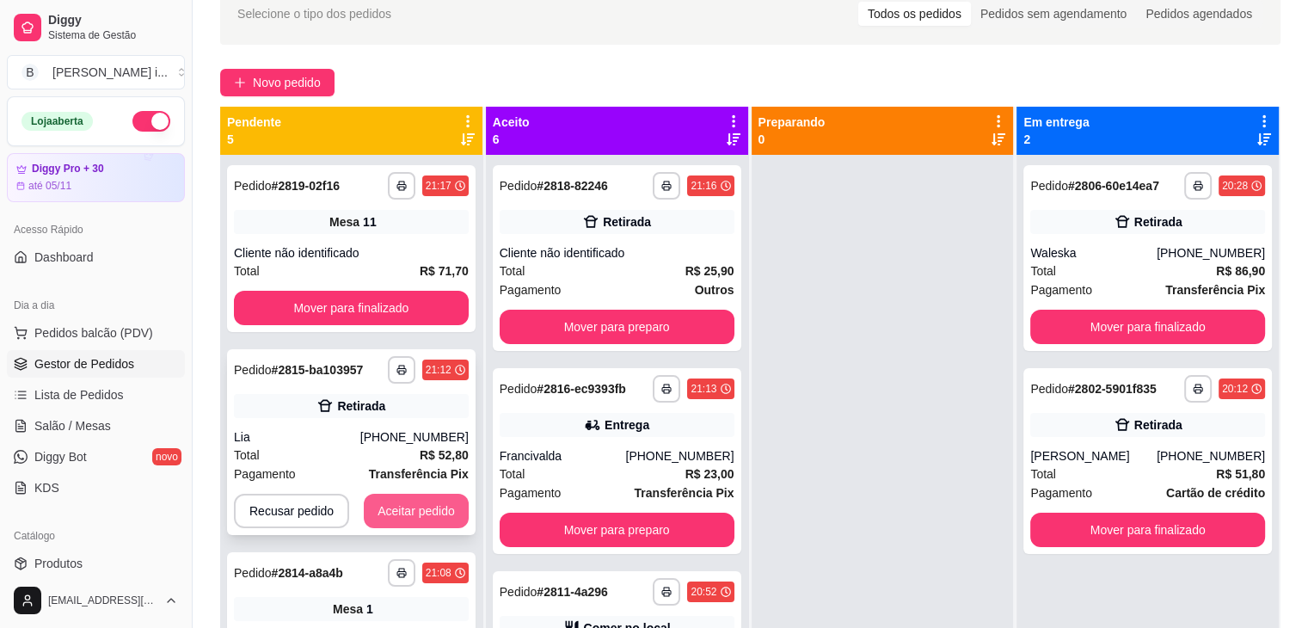
click at [433, 506] on button "Aceitar pedido" at bounding box center [416, 511] width 105 height 34
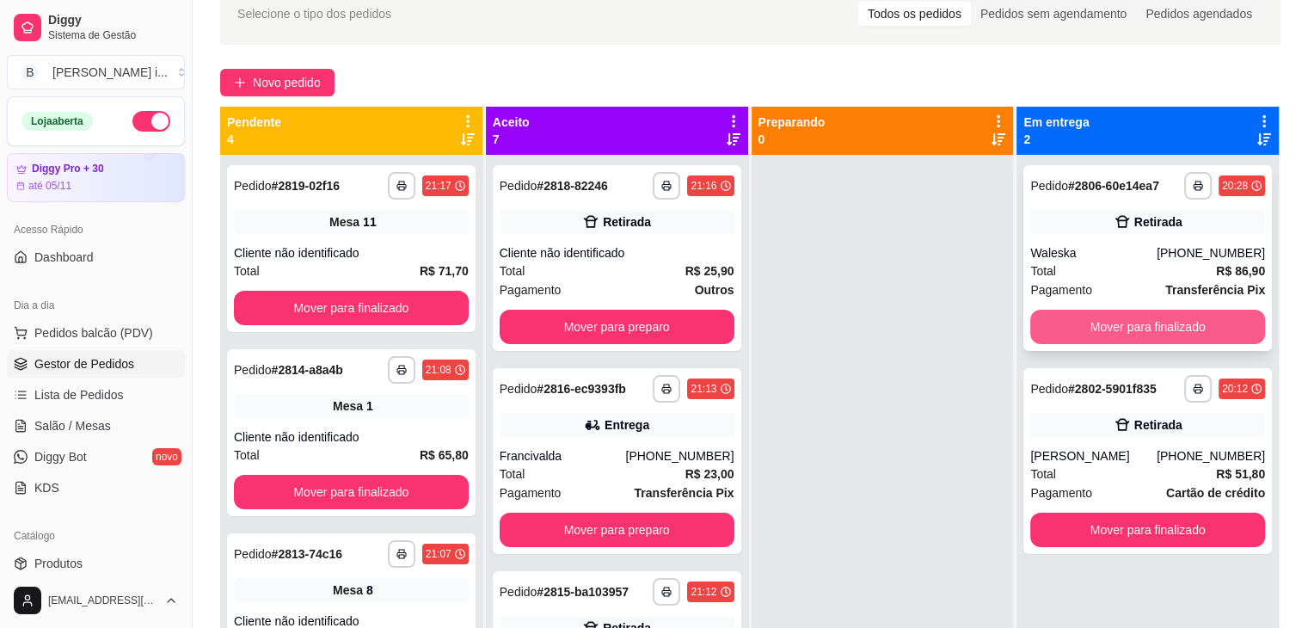
click at [1201, 333] on button "Mover para finalizado" at bounding box center [1148, 327] width 235 height 34
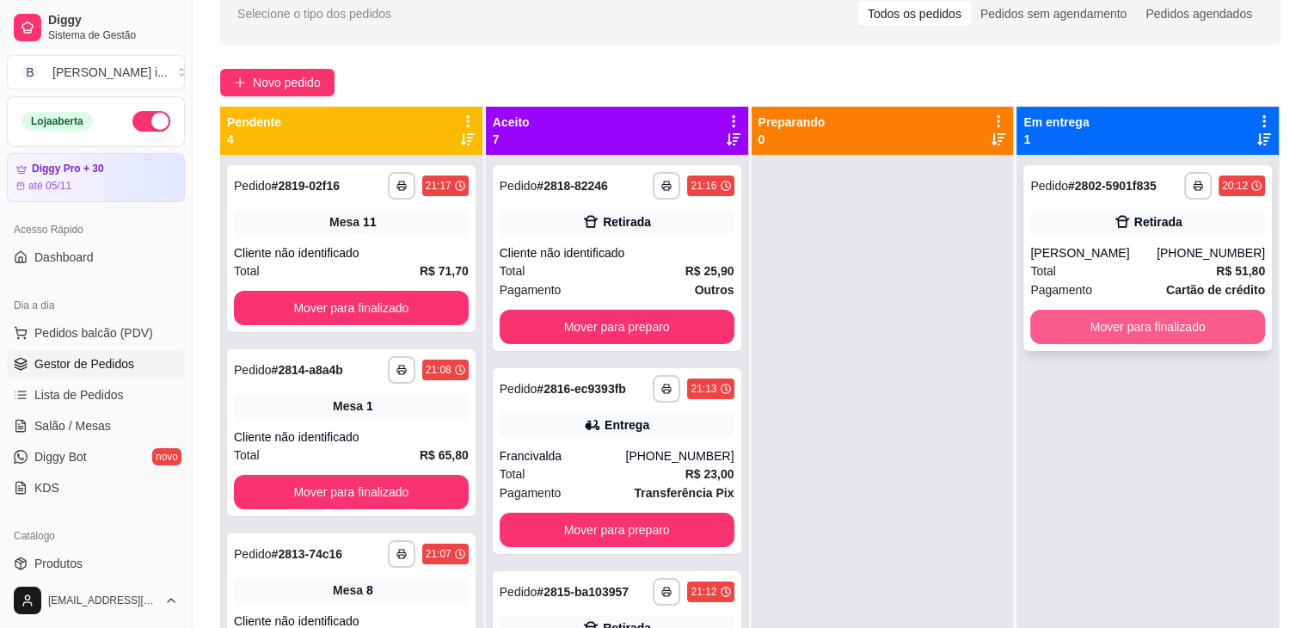
click at [1201, 324] on button "Mover para finalizado" at bounding box center [1148, 327] width 235 height 34
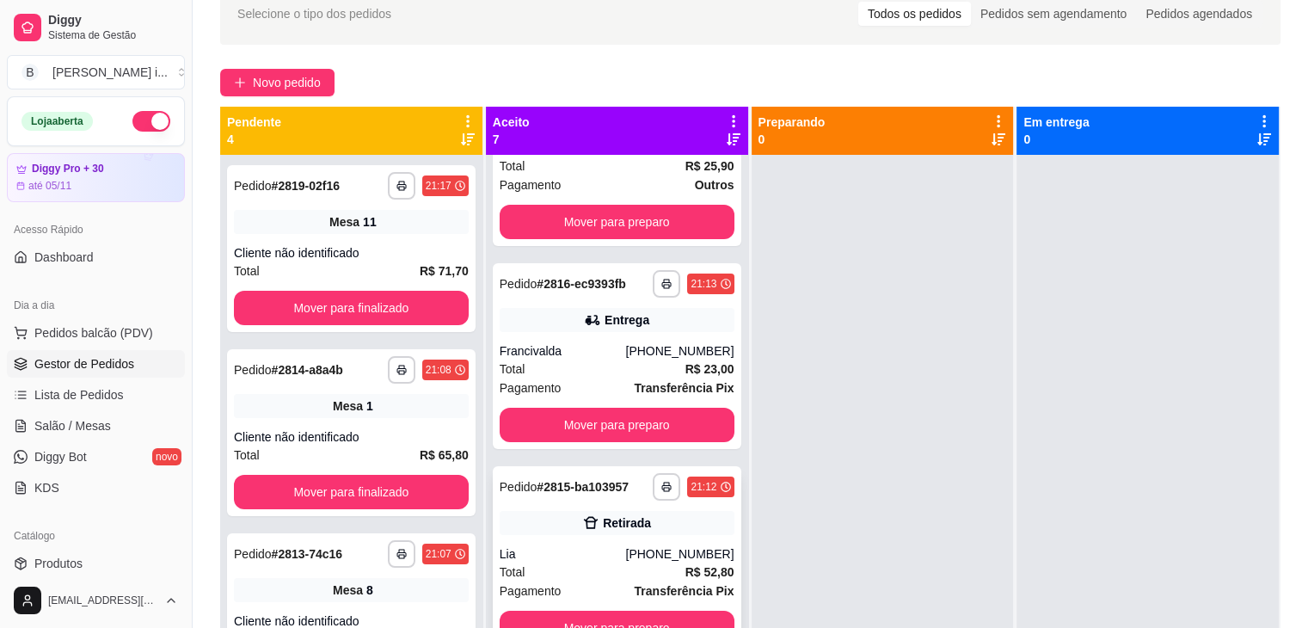
scroll to position [258, 0]
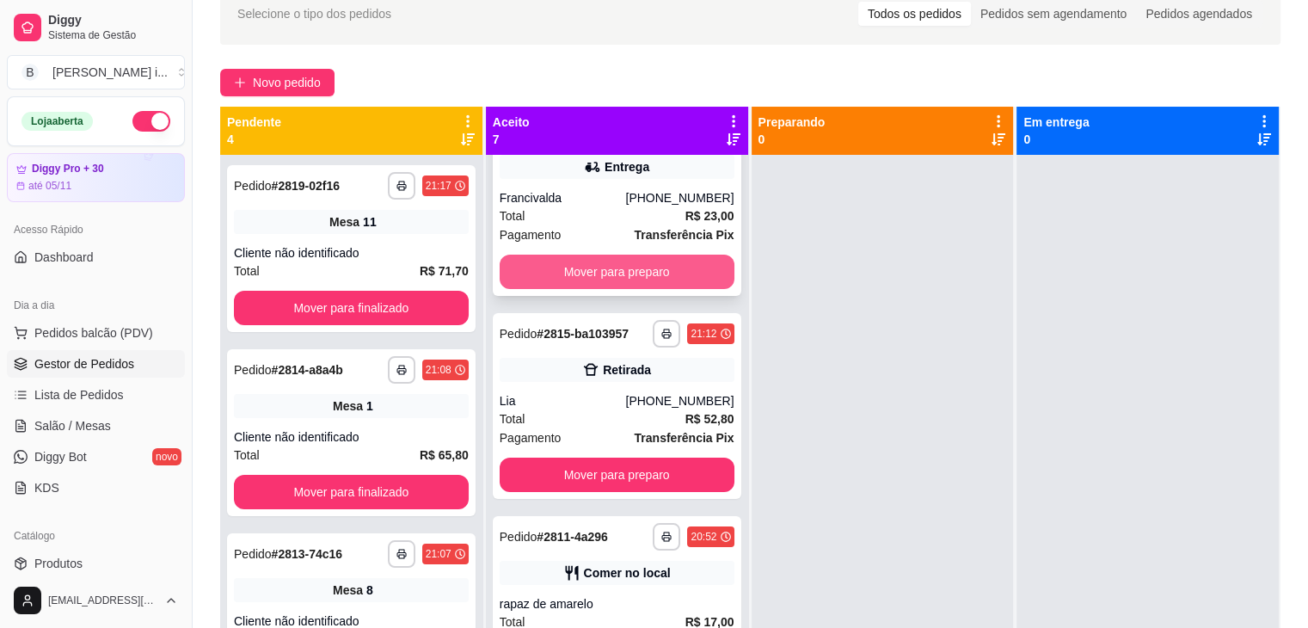
click at [639, 272] on button "Mover para preparo" at bounding box center [617, 272] width 235 height 34
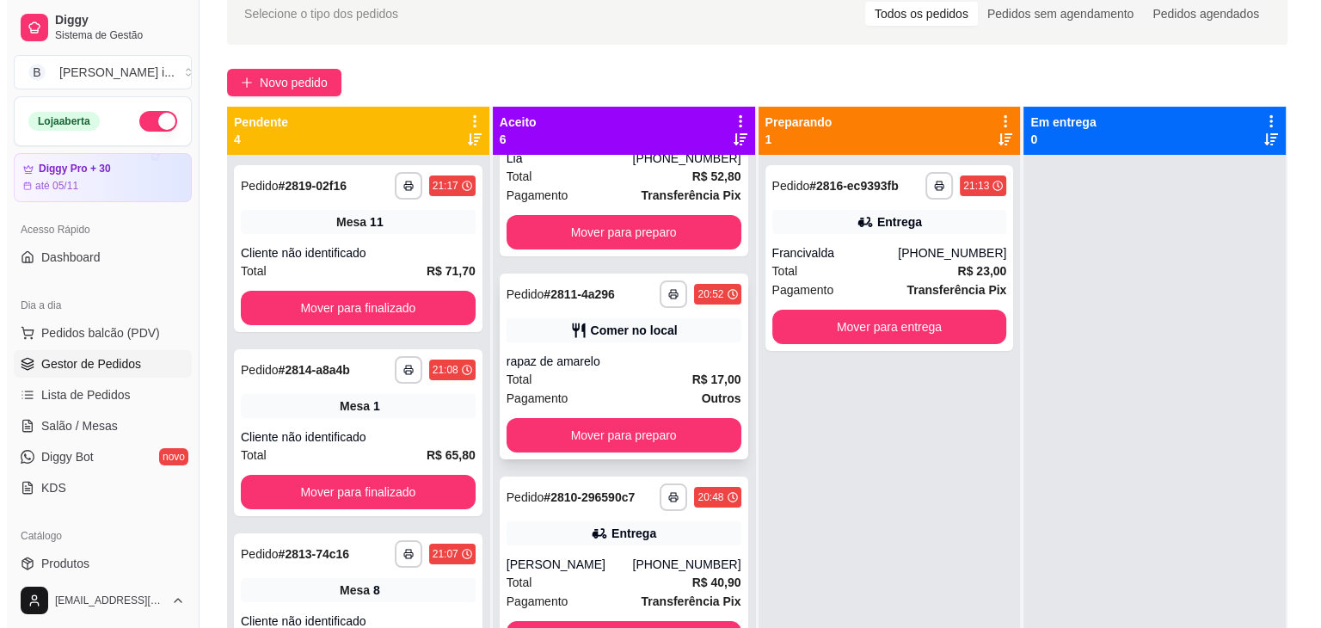
scroll to position [313, 0]
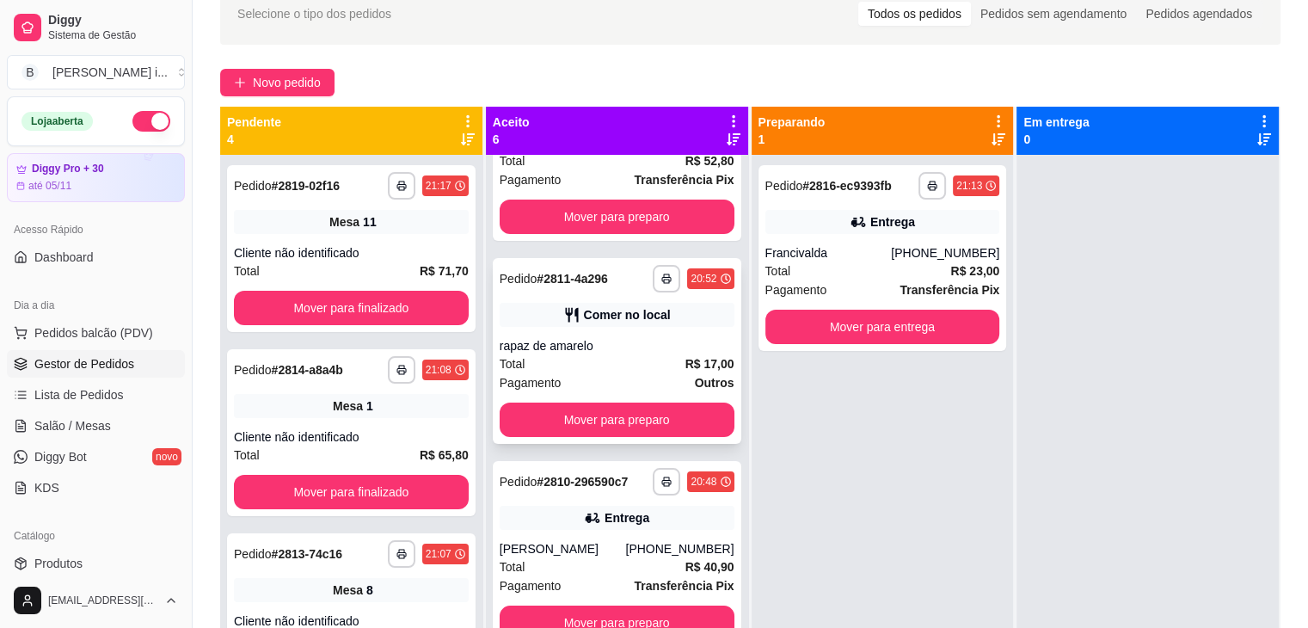
click at [644, 354] on div "Total R$ 17,00" at bounding box center [617, 363] width 235 height 19
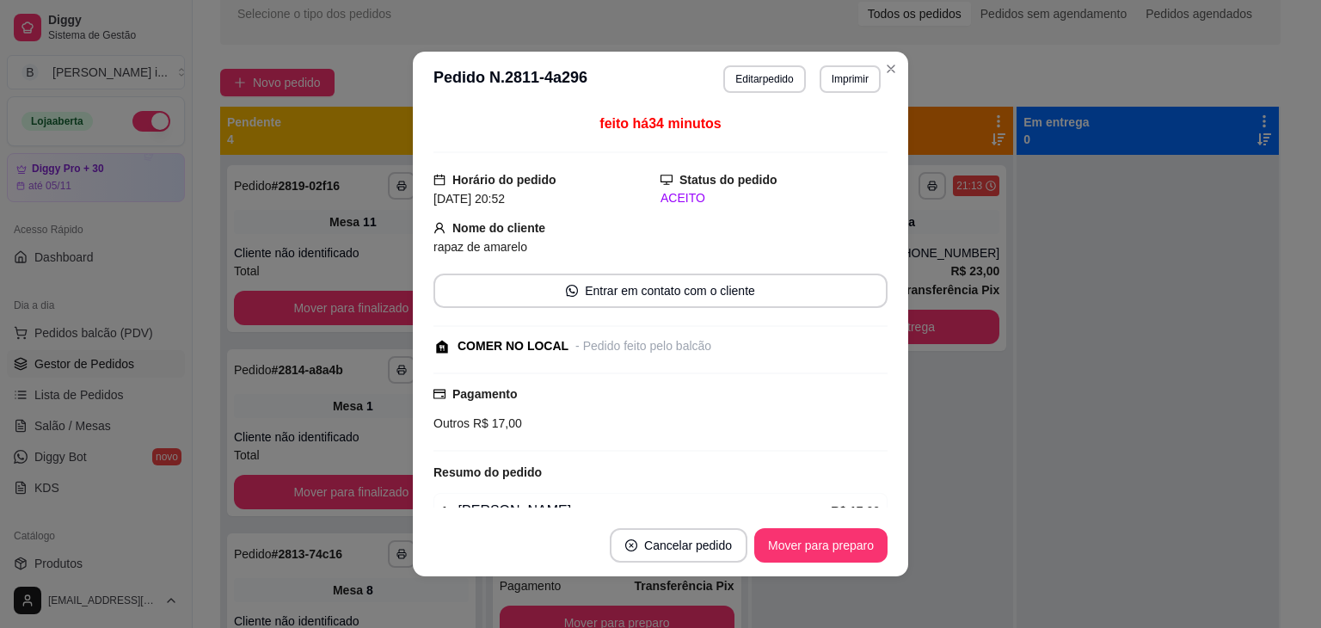
scroll to position [86, 0]
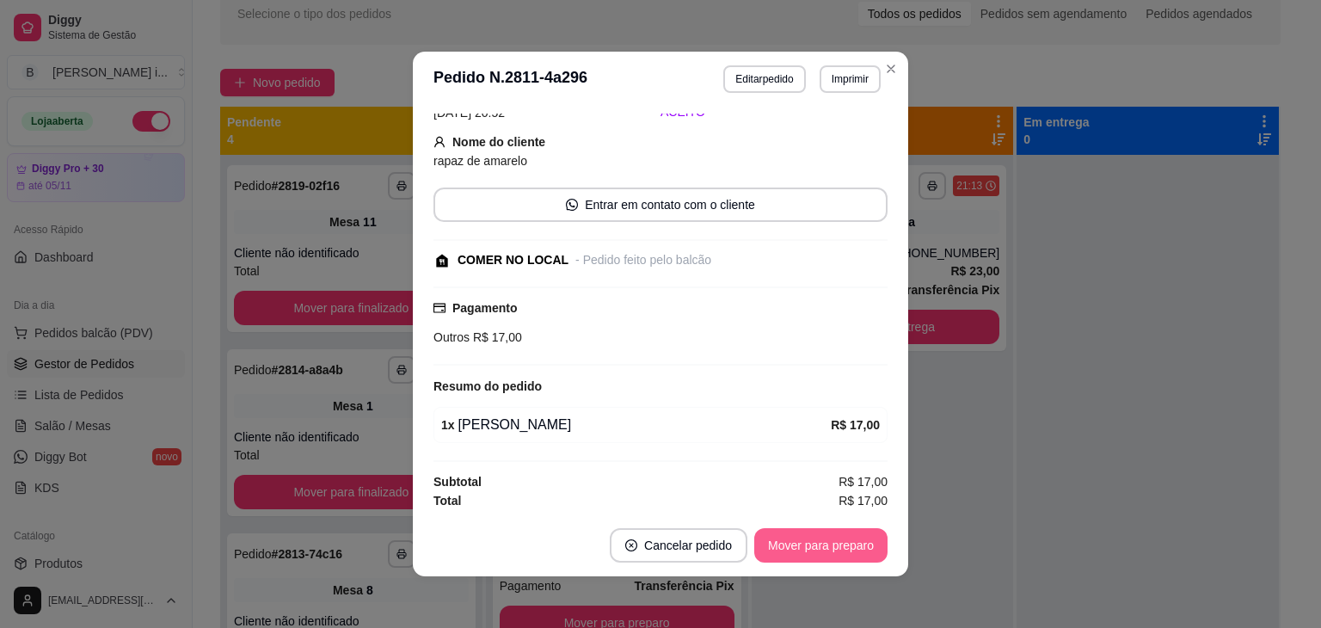
click at [775, 555] on button "Mover para preparo" at bounding box center [820, 545] width 133 height 34
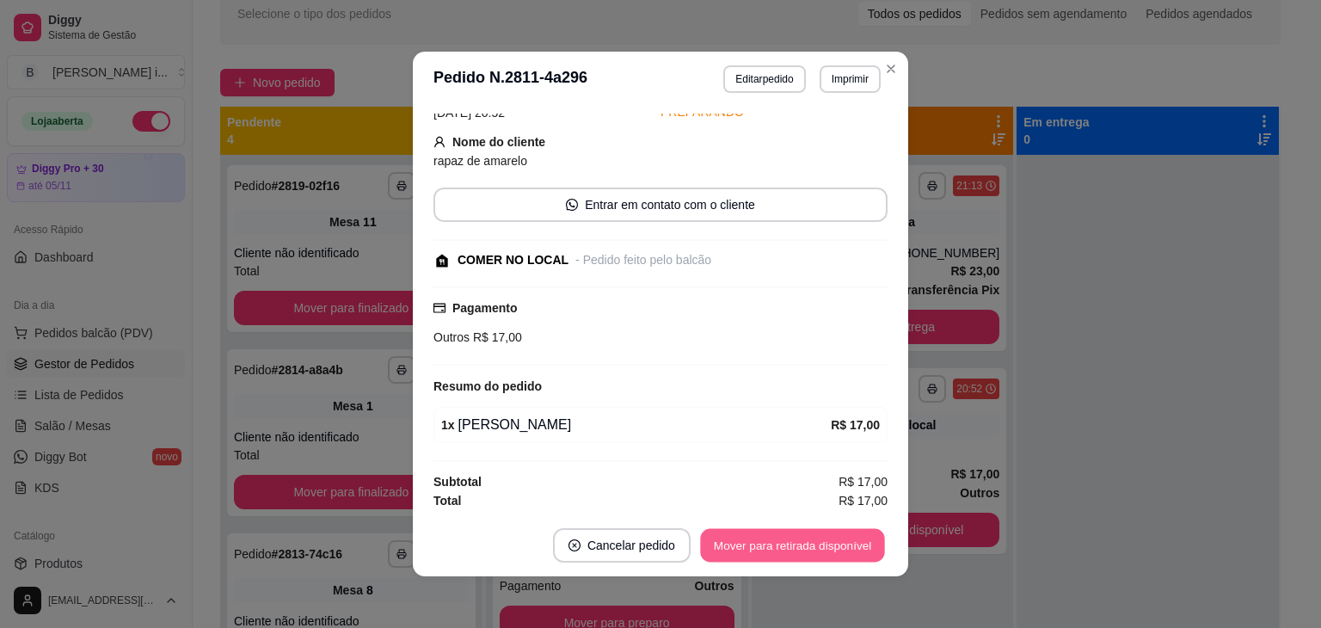
click at [773, 549] on button "Mover para retirada disponível" at bounding box center [792, 546] width 184 height 34
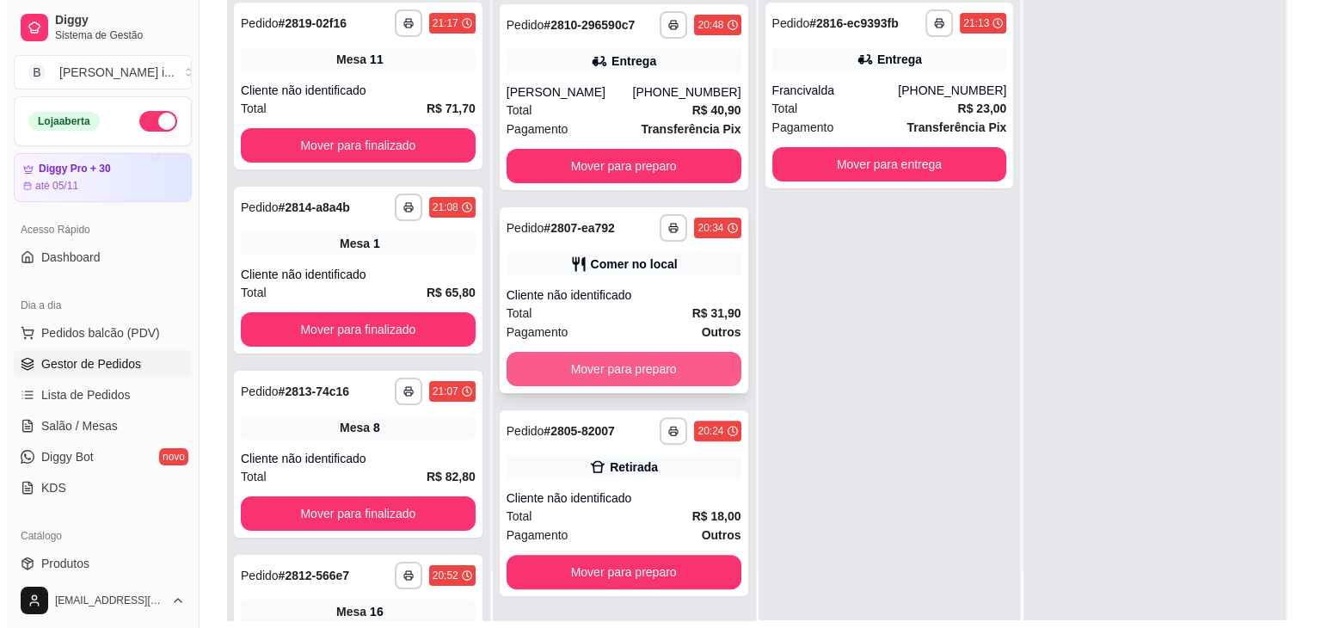
scroll to position [258, 0]
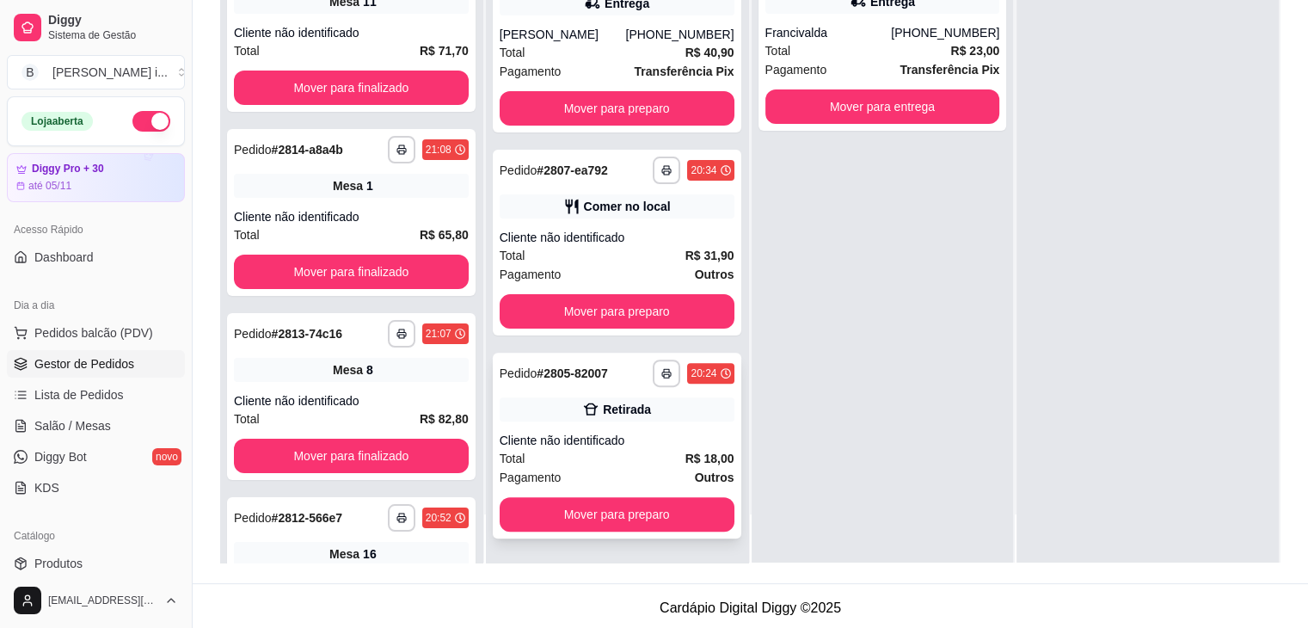
click at [595, 452] on div "Total R$ 18,00" at bounding box center [617, 458] width 235 height 19
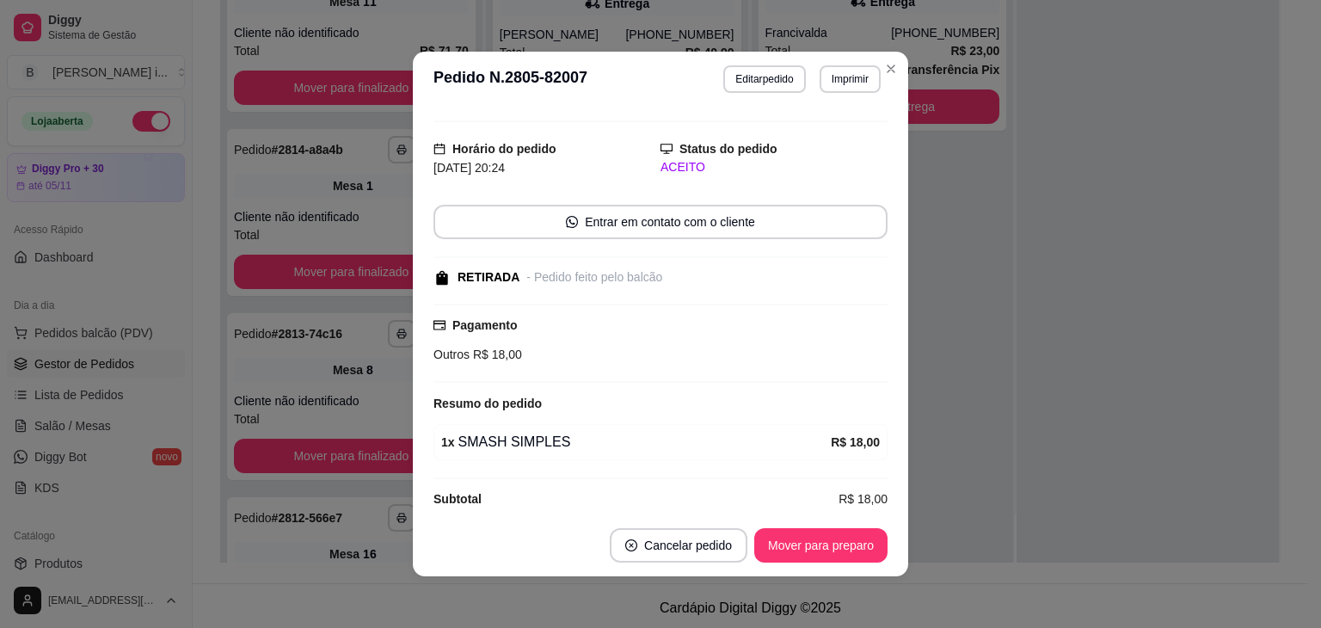
scroll to position [48, 0]
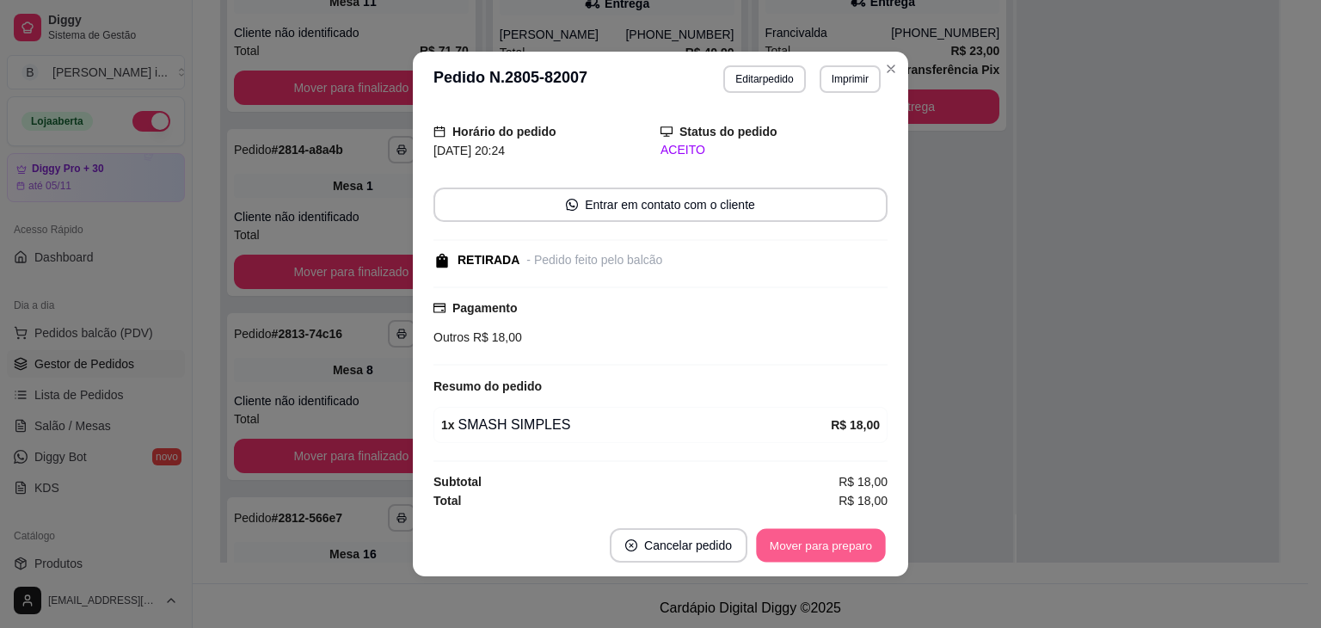
click at [826, 529] on button "Mover para preparo" at bounding box center [820, 546] width 129 height 34
click at [820, 544] on div "Mover para preparo" at bounding box center [808, 545] width 157 height 34
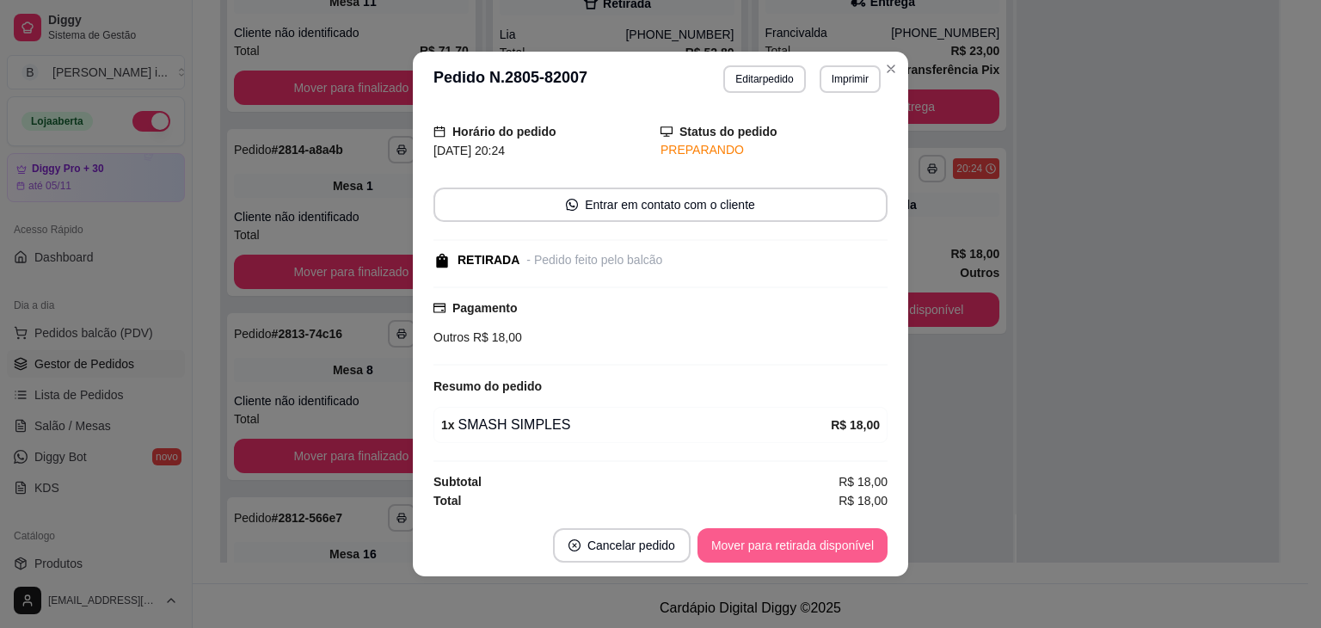
click at [820, 544] on button "Mover para retirada disponível" at bounding box center [793, 545] width 190 height 34
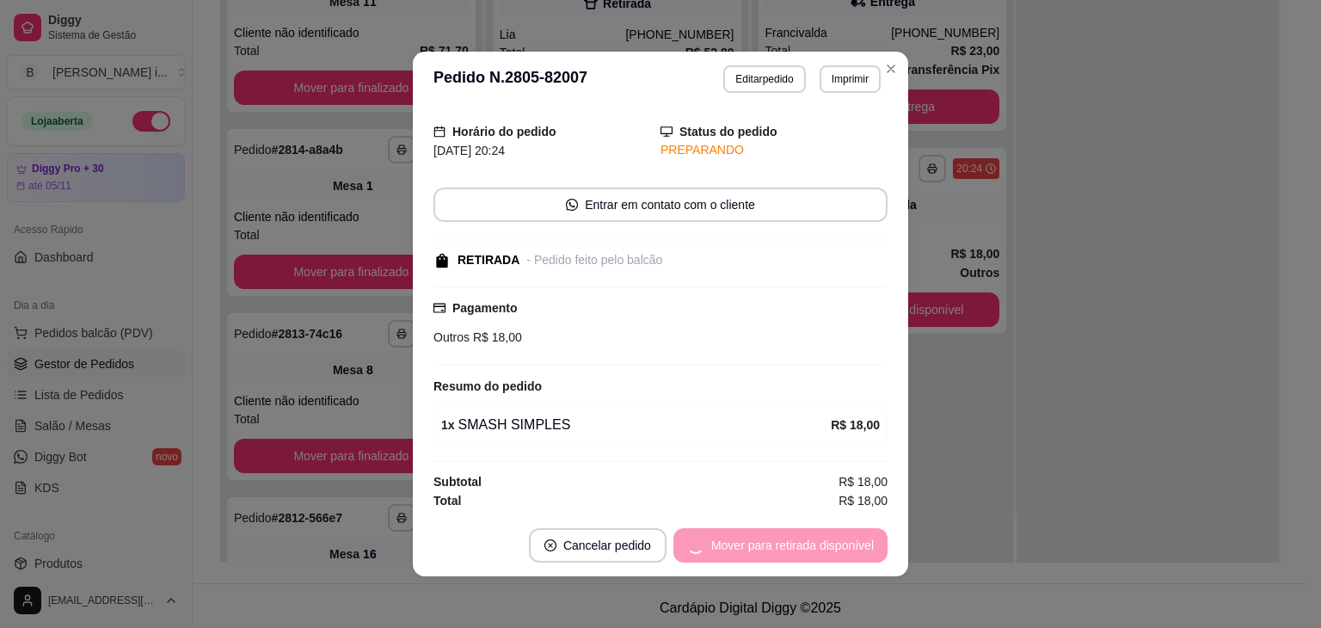
click at [820, 544] on div "Mover para retirada disponível" at bounding box center [781, 545] width 214 height 34
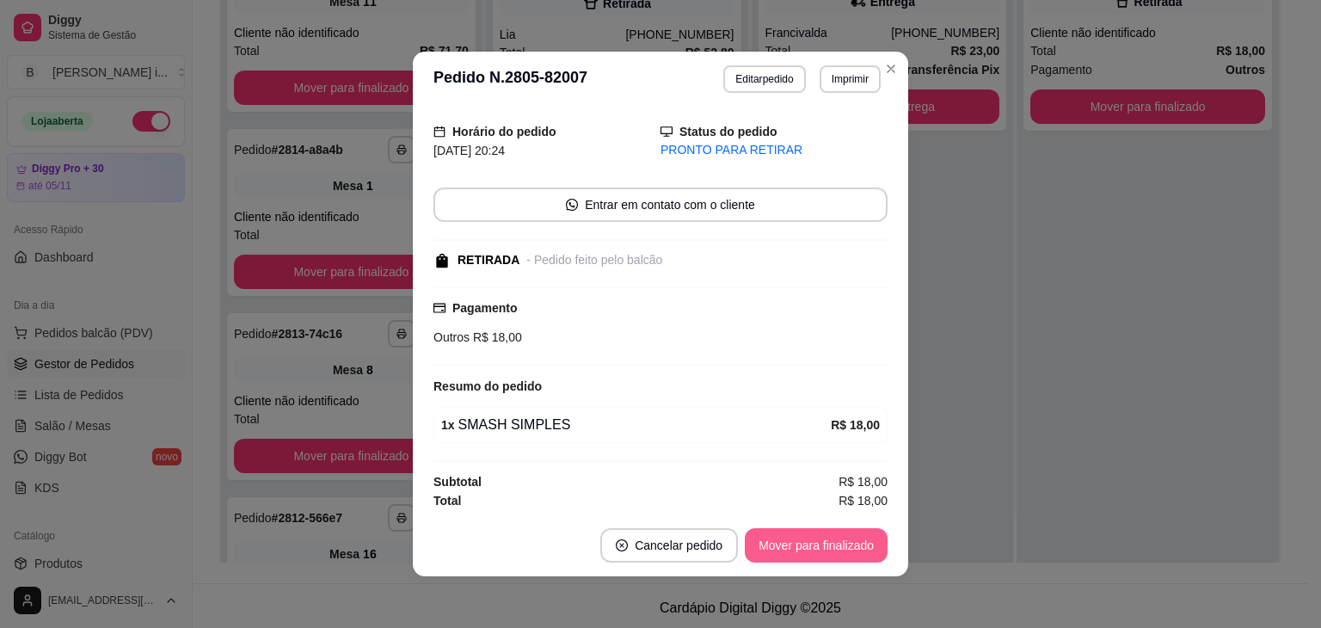
click at [825, 539] on button "Mover para finalizado" at bounding box center [816, 545] width 143 height 34
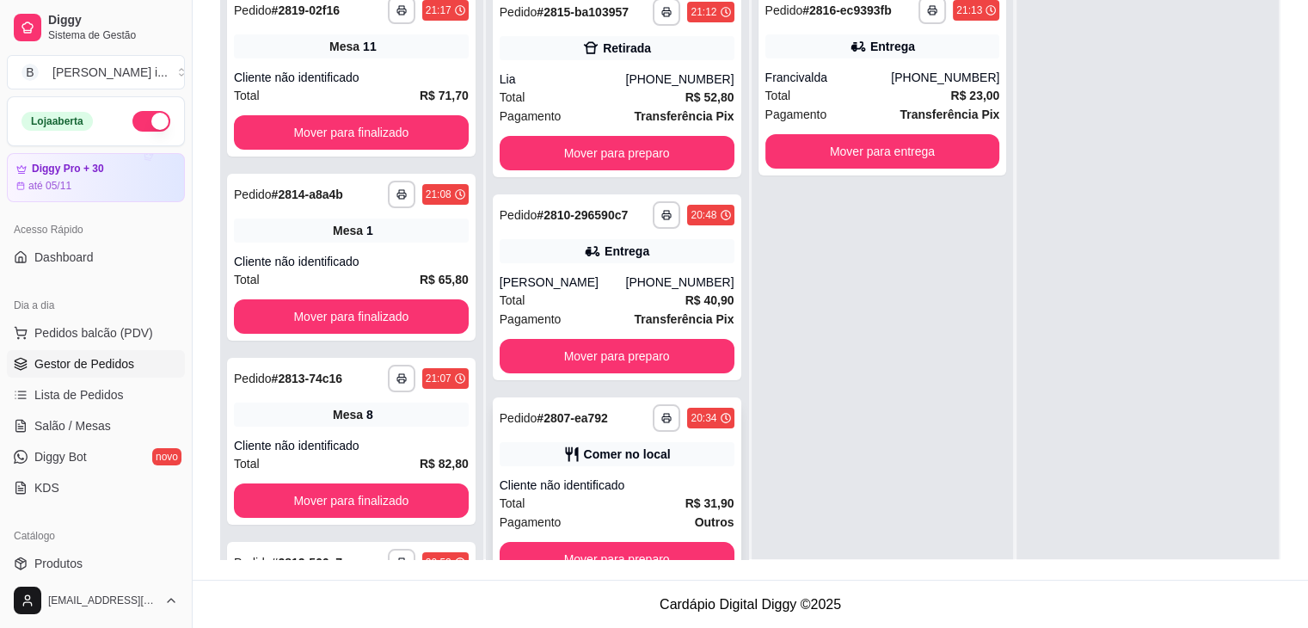
scroll to position [48, 0]
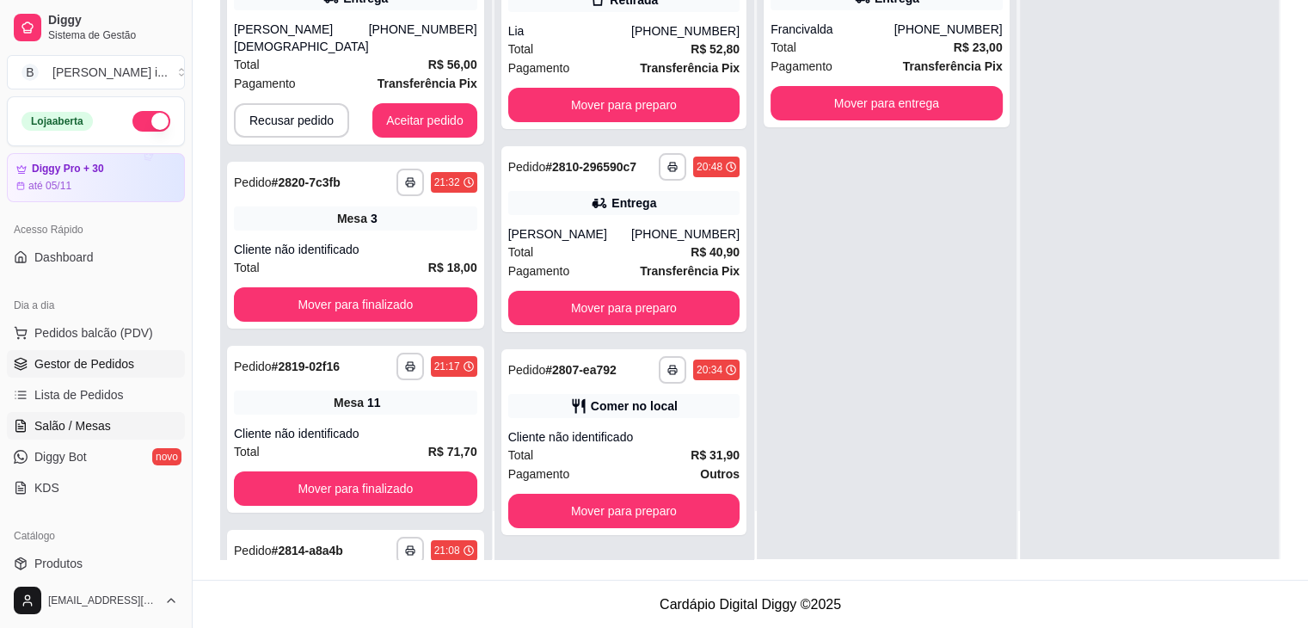
click at [77, 432] on span "Salão / Mesas" at bounding box center [72, 425] width 77 height 17
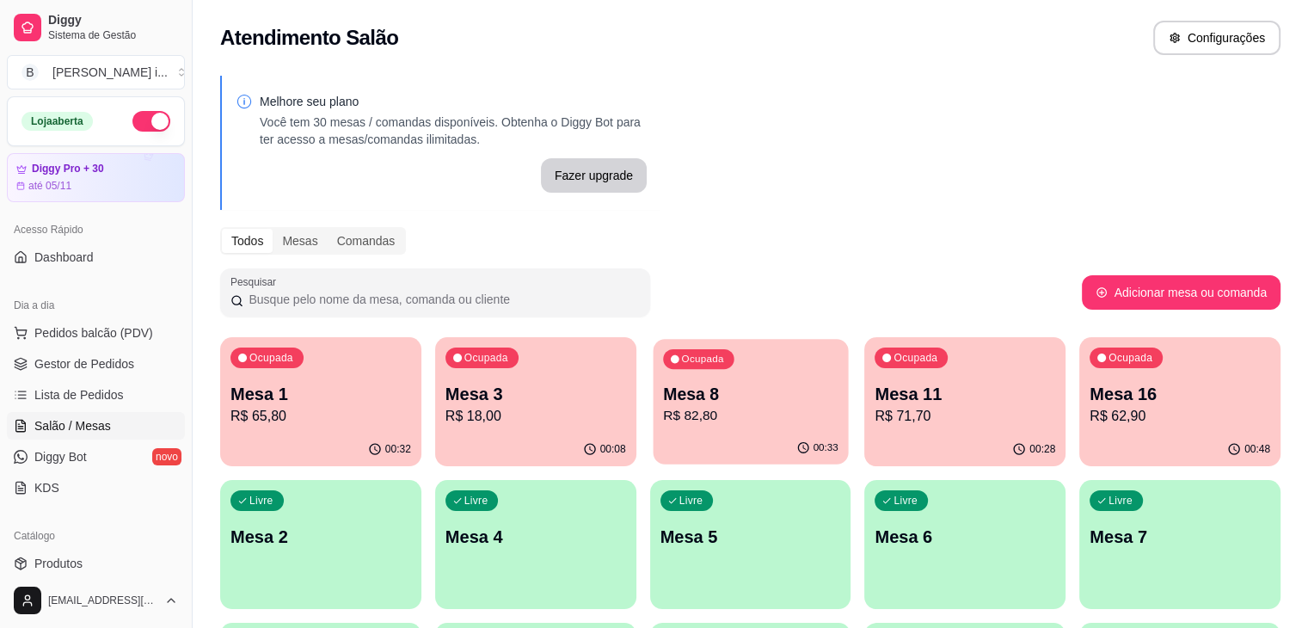
click at [668, 422] on p "R$ 82,80" at bounding box center [750, 416] width 175 height 20
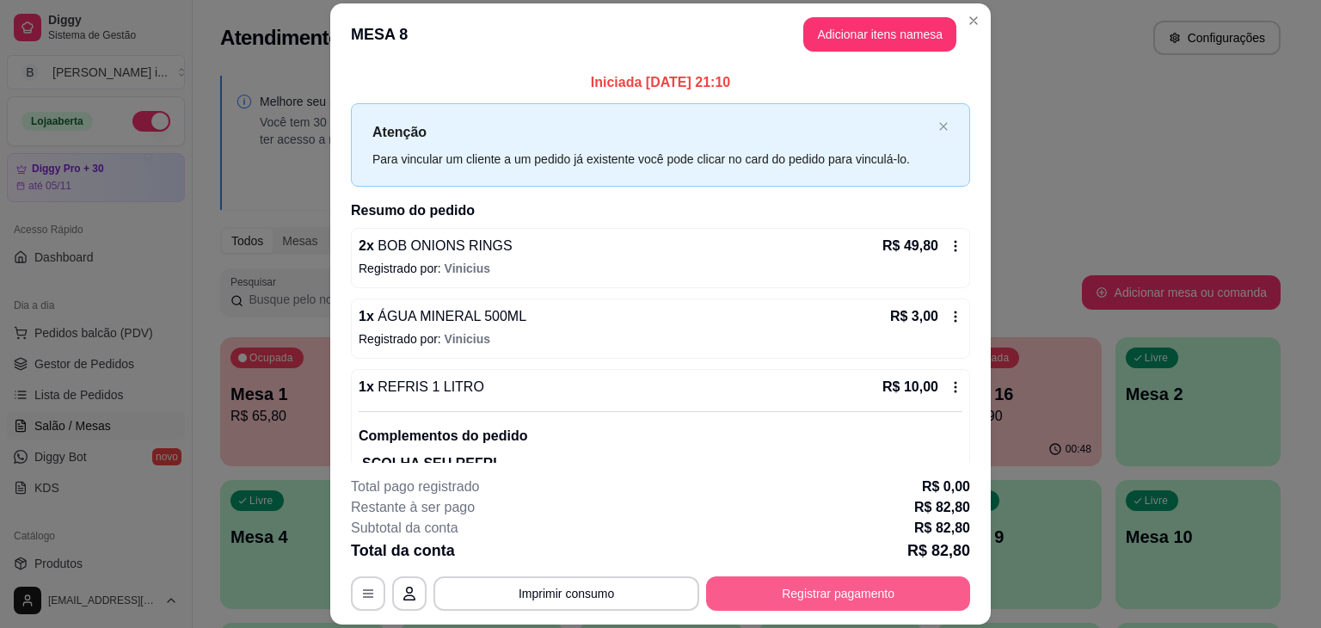
click at [872, 596] on button "Registrar pagamento" at bounding box center [838, 593] width 264 height 34
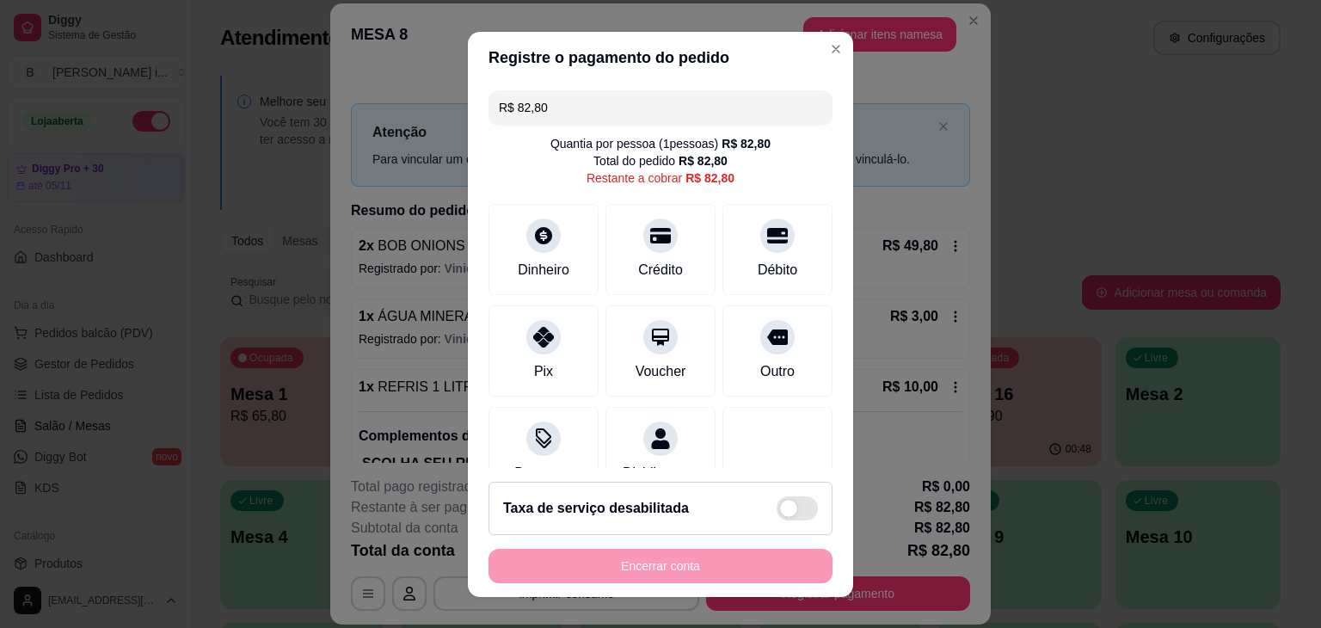
click at [575, 121] on input "R$ 82,80" at bounding box center [660, 107] width 323 height 34
click at [646, 263] on div "Crédito" at bounding box center [661, 268] width 49 height 22
click at [759, 362] on div "Outro" at bounding box center [778, 370] width 38 height 22
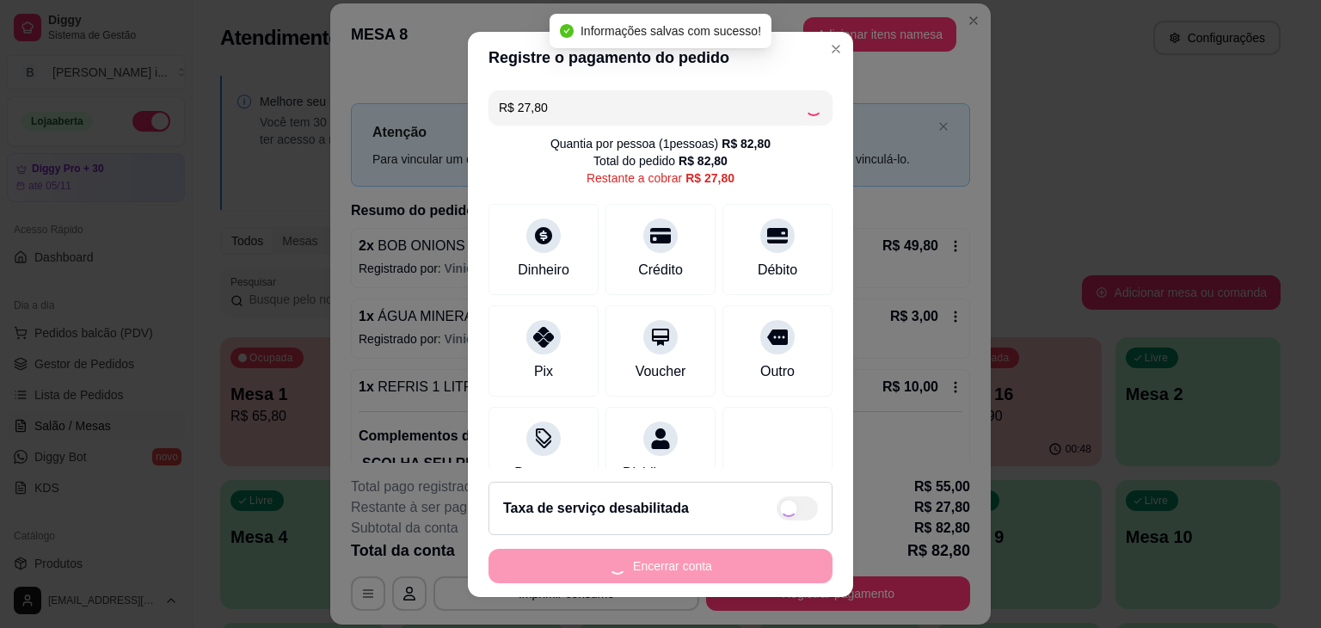
type input "R$ 0,00"
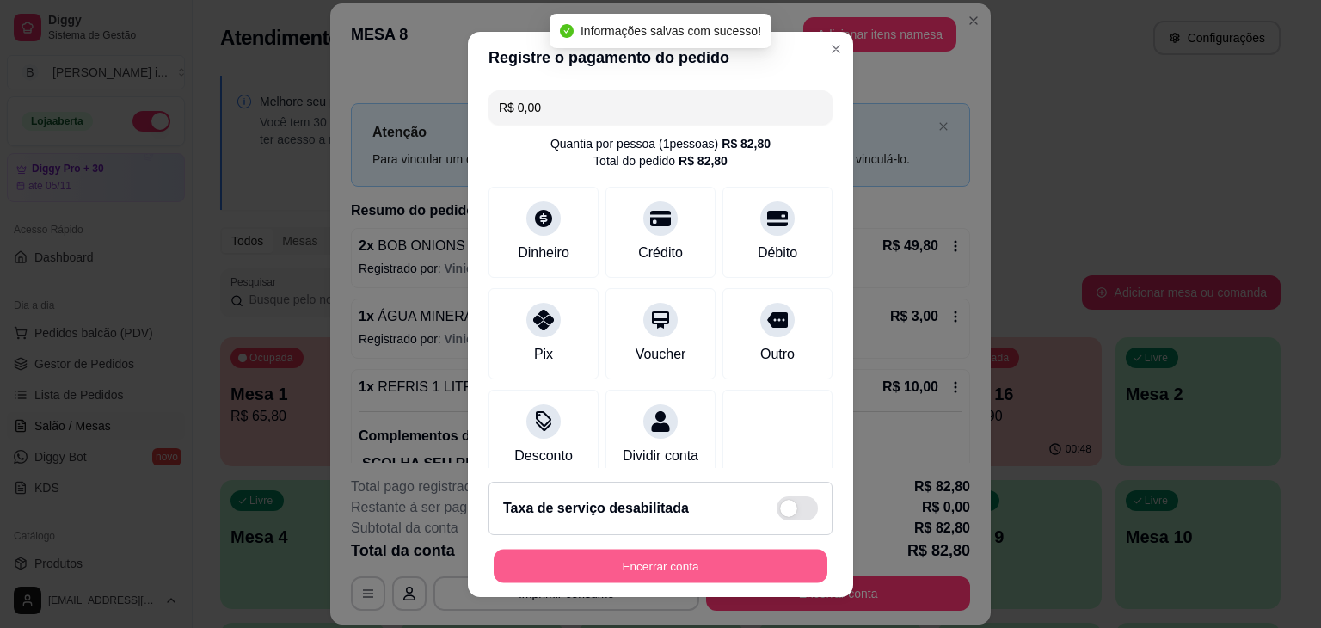
click at [635, 566] on button "Encerrar conta" at bounding box center [661, 566] width 334 height 34
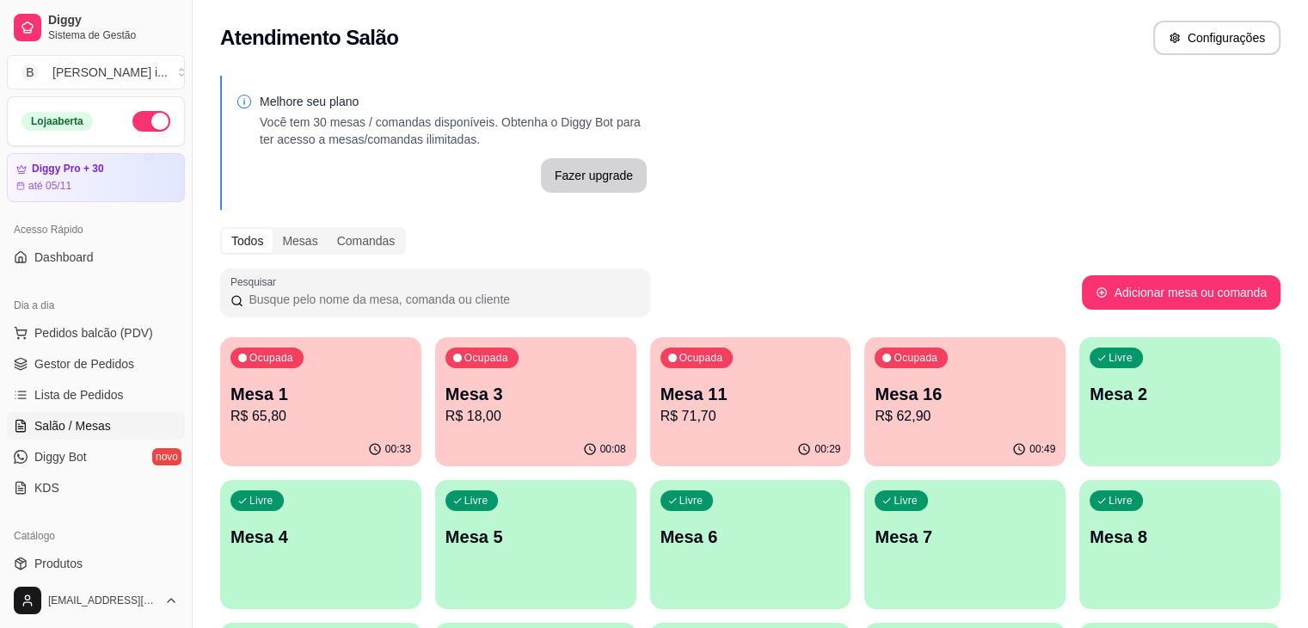
click at [471, 440] on div "00:08" at bounding box center [535, 450] width 201 height 34
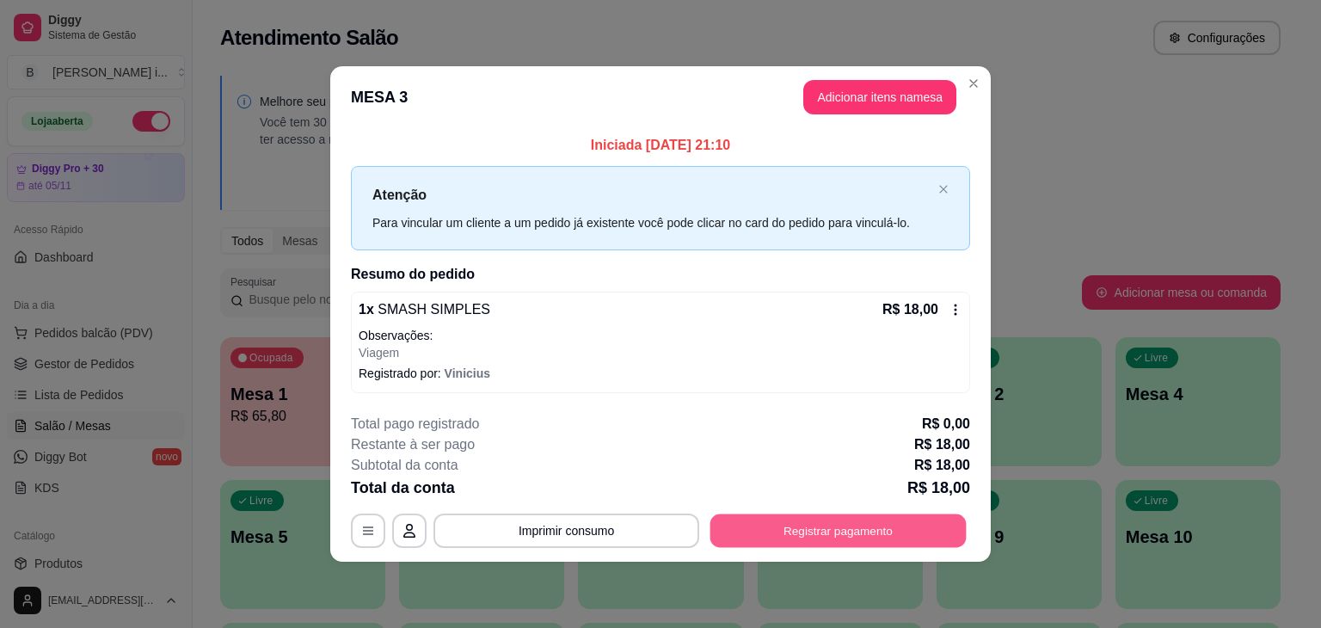
click at [815, 524] on button "Registrar pagamento" at bounding box center [839, 531] width 256 height 34
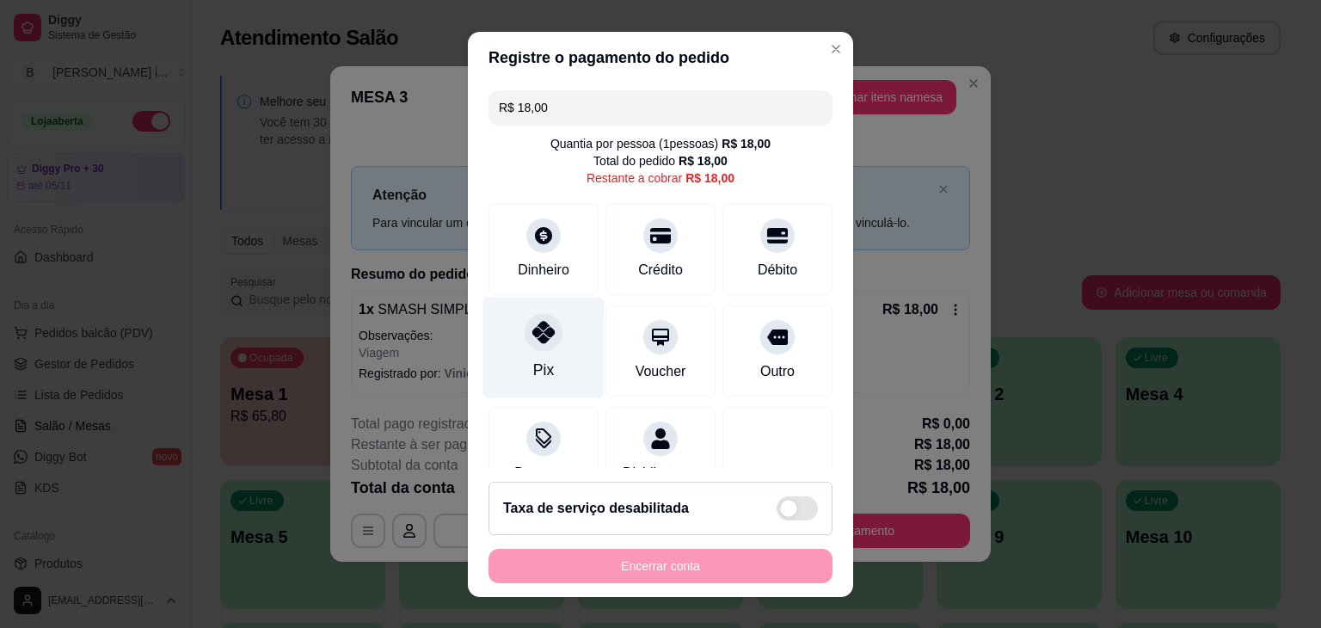
click at [561, 347] on div "Pix" at bounding box center [543, 347] width 121 height 101
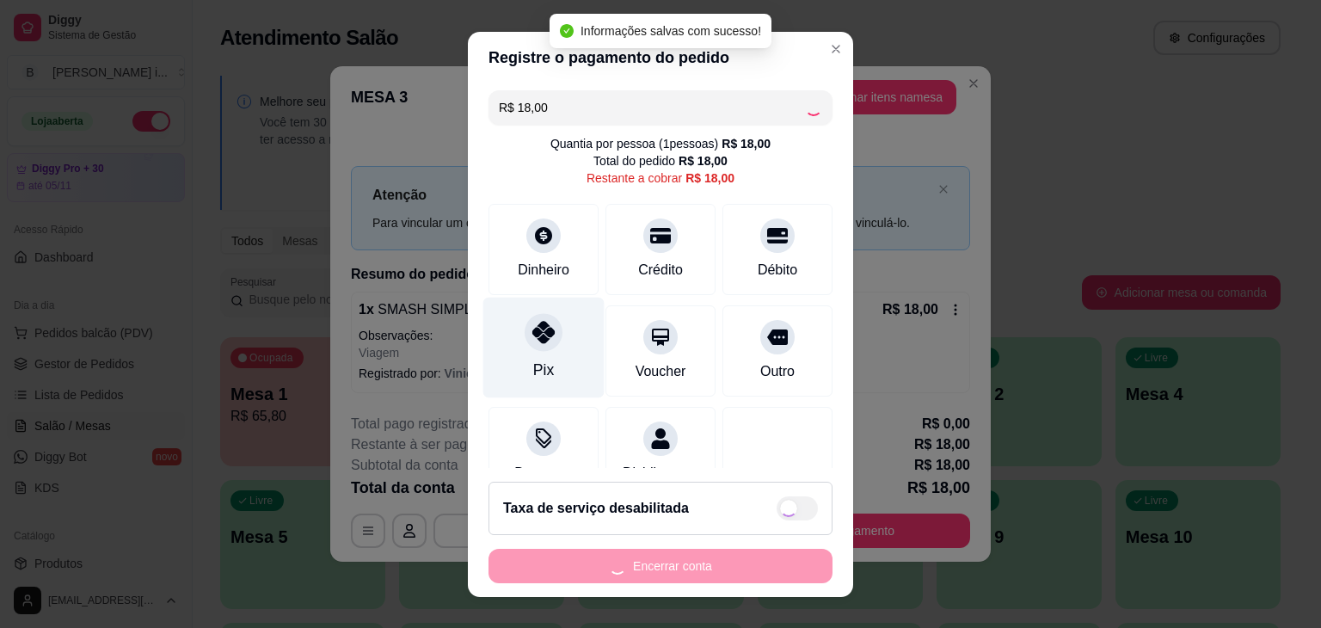
type input "R$ 0,00"
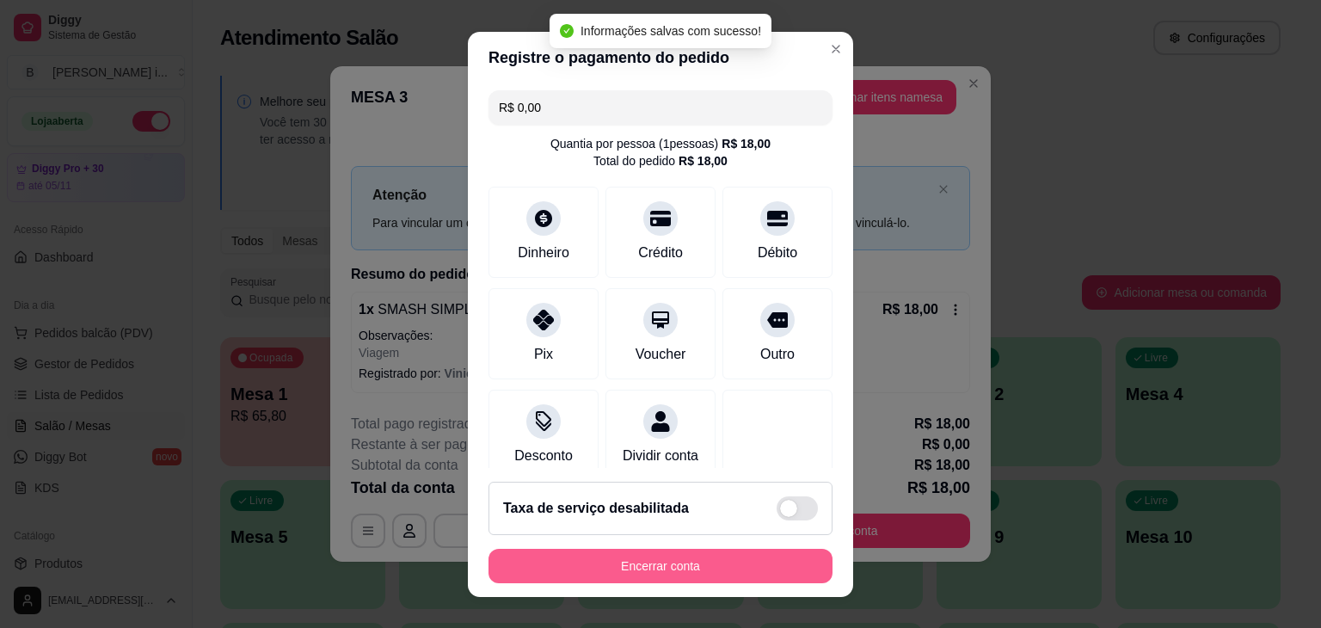
click at [626, 565] on button "Encerrar conta" at bounding box center [661, 566] width 344 height 34
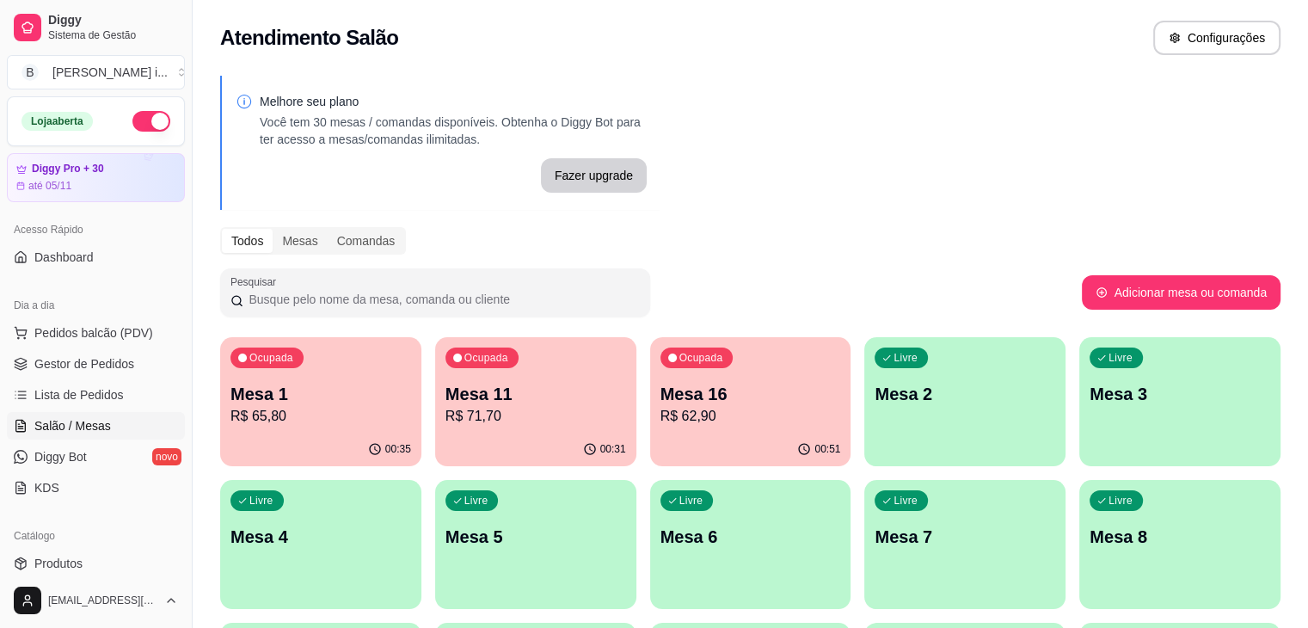
click at [108, 377] on ul "Pedidos balcão (PDV) Gestor de Pedidos Lista de Pedidos Salão / Mesas Diggy Bot…" at bounding box center [96, 410] width 178 height 182
click at [108, 364] on span "Gestor de Pedidos" at bounding box center [84, 363] width 100 height 17
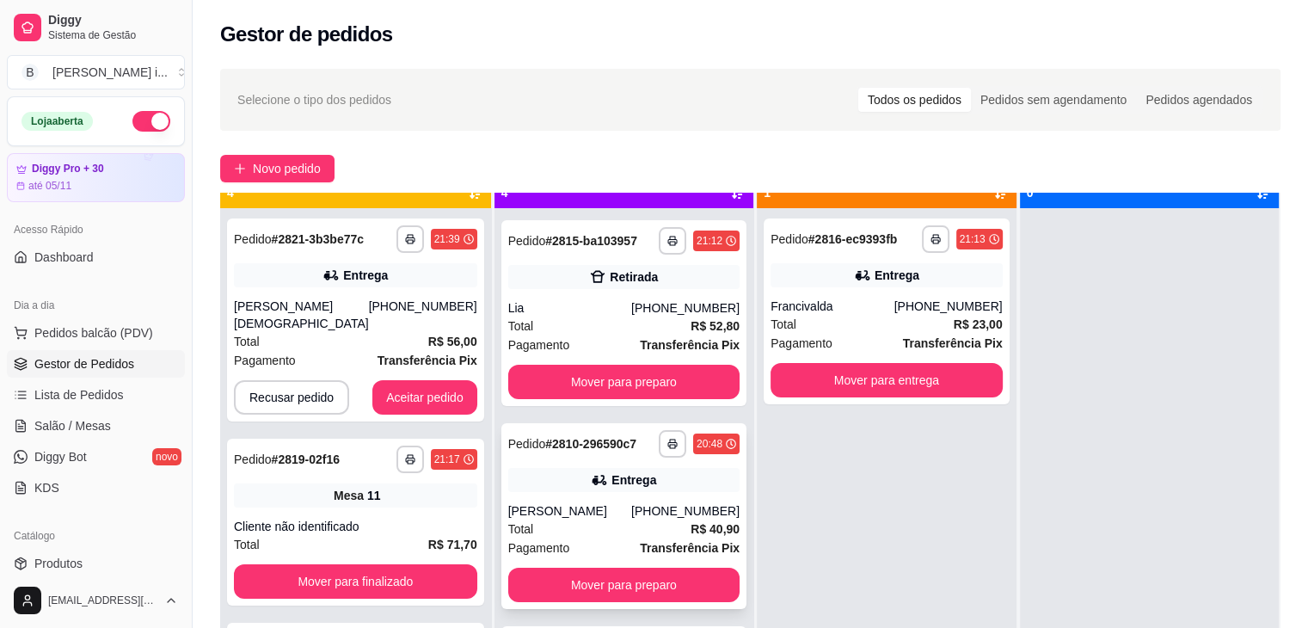
scroll to position [48, 0]
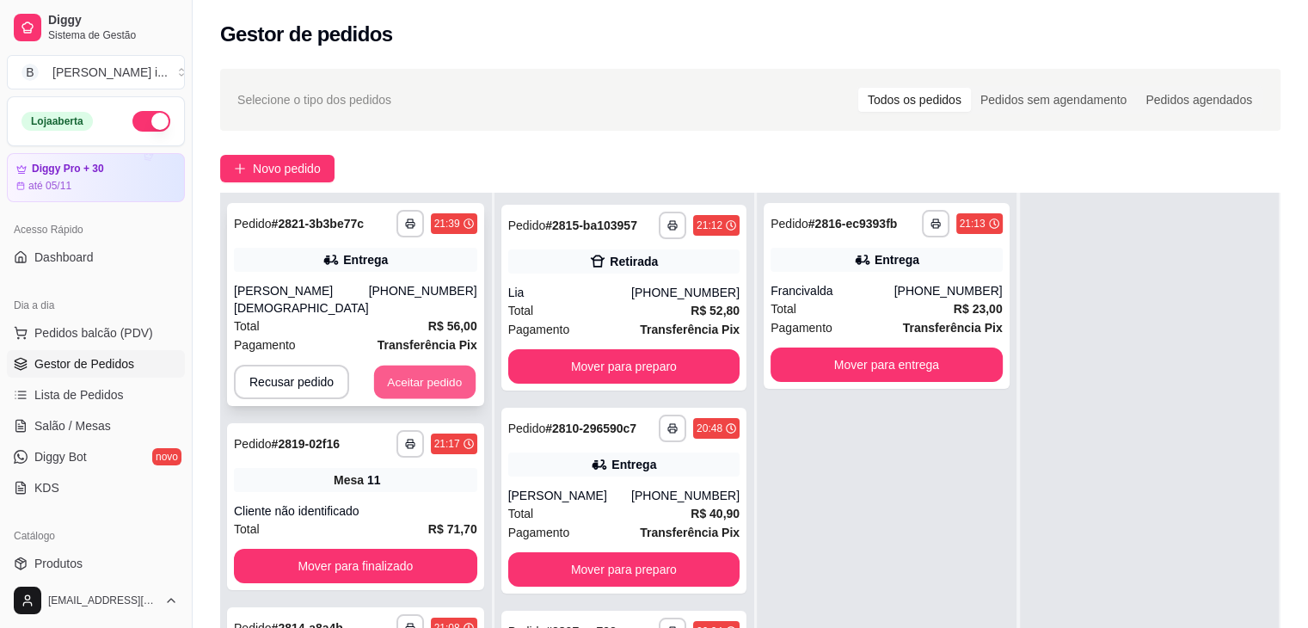
click at [390, 366] on button "Aceitar pedido" at bounding box center [425, 383] width 102 height 34
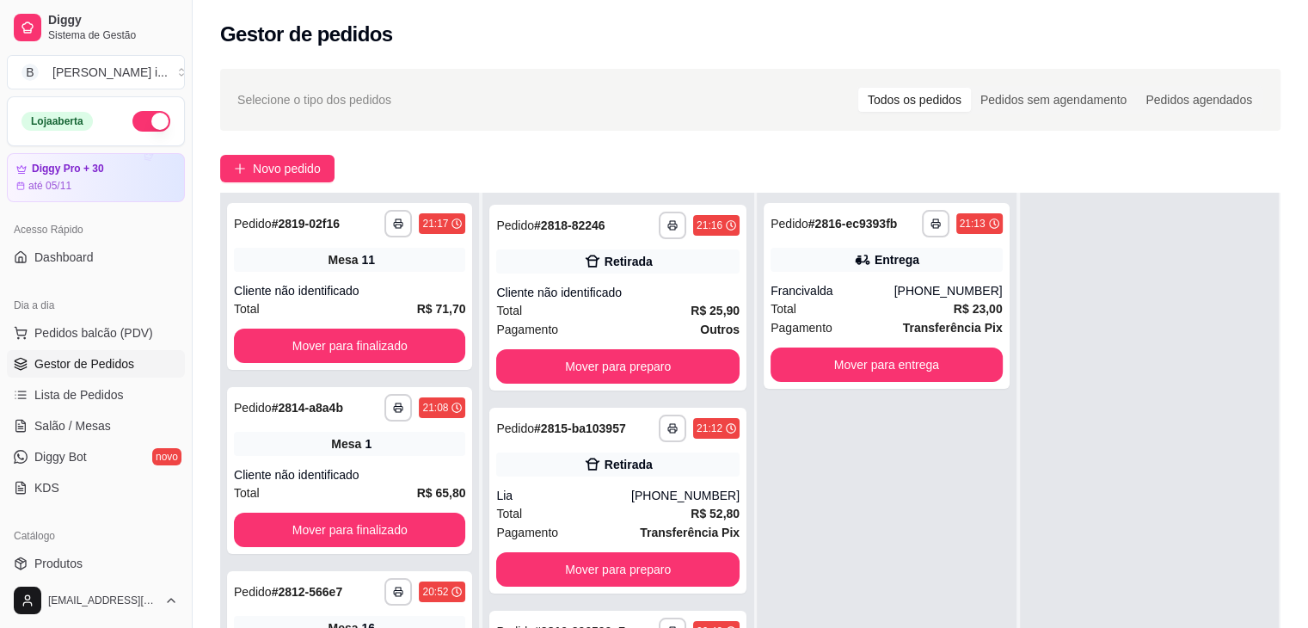
scroll to position [422, 0]
click at [124, 415] on link "Salão / Mesas" at bounding box center [96, 426] width 178 height 28
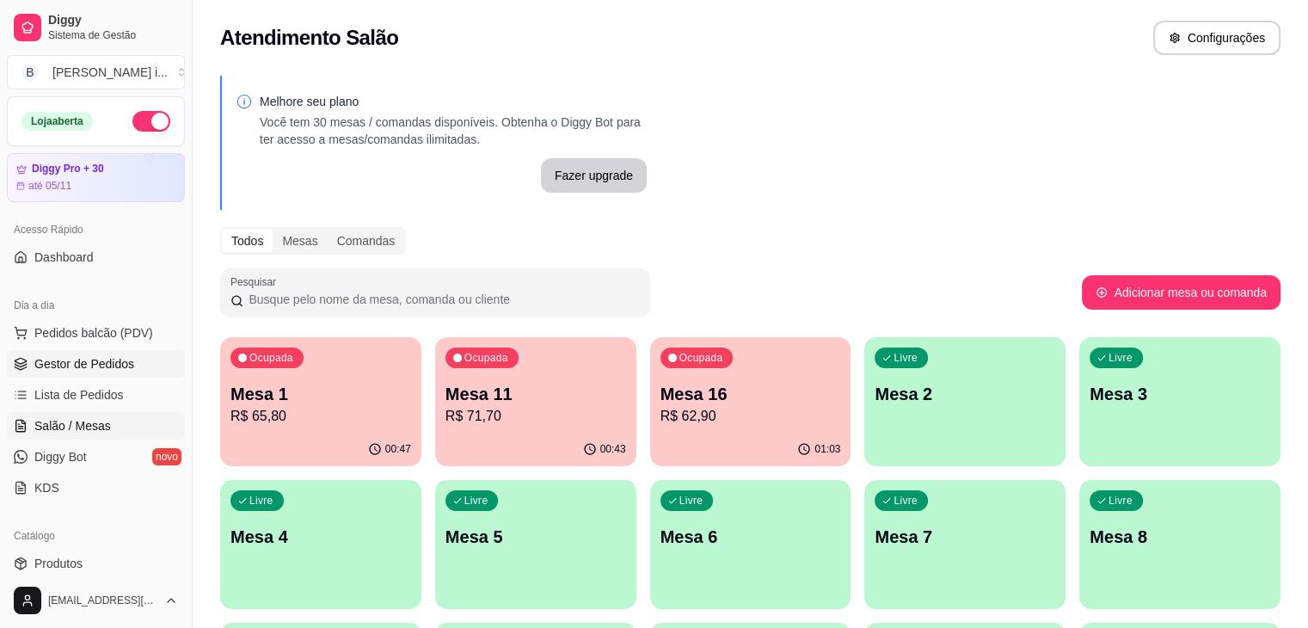
click at [74, 357] on span "Gestor de Pedidos" at bounding box center [84, 363] width 100 height 17
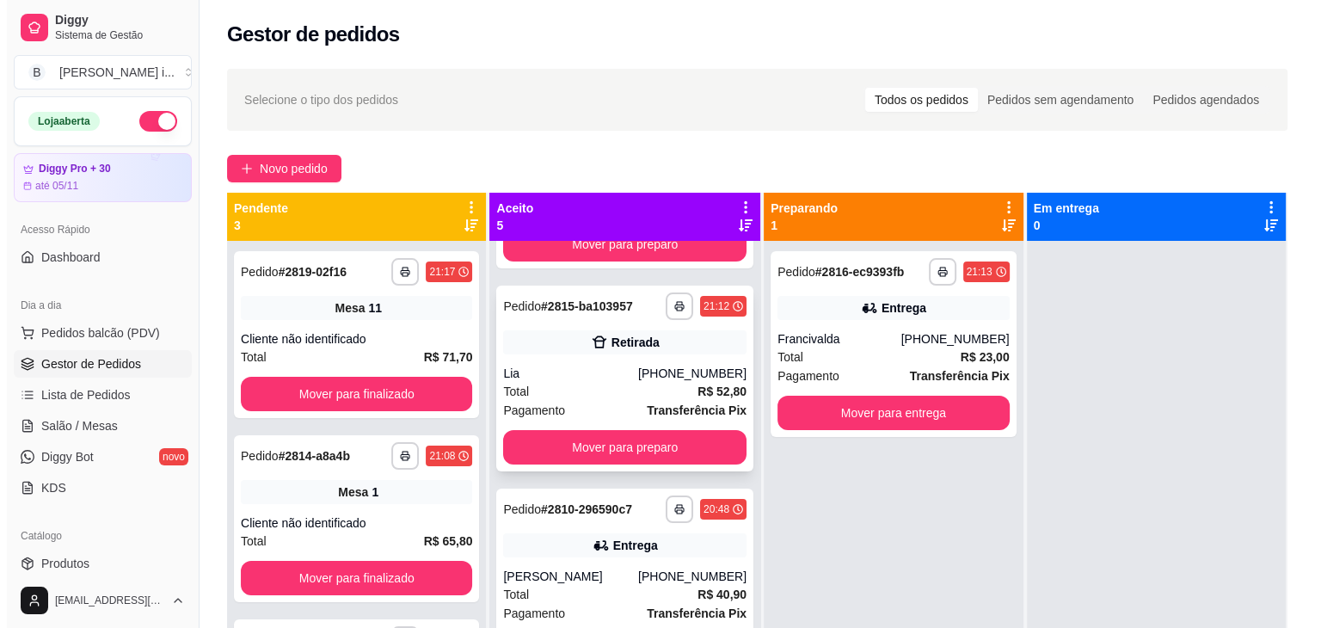
scroll to position [422, 0]
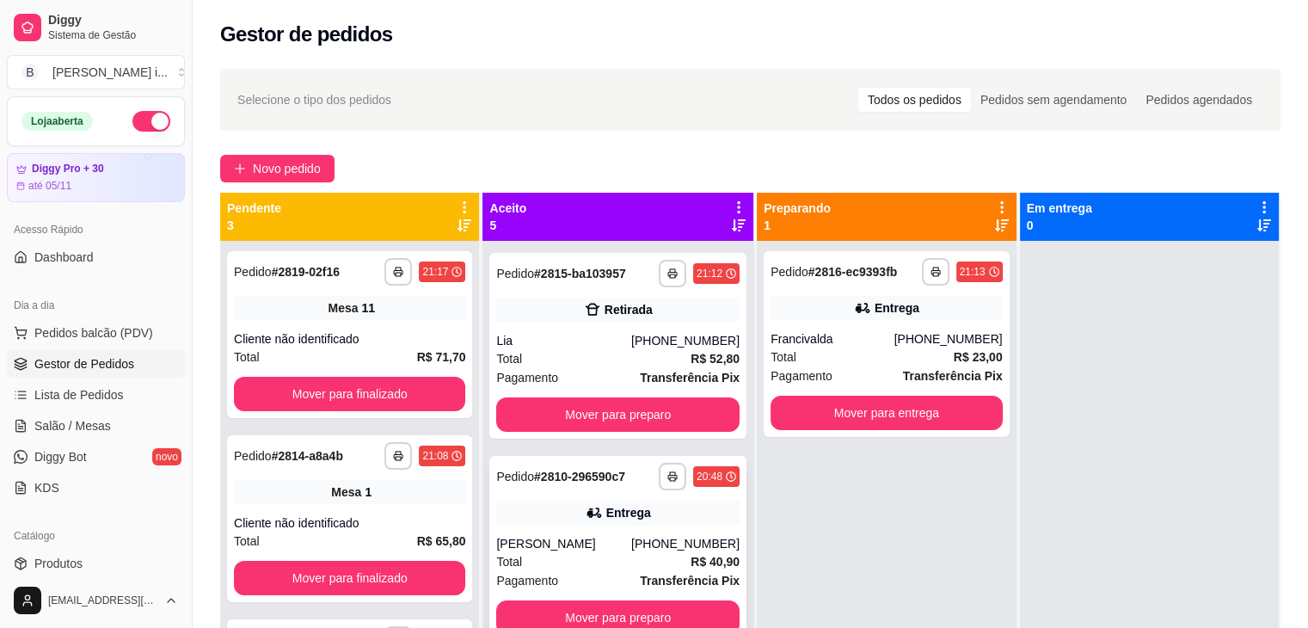
click at [612, 535] on div "[PERSON_NAME]" at bounding box center [563, 543] width 135 height 17
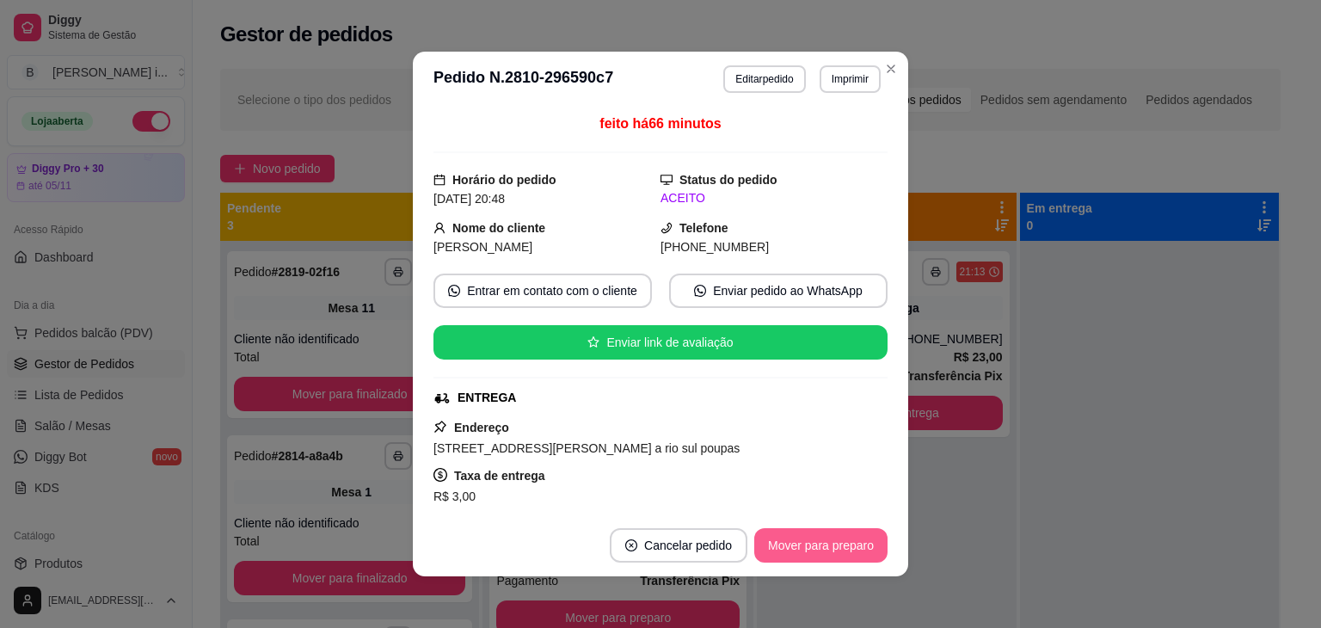
click at [834, 535] on button "Mover para preparo" at bounding box center [820, 545] width 133 height 34
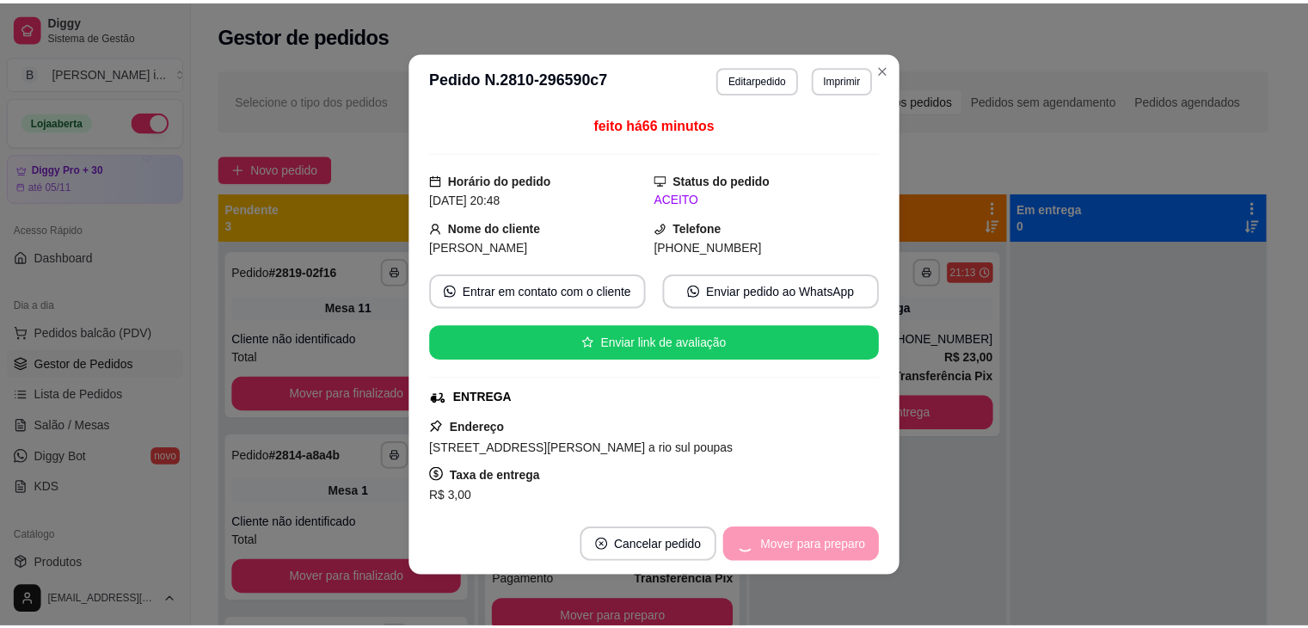
scroll to position [201, 0]
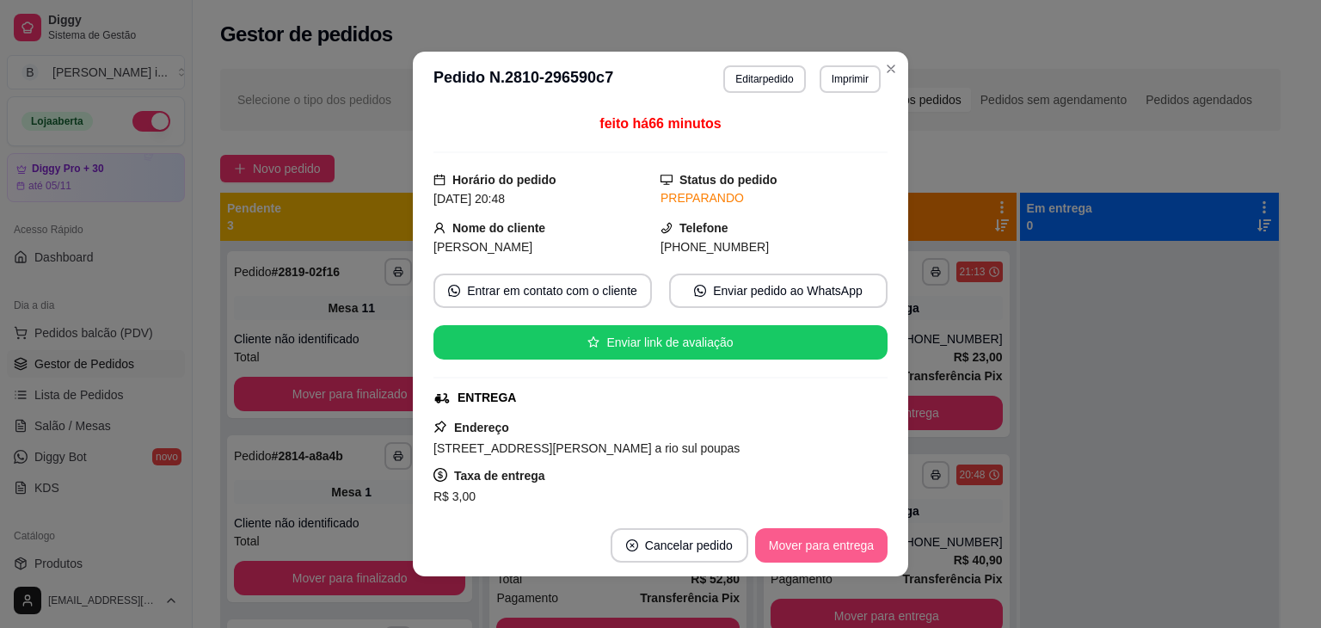
click at [838, 547] on button "Mover para entrega" at bounding box center [821, 545] width 132 height 34
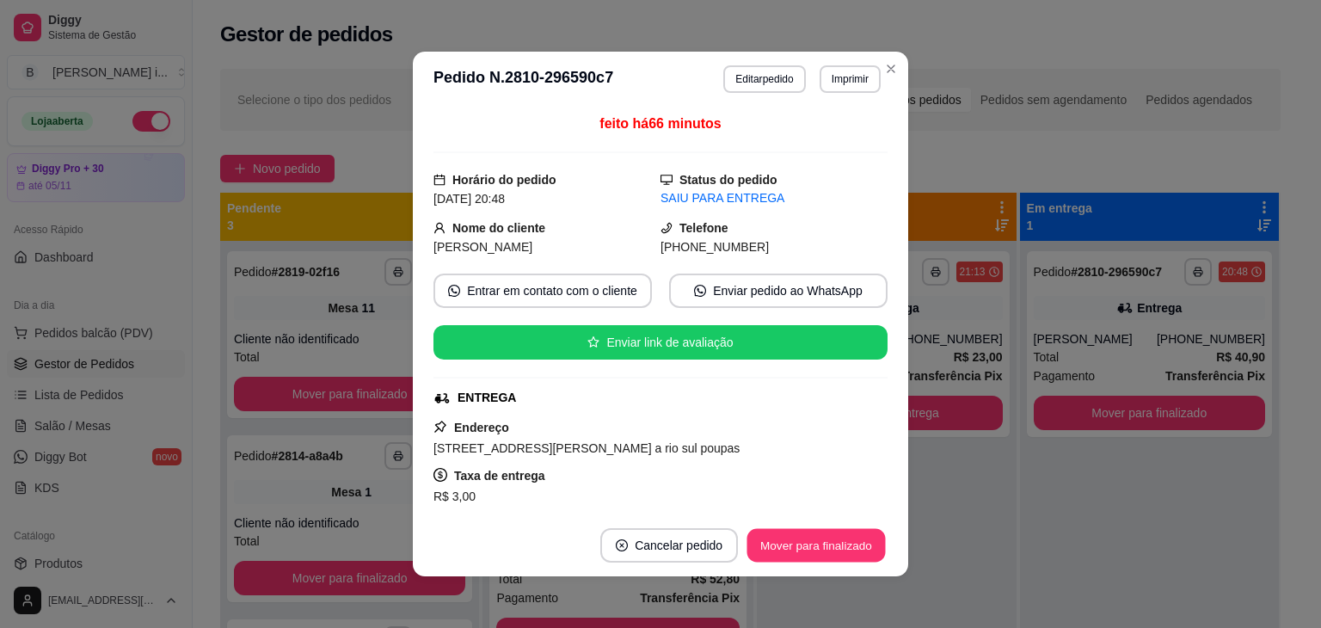
click at [838, 547] on button "Mover para finalizado" at bounding box center [817, 546] width 138 height 34
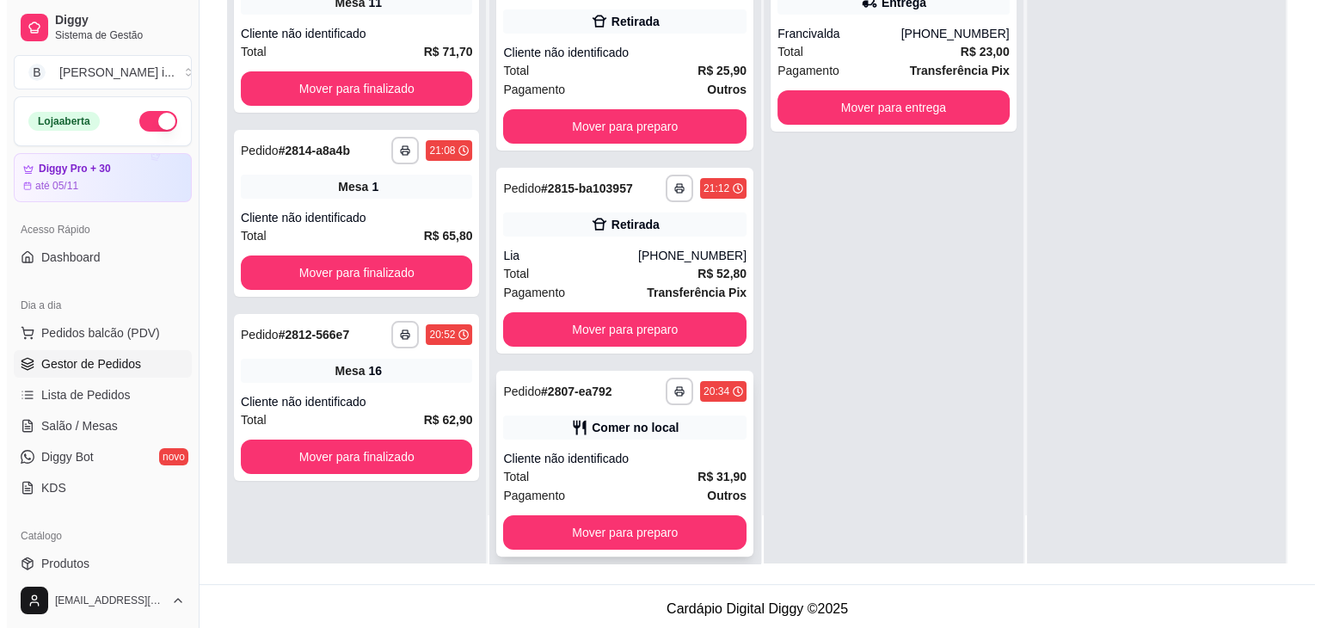
scroll to position [258, 0]
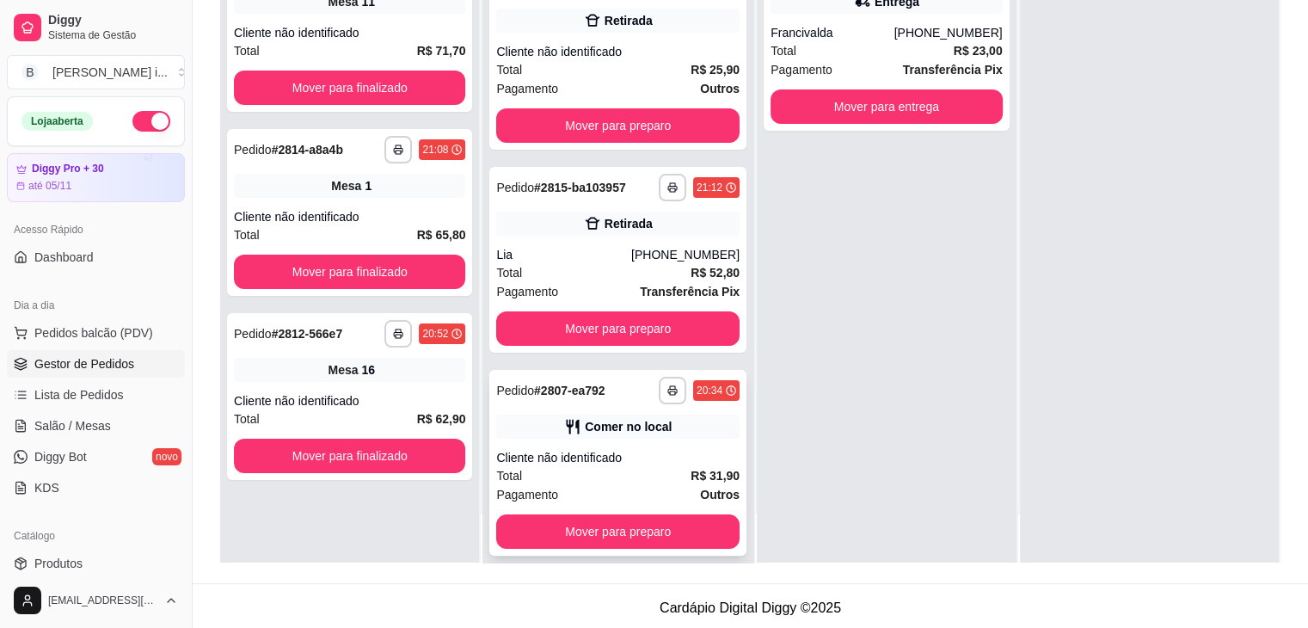
click at [691, 469] on strong "R$ 31,90" at bounding box center [715, 476] width 49 height 14
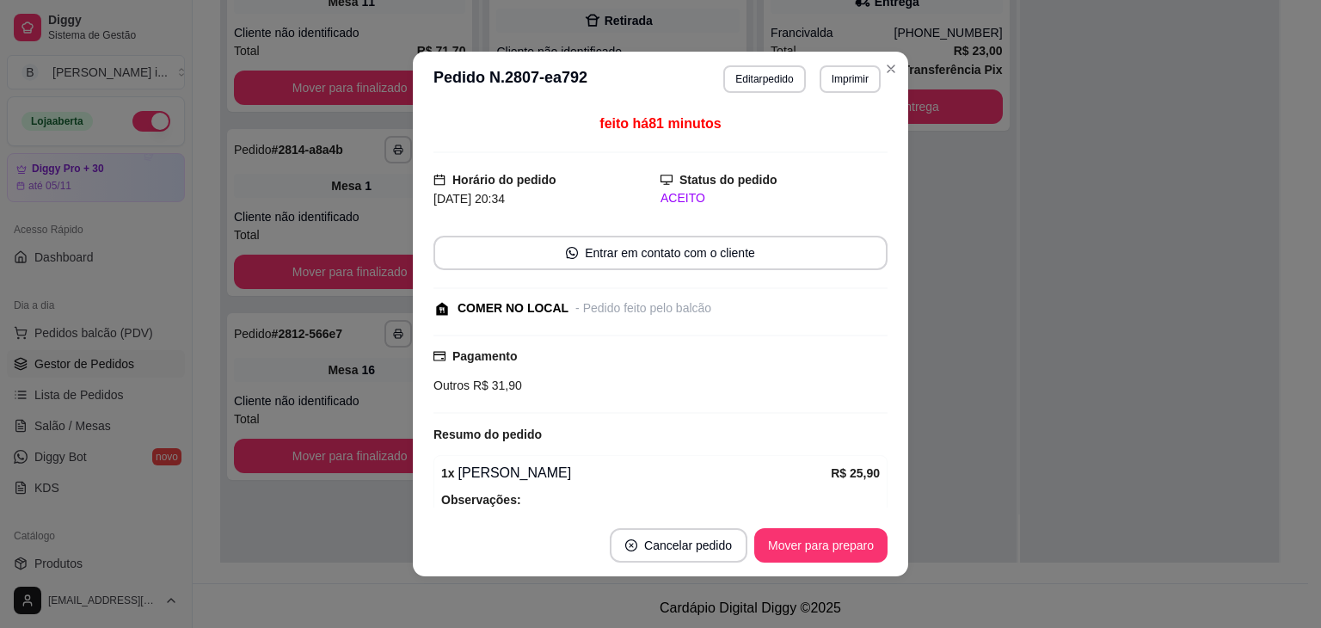
scroll to position [196, 0]
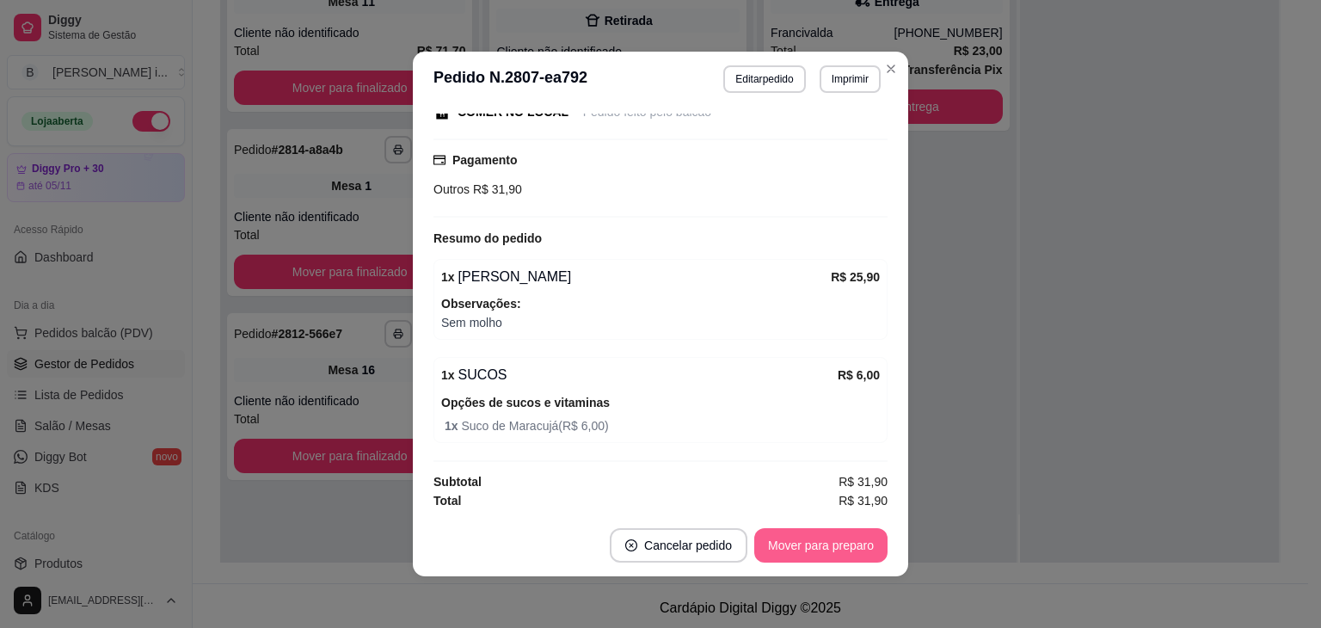
click at [846, 533] on button "Mover para preparo" at bounding box center [820, 545] width 133 height 34
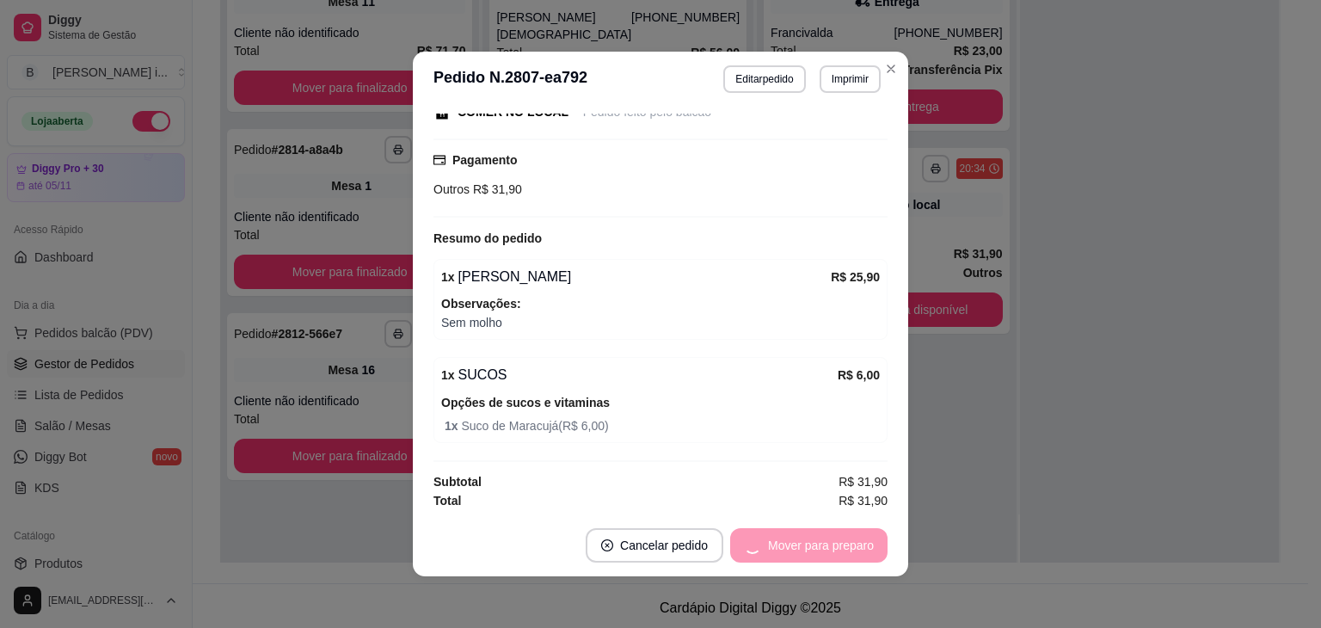
scroll to position [0, 0]
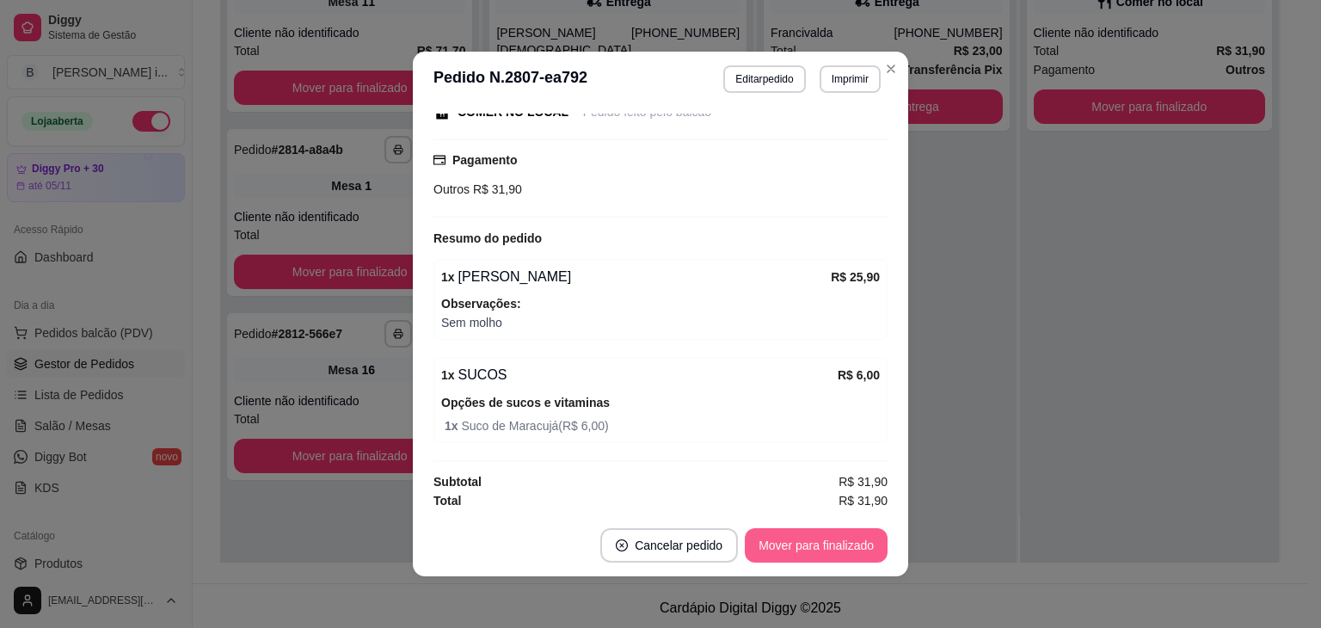
click at [848, 545] on button "Mover para finalizado" at bounding box center [816, 545] width 143 height 34
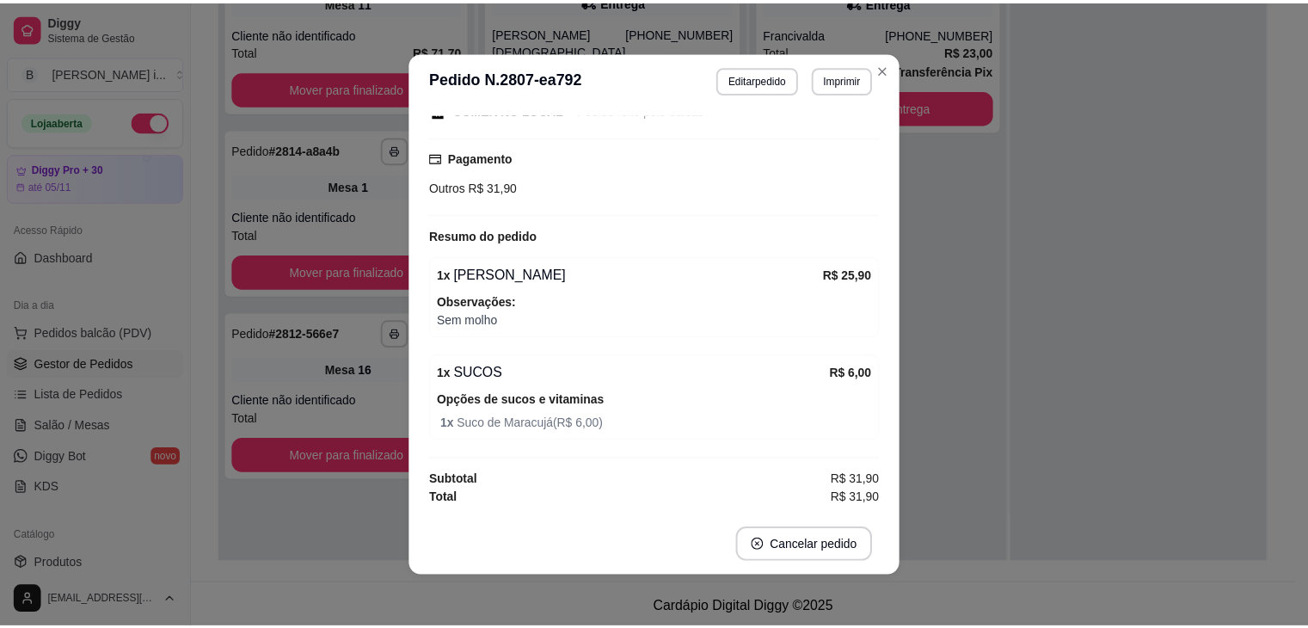
scroll to position [123, 0]
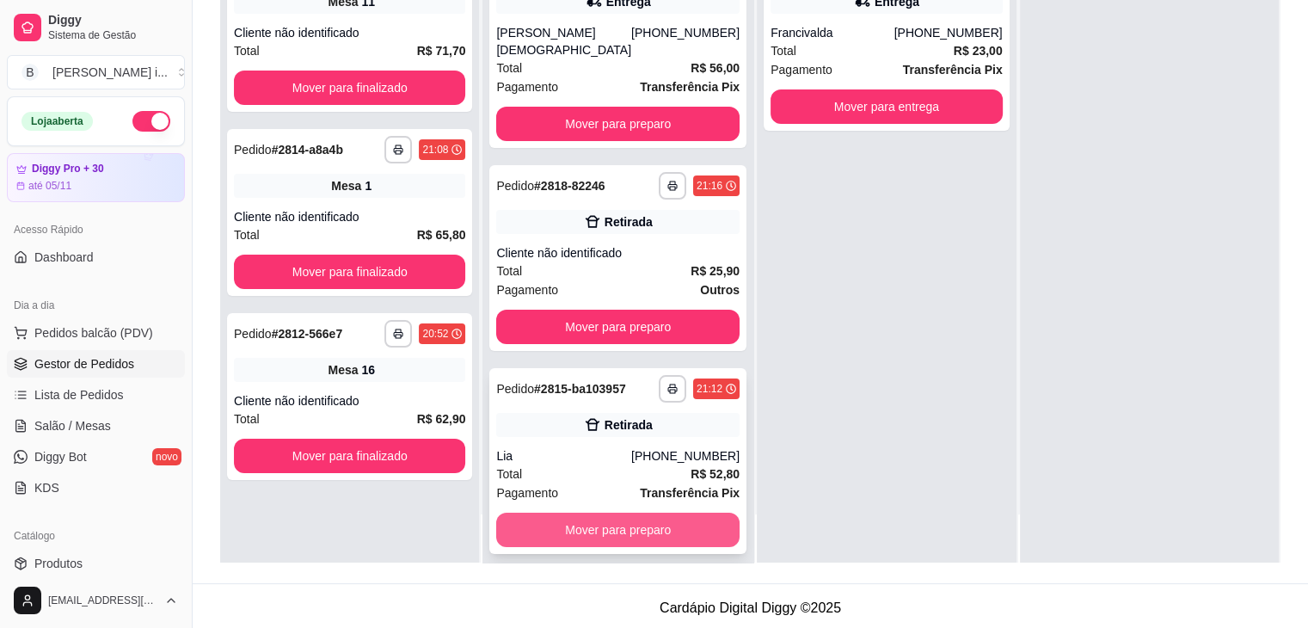
click at [594, 517] on button "Mover para preparo" at bounding box center [617, 530] width 243 height 34
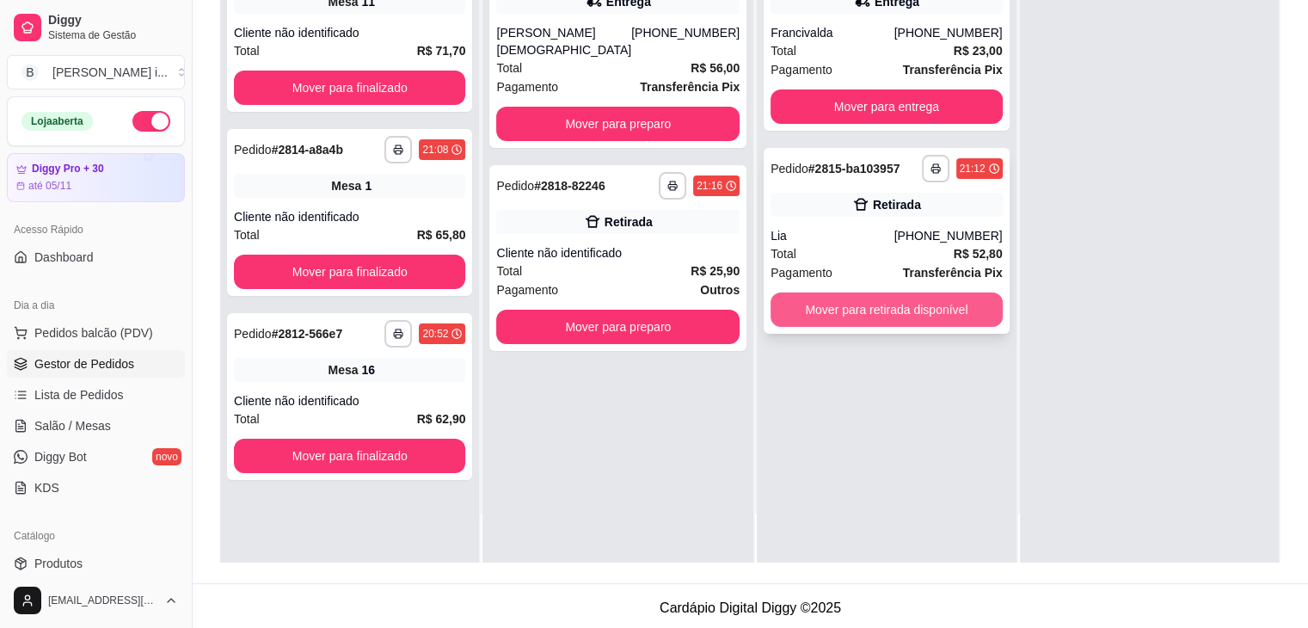
click at [867, 319] on button "Mover para retirada disponível" at bounding box center [886, 309] width 231 height 34
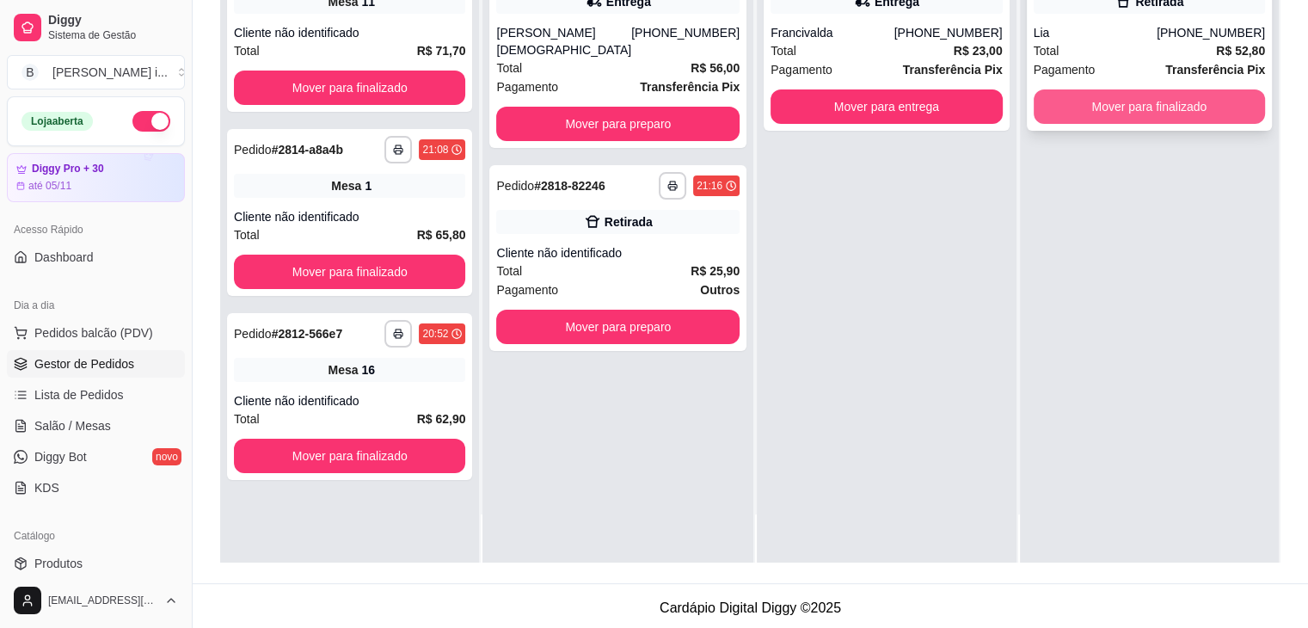
click at [1199, 120] on button "Mover para finalizado" at bounding box center [1149, 106] width 231 height 34
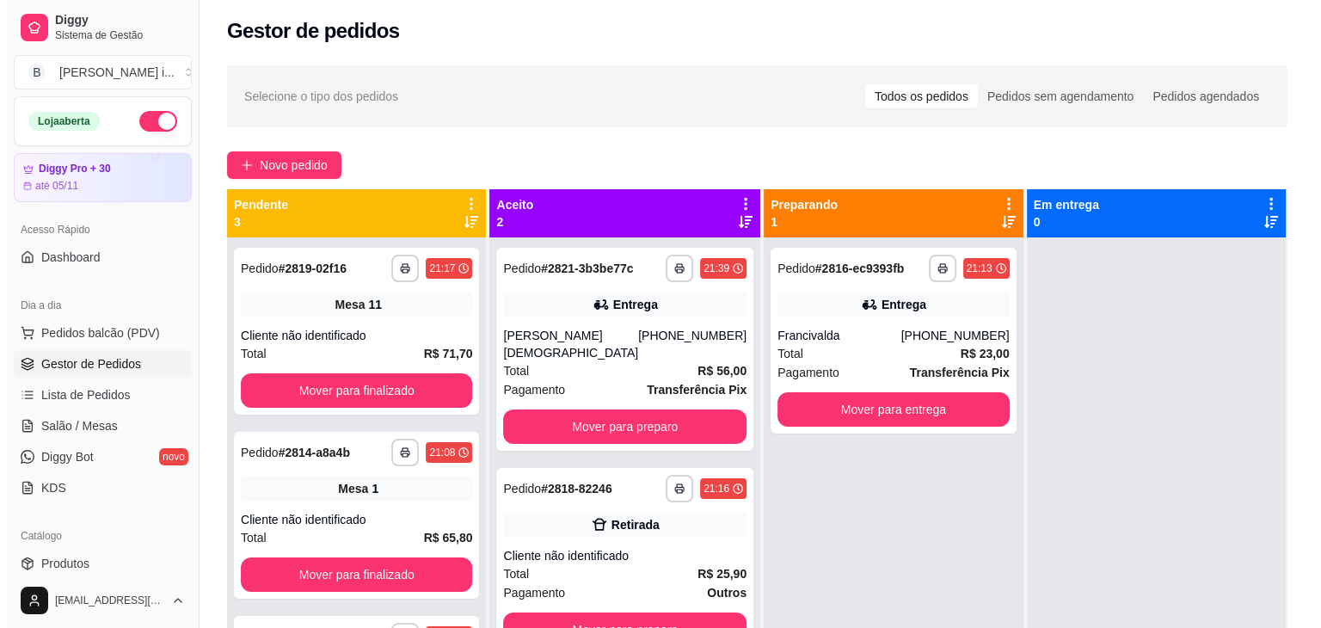
scroll to position [0, 0]
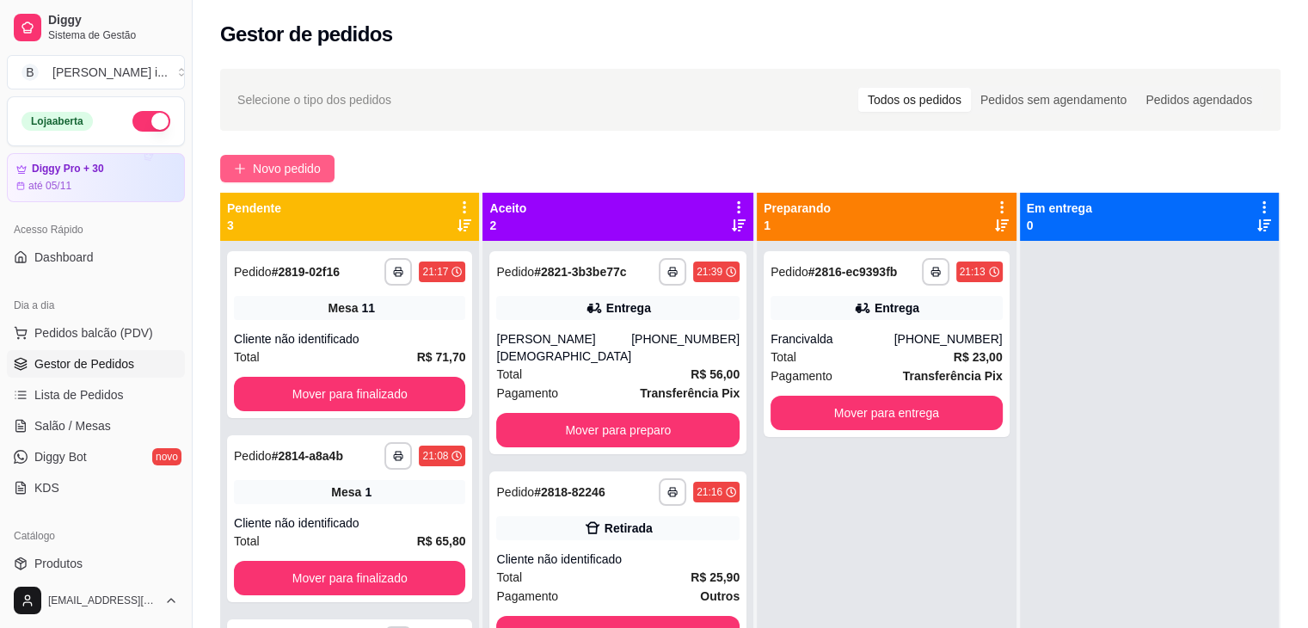
click at [284, 163] on span "Novo pedido" at bounding box center [287, 168] width 68 height 19
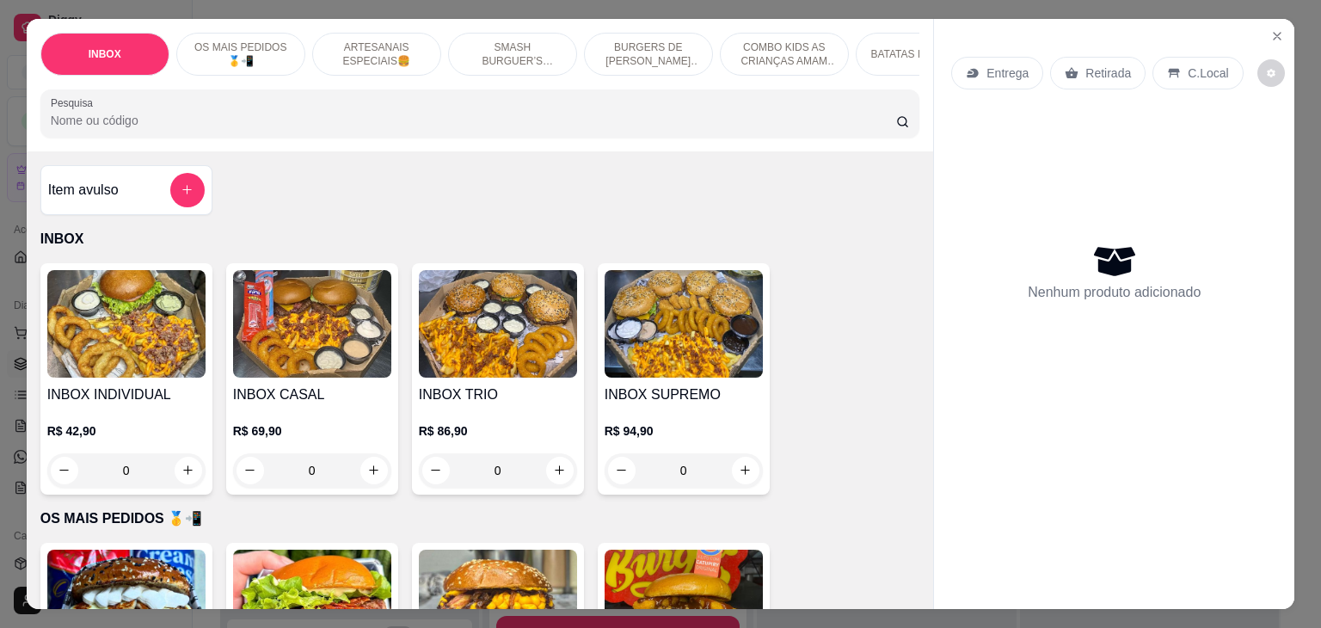
click at [463, 120] on input "Pesquisa" at bounding box center [474, 120] width 846 height 17
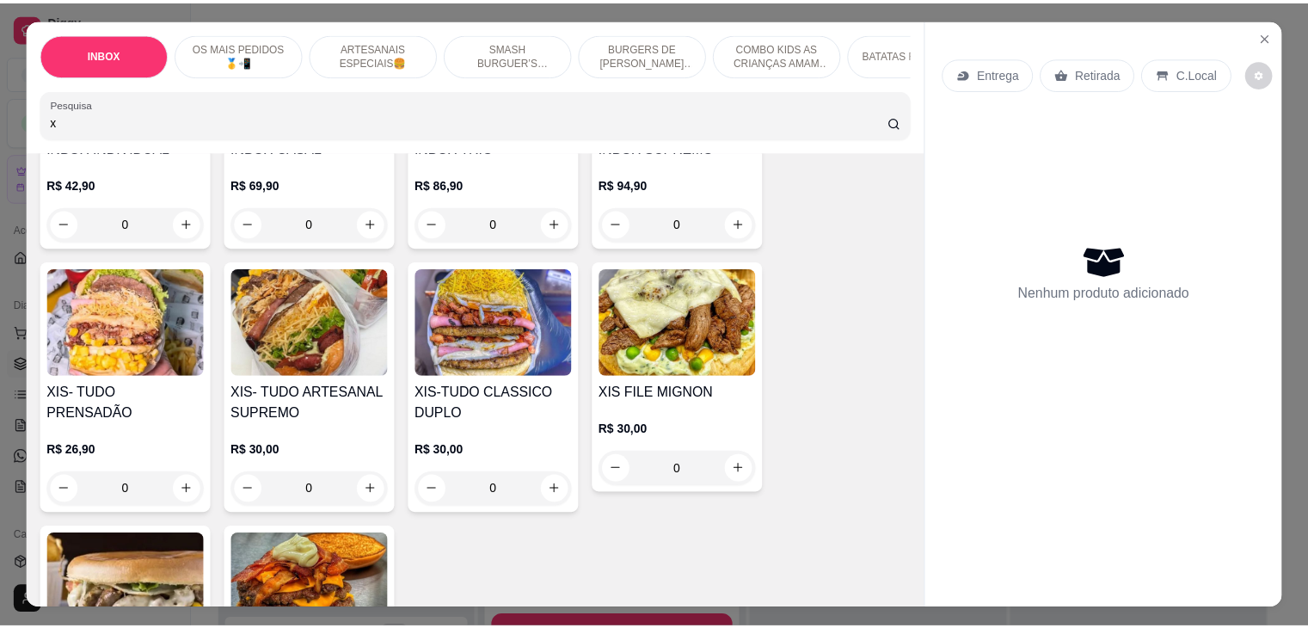
scroll to position [258, 0]
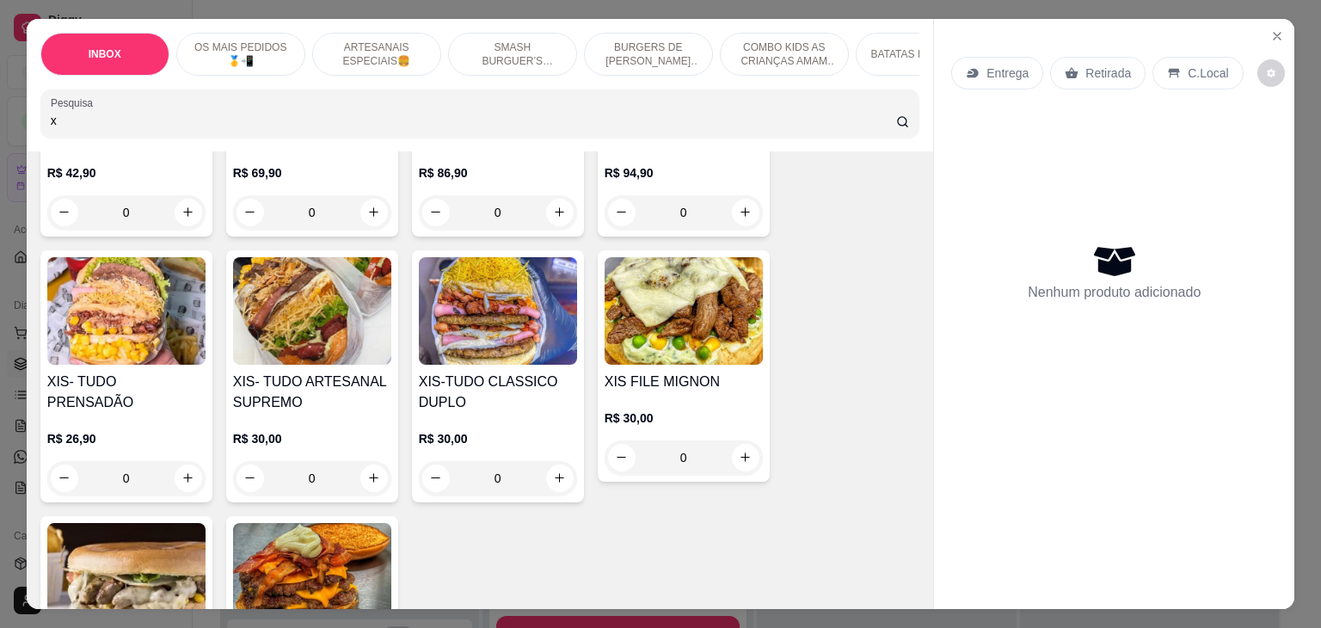
type input "x"
click at [1274, 29] on icon "Close" at bounding box center [1278, 36] width 14 height 14
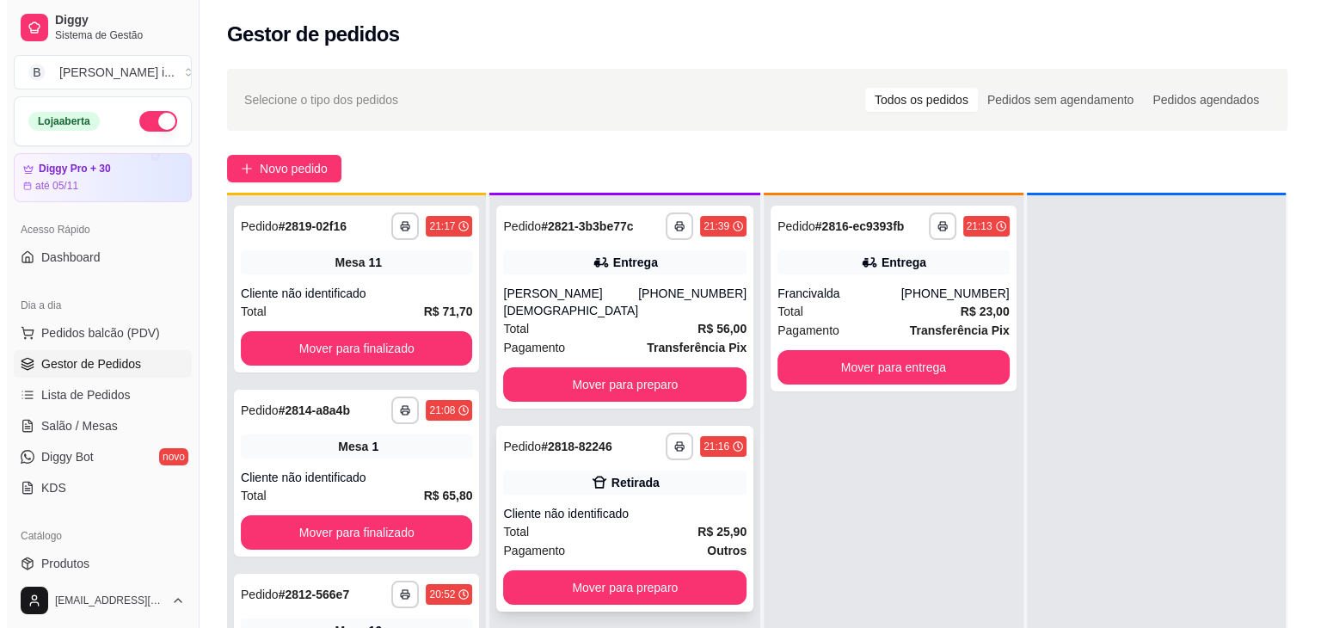
scroll to position [48, 0]
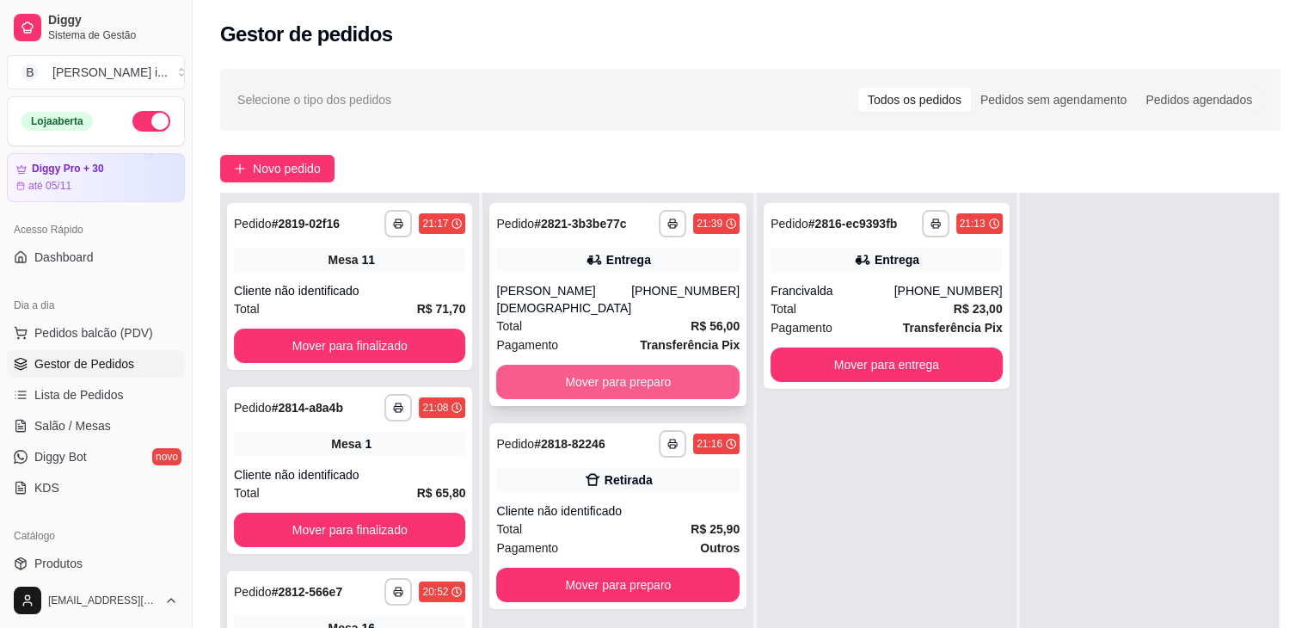
click at [655, 371] on button "Mover para preparo" at bounding box center [617, 382] width 243 height 34
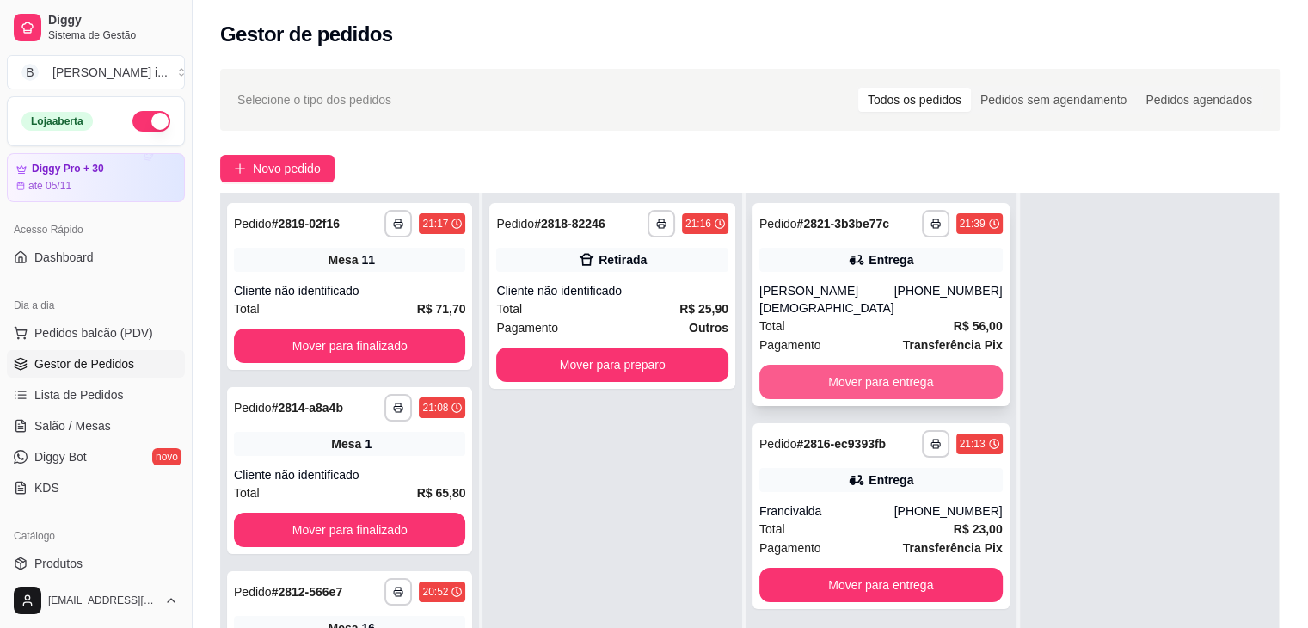
click at [926, 365] on button "Mover para entrega" at bounding box center [881, 382] width 243 height 34
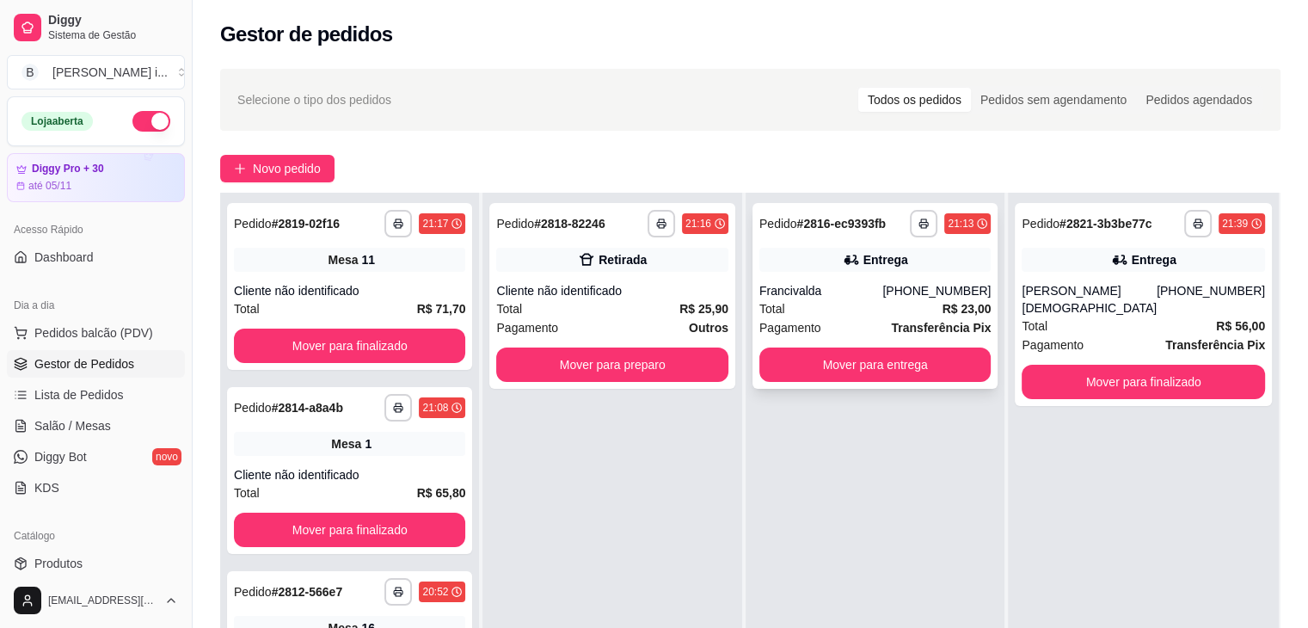
click at [949, 294] on div "[PHONE_NUMBER]" at bounding box center [937, 290] width 108 height 17
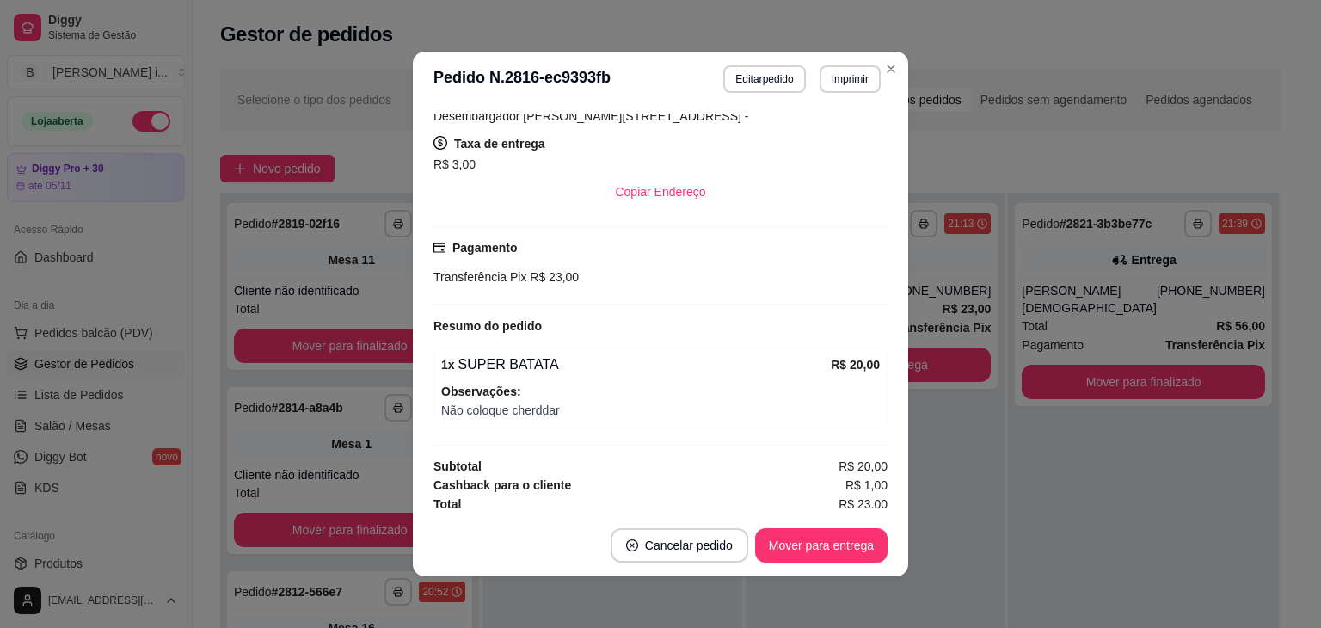
scroll to position [336, 0]
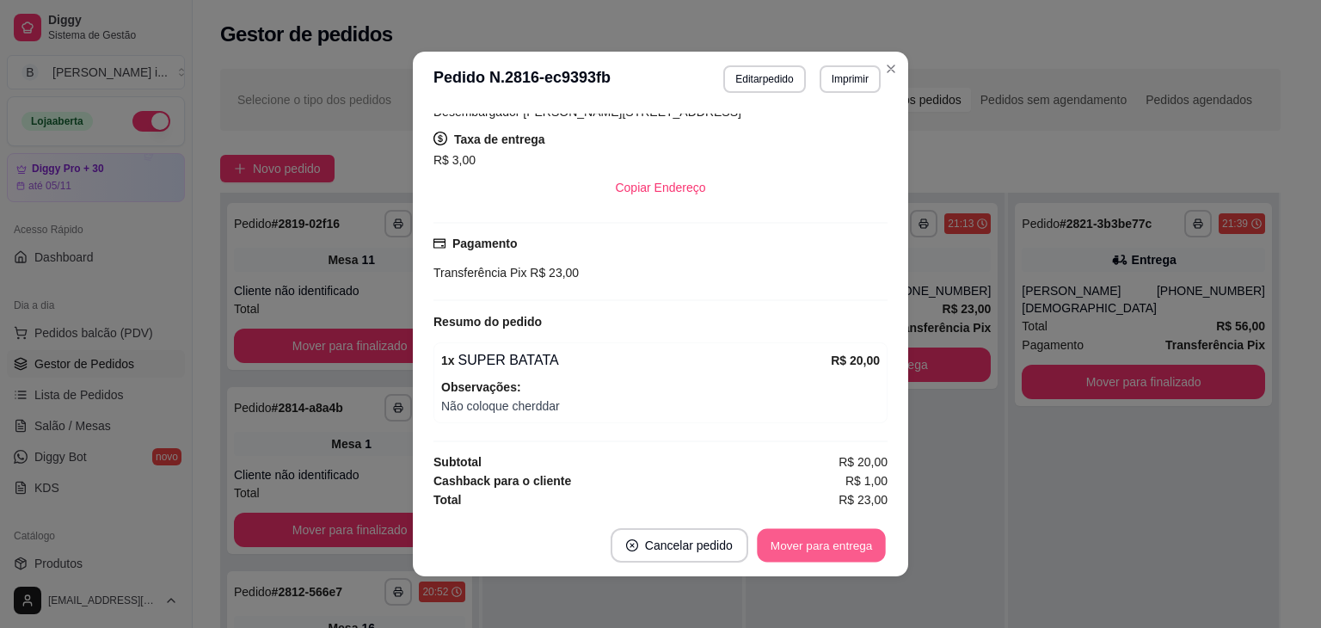
click at [866, 532] on button "Mover para entrega" at bounding box center [821, 546] width 129 height 34
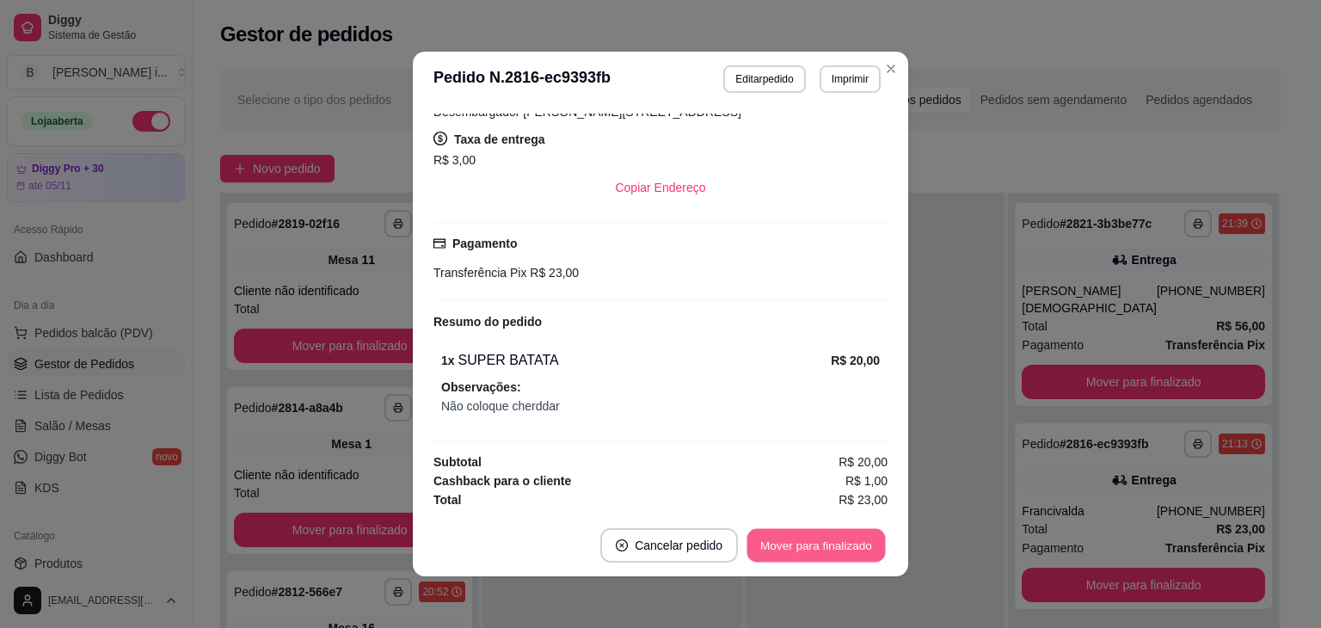
click at [871, 545] on button "Mover para finalizado" at bounding box center [817, 546] width 138 height 34
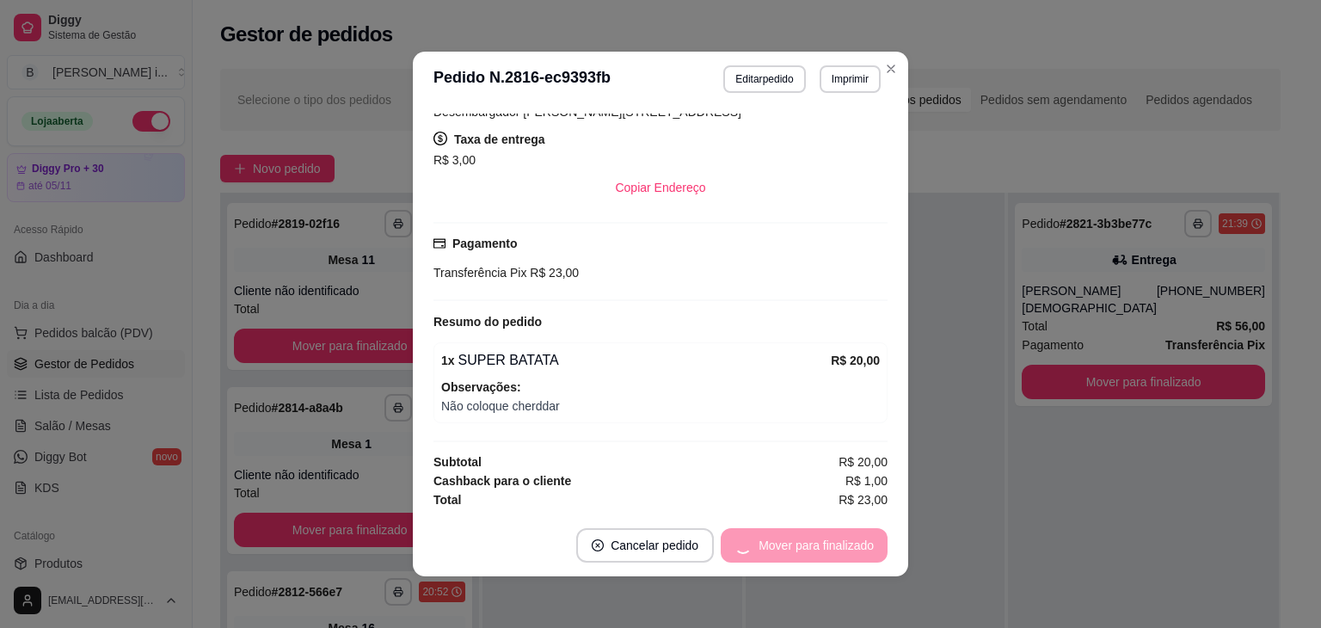
scroll to position [297, 0]
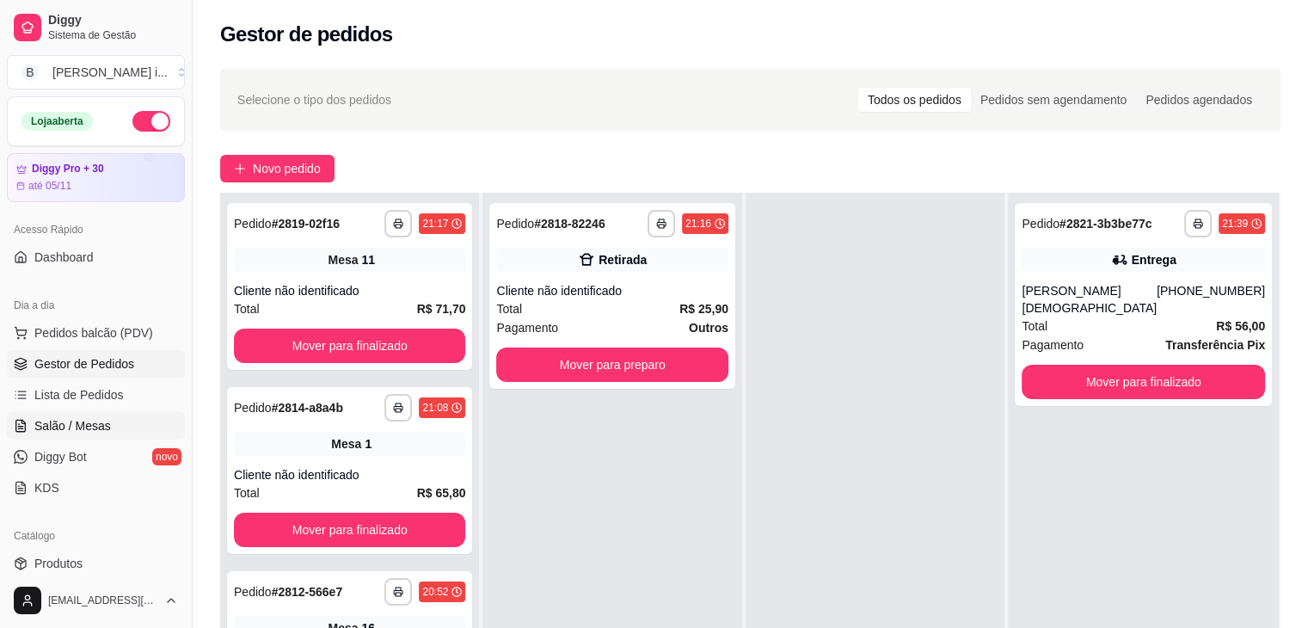
click at [67, 417] on span "Salão / Mesas" at bounding box center [72, 425] width 77 height 17
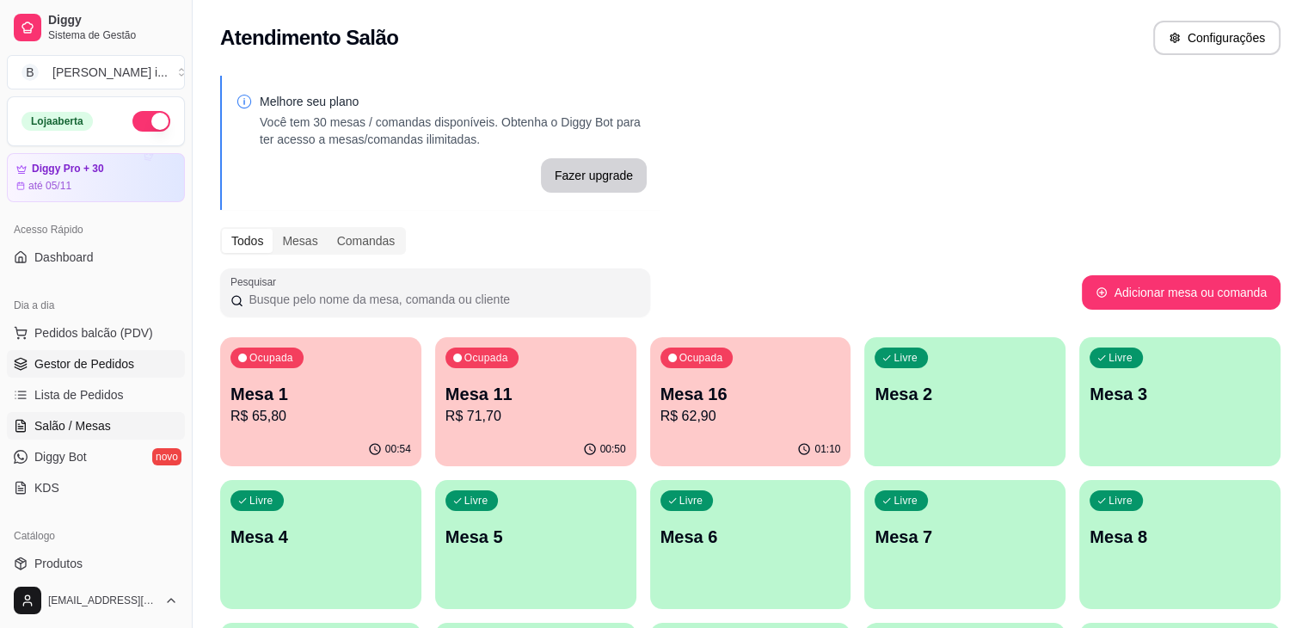
click at [95, 355] on span "Gestor de Pedidos" at bounding box center [84, 363] width 100 height 17
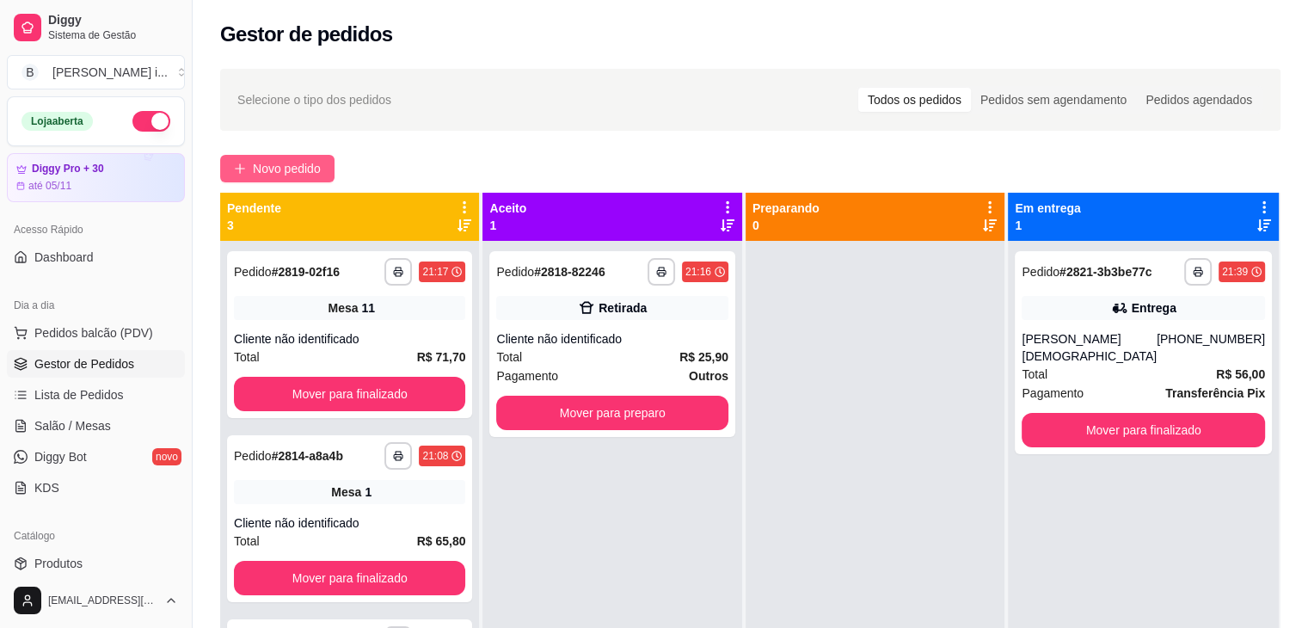
click at [303, 166] on span "Novo pedido" at bounding box center [287, 168] width 68 height 19
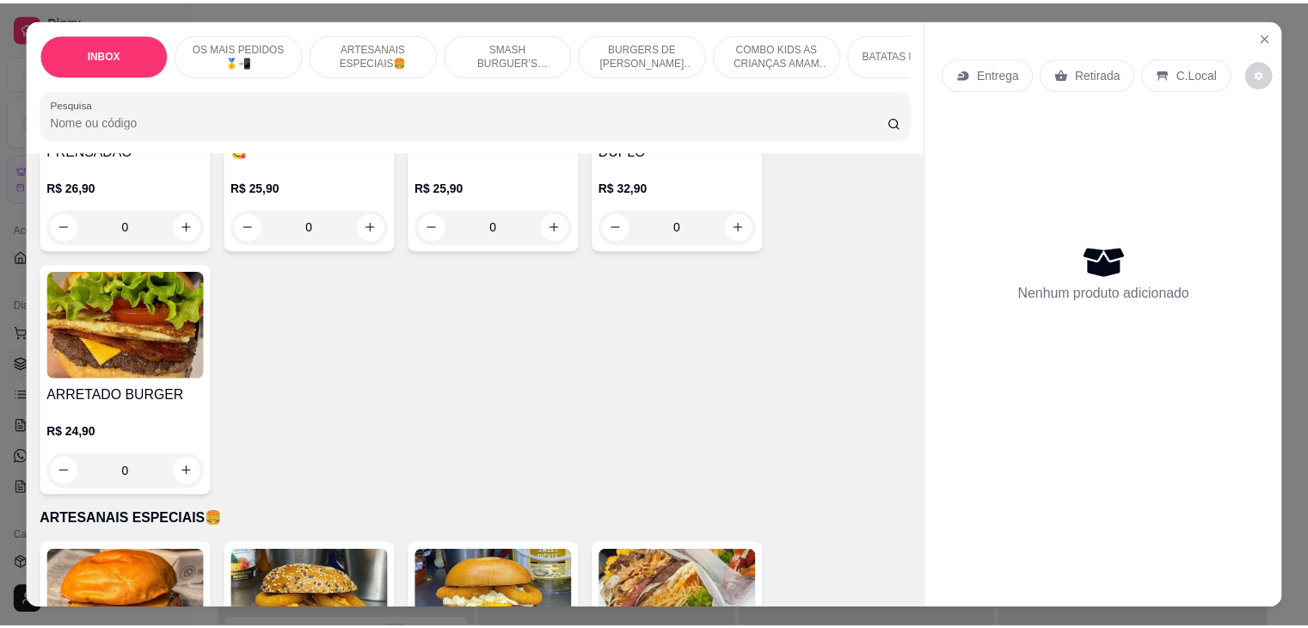
scroll to position [860, 0]
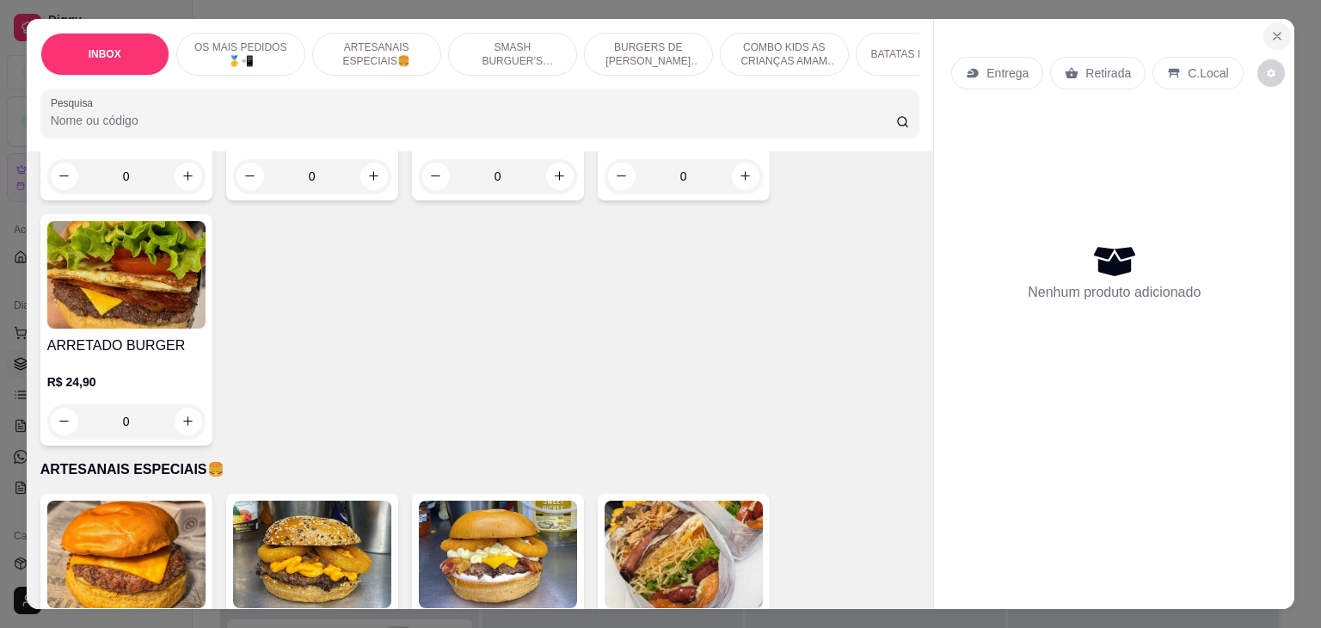
click at [1271, 29] on icon "Close" at bounding box center [1278, 36] width 14 height 14
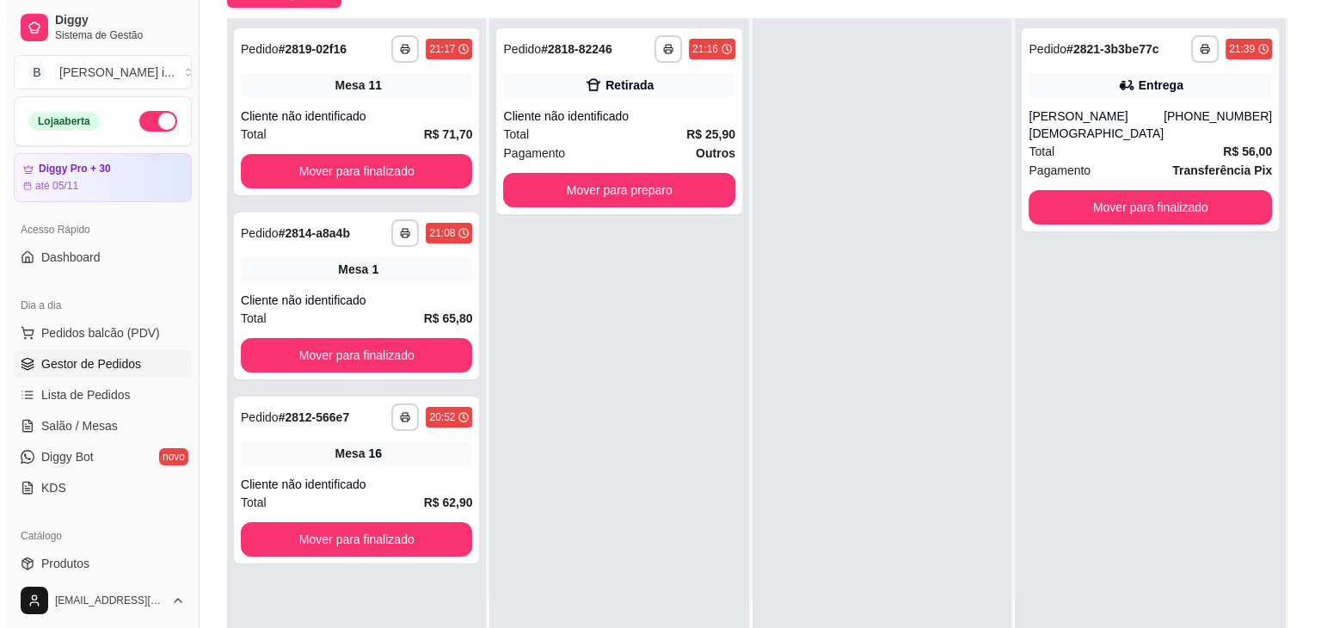
scroll to position [172, 0]
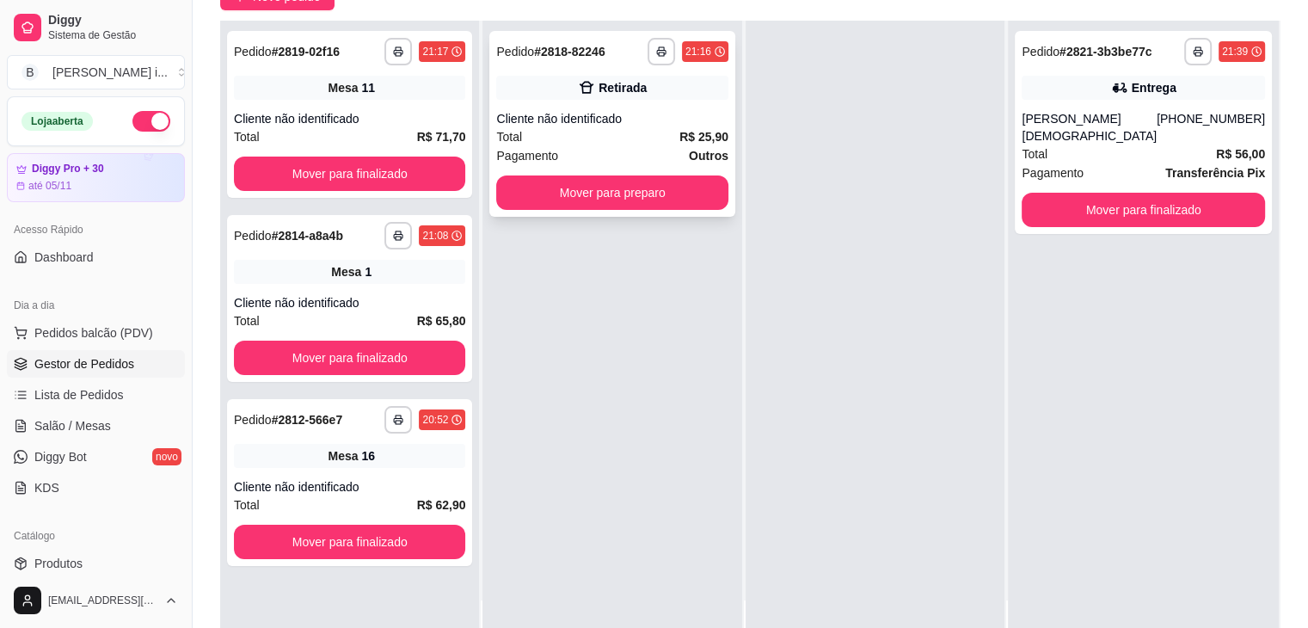
click at [670, 117] on div "Cliente não identificado" at bounding box center [611, 118] width 231 height 17
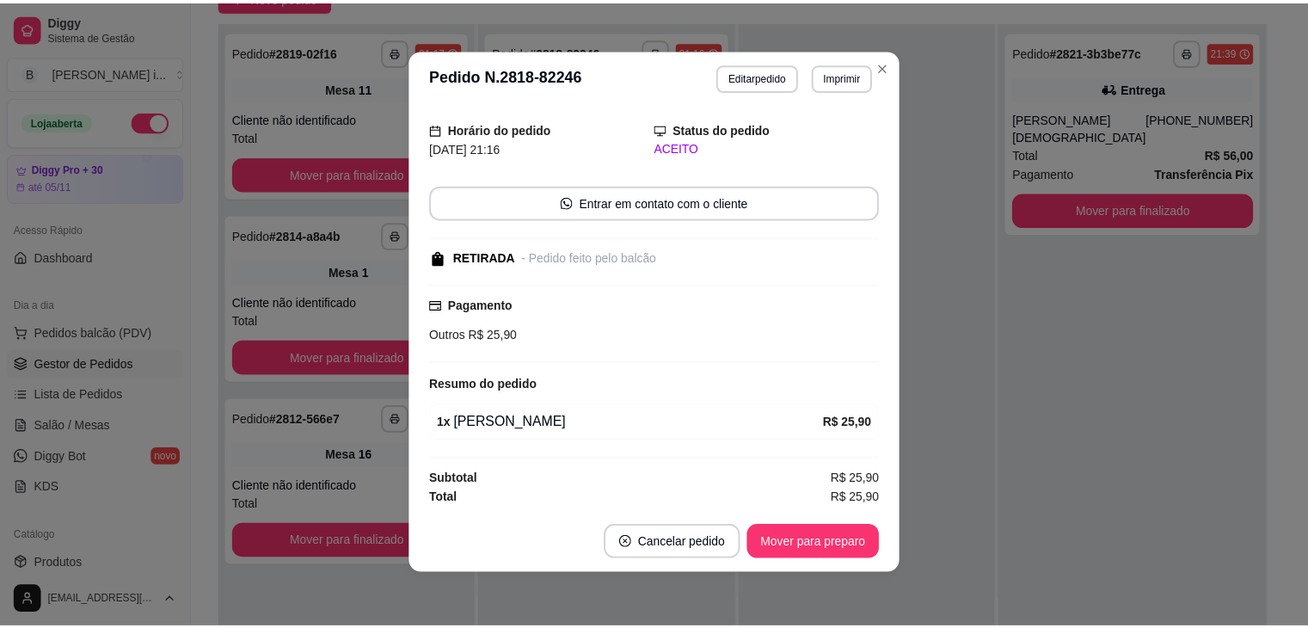
scroll to position [3, 0]
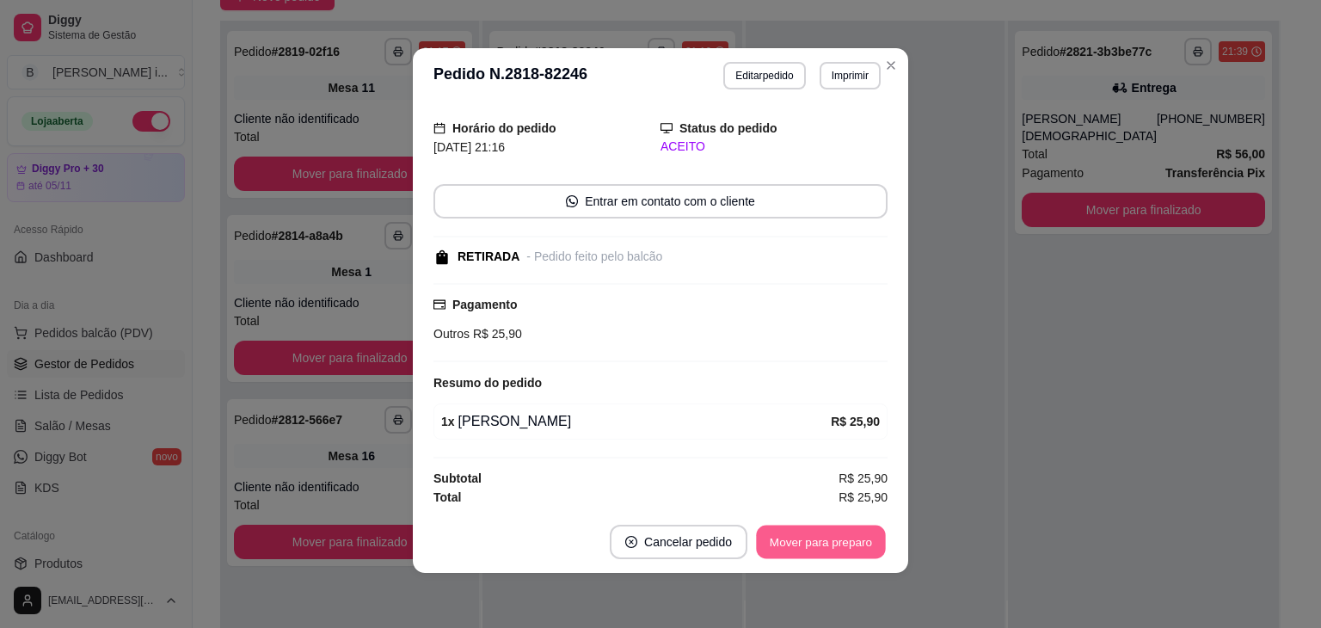
click at [840, 545] on button "Mover para preparo" at bounding box center [820, 543] width 129 height 34
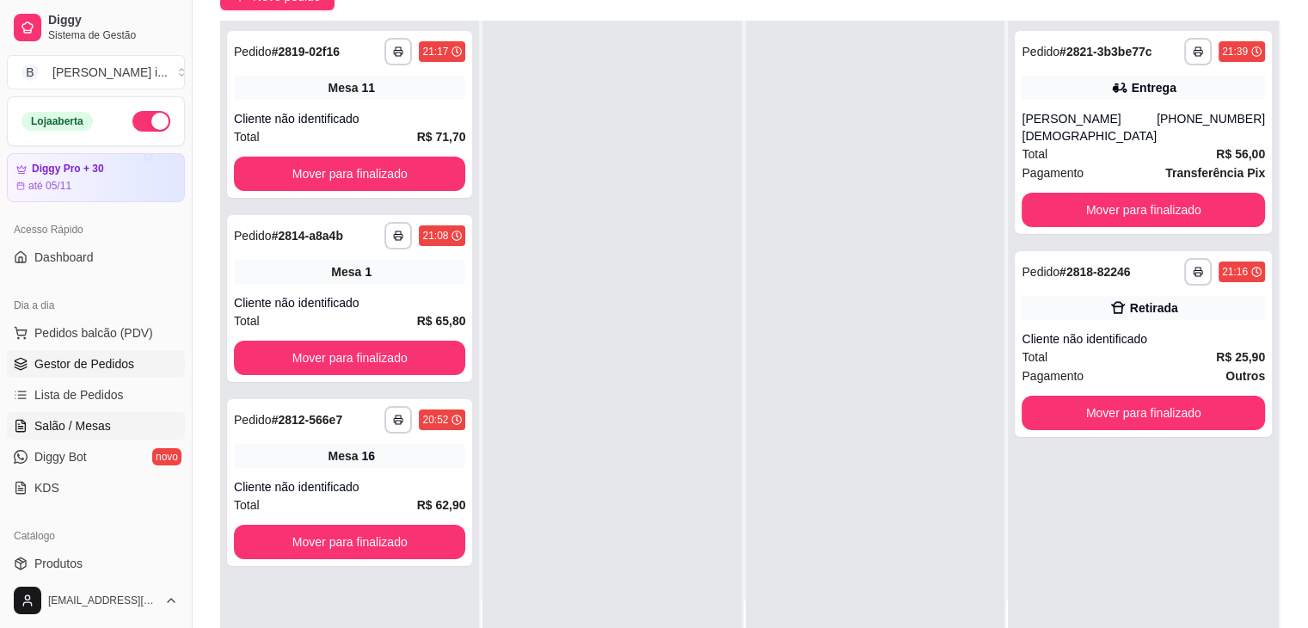
click at [55, 431] on span "Salão / Mesas" at bounding box center [72, 425] width 77 height 17
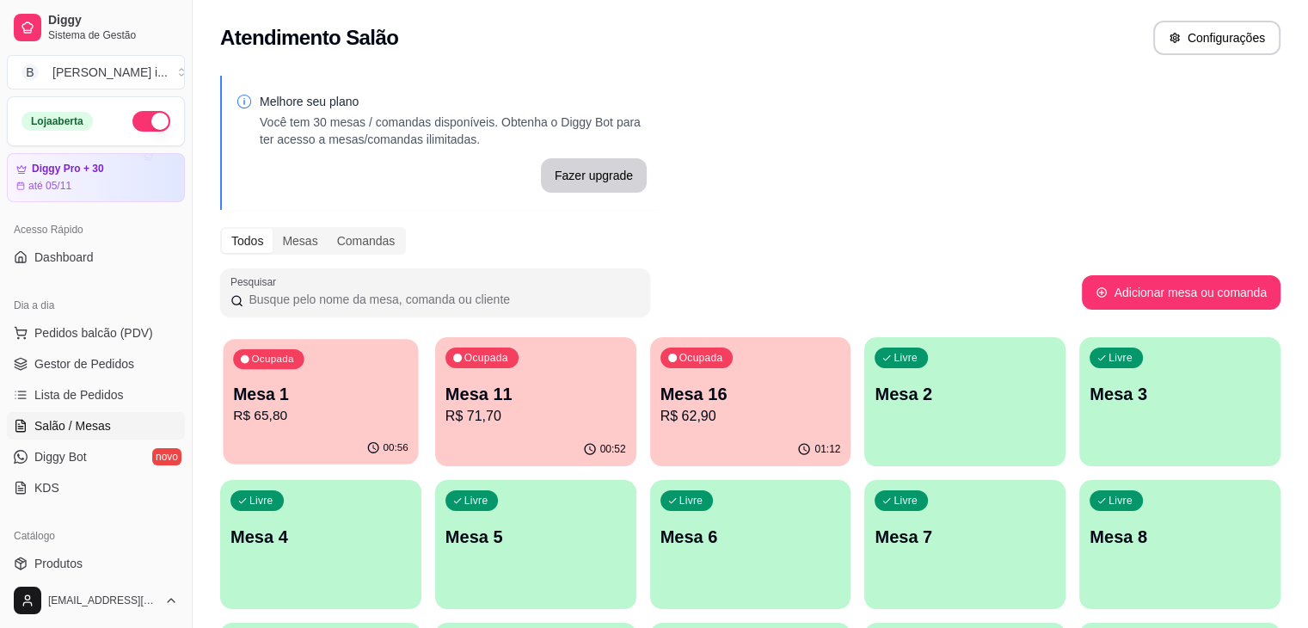
click at [265, 406] on p "R$ 65,80" at bounding box center [320, 416] width 175 height 20
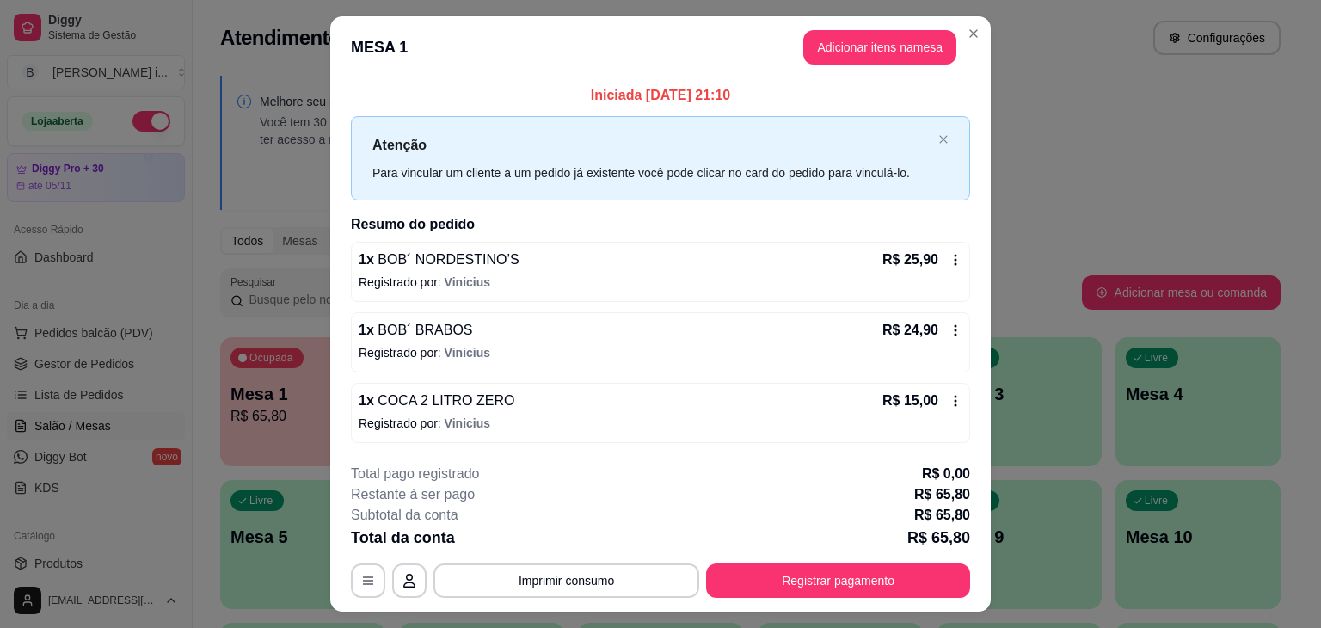
scroll to position [38, 0]
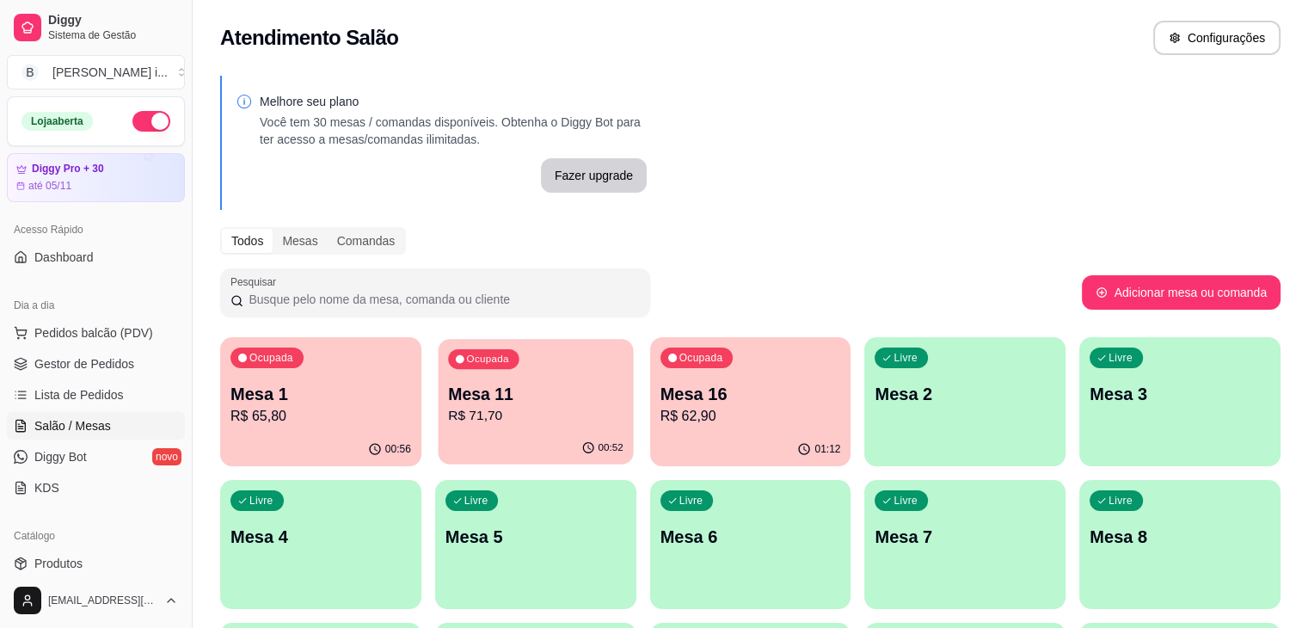
click at [475, 422] on p "R$ 71,70" at bounding box center [535, 416] width 175 height 20
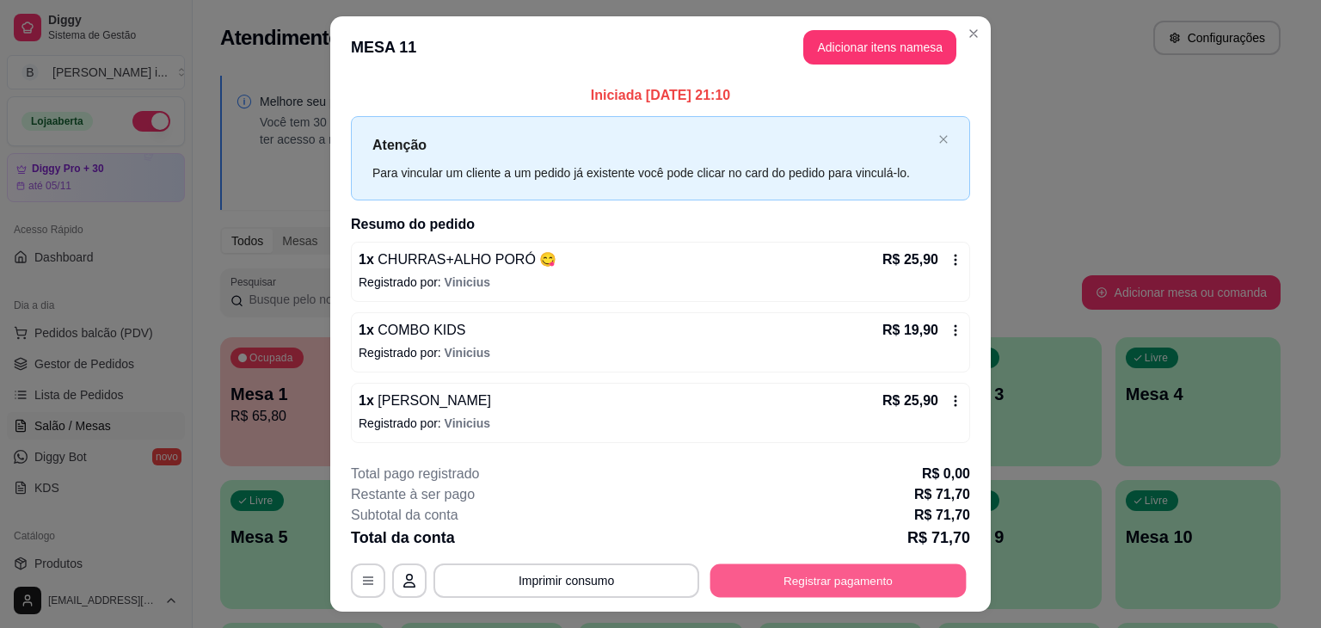
click at [884, 575] on button "Registrar pagamento" at bounding box center [839, 580] width 256 height 34
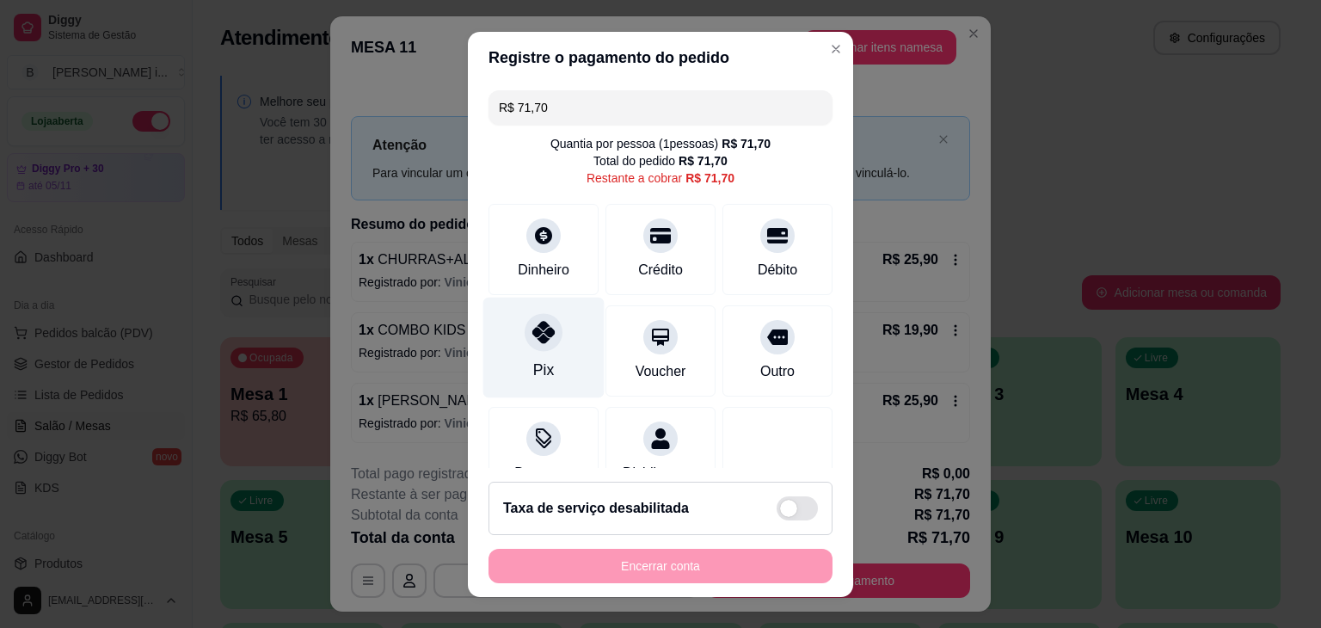
click at [528, 347] on div at bounding box center [544, 332] width 38 height 38
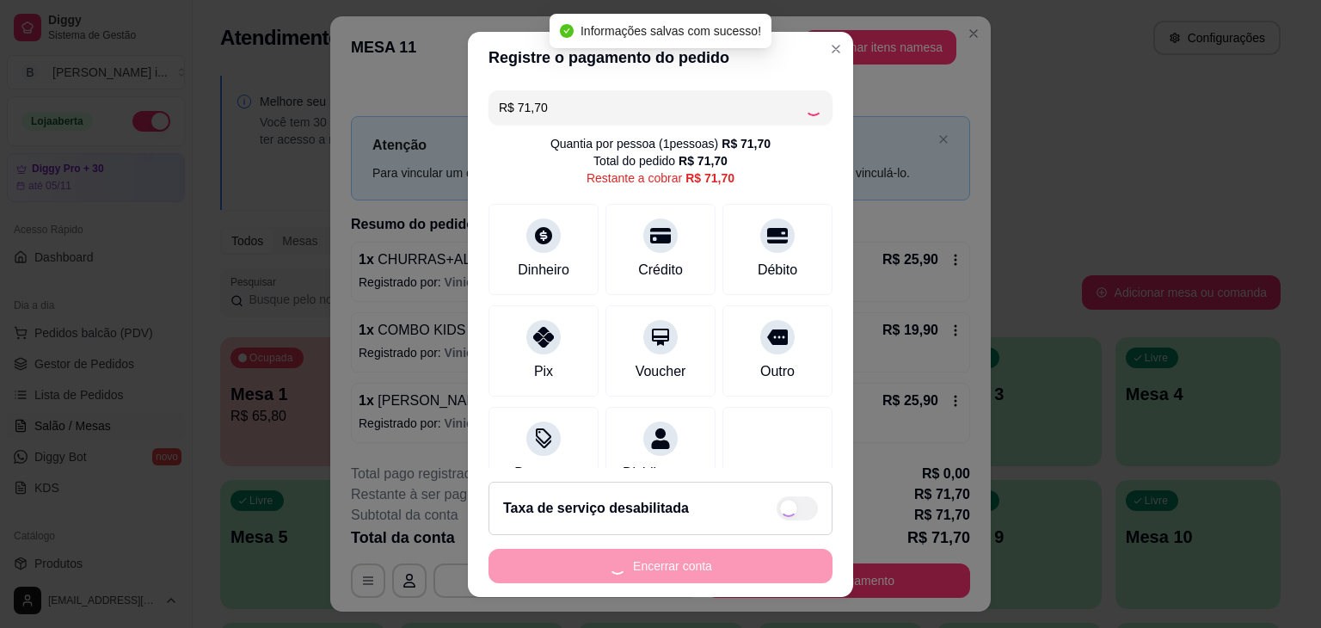
type input "R$ 0,00"
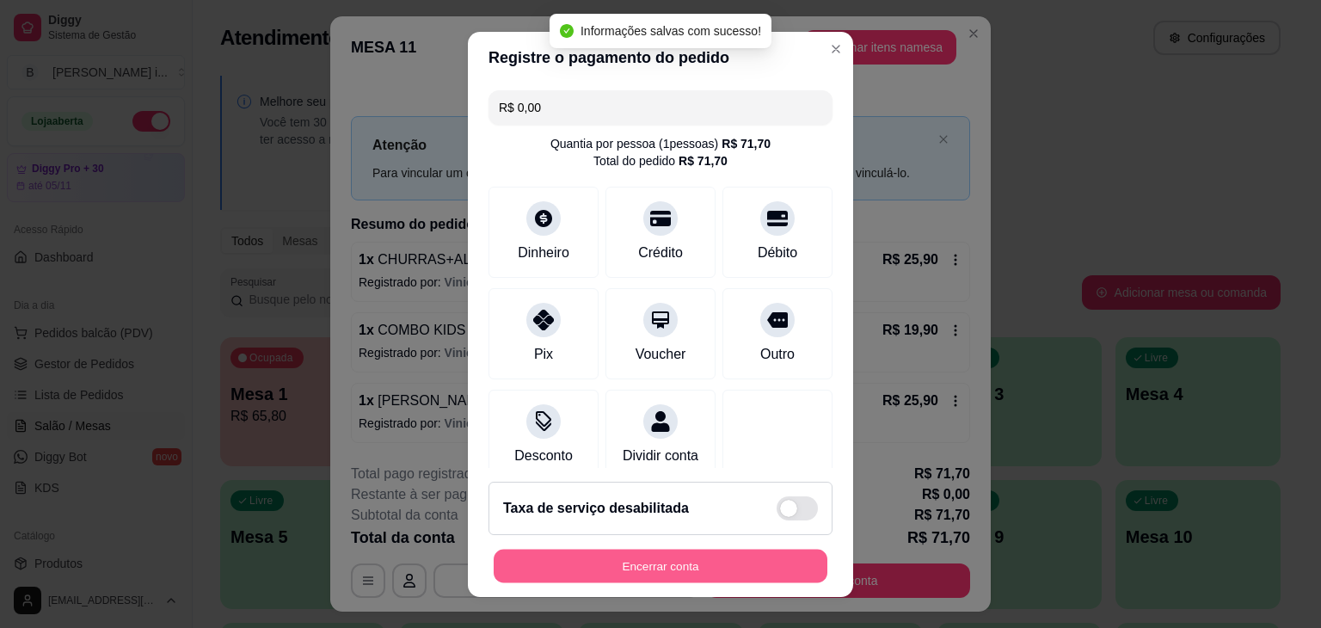
click at [594, 566] on button "Encerrar conta" at bounding box center [661, 566] width 334 height 34
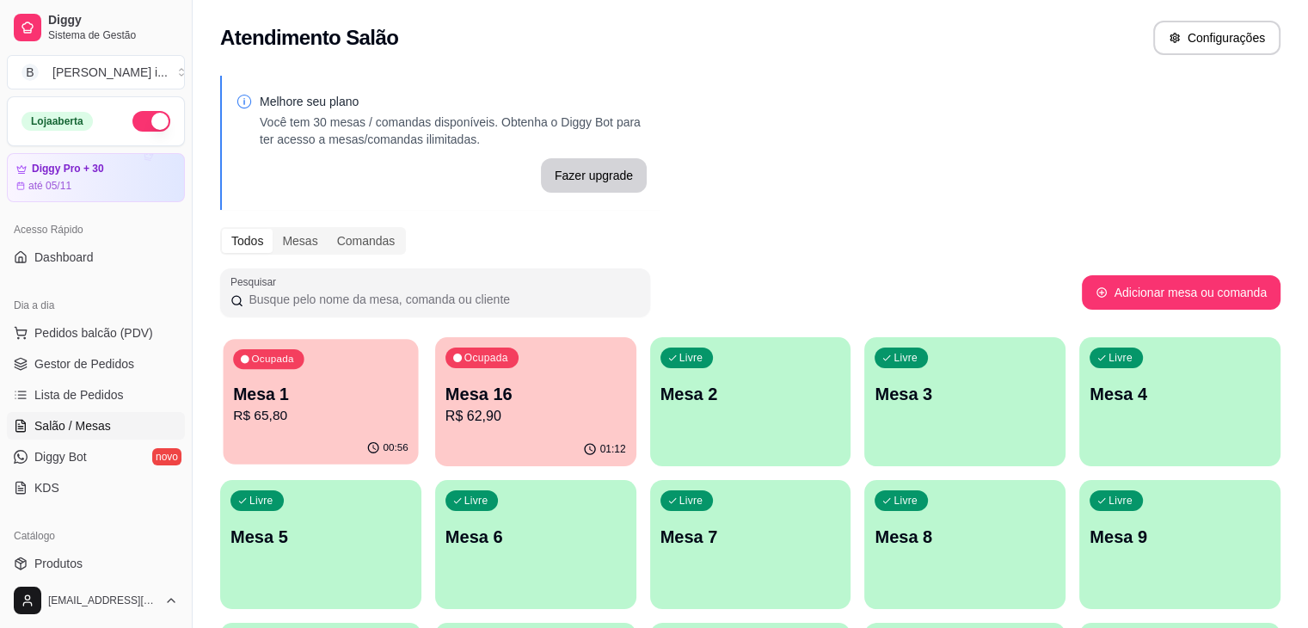
click at [323, 402] on p "Mesa 1" at bounding box center [320, 394] width 175 height 23
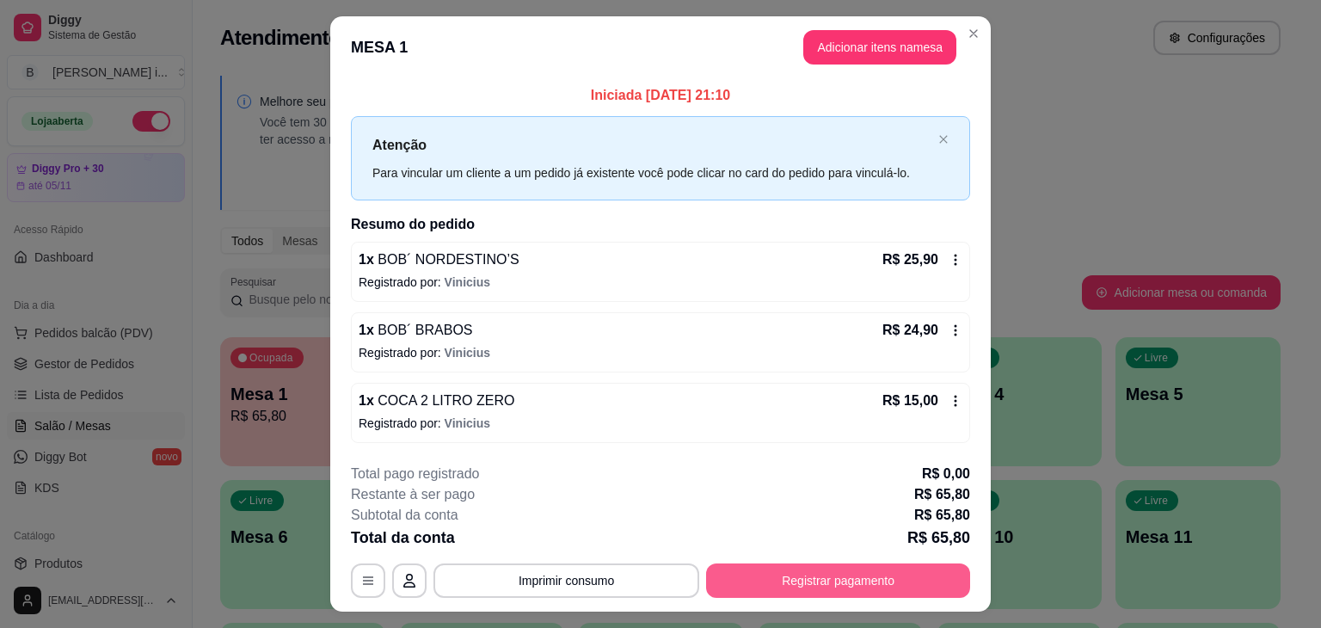
click at [865, 572] on button "Registrar pagamento" at bounding box center [838, 580] width 264 height 34
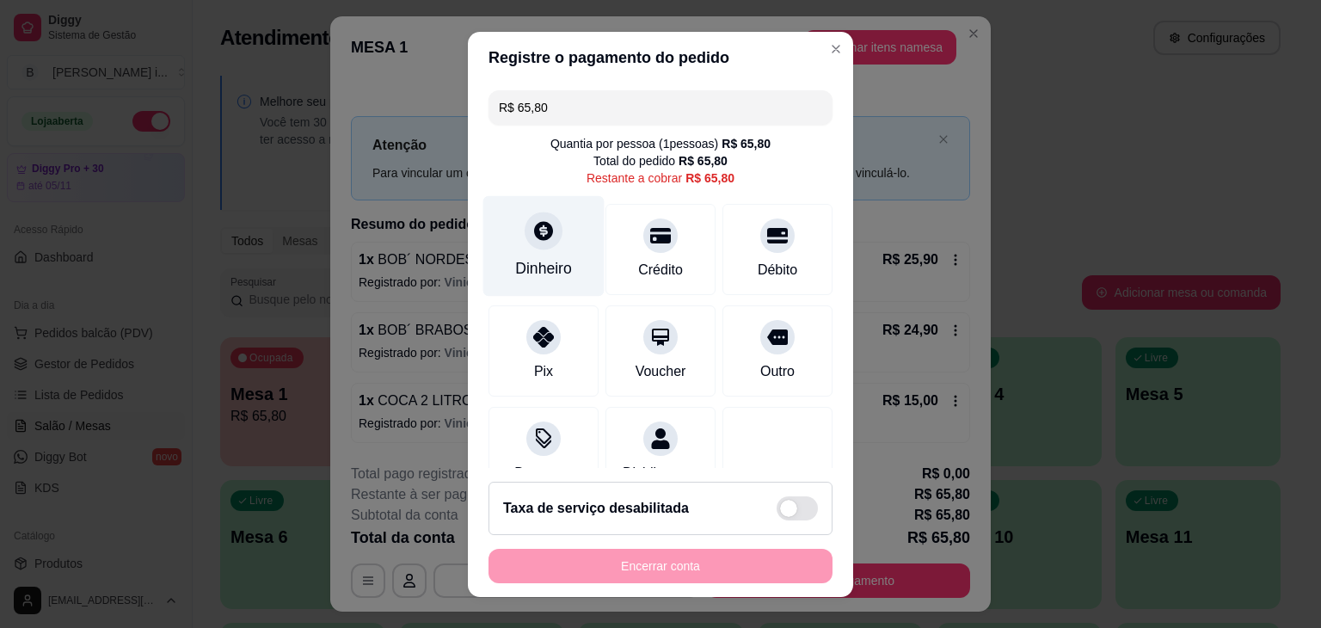
click at [540, 255] on div "Dinheiro" at bounding box center [543, 245] width 121 height 101
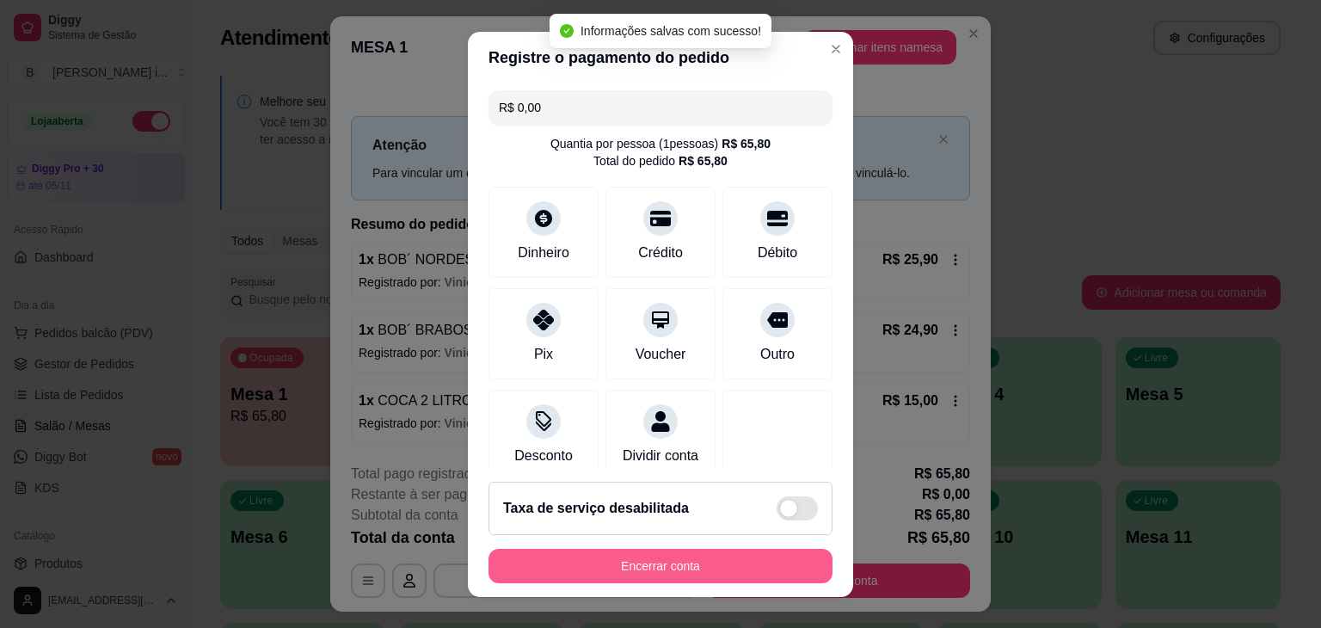
type input "R$ 0,00"
click at [714, 563] on button "Encerrar conta" at bounding box center [661, 566] width 334 height 34
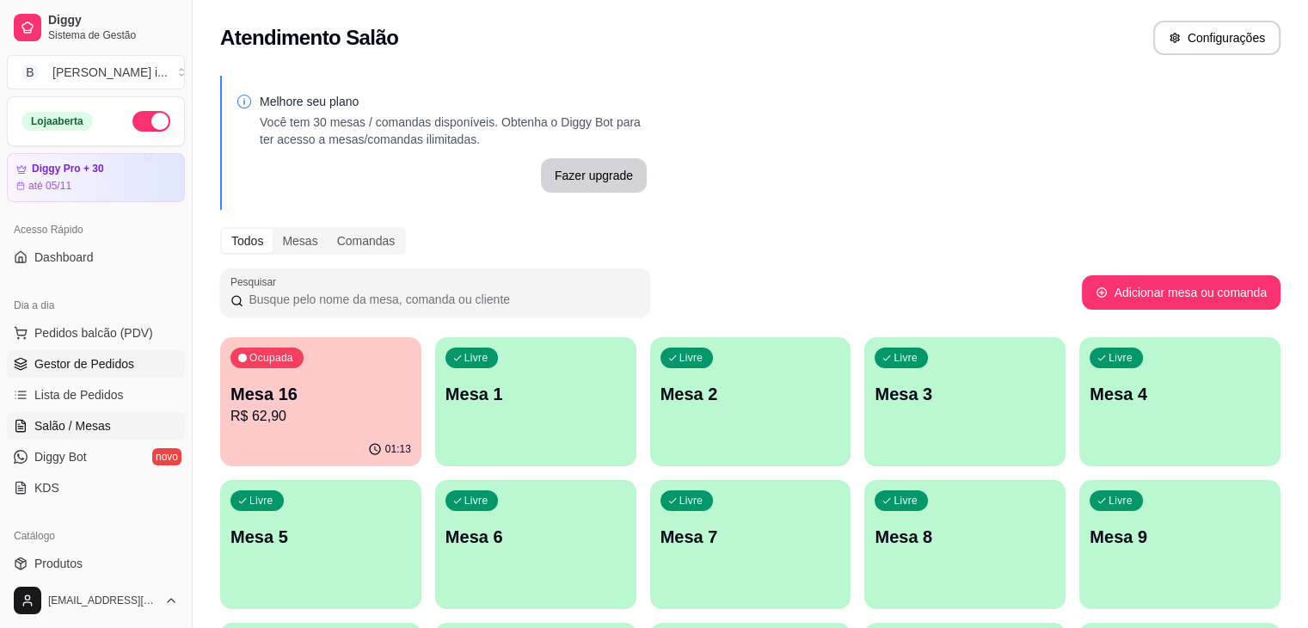
click at [60, 363] on span "Gestor de Pedidos" at bounding box center [84, 363] width 100 height 17
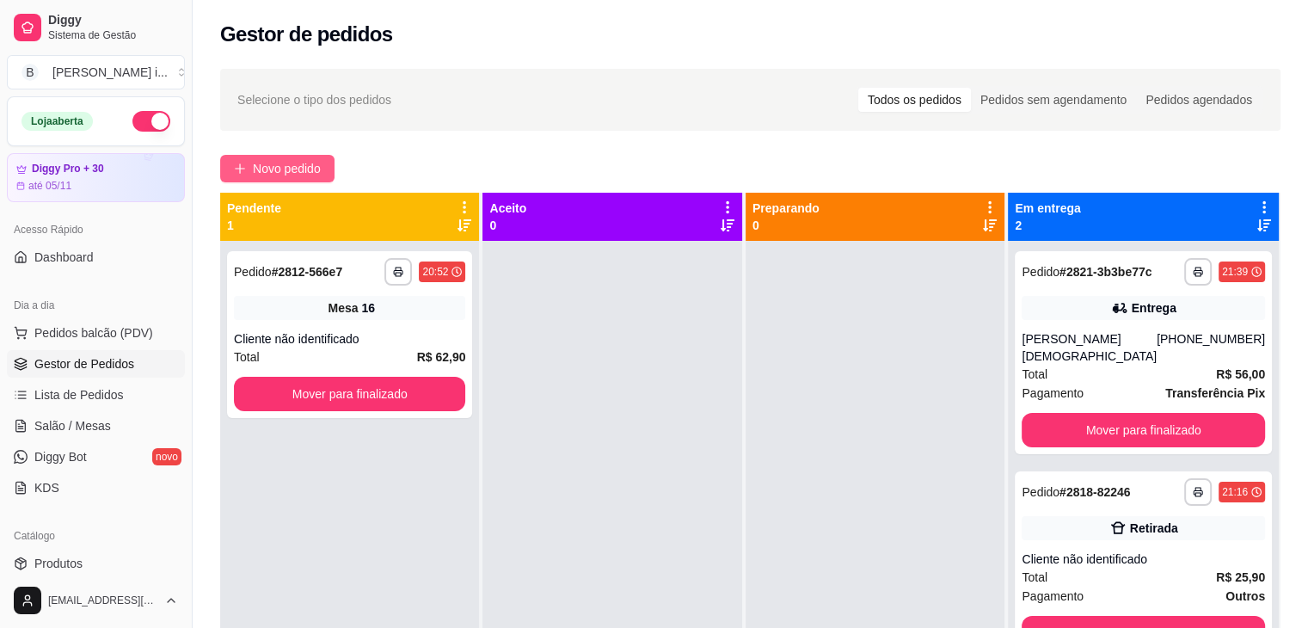
click at [279, 159] on span "Novo pedido" at bounding box center [287, 168] width 68 height 19
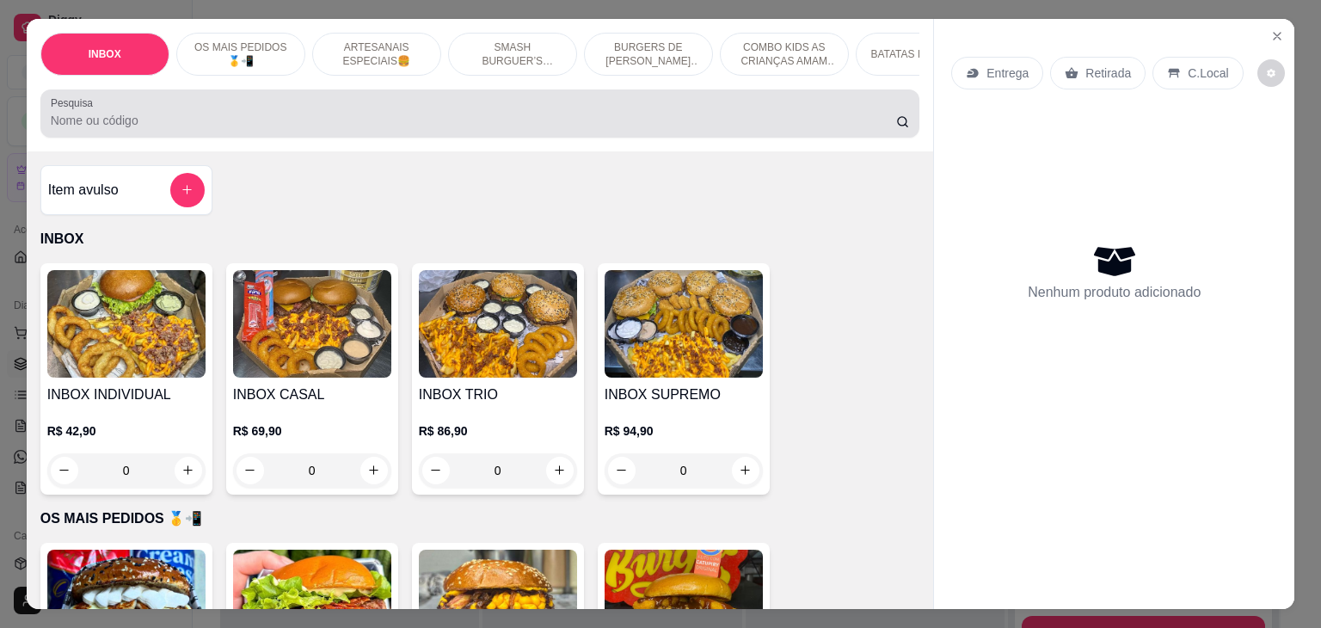
click at [307, 111] on div at bounding box center [480, 113] width 859 height 34
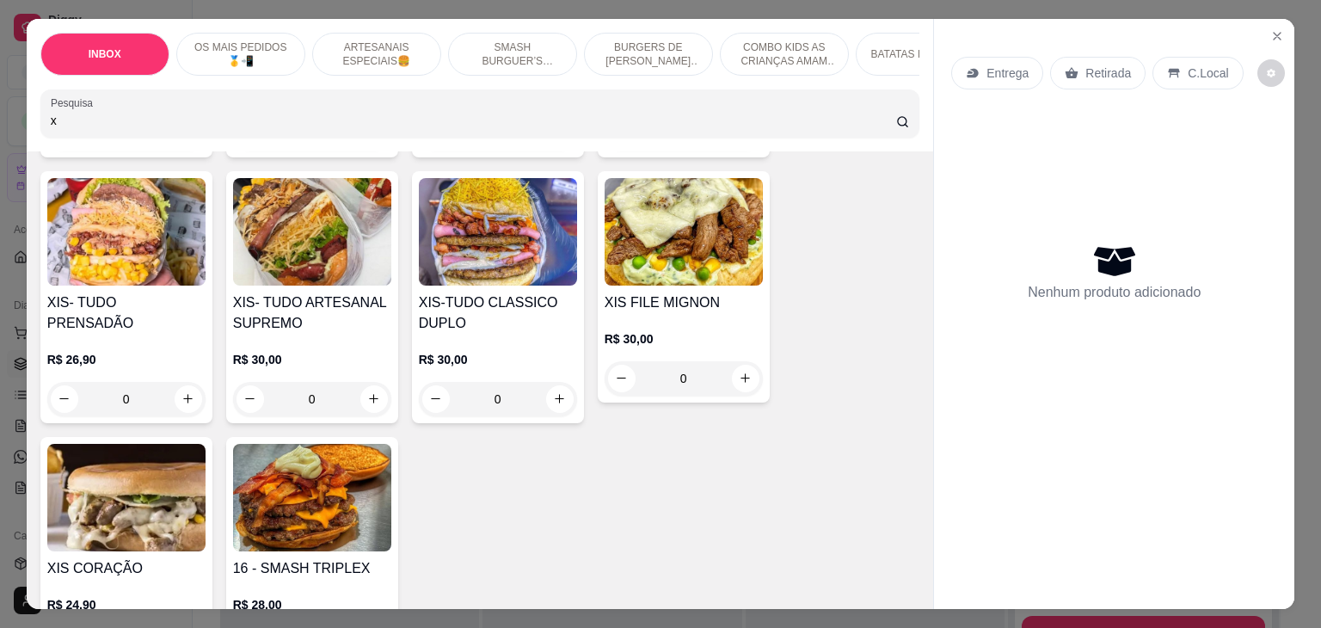
scroll to position [344, 0]
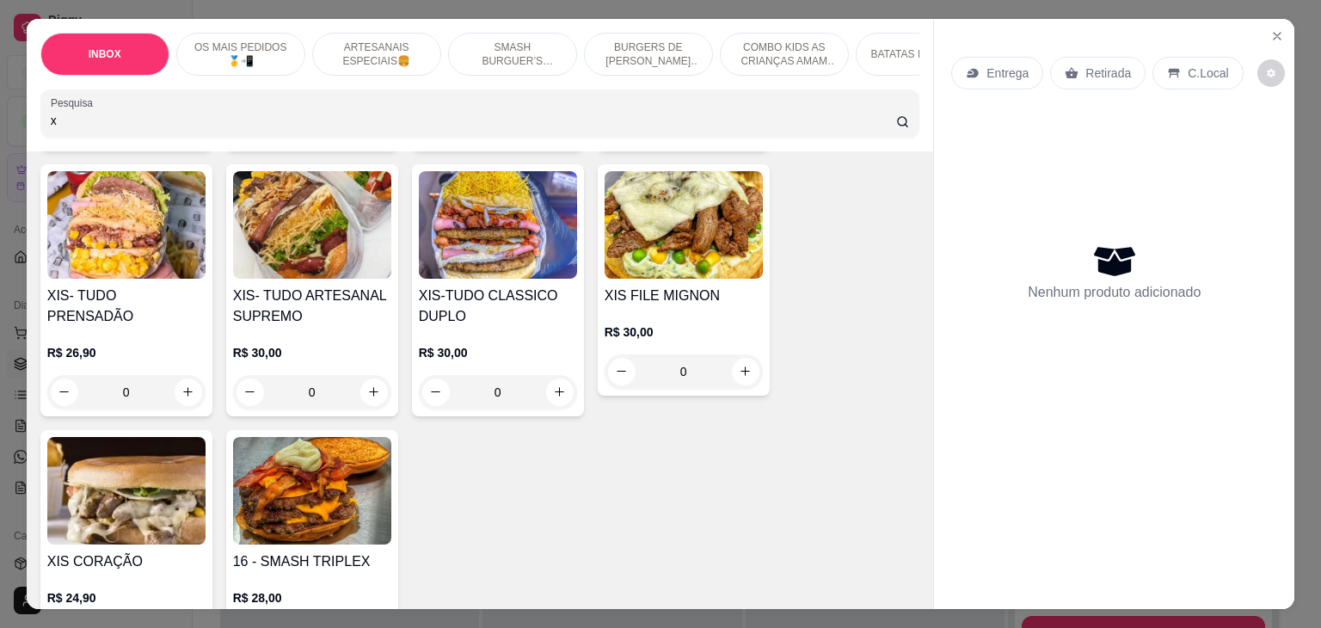
type input "x"
click at [155, 327] on div "R$ 26,90 0" at bounding box center [126, 368] width 158 height 83
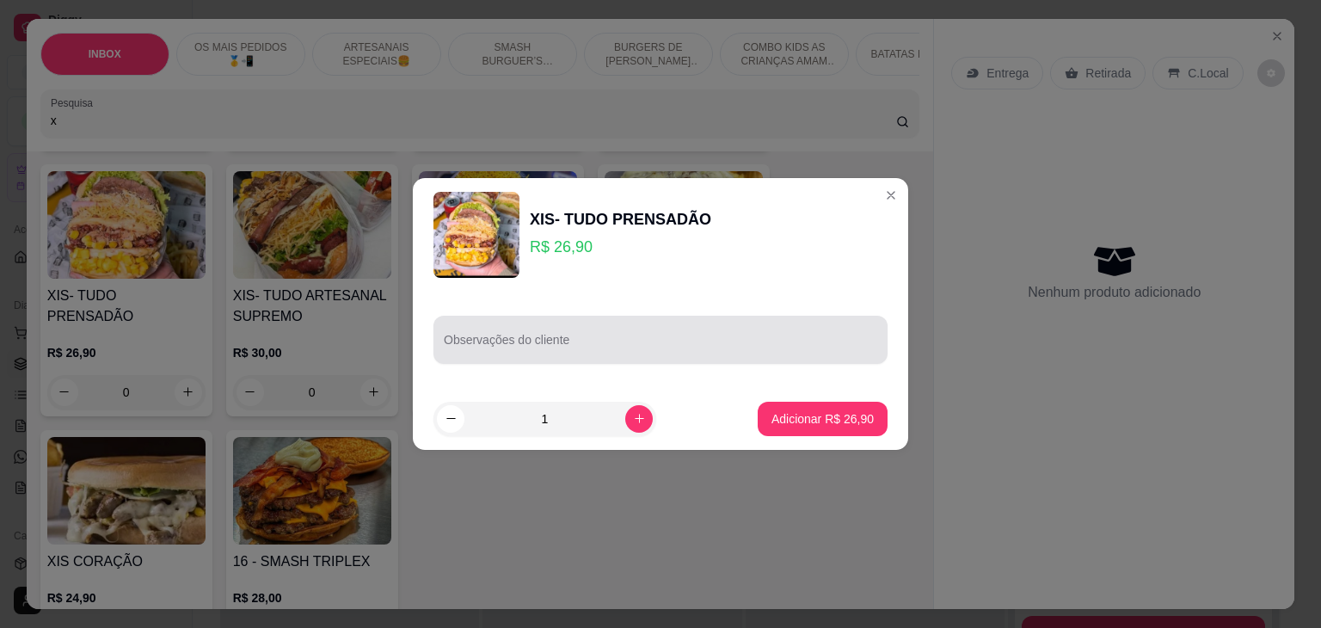
click at [735, 343] on input "Observações do cliente" at bounding box center [661, 346] width 434 height 17
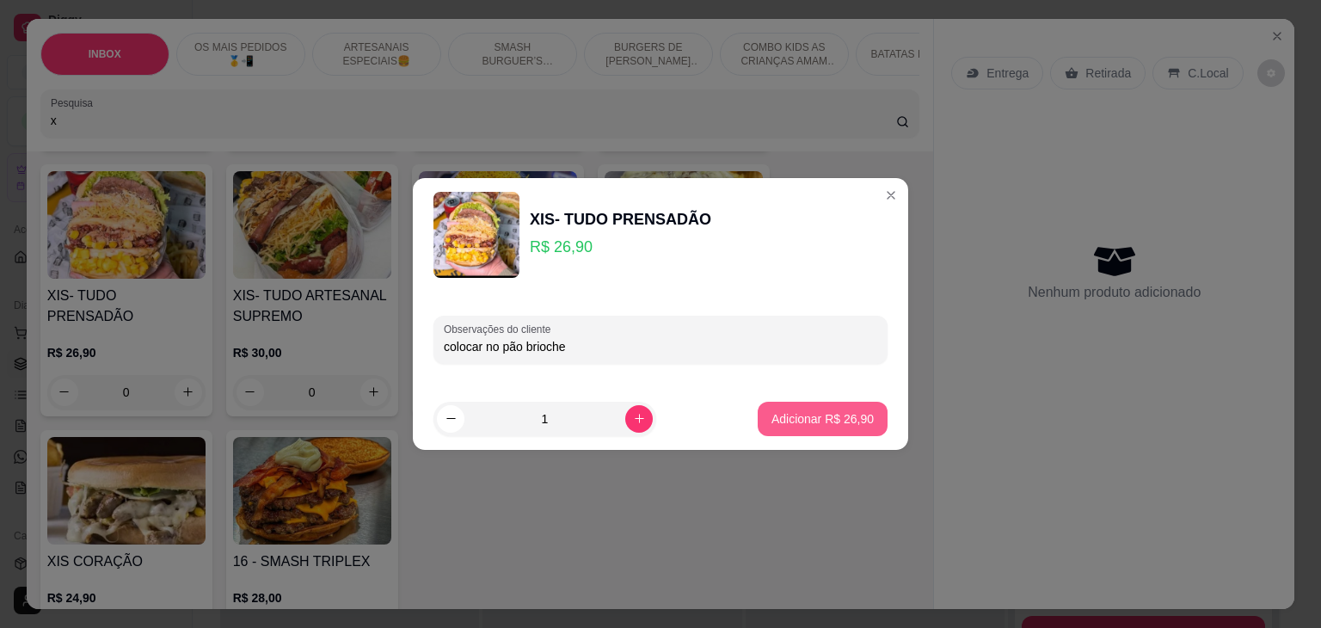
type input "colocar no pão brioche"
click at [853, 421] on p "Adicionar R$ 26,90" at bounding box center [823, 418] width 102 height 17
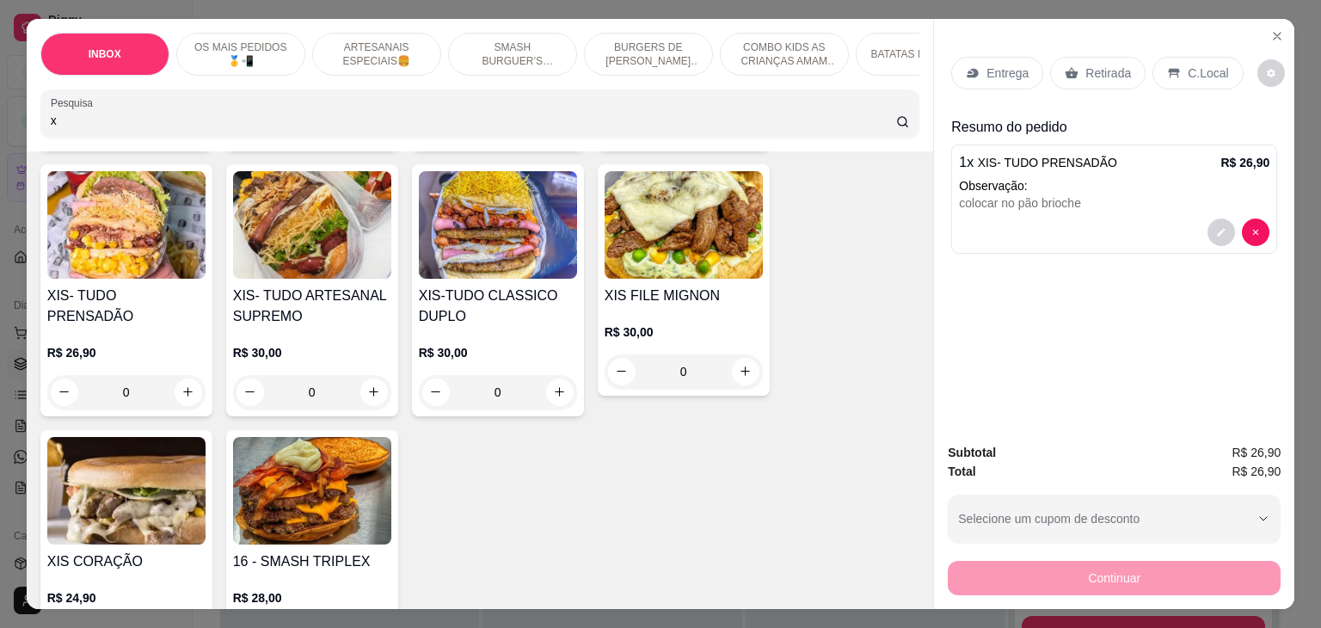
click at [1104, 72] on p "Retirada" at bounding box center [1109, 73] width 46 height 17
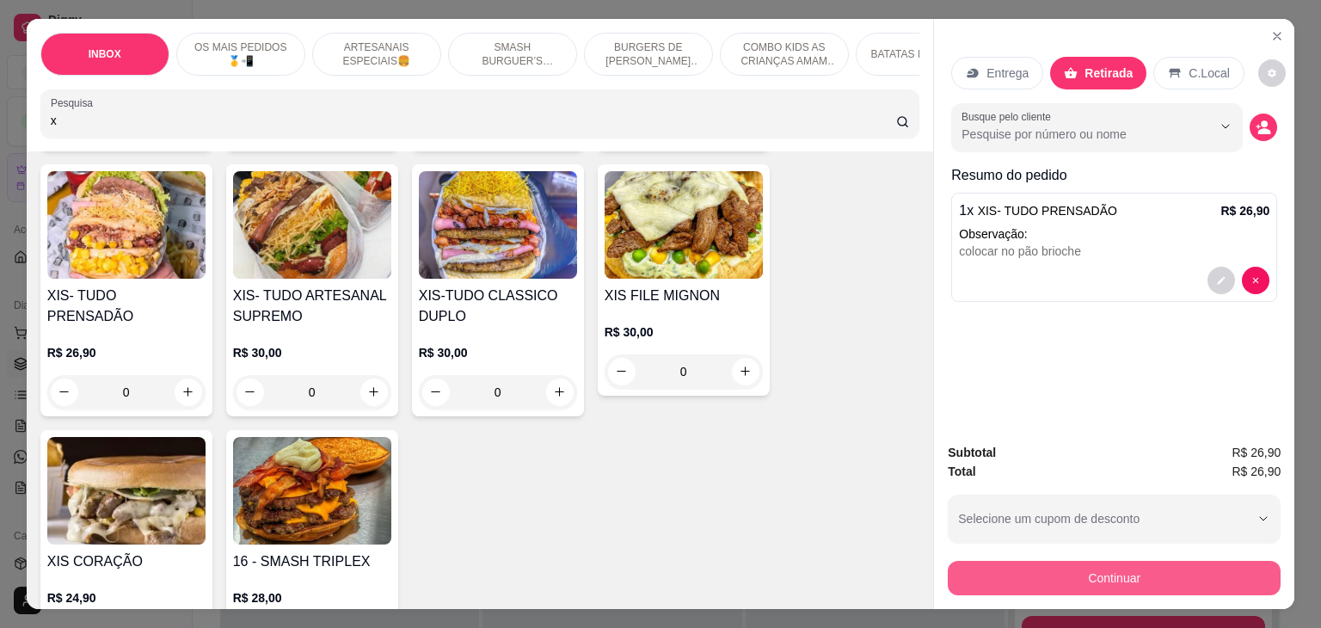
click at [1101, 575] on button "Continuar" at bounding box center [1114, 578] width 333 height 34
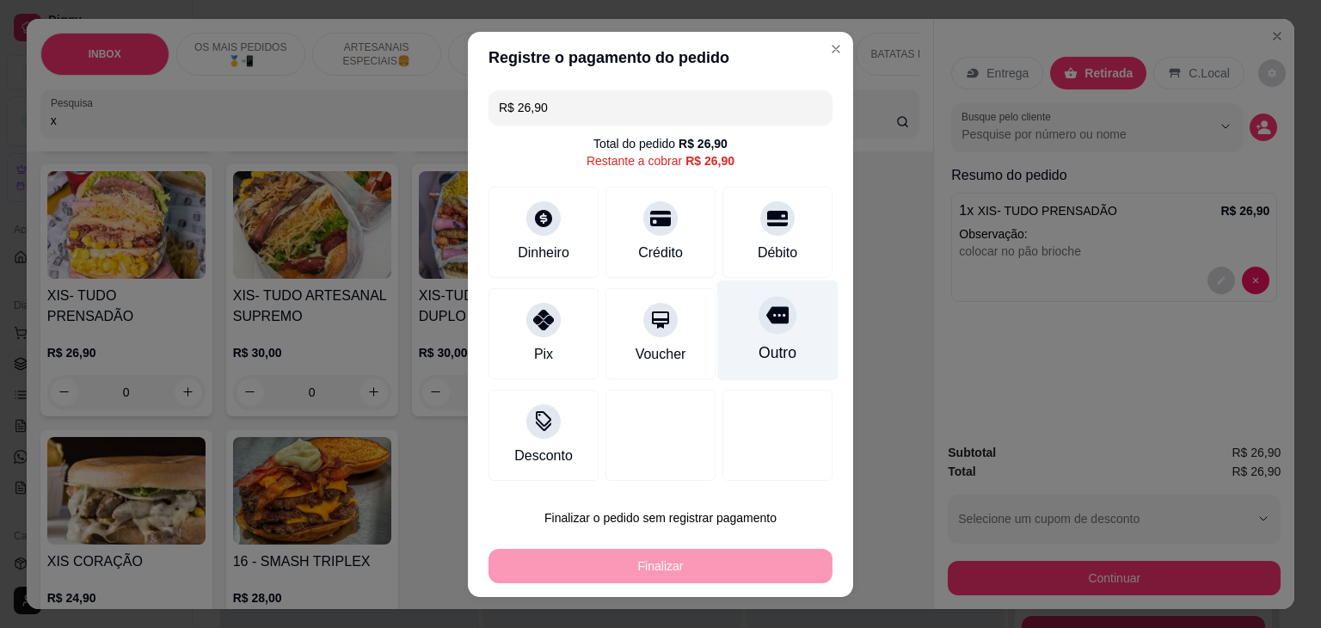
click at [767, 361] on div "Outro" at bounding box center [778, 353] width 38 height 22
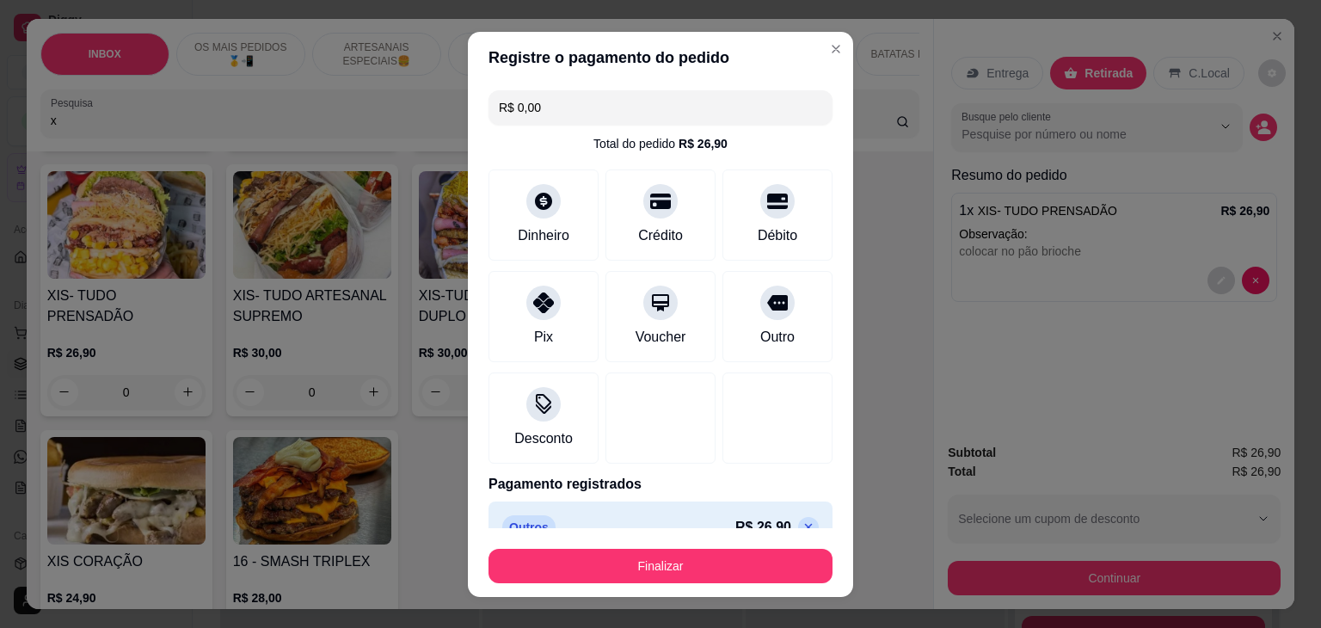
click at [662, 582] on footer "Finalizar" at bounding box center [660, 562] width 385 height 69
click at [658, 575] on button "Finalizar" at bounding box center [661, 566] width 344 height 34
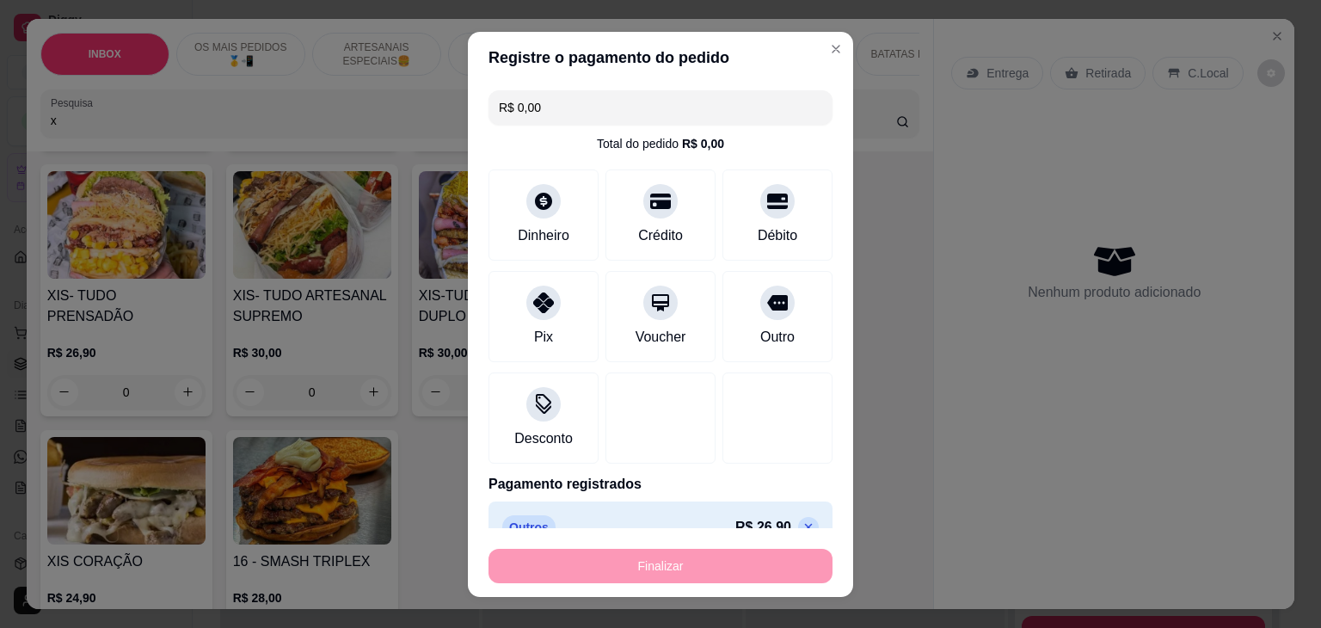
type input "-R$ 26,90"
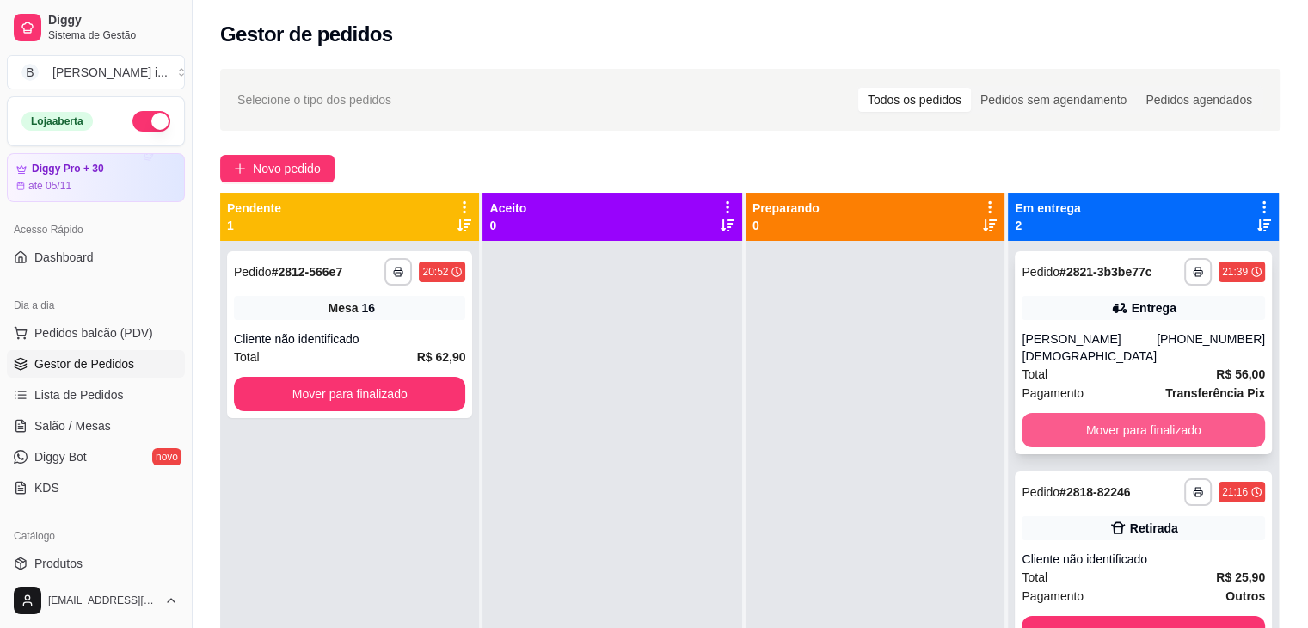
click at [1187, 415] on button "Mover para finalizado" at bounding box center [1143, 430] width 243 height 34
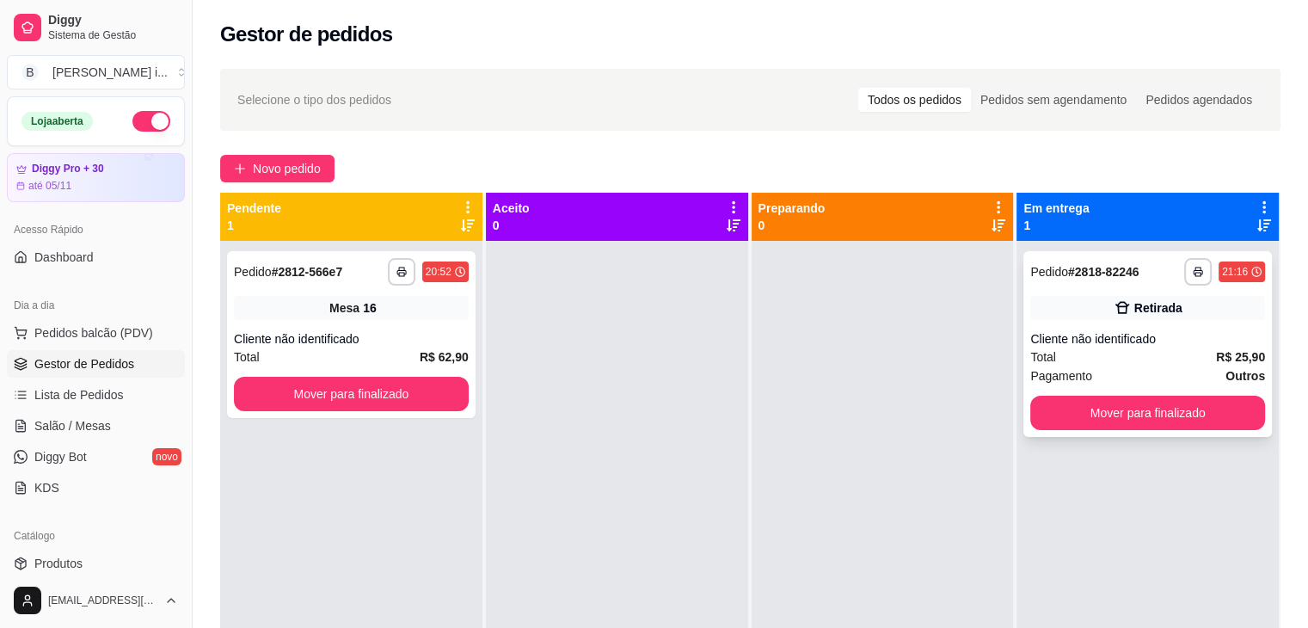
click at [1149, 317] on div "Retirada" at bounding box center [1148, 308] width 235 height 24
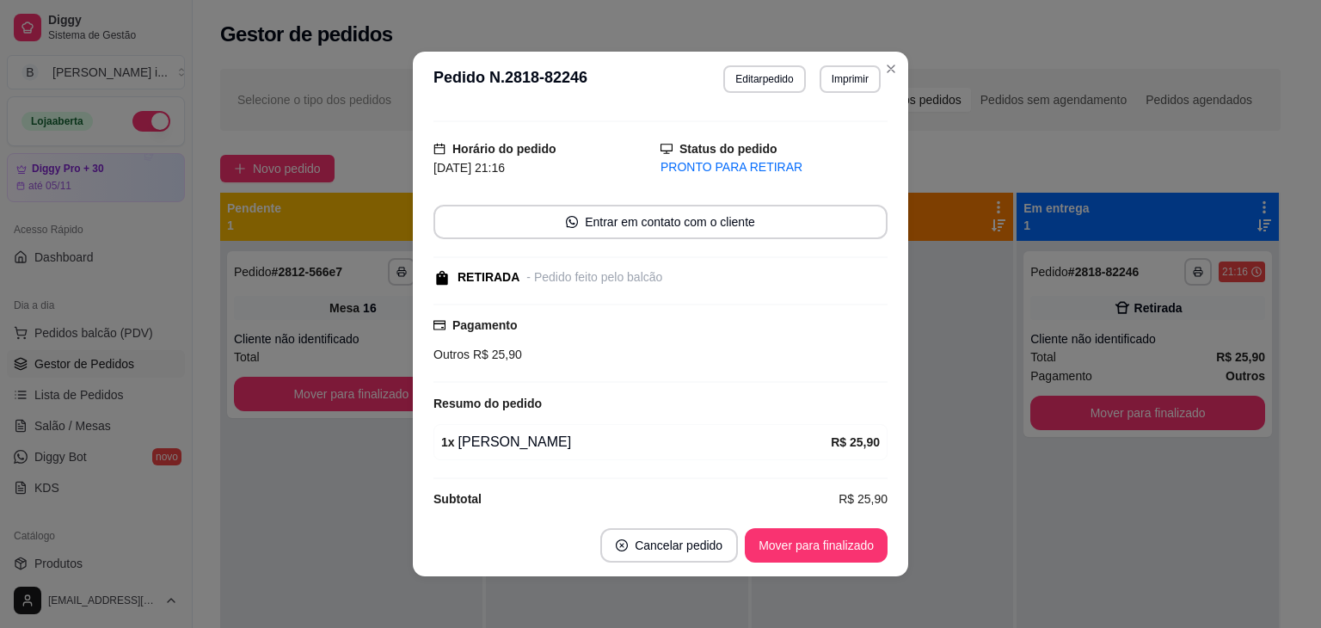
scroll to position [48, 0]
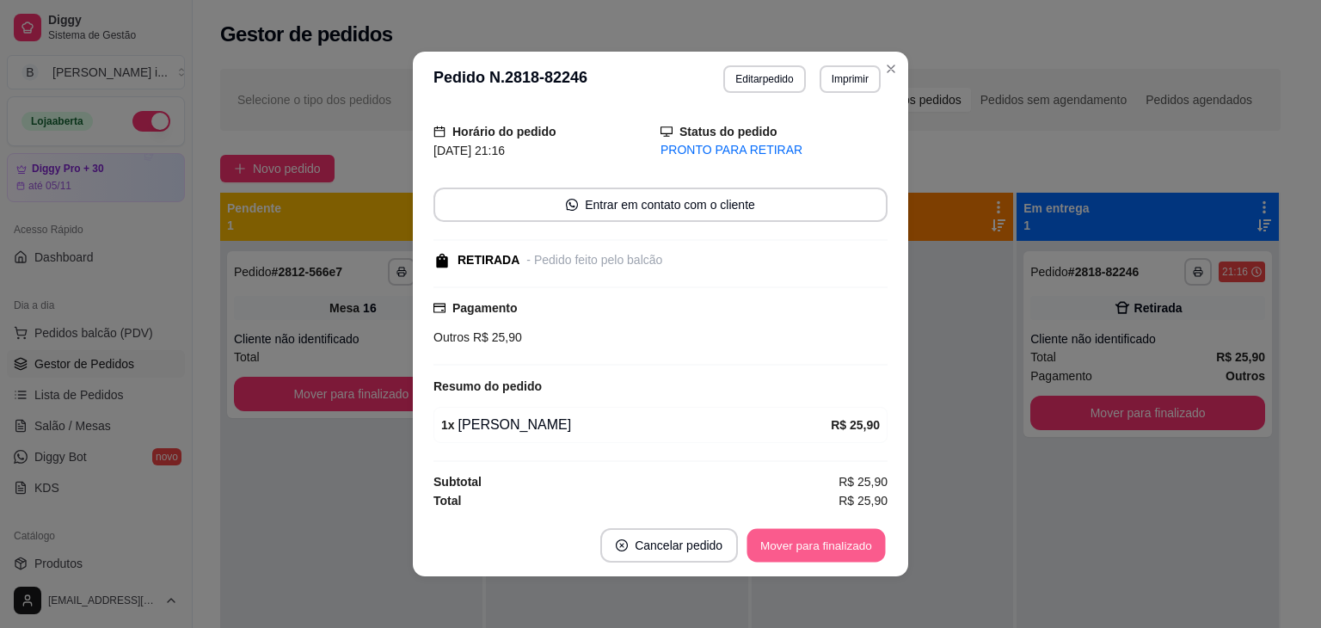
click at [827, 533] on button "Mover para finalizado" at bounding box center [817, 546] width 138 height 34
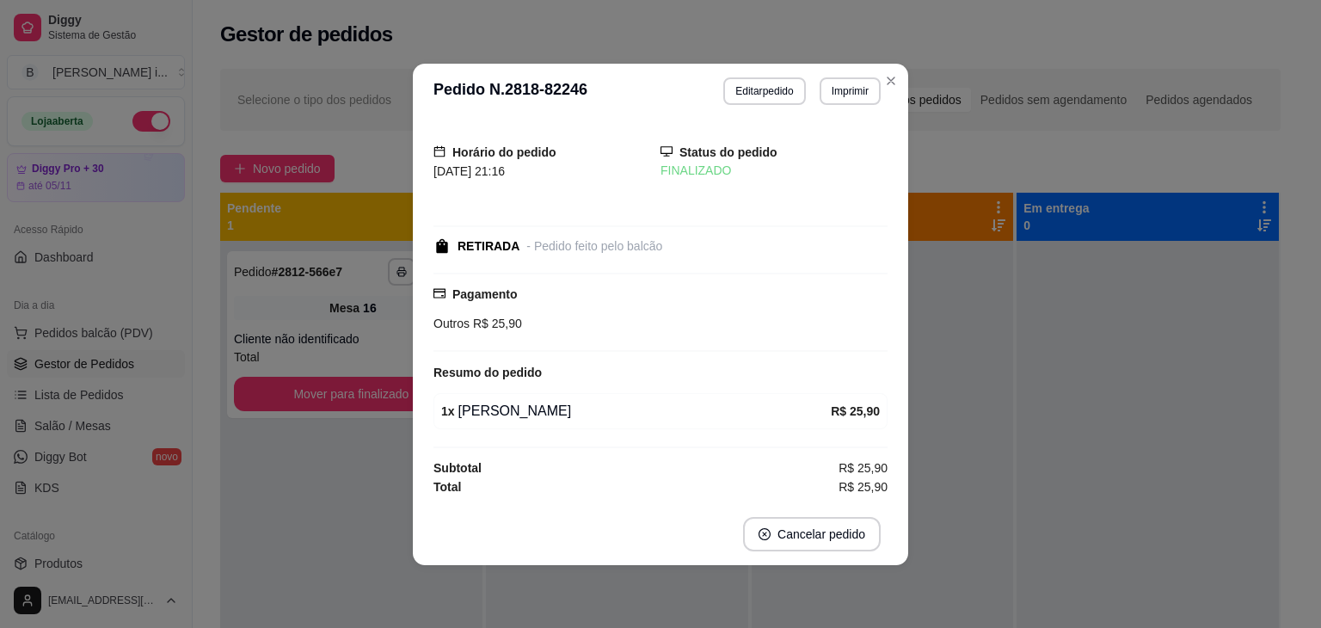
scroll to position [0, 0]
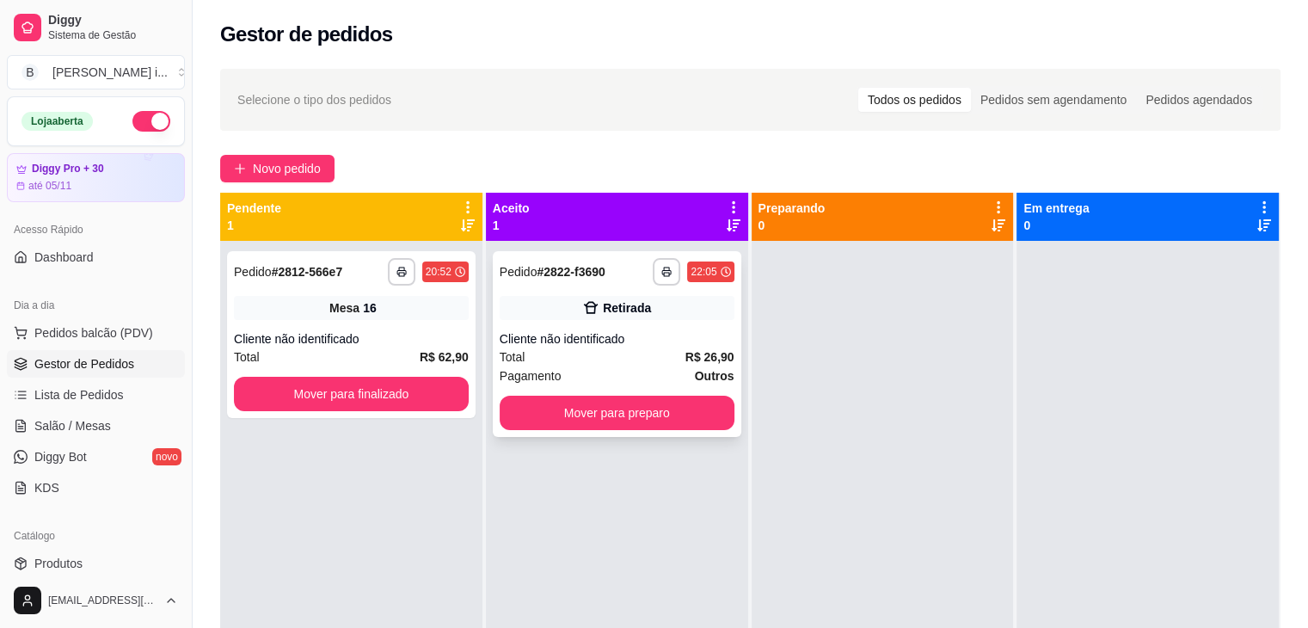
click at [674, 348] on div "Total R$ 26,90" at bounding box center [617, 357] width 235 height 19
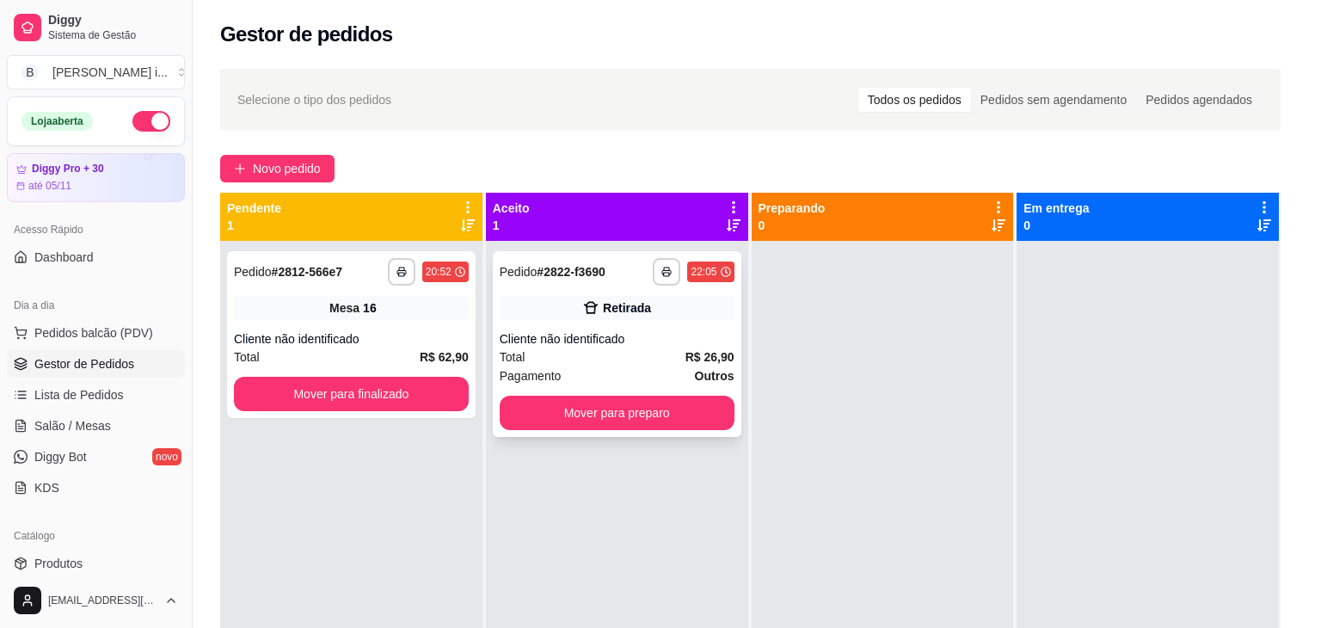
scroll to position [93, 0]
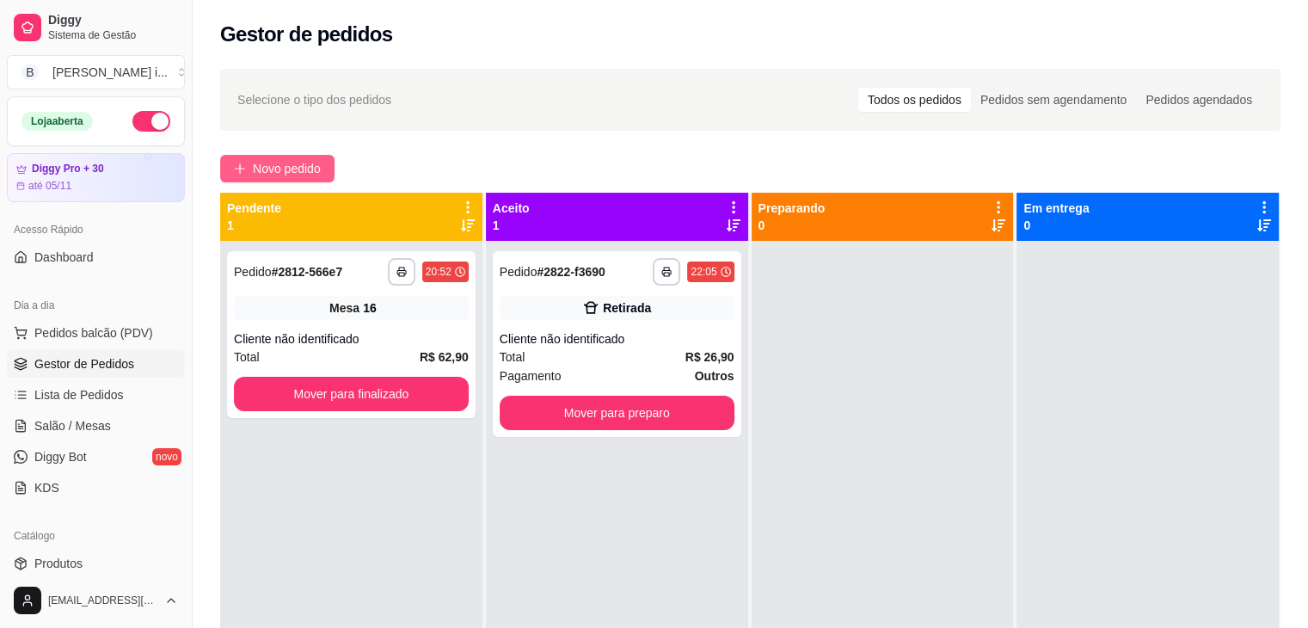
click at [314, 162] on span "Novo pedido" at bounding box center [287, 168] width 68 height 19
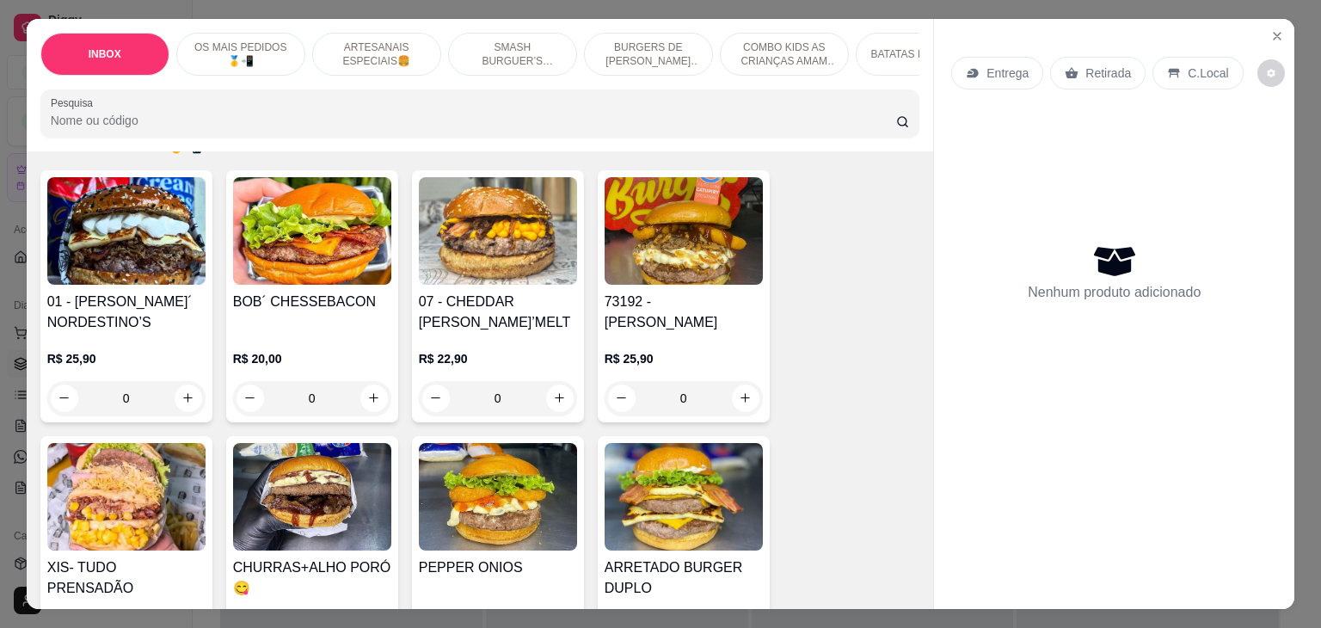
scroll to position [344, 0]
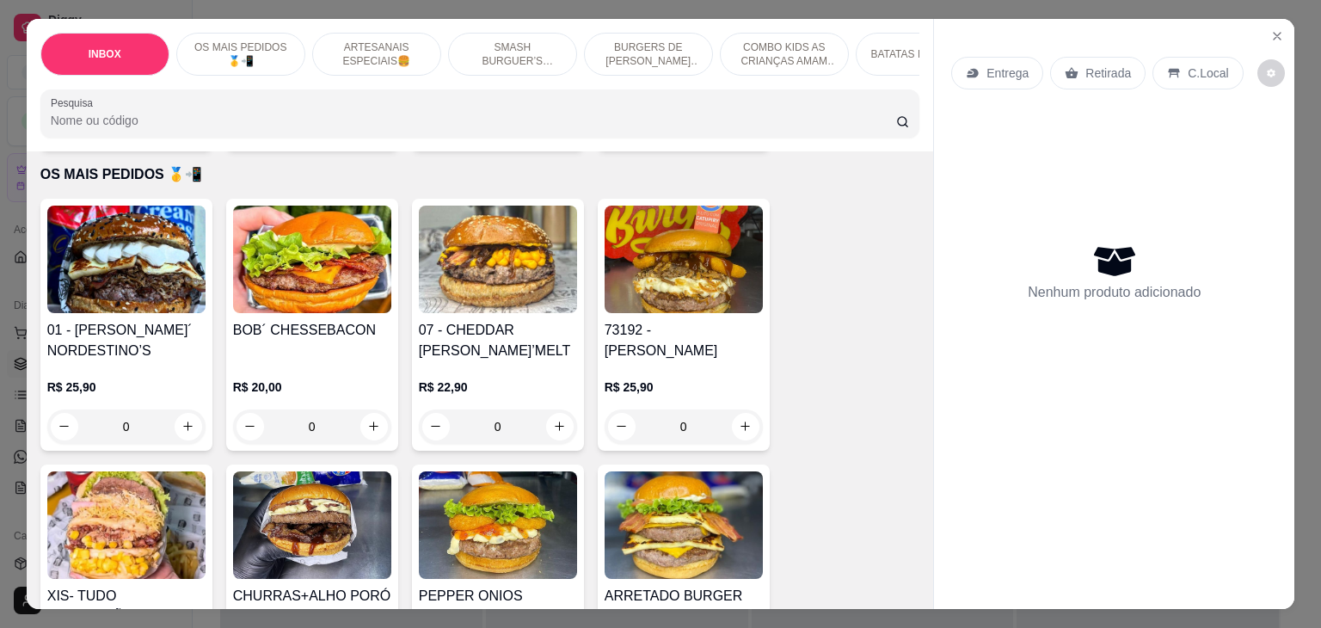
click at [145, 361] on div "R$ 25,90 0" at bounding box center [126, 402] width 158 height 83
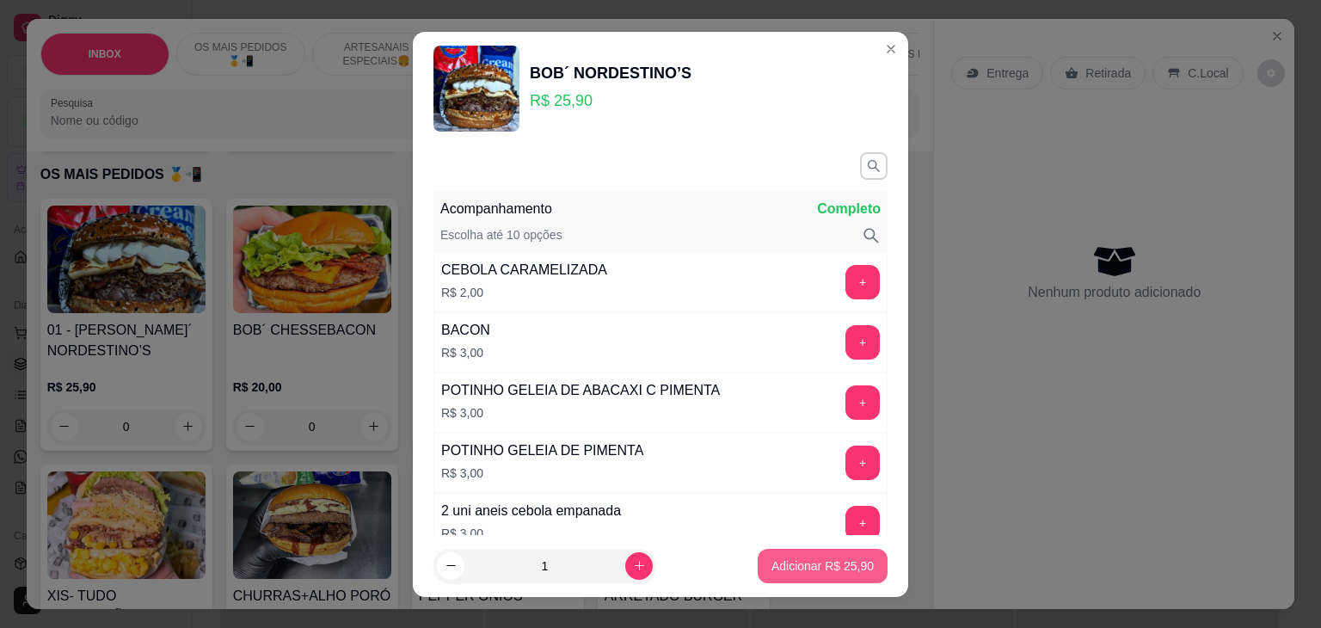
click at [788, 563] on p "Adicionar R$ 25,90" at bounding box center [823, 565] width 102 height 17
type input "1"
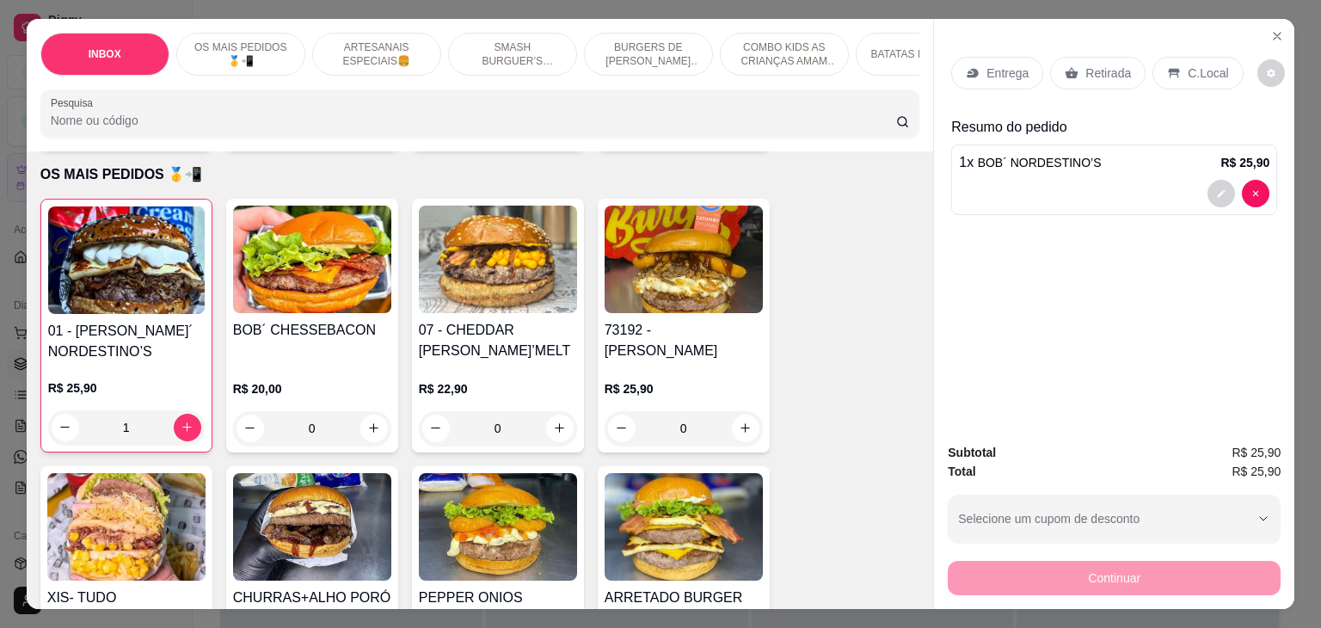
click at [1008, 70] on p "Entrega" at bounding box center [1008, 73] width 42 height 17
click at [1086, 65] on p "Retirada" at bounding box center [1109, 73] width 46 height 17
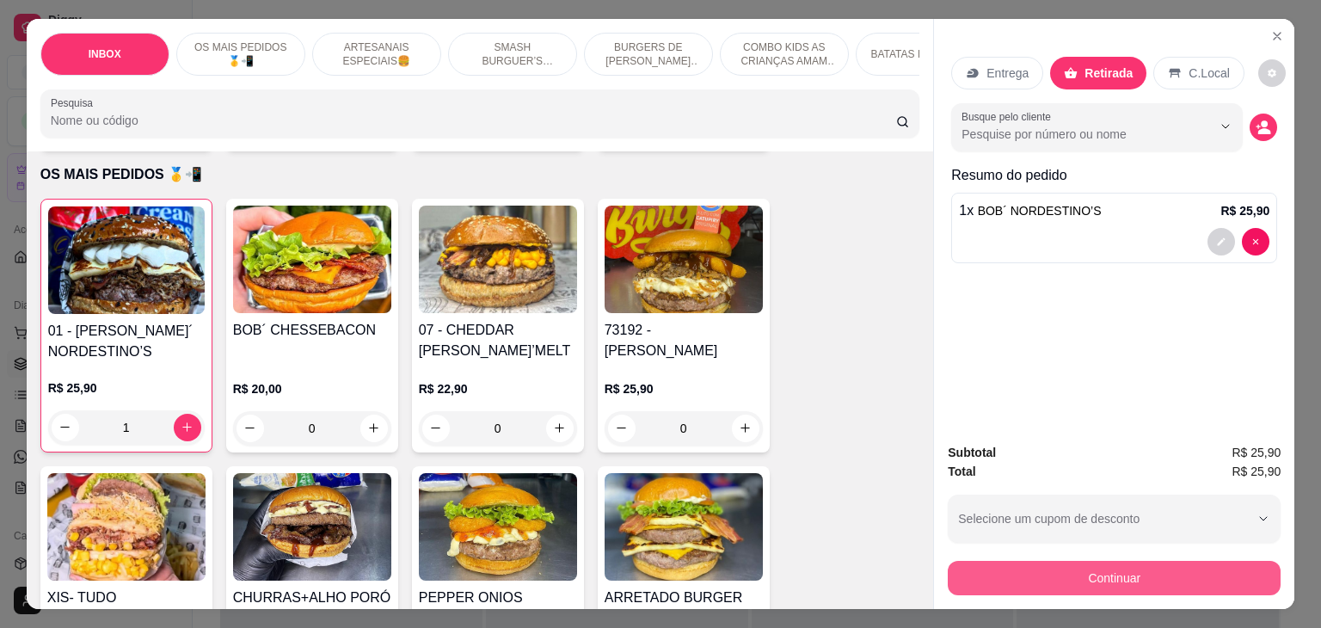
click at [1012, 569] on button "Continuar" at bounding box center [1114, 578] width 333 height 34
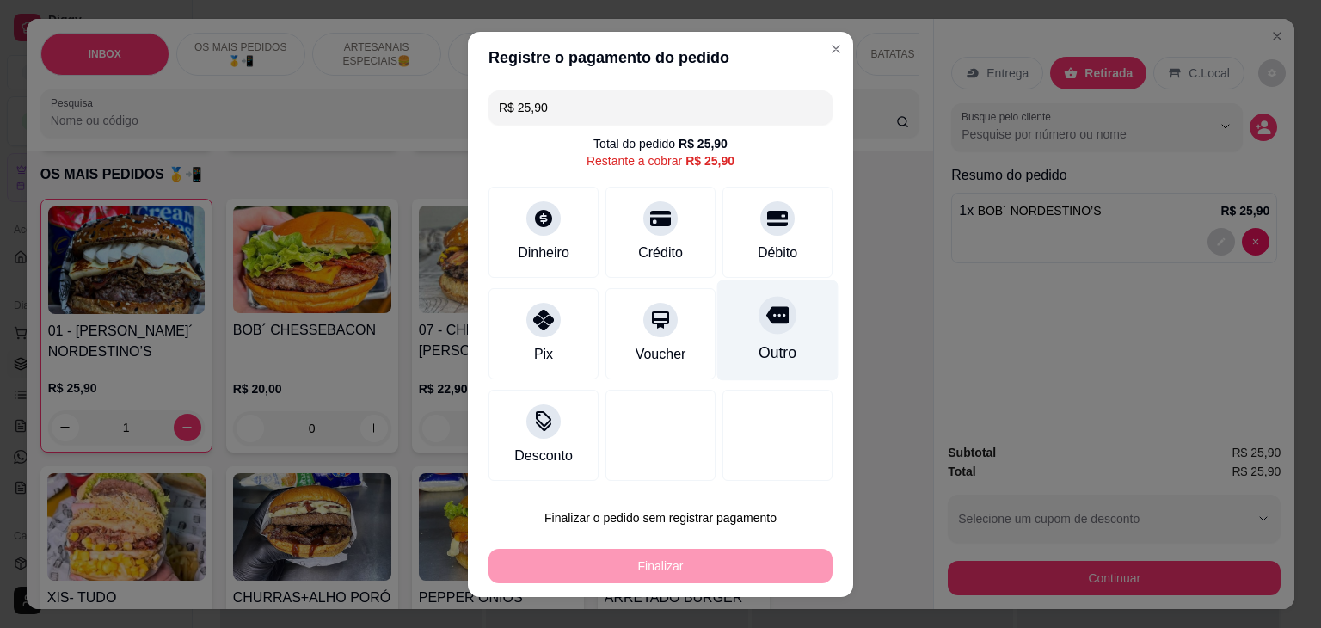
click at [762, 339] on div "Outro" at bounding box center [777, 330] width 121 height 101
type input "R$ 0,00"
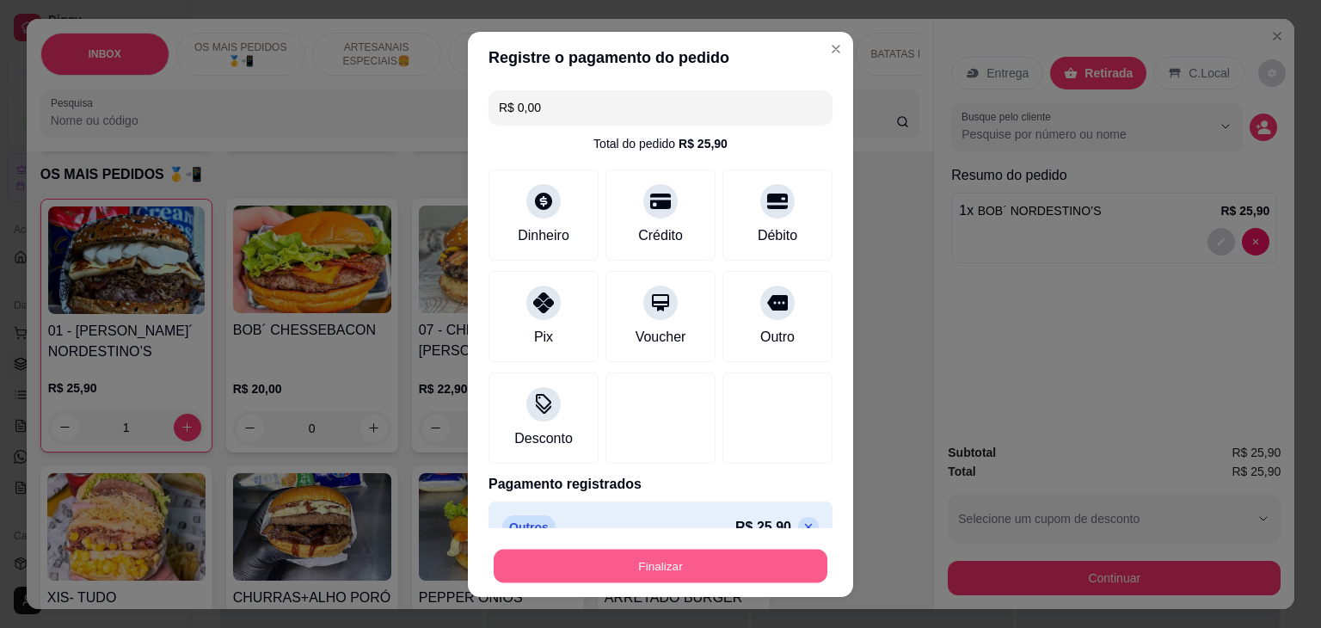
click at [631, 563] on button "Finalizar" at bounding box center [661, 566] width 334 height 34
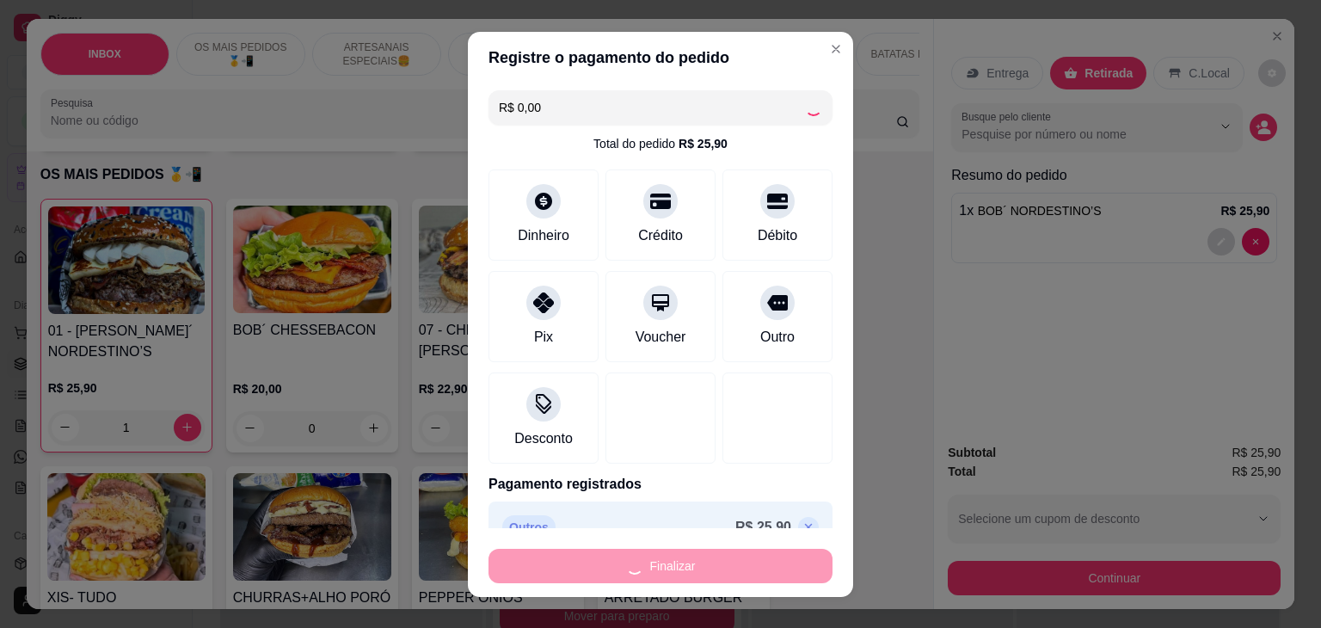
type input "0"
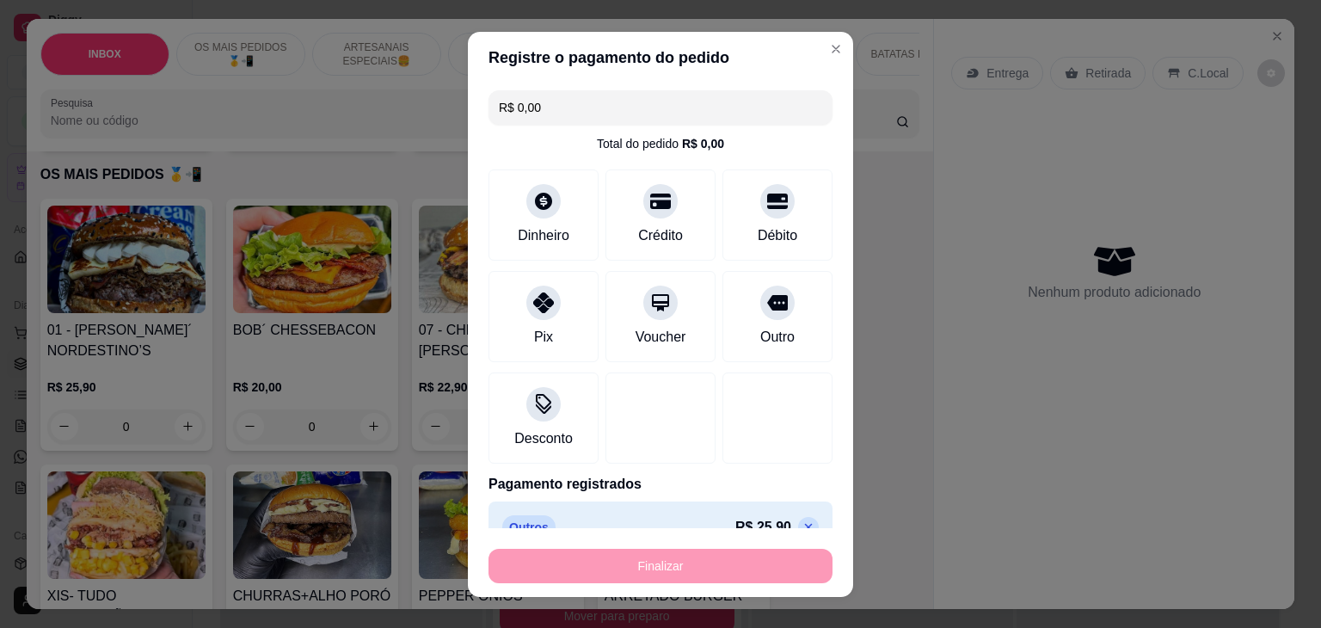
type input "-R$ 25,90"
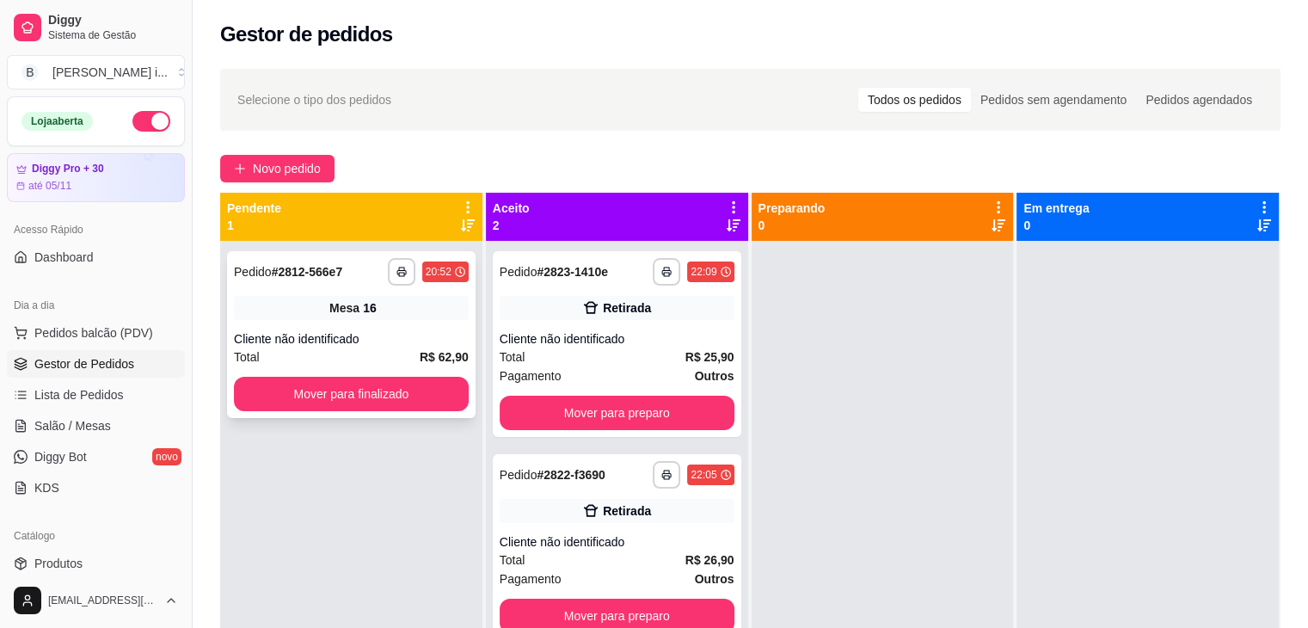
click at [289, 302] on div "Mesa 16" at bounding box center [351, 308] width 235 height 24
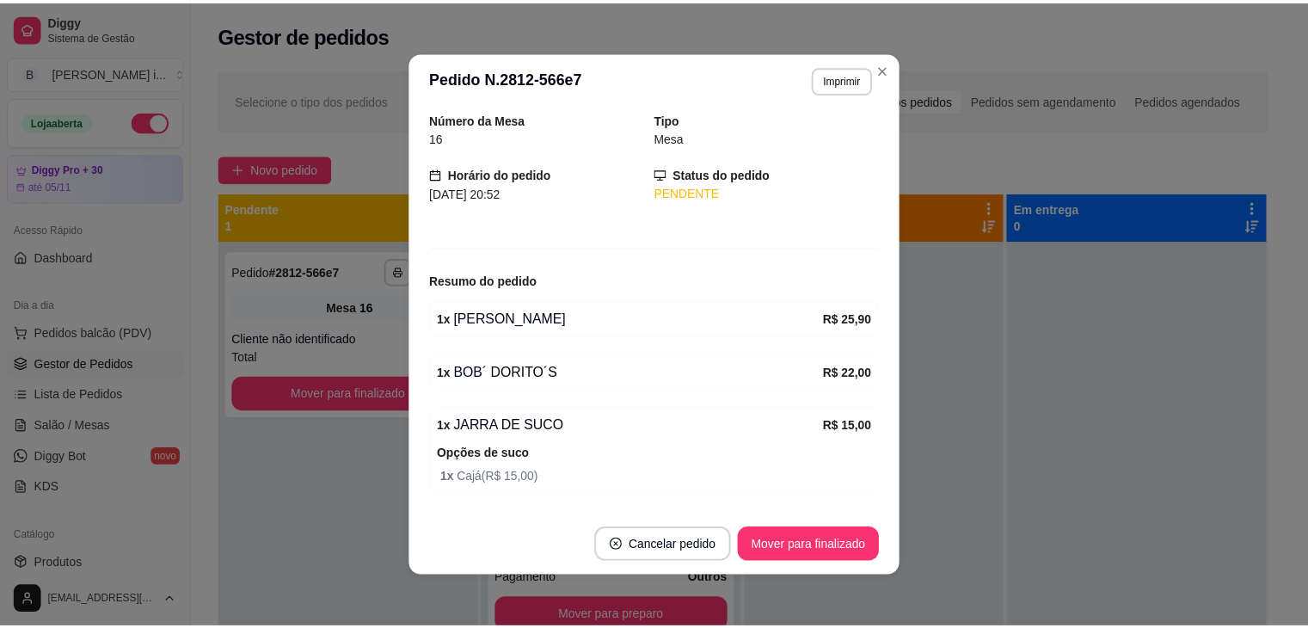
scroll to position [86, 0]
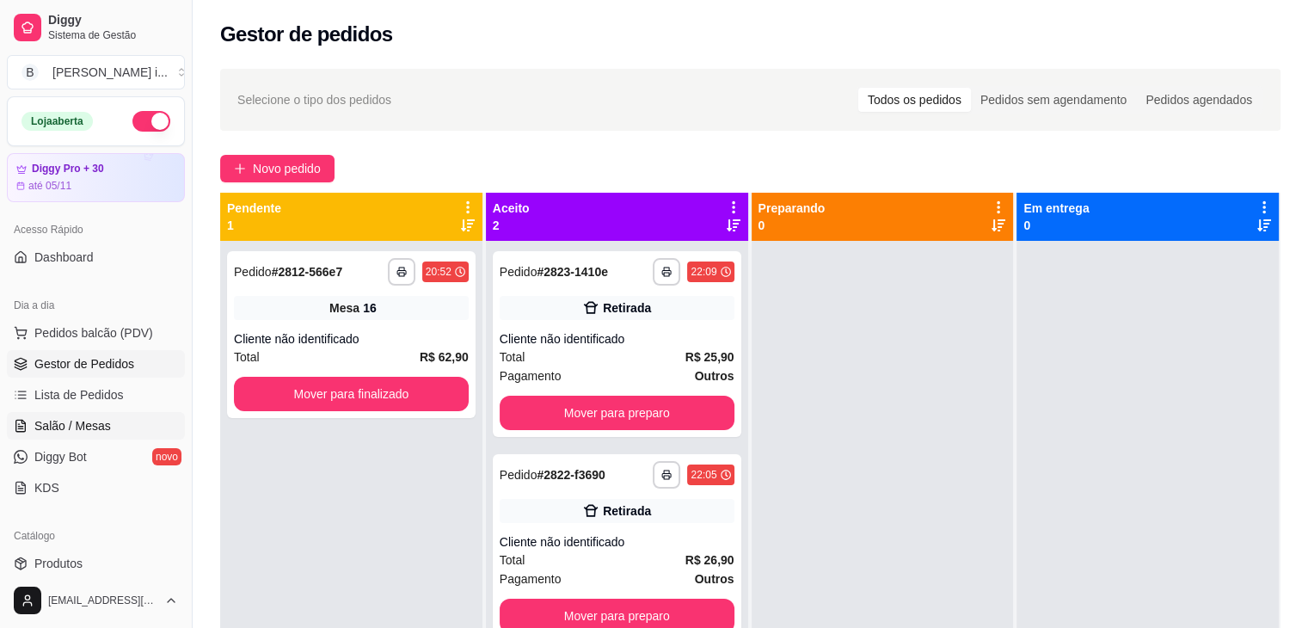
click at [88, 421] on span "Salão / Mesas" at bounding box center [72, 425] width 77 height 17
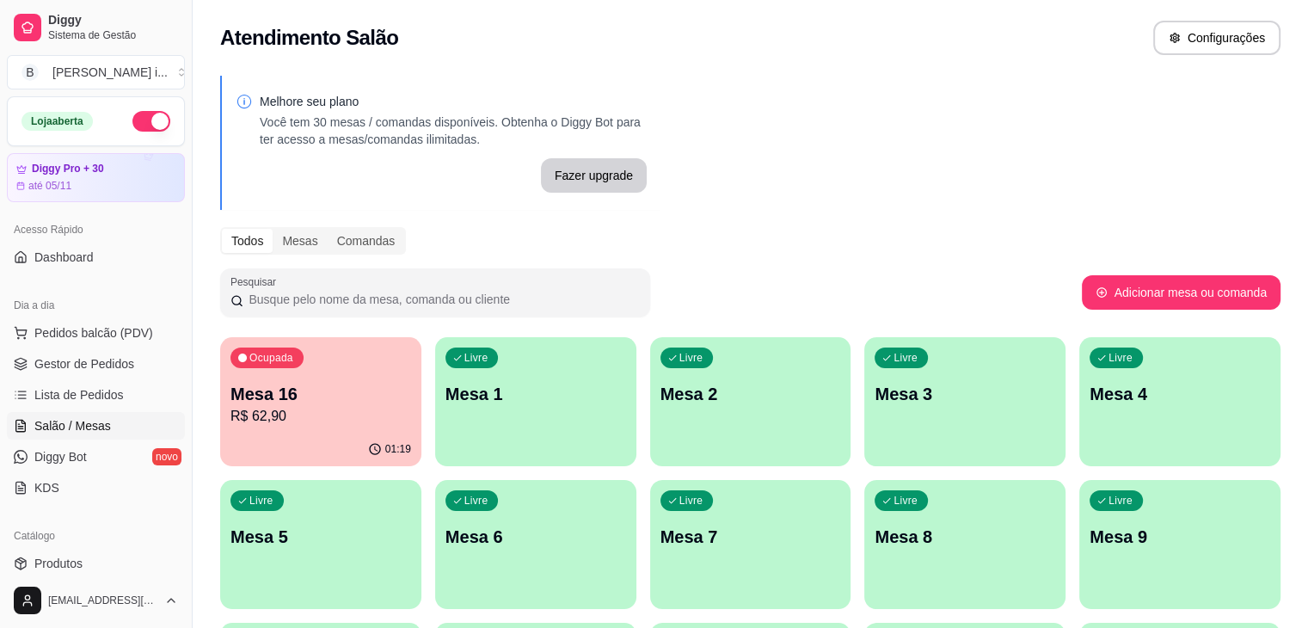
click at [277, 422] on p "R$ 62,90" at bounding box center [321, 416] width 181 height 21
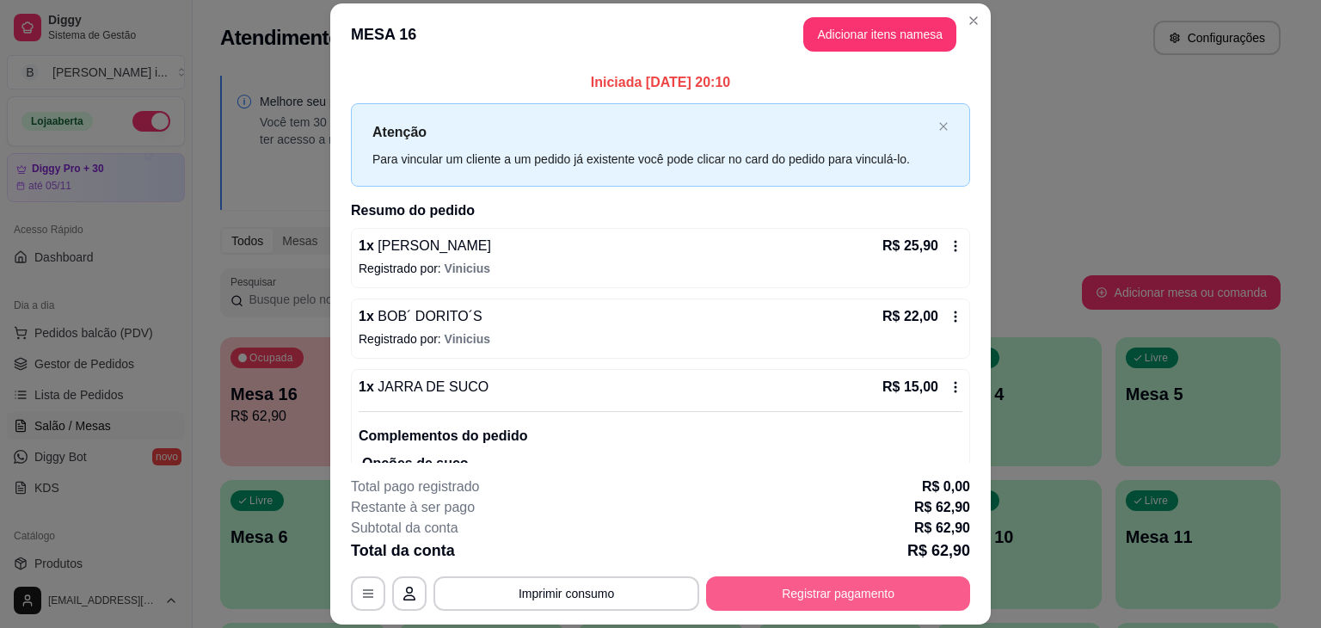
click at [876, 588] on button "Registrar pagamento" at bounding box center [838, 593] width 264 height 34
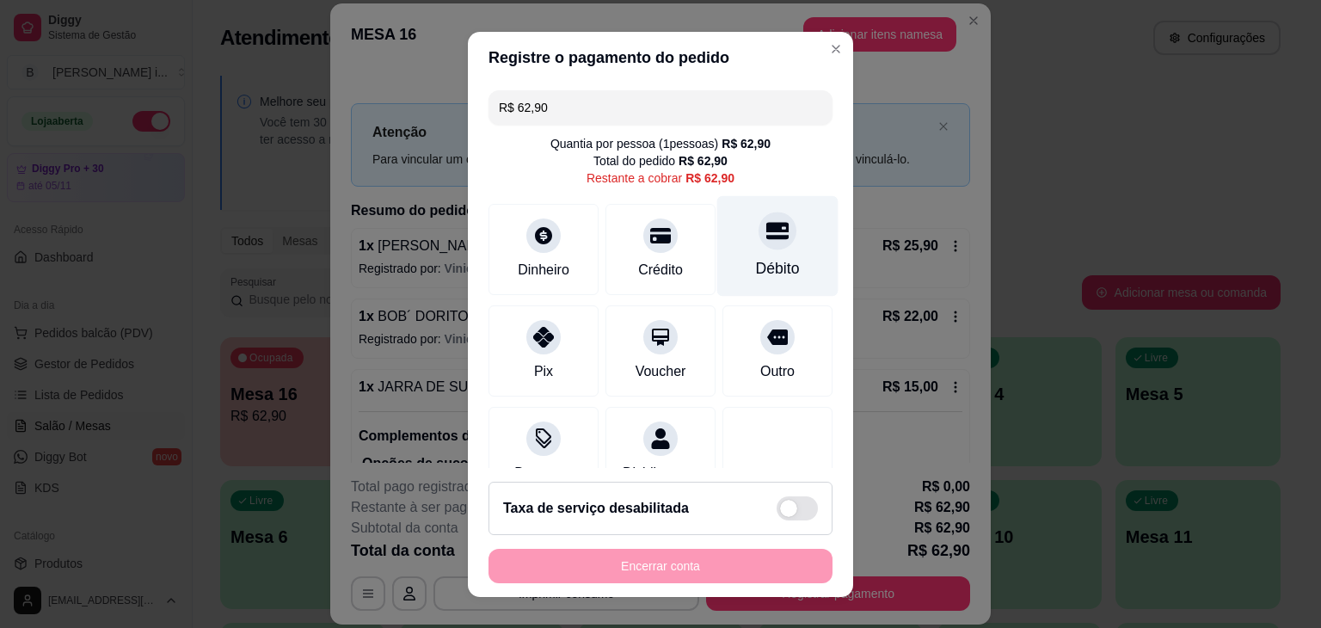
click at [756, 268] on div "Débito" at bounding box center [778, 268] width 44 height 22
type input "R$ 0,00"
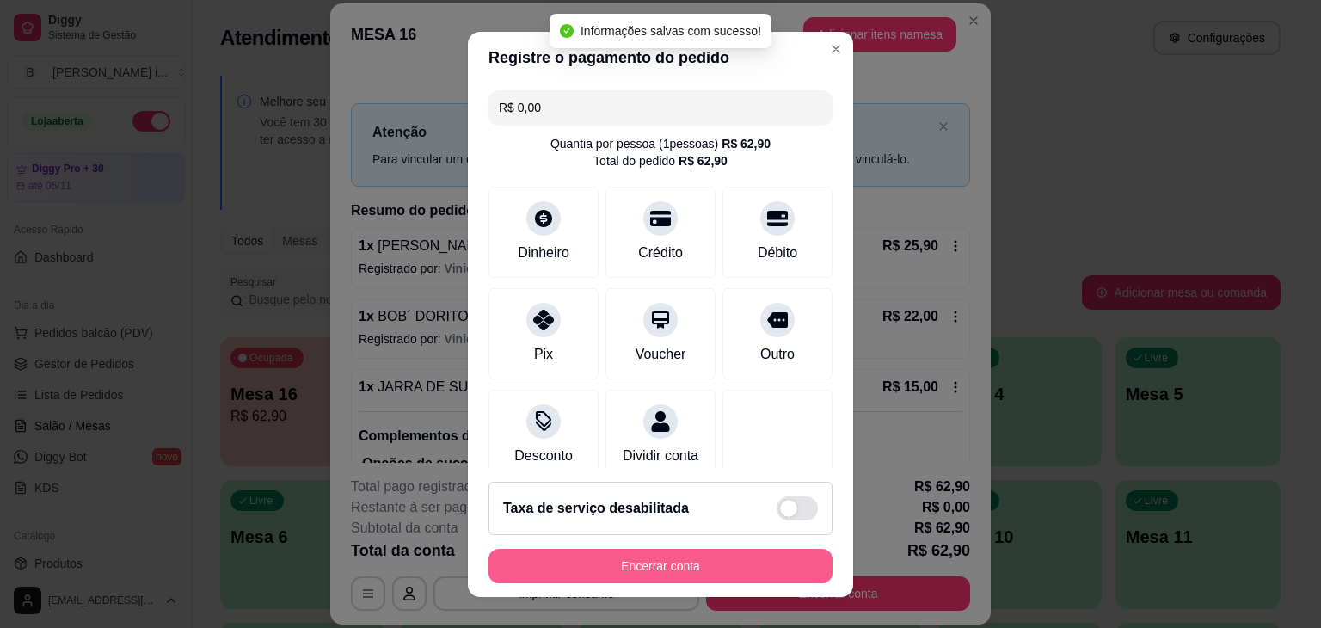
click at [705, 559] on button "Encerrar conta" at bounding box center [661, 566] width 344 height 34
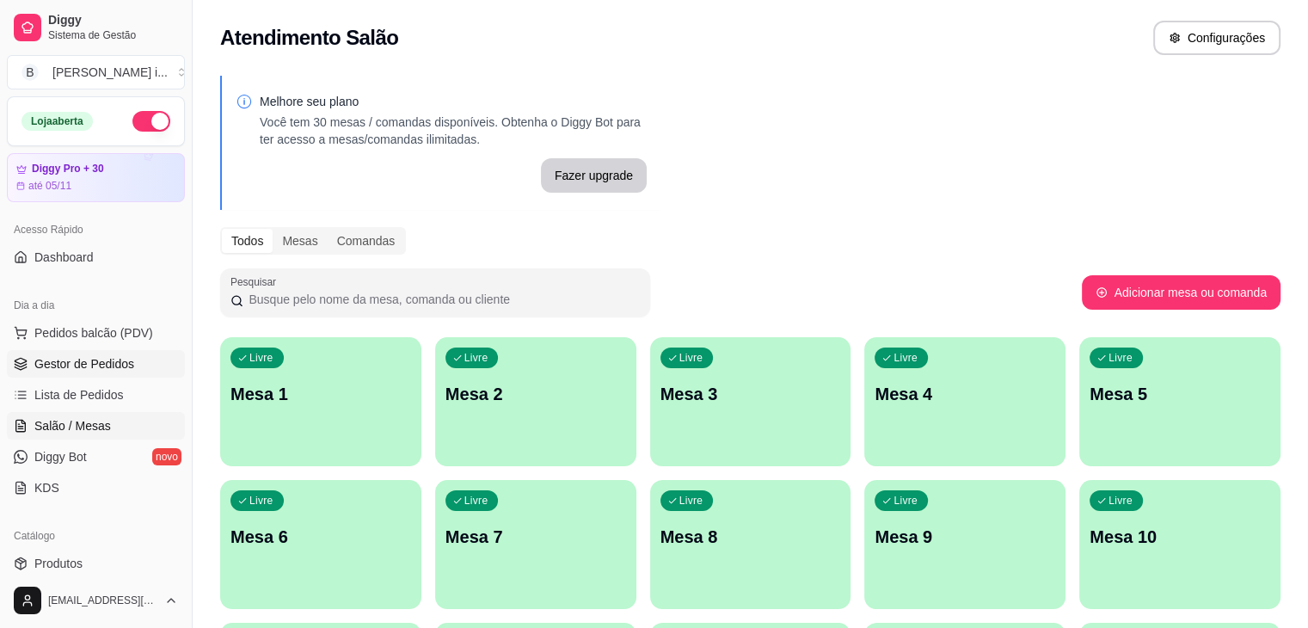
click at [45, 355] on span "Gestor de Pedidos" at bounding box center [84, 363] width 100 height 17
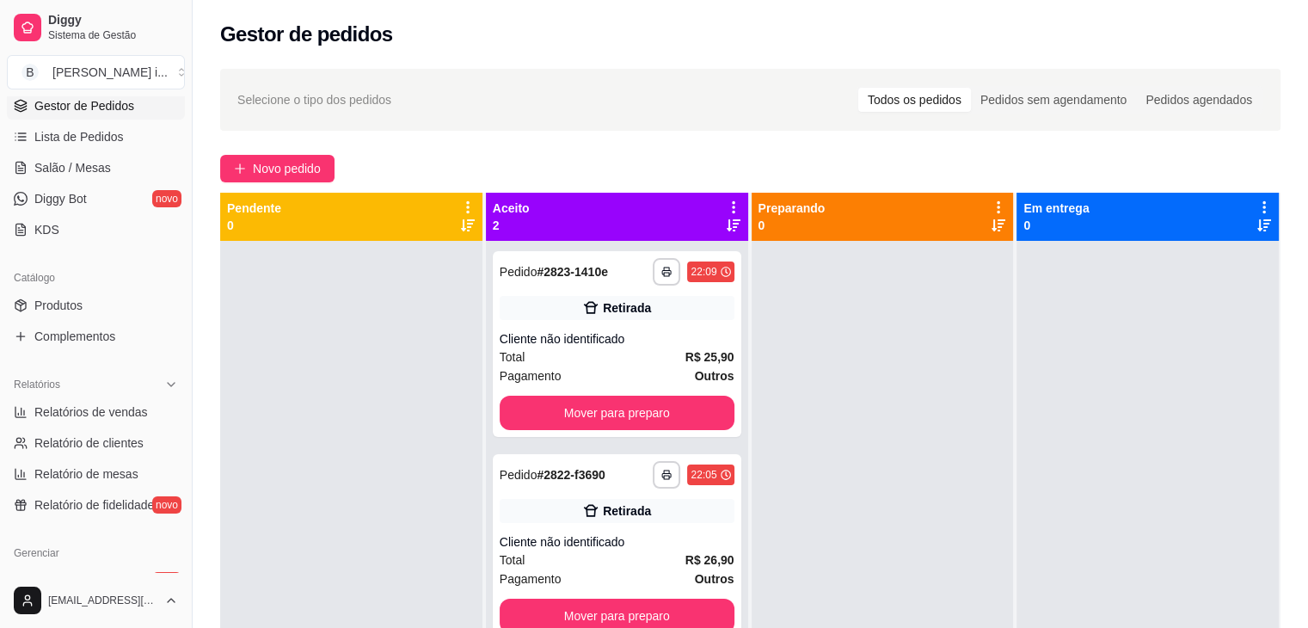
scroll to position [344, 0]
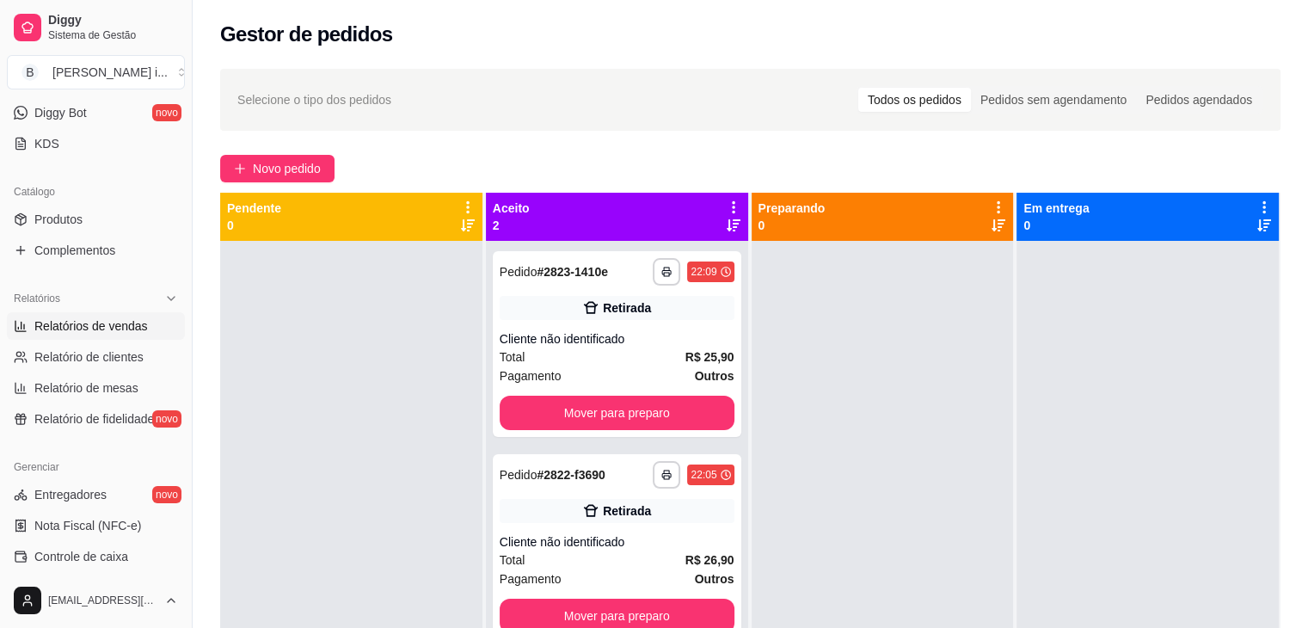
click at [106, 335] on link "Relatórios de vendas" at bounding box center [96, 326] width 178 height 28
select select "ALL"
select select "0"
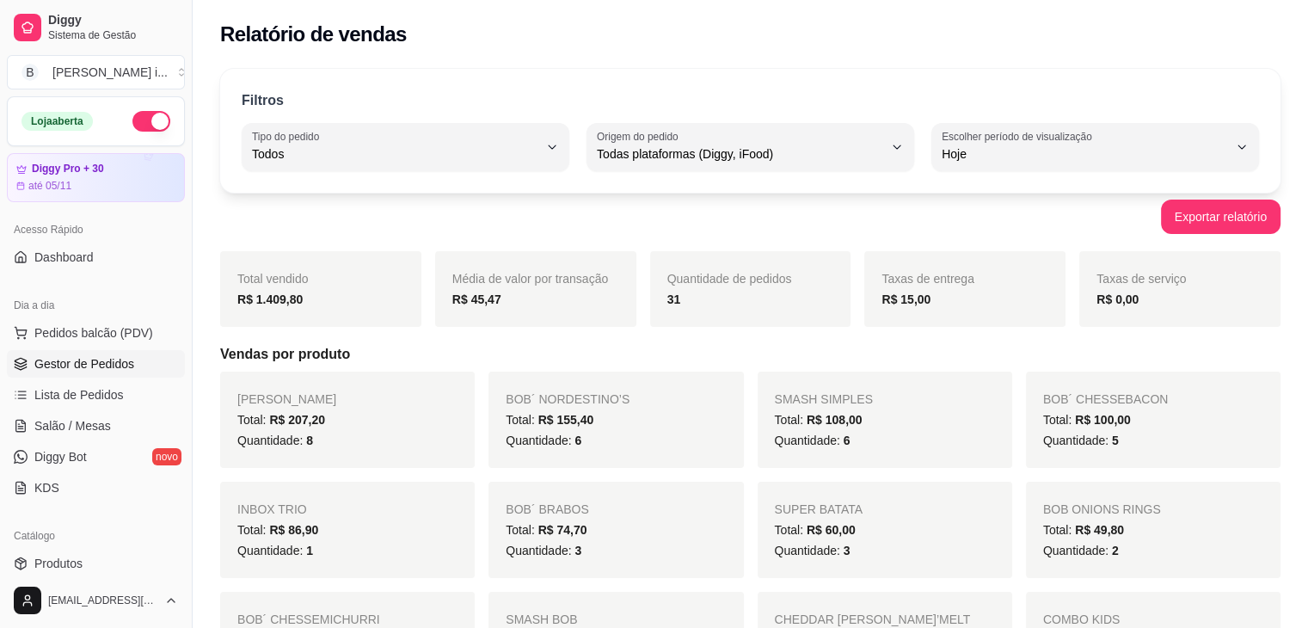
click at [73, 363] on span "Gestor de Pedidos" at bounding box center [84, 363] width 100 height 17
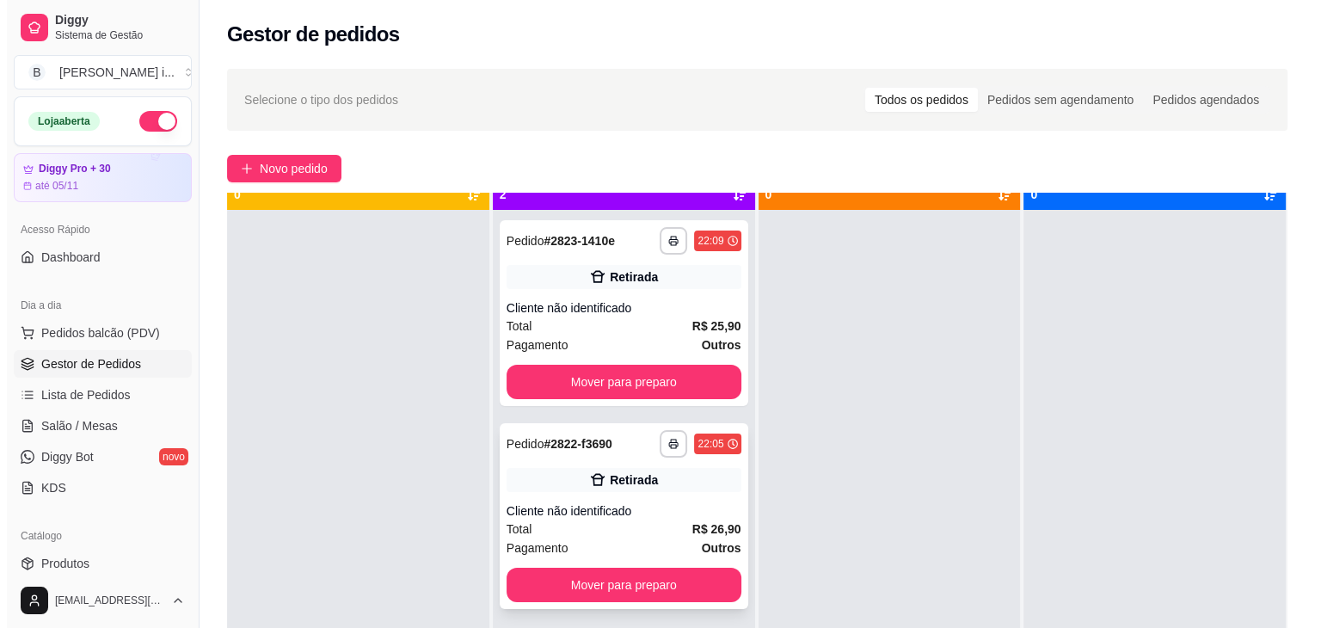
scroll to position [48, 0]
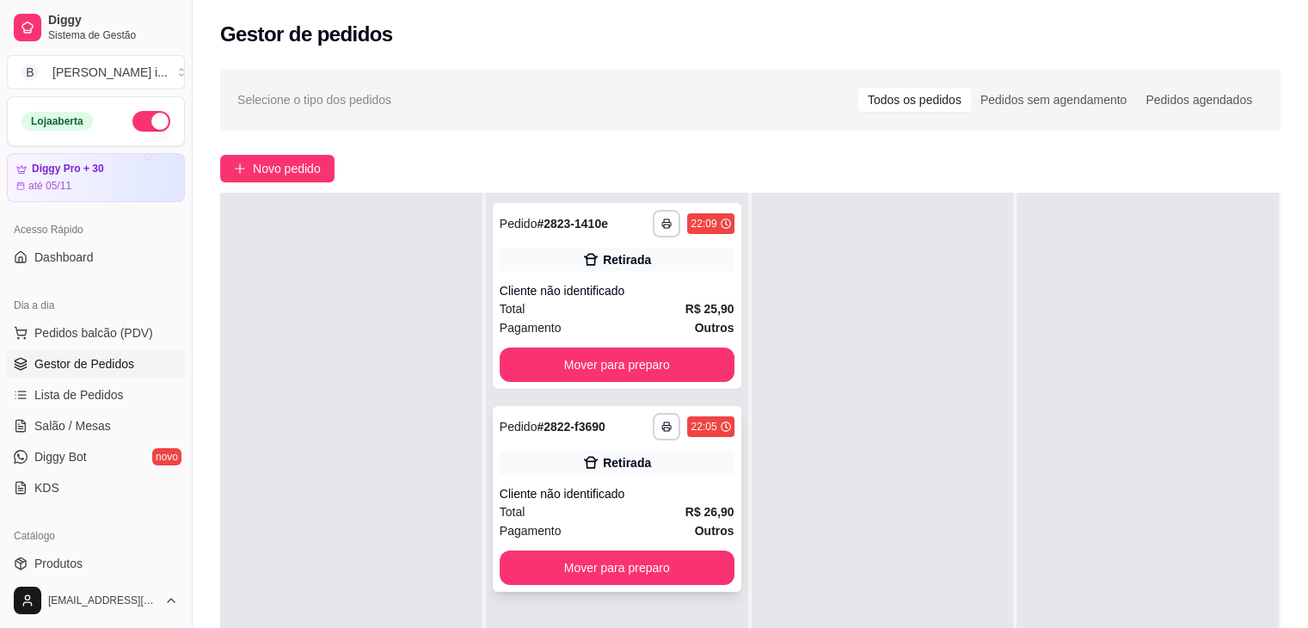
click at [627, 469] on div "Retirada" at bounding box center [627, 462] width 48 height 17
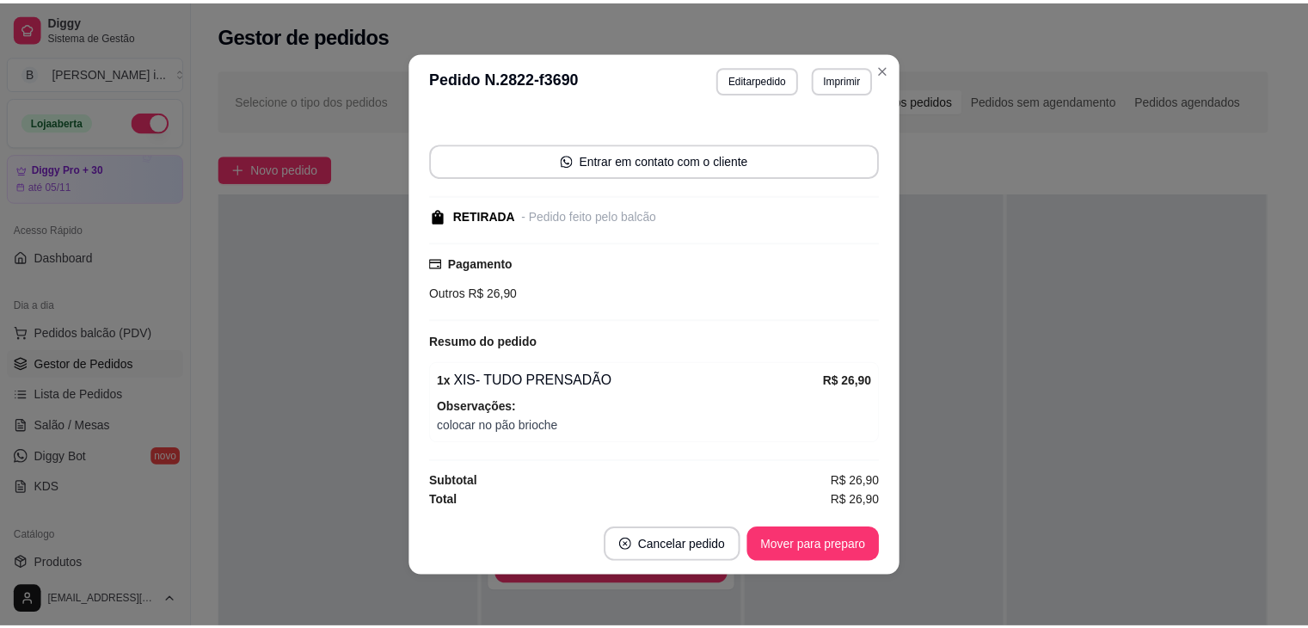
scroll to position [93, 0]
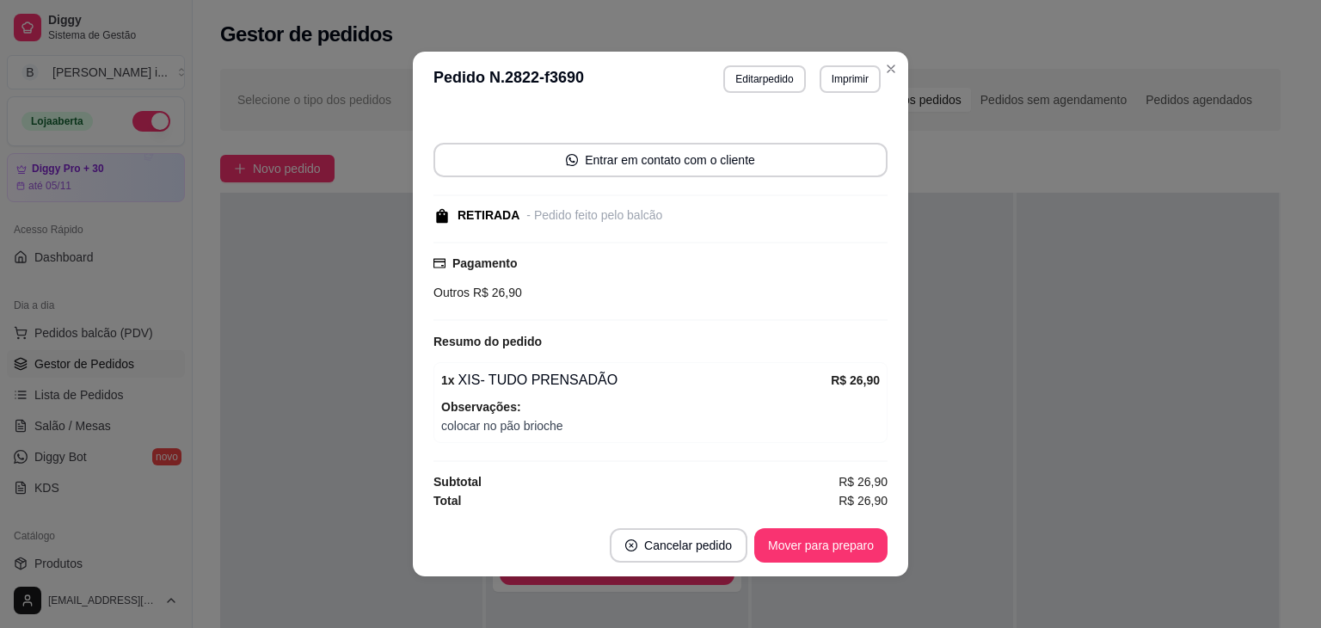
click at [902, 485] on div "feito há 9 minutos Horário do pedido [DATE] 22:05 Status do pedido ACEITO Entra…" at bounding box center [660, 311] width 495 height 408
click at [826, 545] on button "Mover para preparo" at bounding box center [820, 545] width 133 height 34
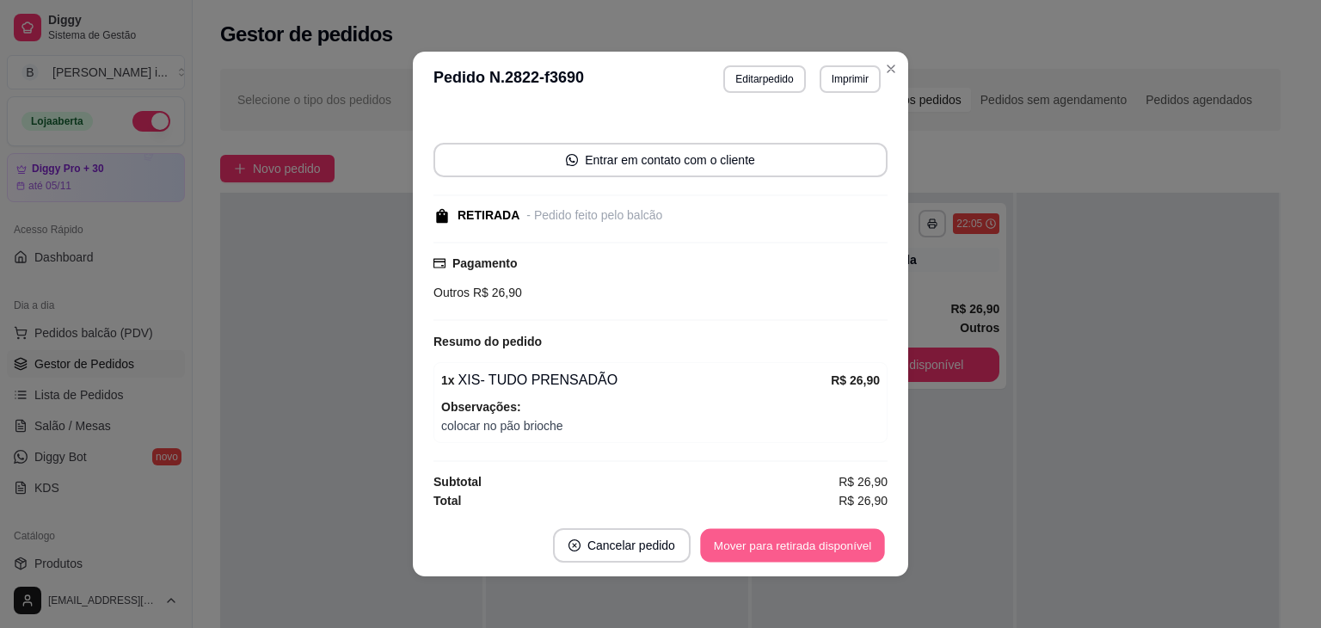
click at [826, 545] on button "Mover para retirada disponível" at bounding box center [792, 546] width 184 height 34
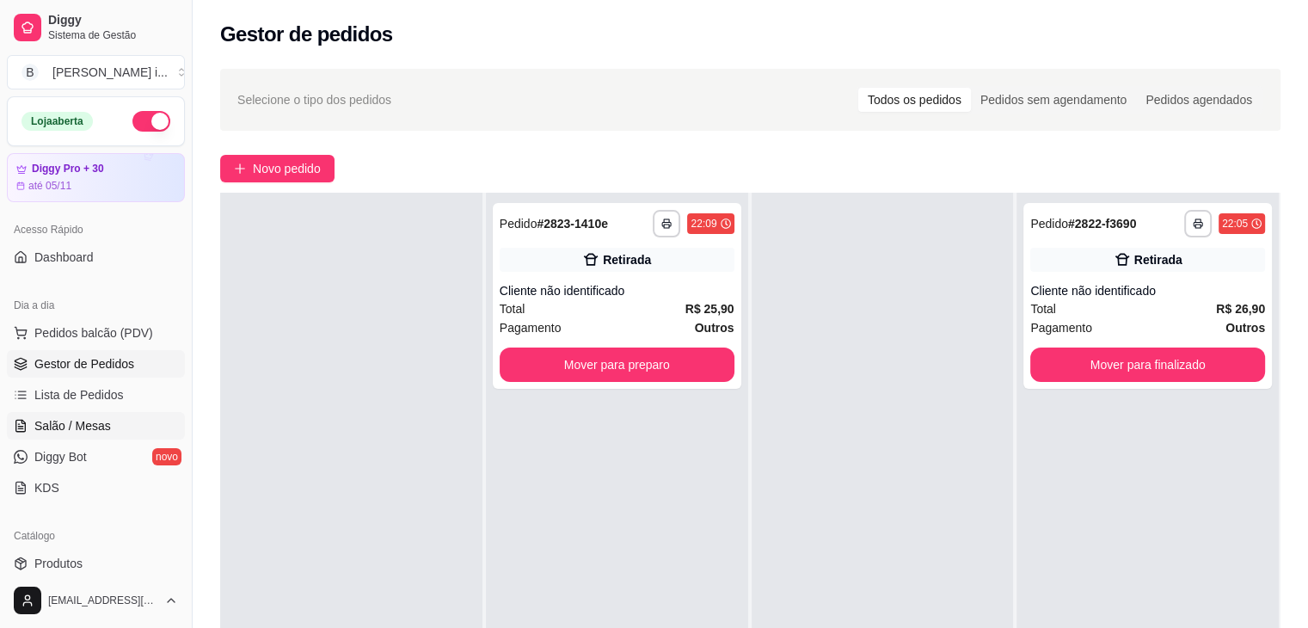
click at [54, 421] on span "Salão / Mesas" at bounding box center [72, 425] width 77 height 17
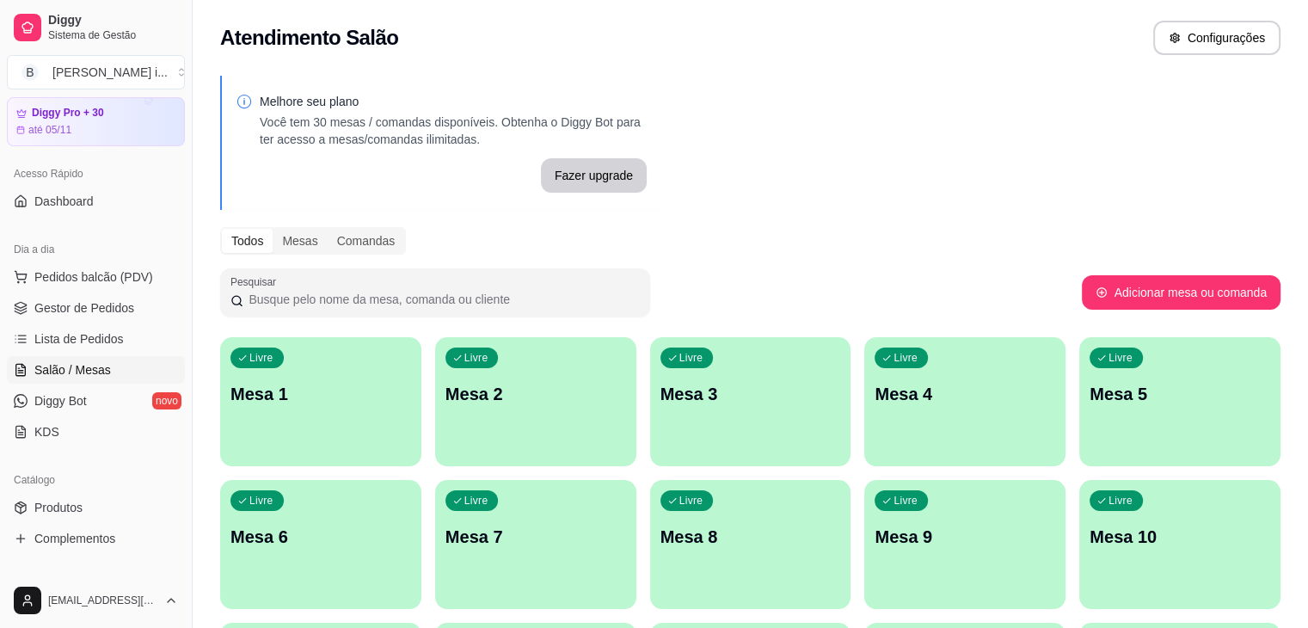
scroll to position [258, 0]
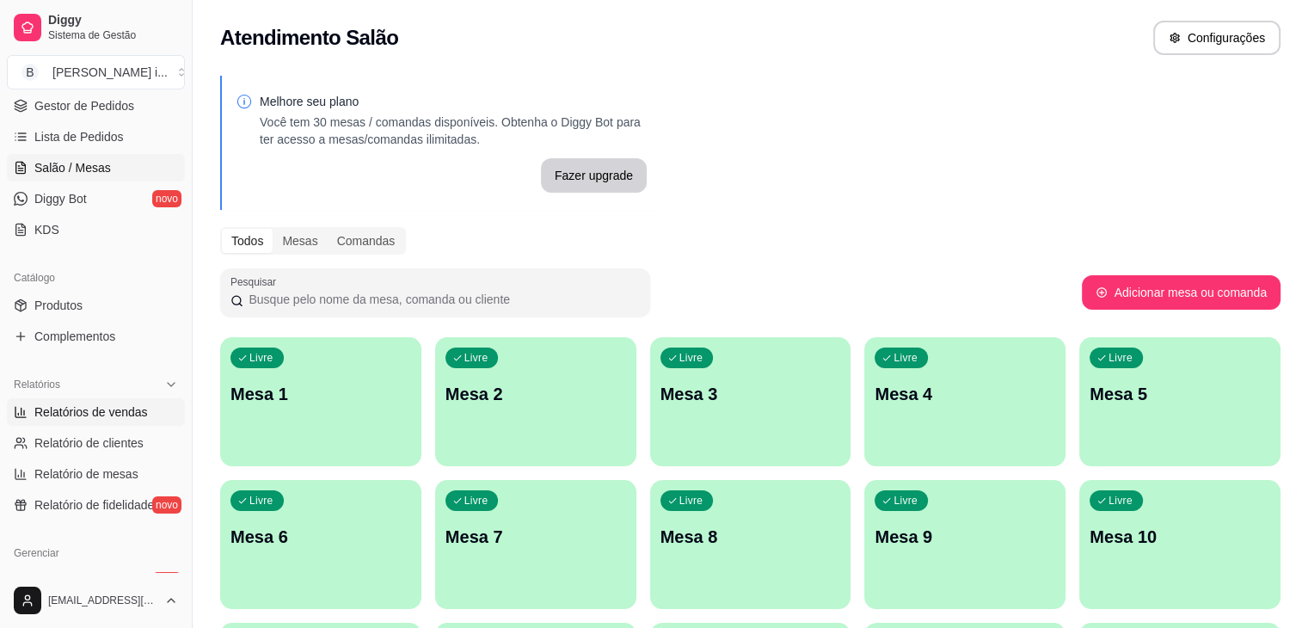
click at [132, 407] on span "Relatórios de vendas" at bounding box center [91, 411] width 114 height 17
select select "ALL"
select select "0"
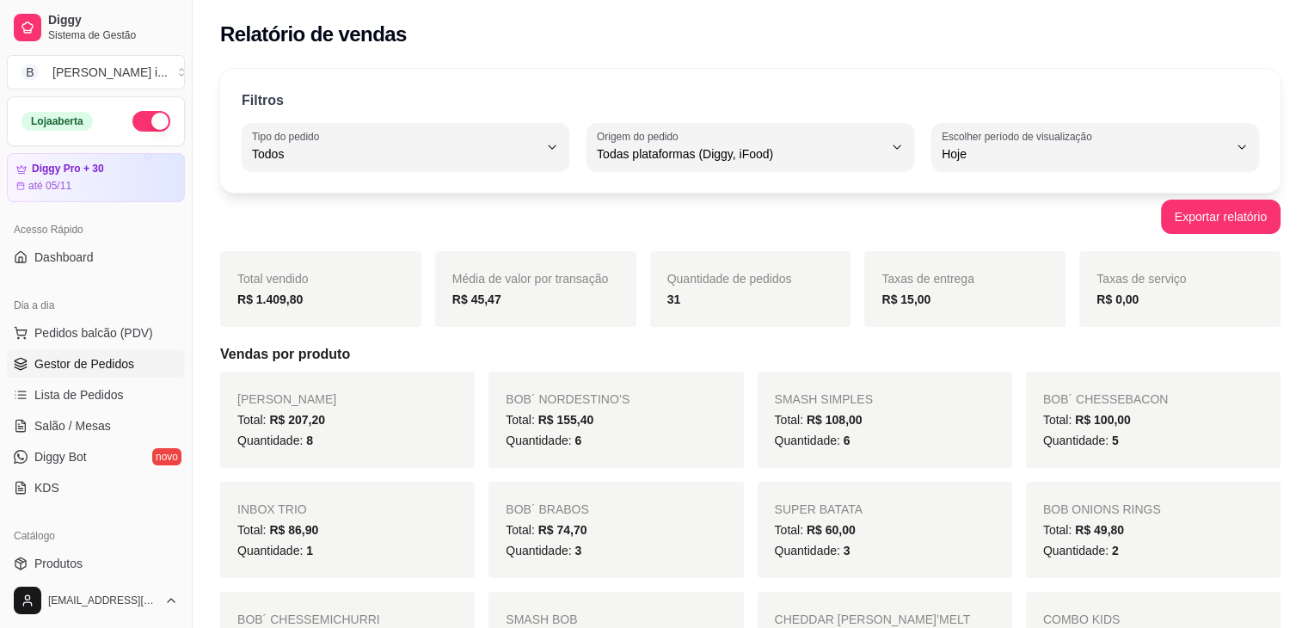
click at [59, 359] on span "Gestor de Pedidos" at bounding box center [84, 363] width 100 height 17
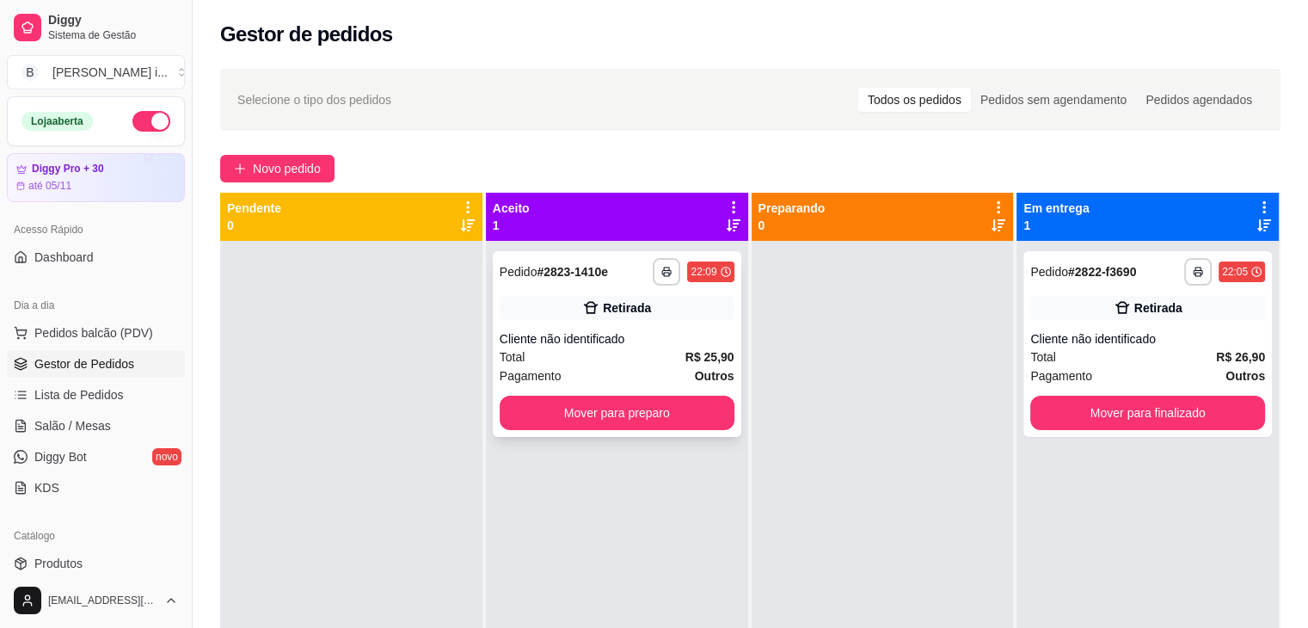
click at [631, 348] on div "Total R$ 25,90" at bounding box center [617, 357] width 235 height 19
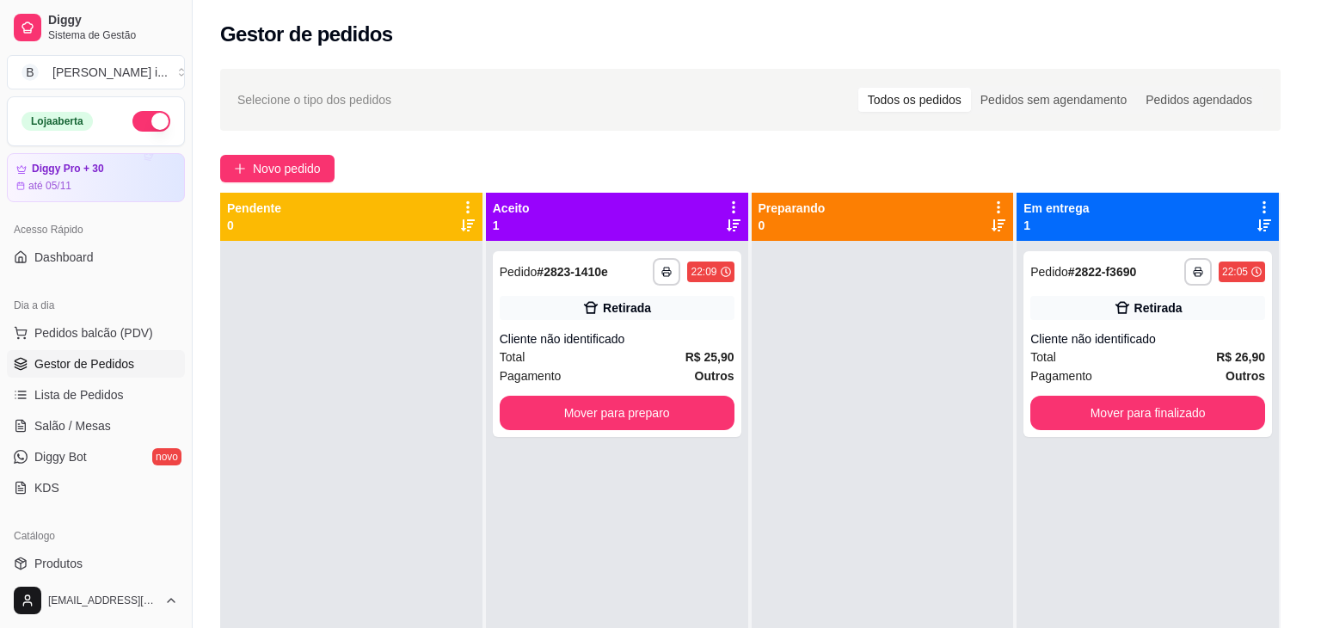
scroll to position [48, 0]
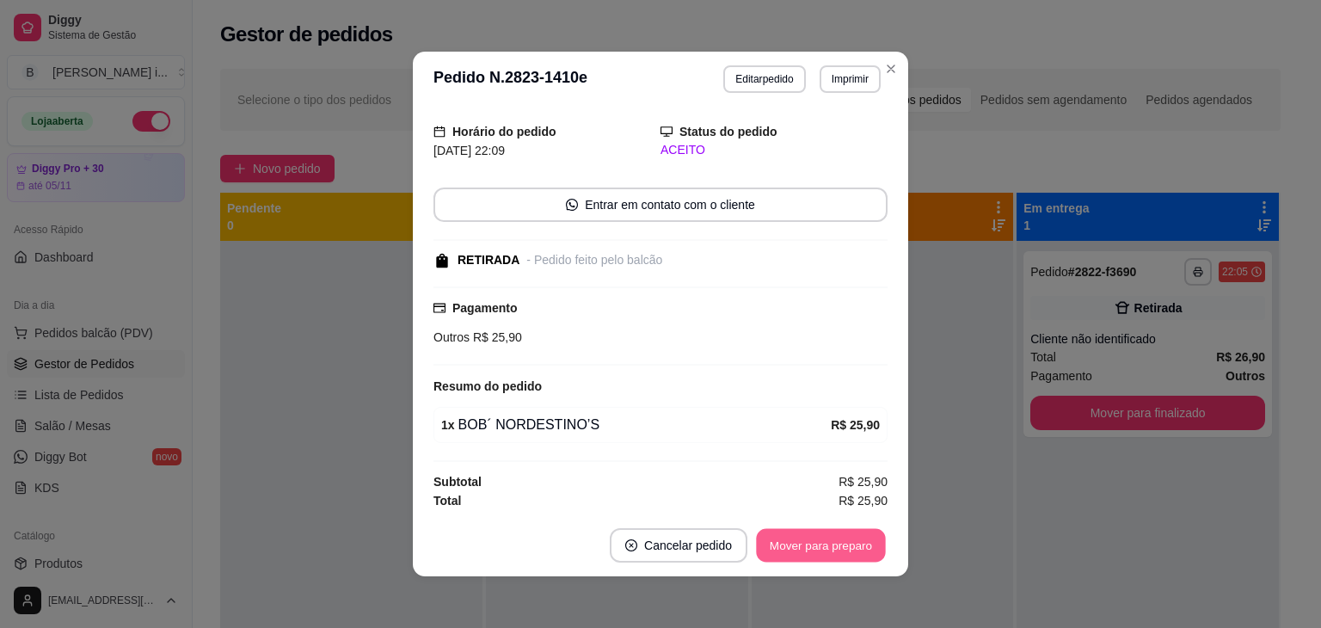
click at [828, 532] on button "Mover para preparo" at bounding box center [820, 546] width 129 height 34
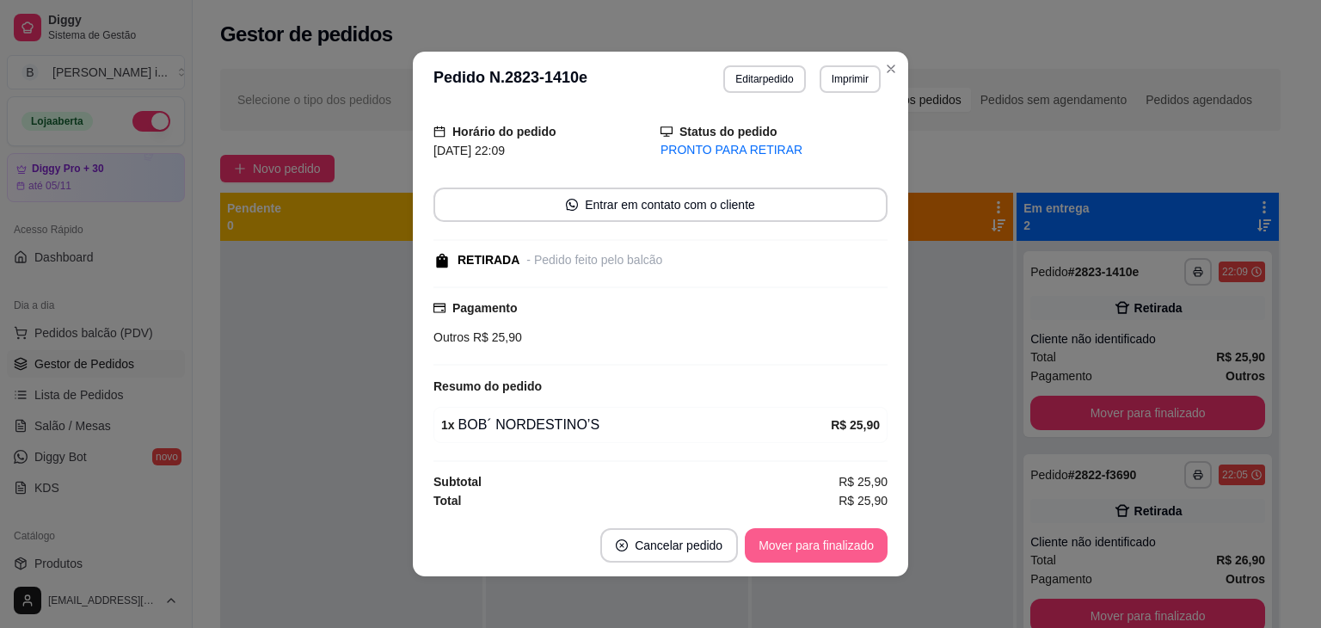
click at [828, 535] on button "Mover para finalizado" at bounding box center [816, 545] width 143 height 34
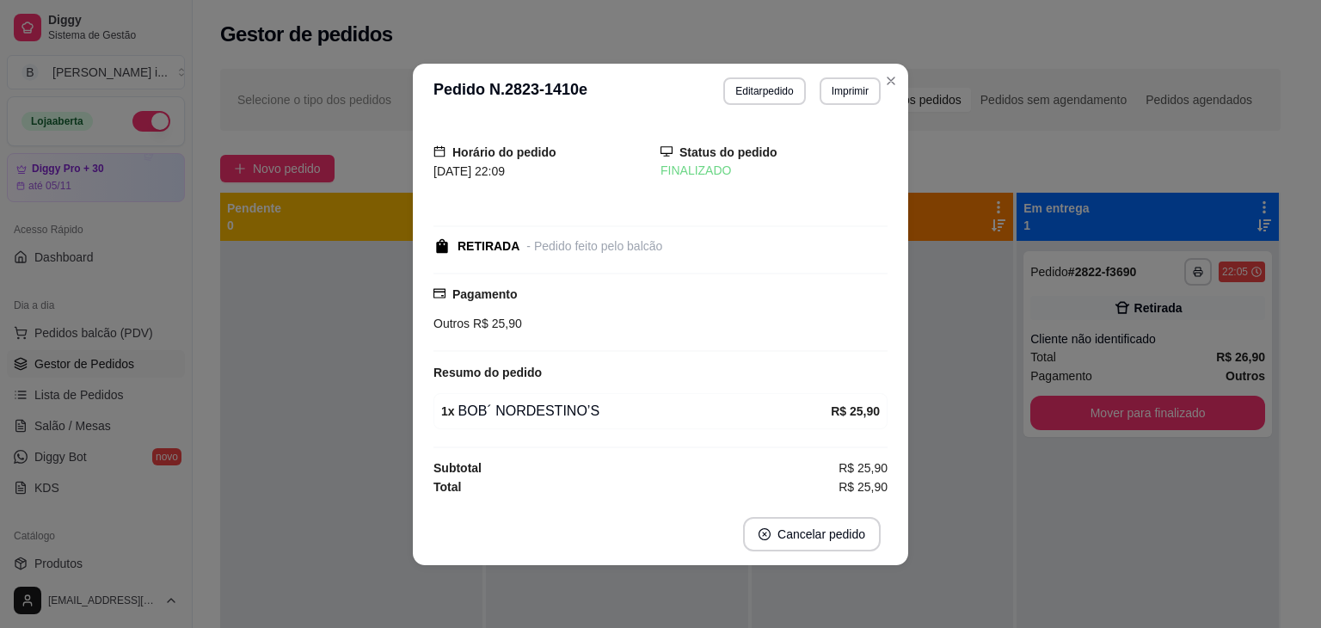
scroll to position [0, 0]
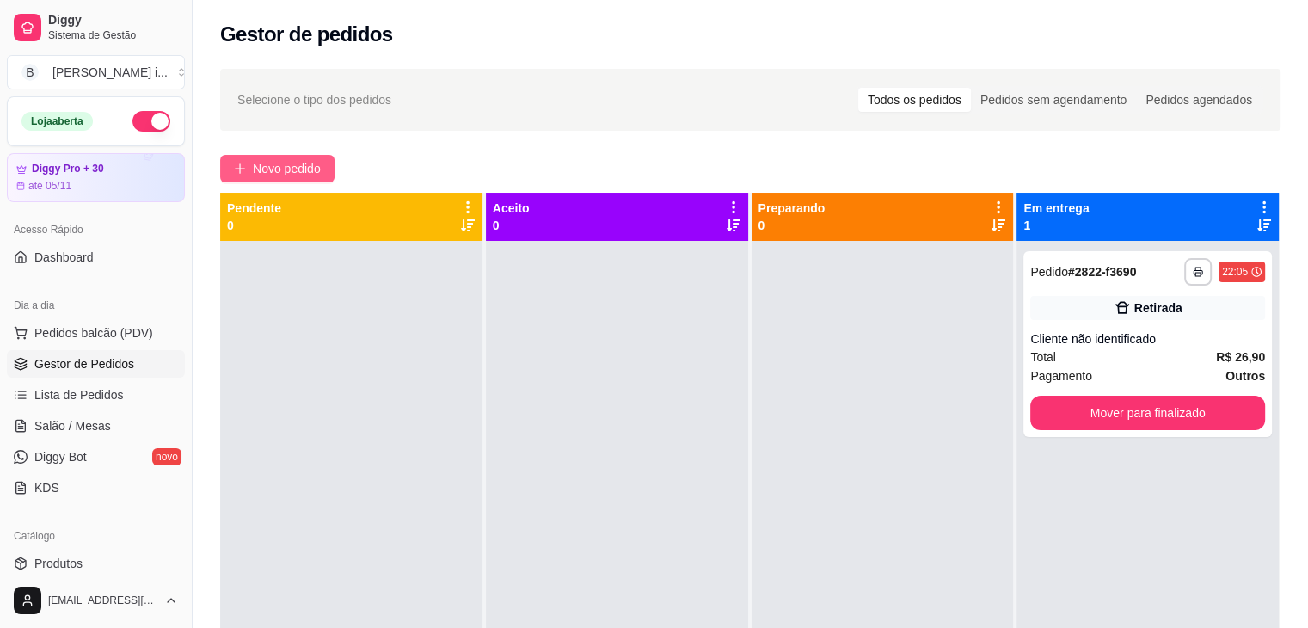
click at [305, 169] on span "Novo pedido" at bounding box center [287, 168] width 68 height 19
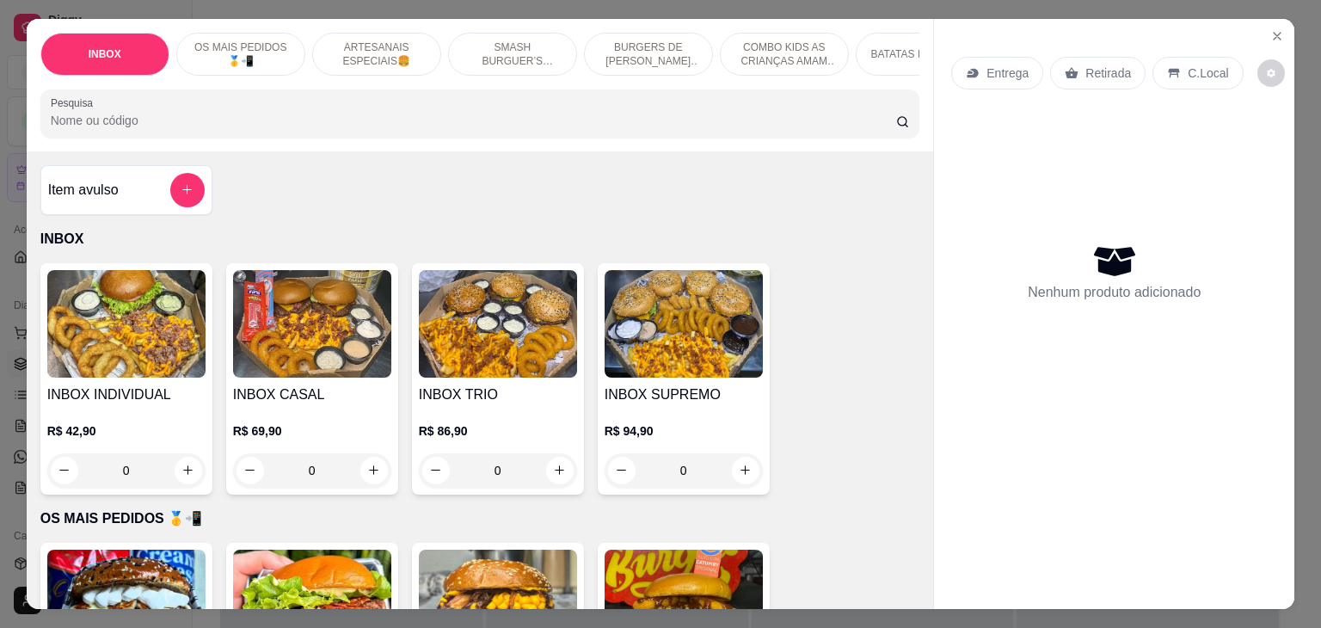
click at [315, 90] on div "INBOX OS MAIS PEDIDOS 🥇📲 ARTESANAIS ESPECIAIS🍔 SMASH BURGUER’S (ARTESANAIS) 🥪 B…" at bounding box center [481, 85] width 908 height 132
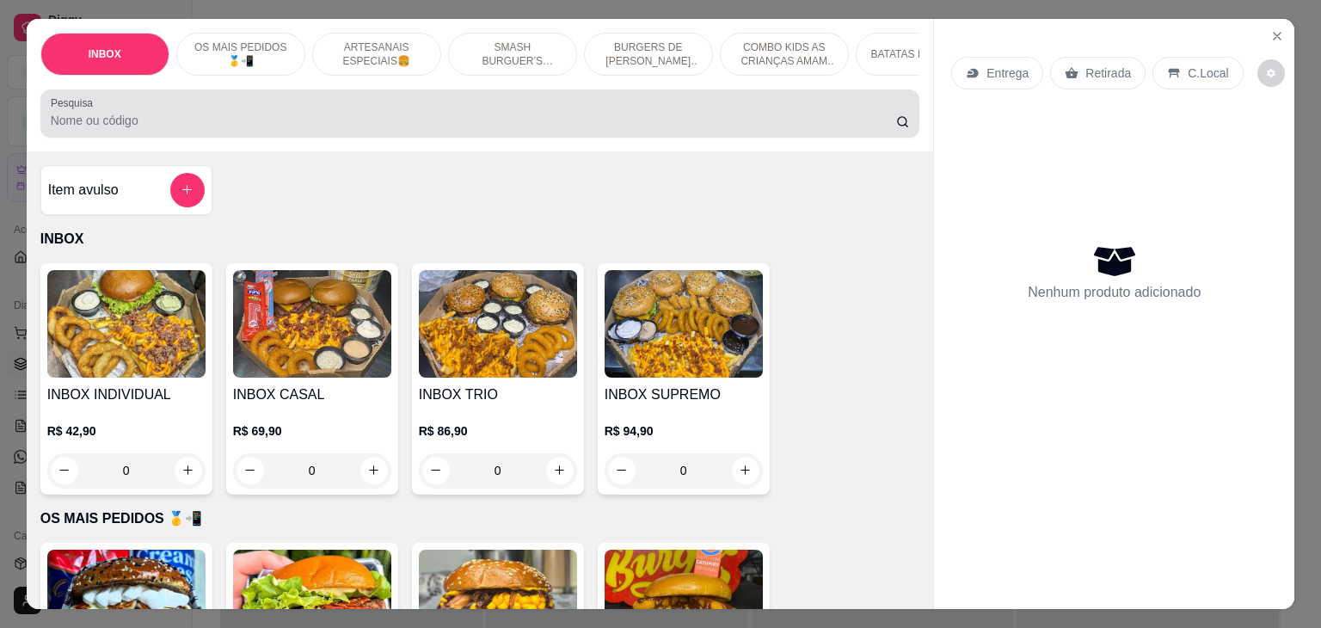
click at [309, 101] on div "Pesquisa" at bounding box center [480, 113] width 880 height 48
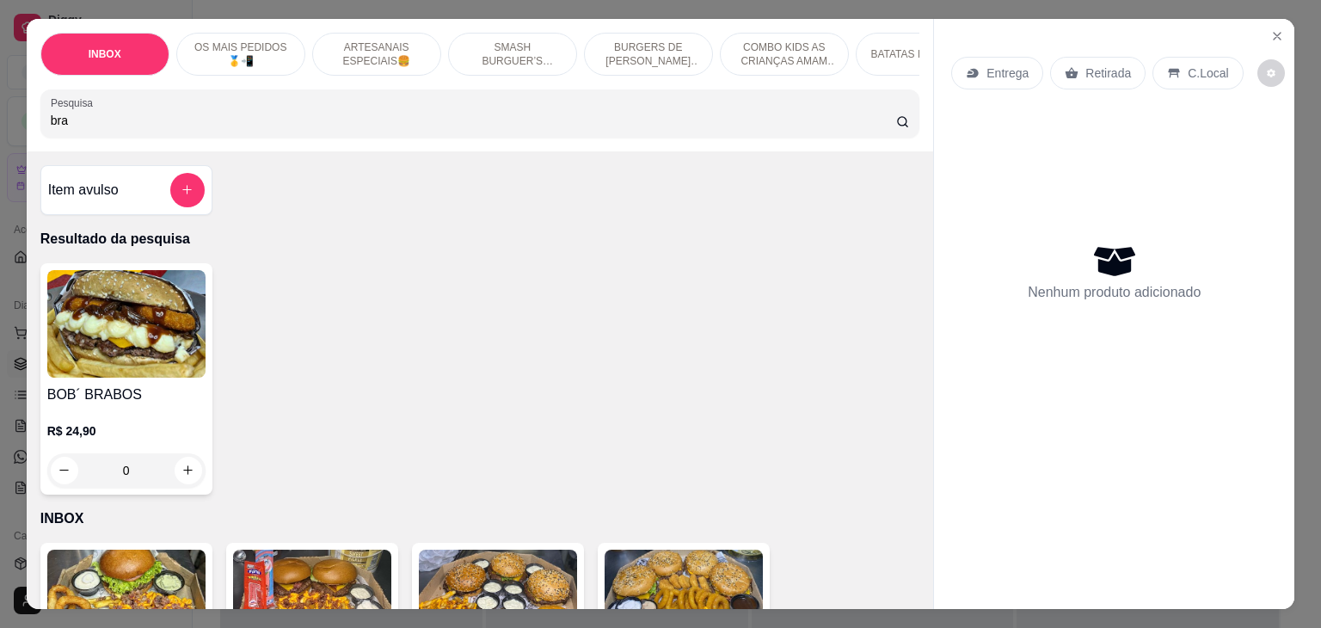
type input "bra"
click at [131, 415] on div "R$ 24,90 0" at bounding box center [126, 446] width 158 height 83
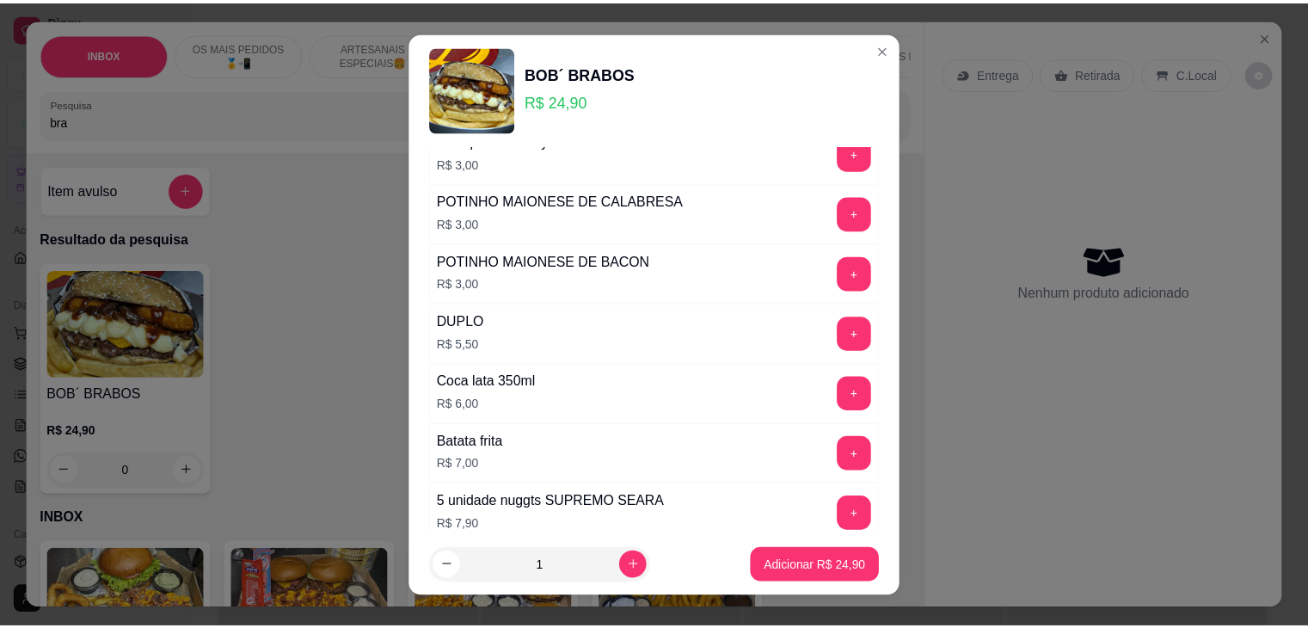
scroll to position [602, 0]
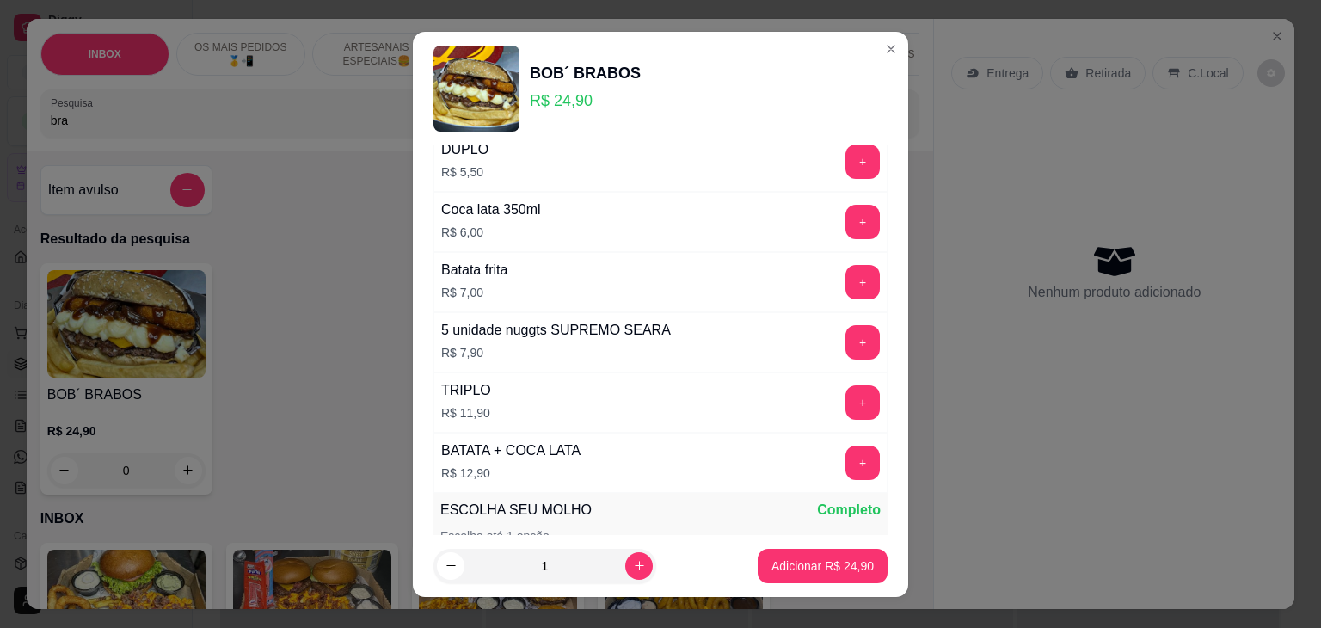
click at [875, 220] on div "Acompanhamento Completo Escolha até 10 opções CEBOLA CARAMELIZADA R$ 2,00 + BAC…" at bounding box center [660, 340] width 495 height 390
click at [846, 225] on button "+" at bounding box center [863, 222] width 34 height 34
click at [831, 569] on p "Adicionar R$ 30,90" at bounding box center [823, 565] width 100 height 16
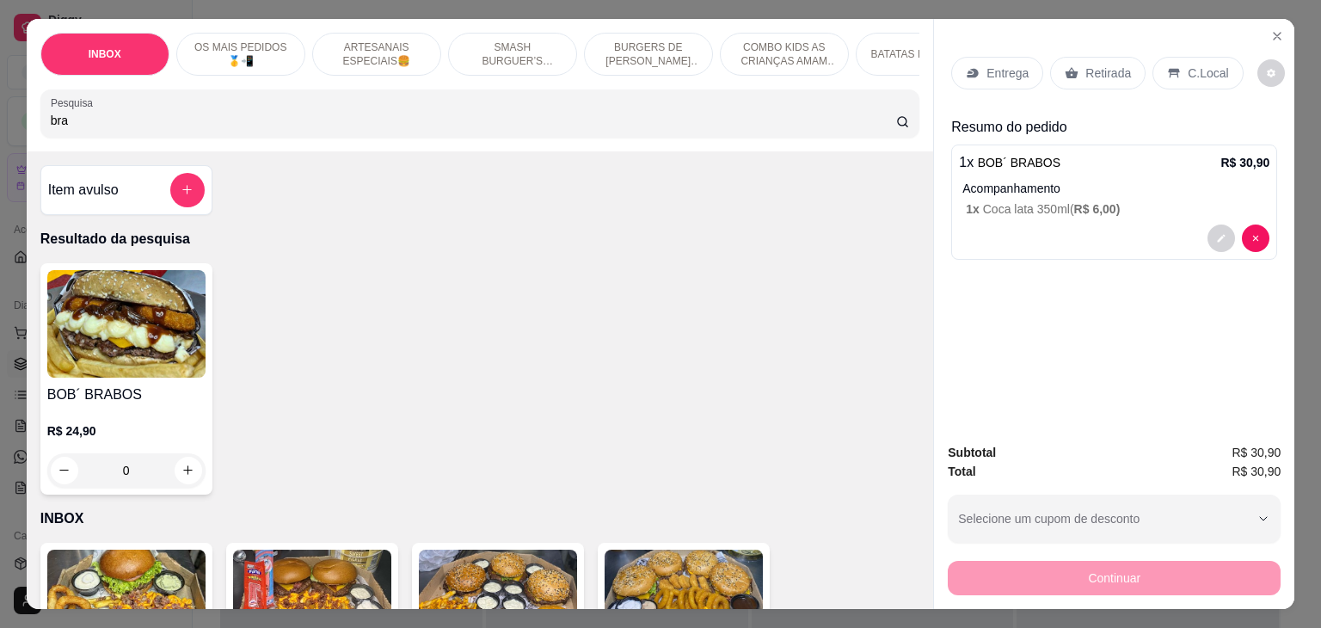
click at [1105, 66] on p "Retirada" at bounding box center [1109, 73] width 46 height 17
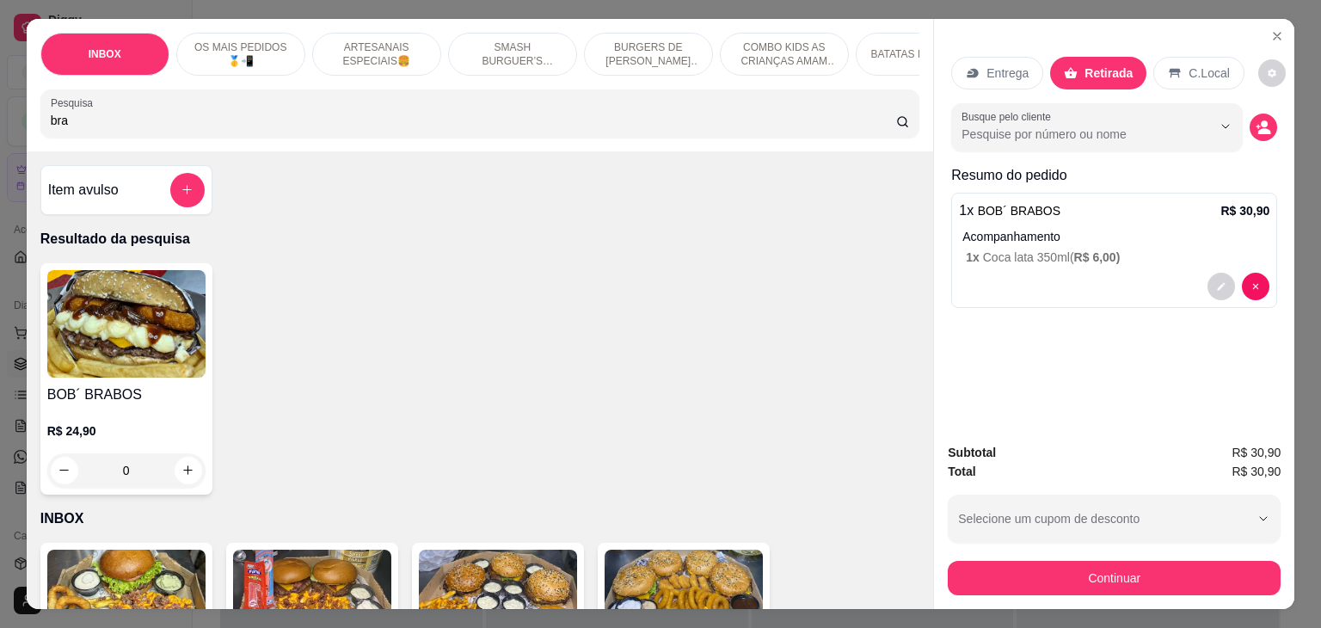
click at [1155, 61] on div "C.Local" at bounding box center [1199, 73] width 90 height 33
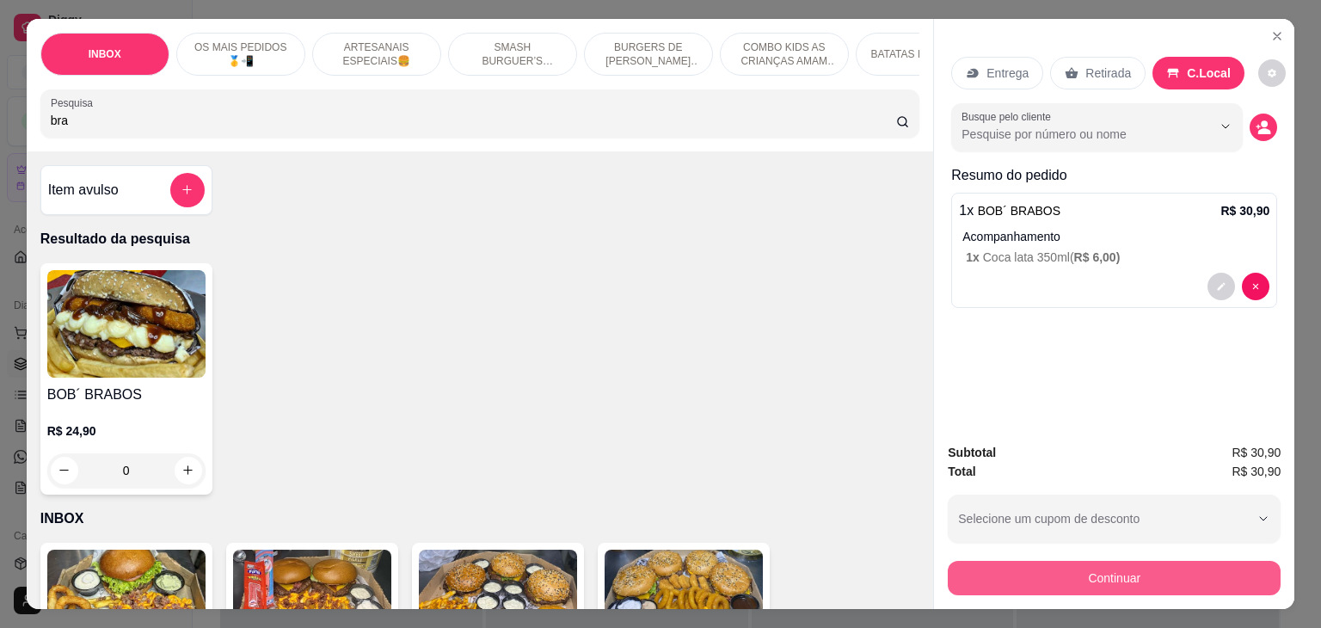
click at [1173, 576] on button "Continuar" at bounding box center [1114, 578] width 333 height 34
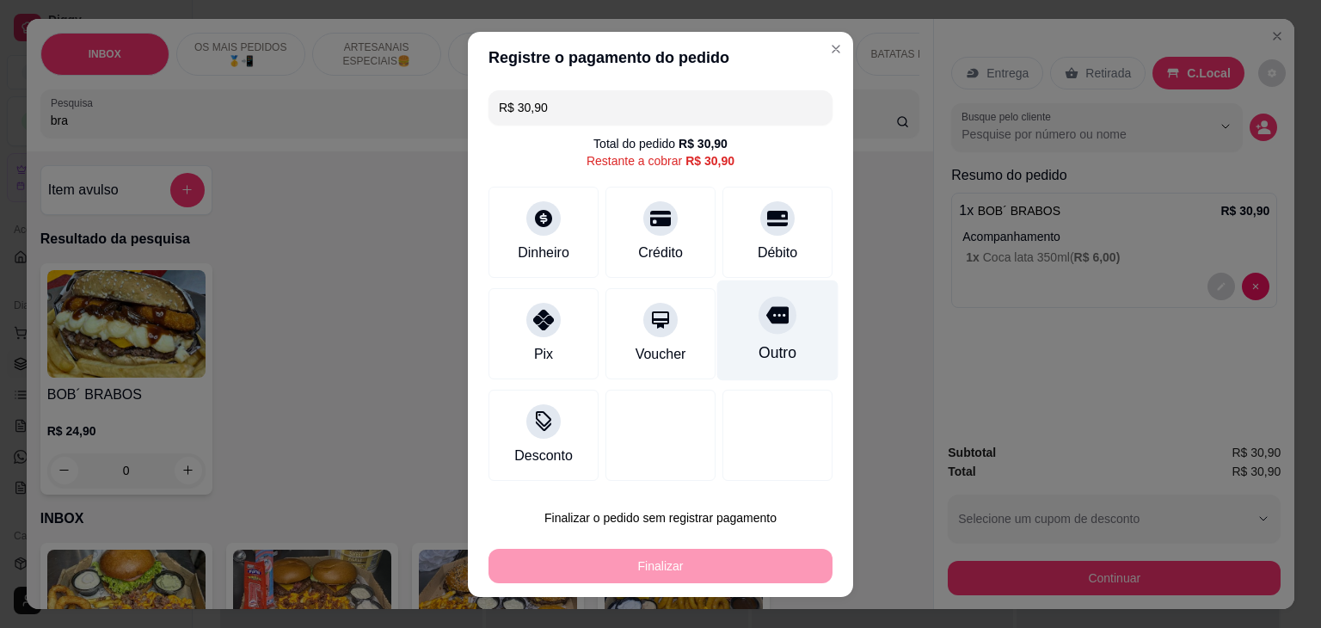
click at [774, 331] on div "Outro" at bounding box center [777, 330] width 121 height 101
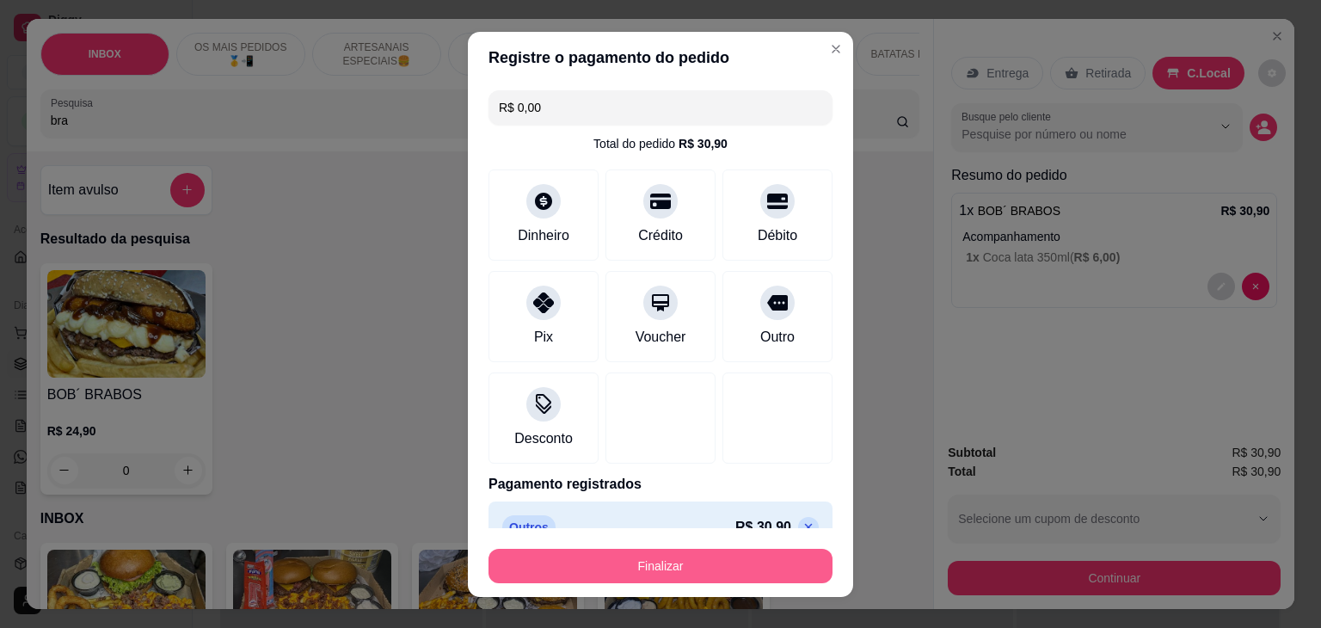
click at [764, 563] on button "Finalizar" at bounding box center [661, 566] width 344 height 34
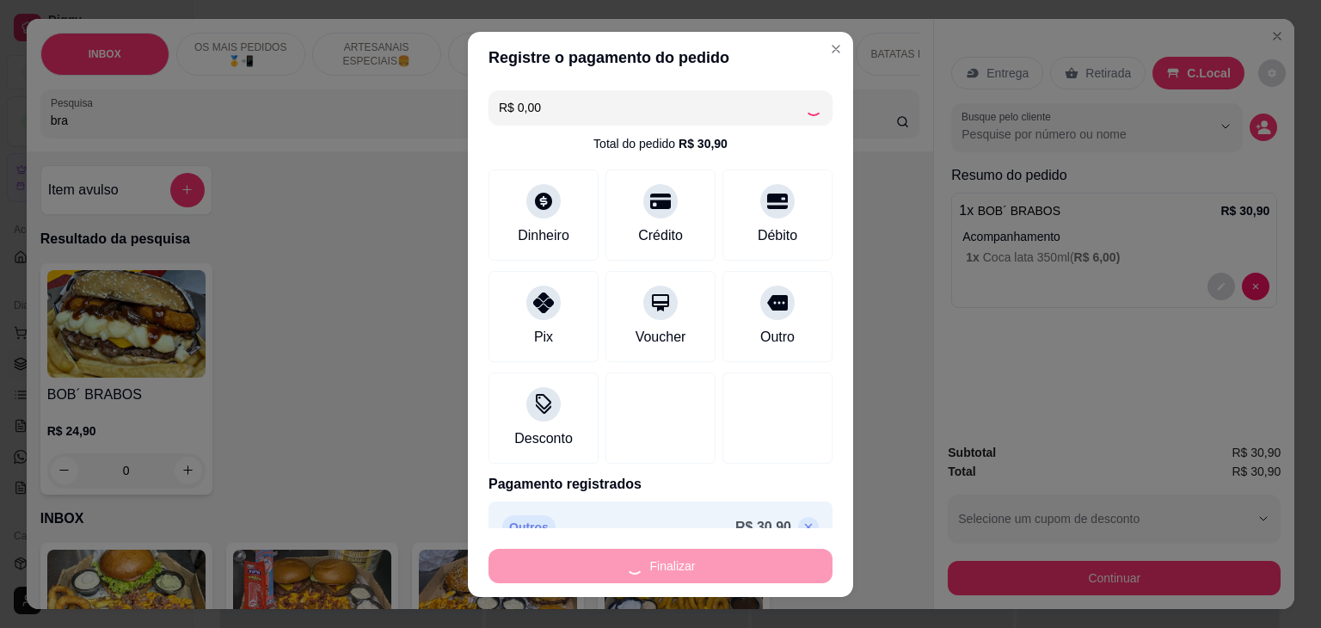
type input "-R$ 30,90"
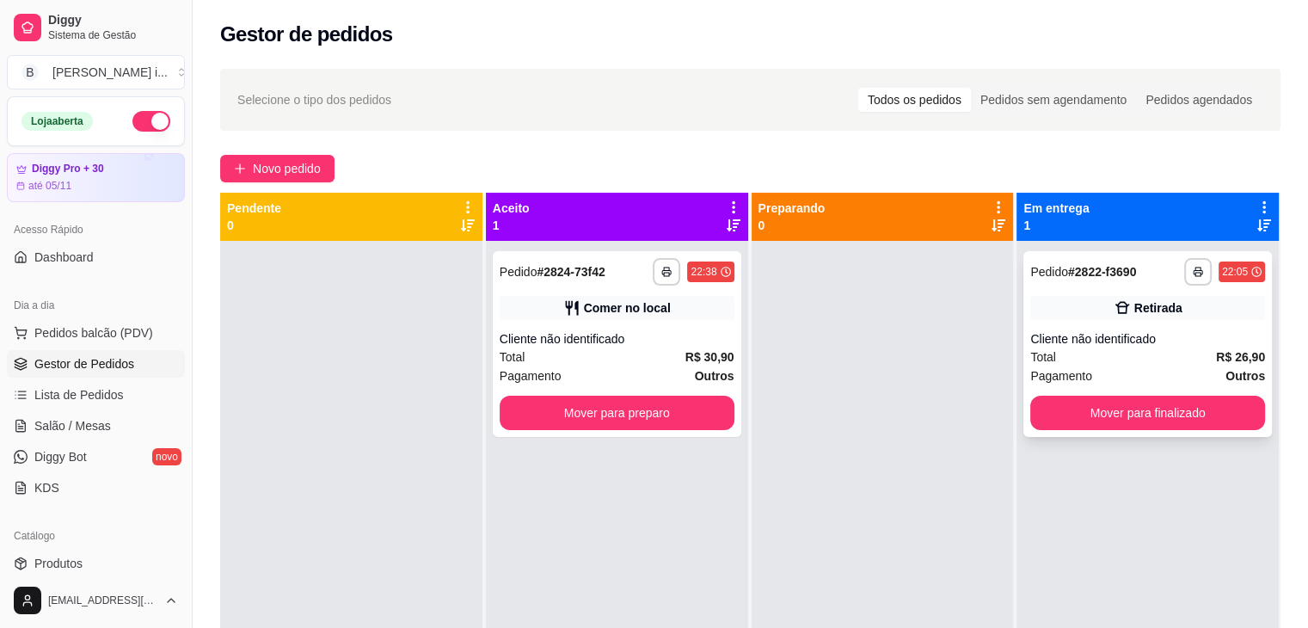
click at [1181, 376] on div "Pagamento Outros" at bounding box center [1148, 375] width 235 height 19
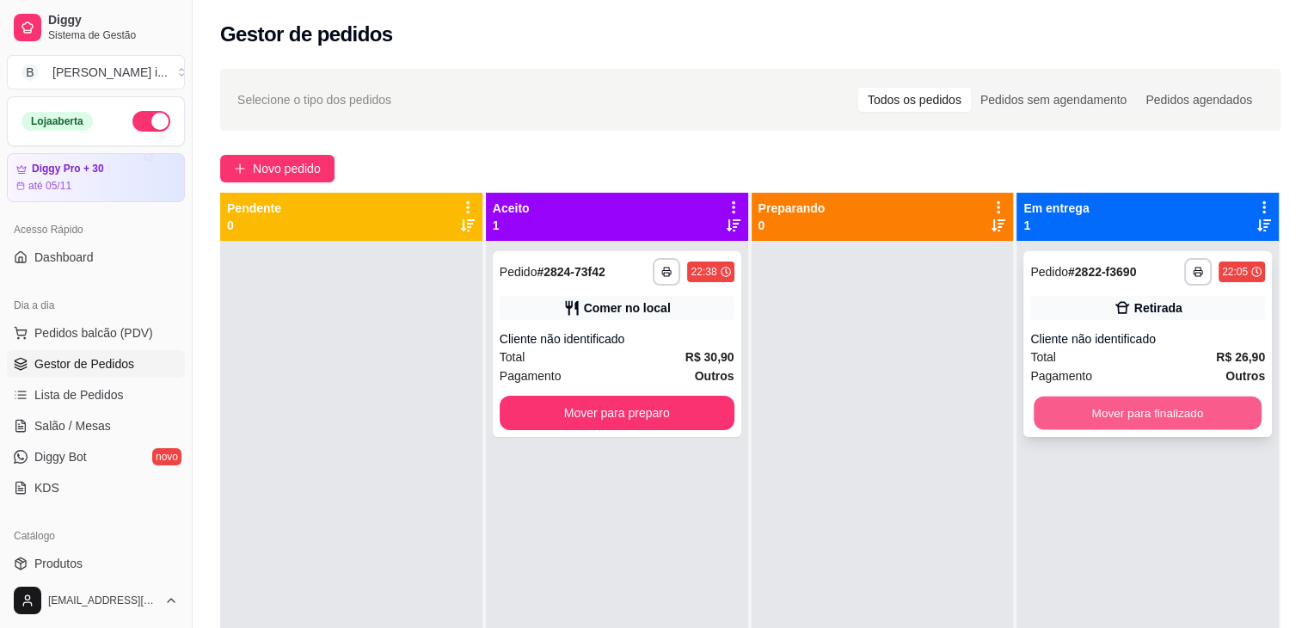
click at [1177, 423] on button "Mover para finalizado" at bounding box center [1148, 414] width 228 height 34
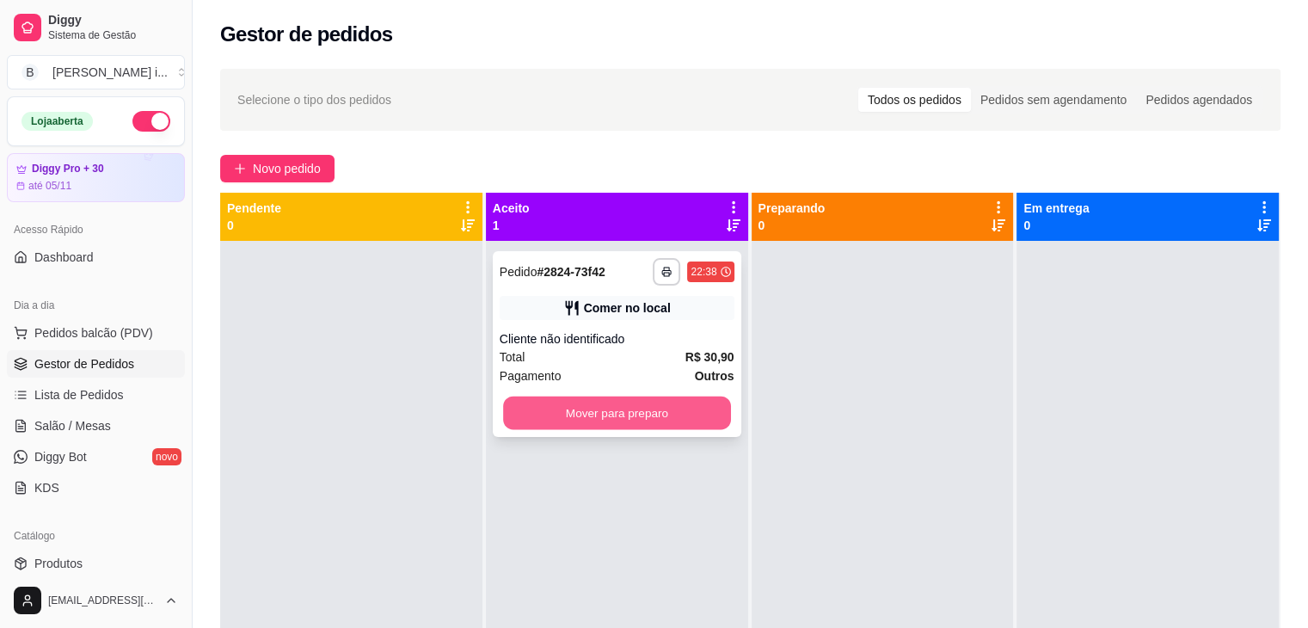
click at [620, 408] on button "Mover para preparo" at bounding box center [617, 414] width 228 height 34
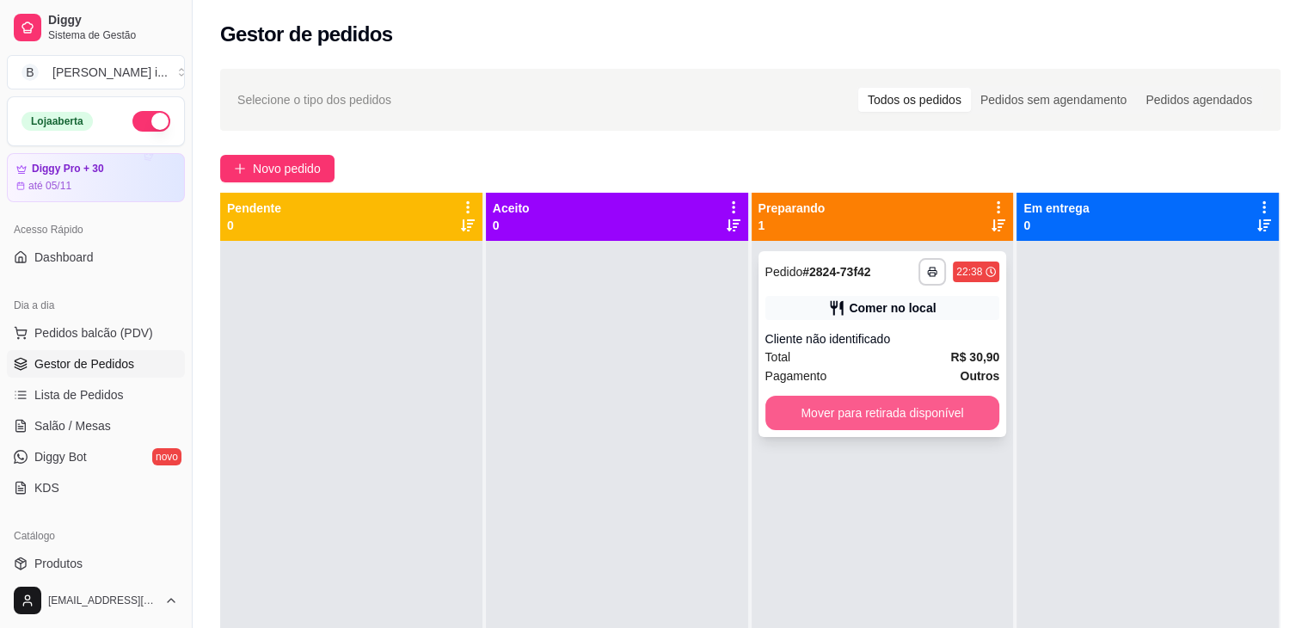
click at [846, 403] on button "Mover para retirada disponível" at bounding box center [883, 413] width 235 height 34
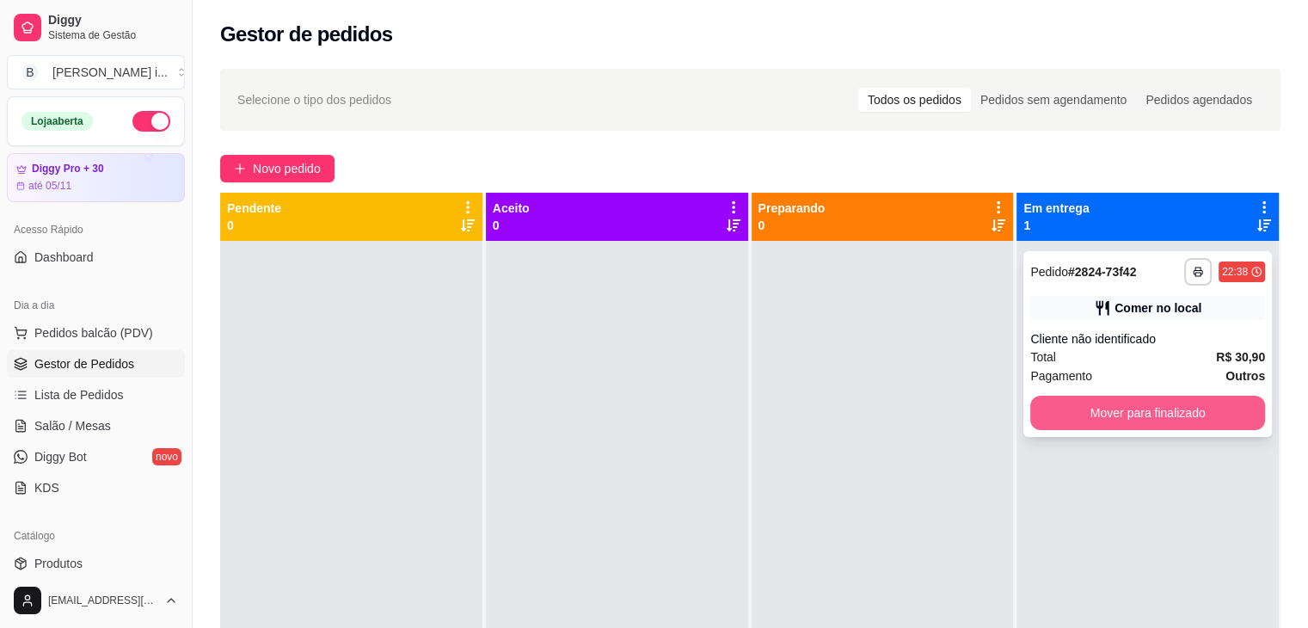
click at [1063, 418] on button "Mover para finalizado" at bounding box center [1148, 413] width 235 height 34
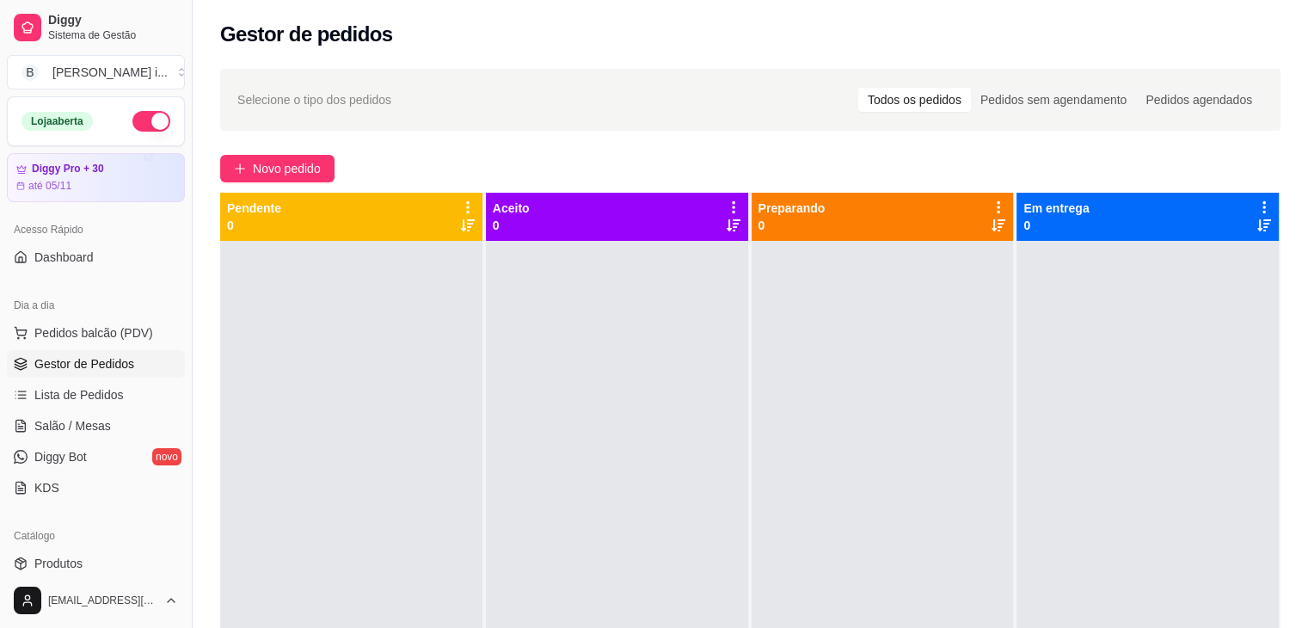
click at [146, 119] on button "button" at bounding box center [151, 121] width 38 height 21
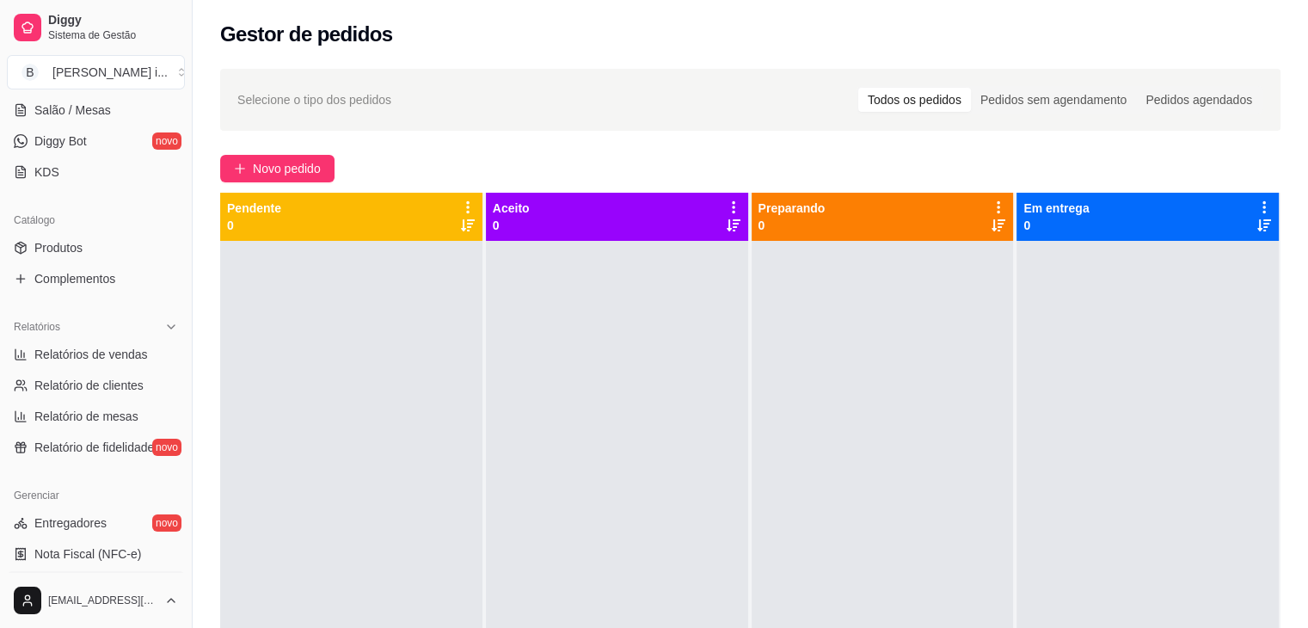
scroll to position [430, 0]
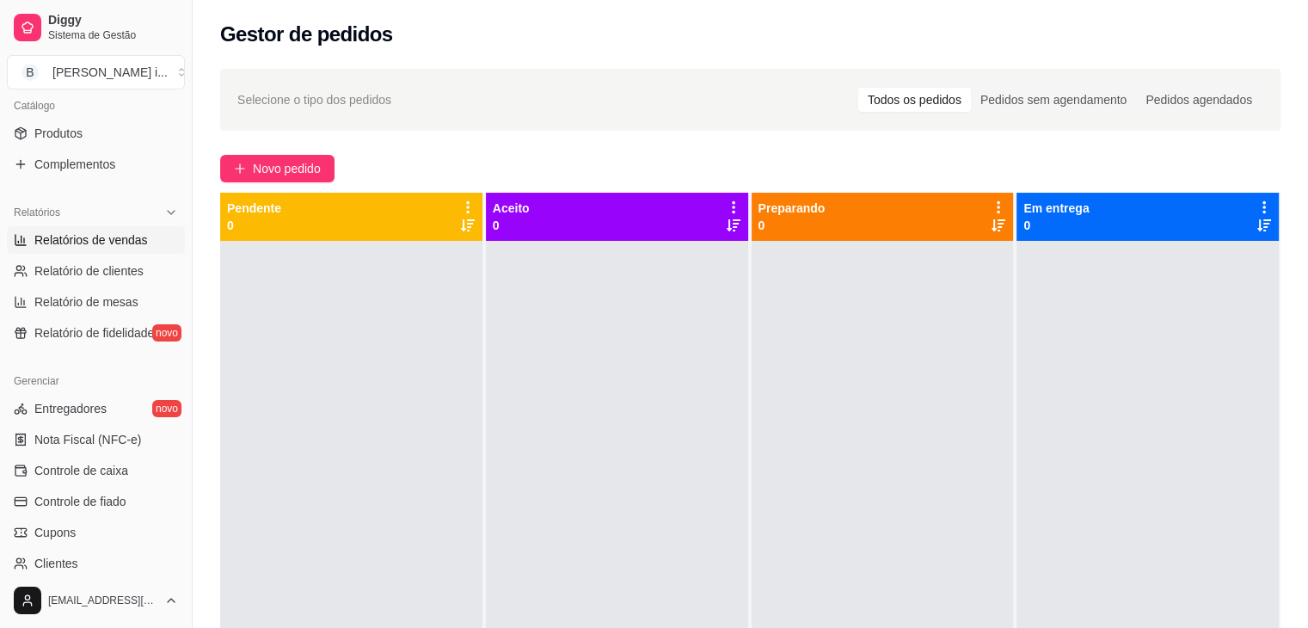
click at [117, 235] on span "Relatórios de vendas" at bounding box center [91, 239] width 114 height 17
select select "ALL"
select select "0"
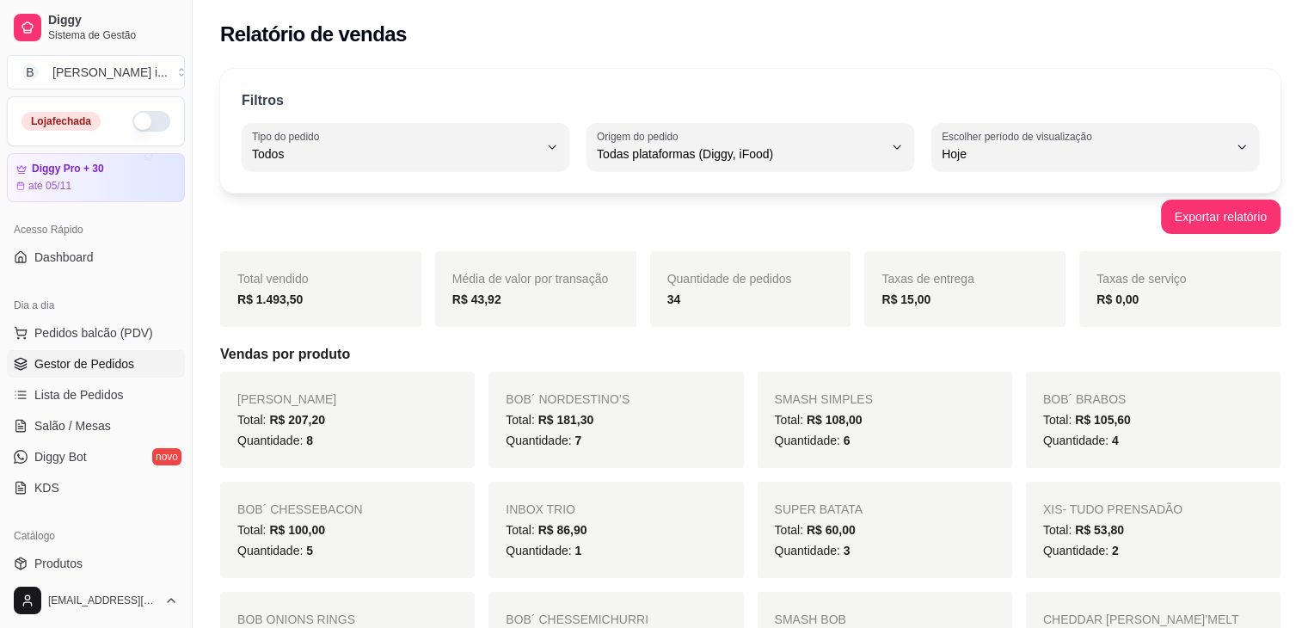
click at [52, 362] on span "Gestor de Pedidos" at bounding box center [84, 363] width 100 height 17
